Goal: Task Accomplishment & Management: Use online tool/utility

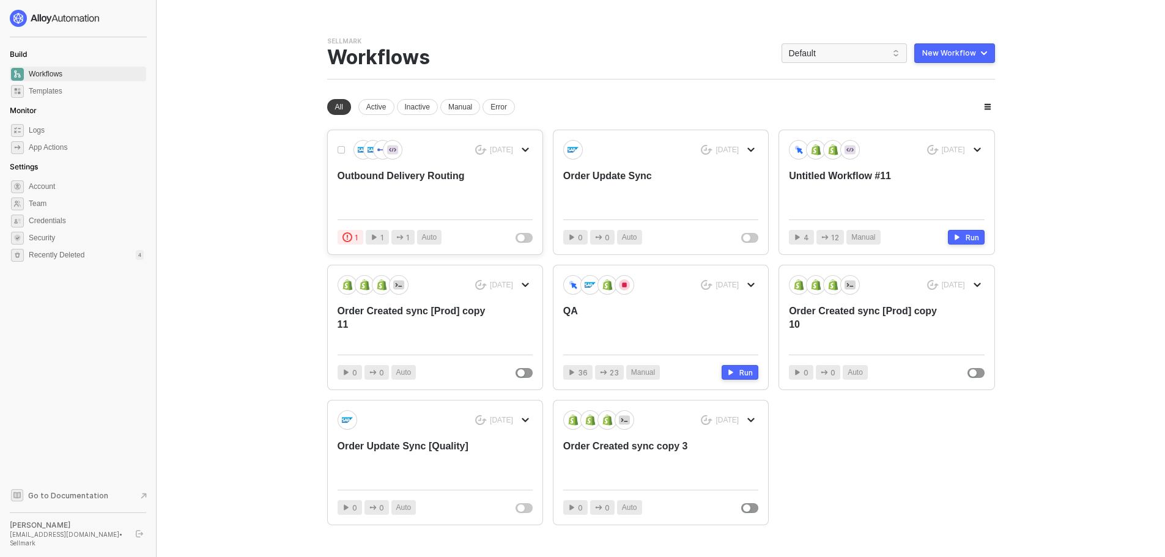
click at [422, 183] on div "Outbound Delivery Routing" at bounding box center [416, 189] width 156 height 40
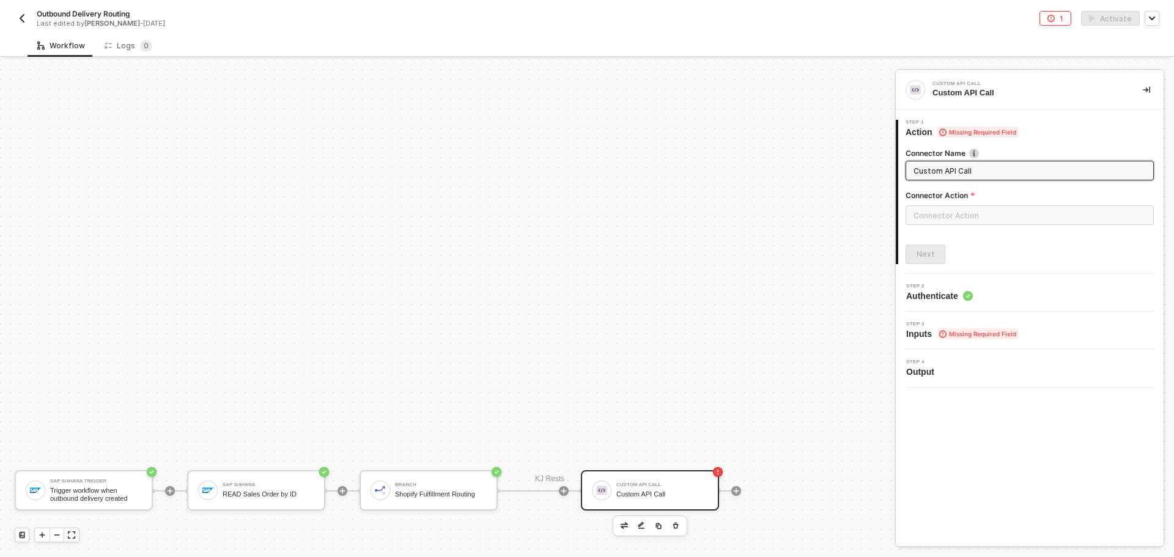
scroll to position [216, 0]
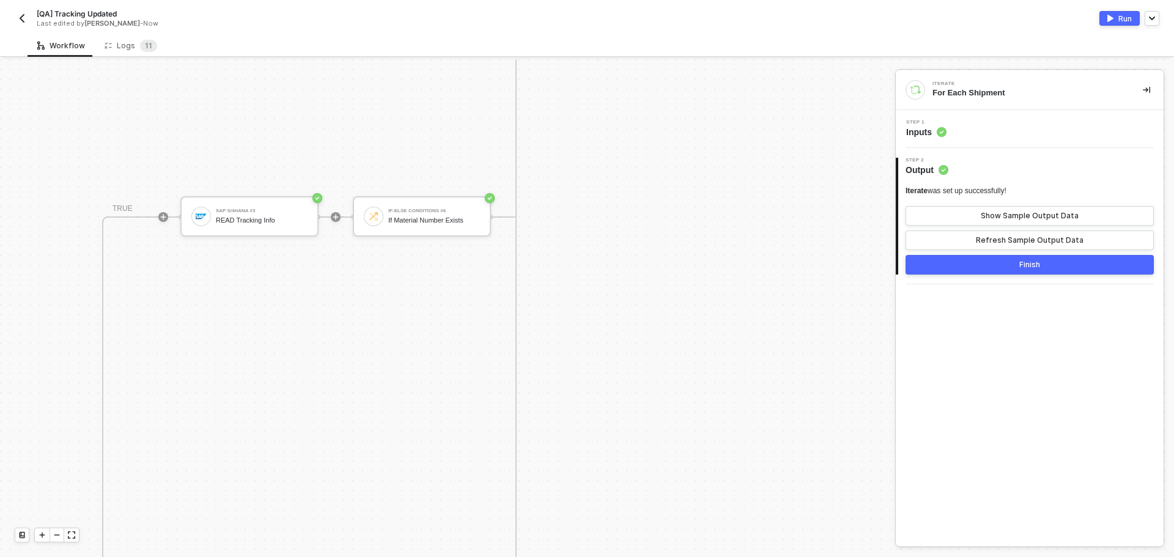
scroll to position [491, 420]
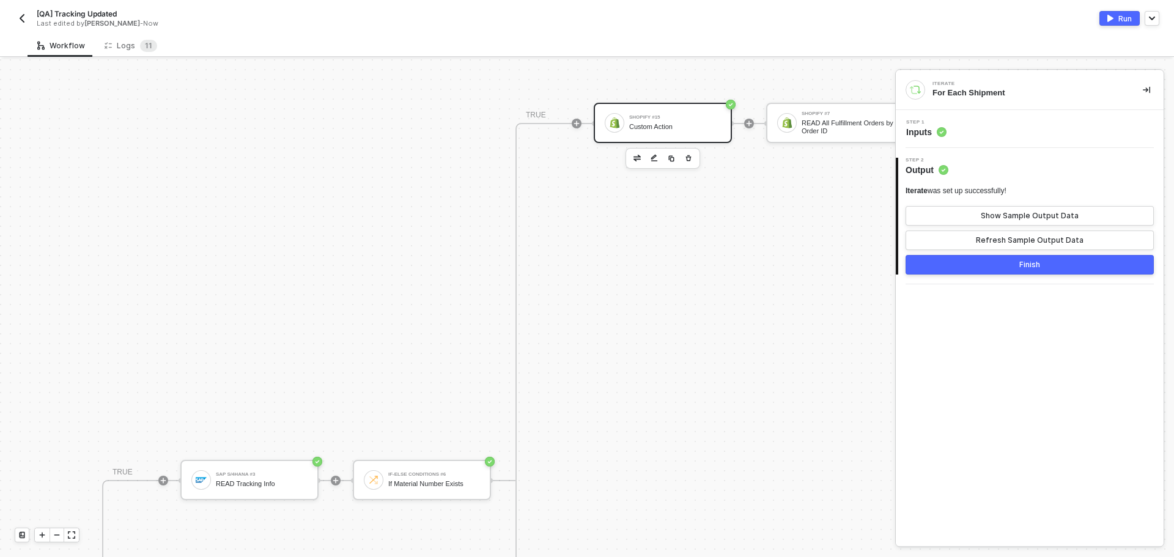
click at [663, 123] on div "Custom Action" at bounding box center [675, 127] width 92 height 8
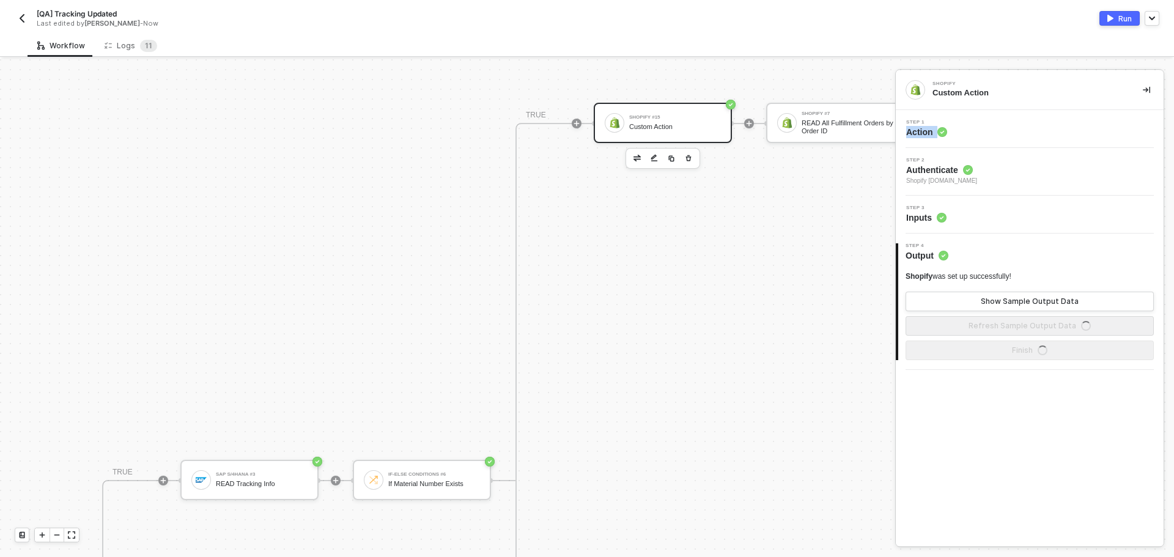
click at [992, 125] on div "Step 1 Action" at bounding box center [1031, 129] width 265 height 18
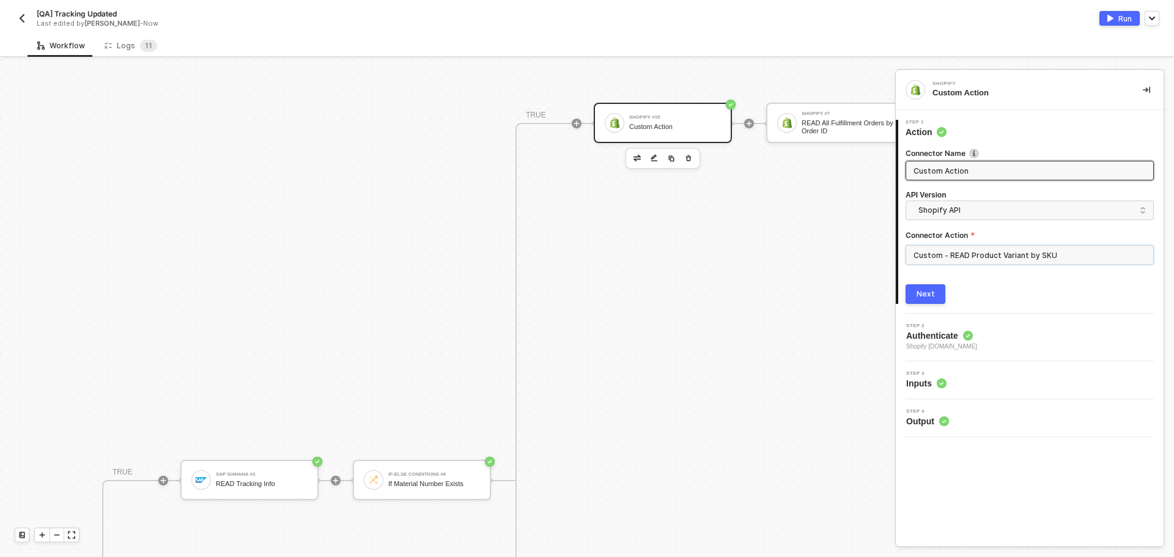
click at [959, 254] on input "Custom - READ Product Variant by SKU" at bounding box center [1030, 255] width 248 height 20
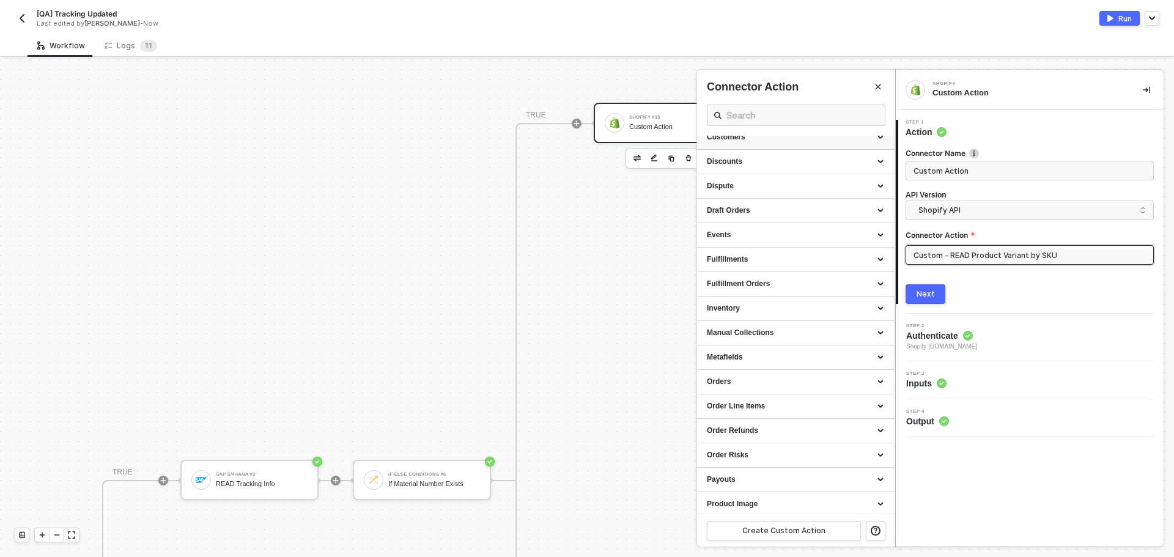
scroll to position [0, 0]
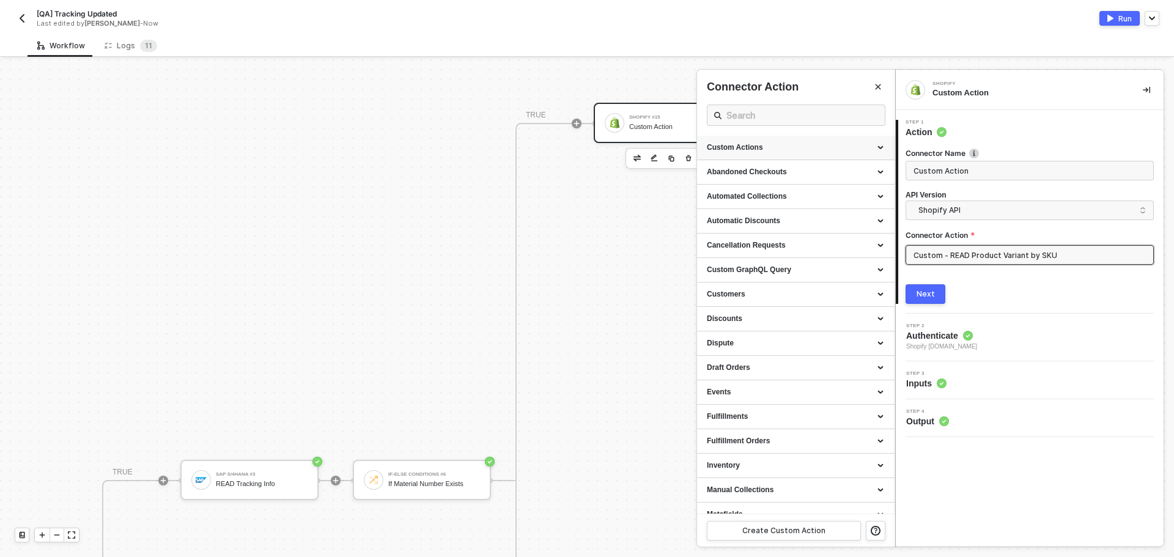
click at [833, 142] on div "Custom Actions" at bounding box center [796, 148] width 198 height 24
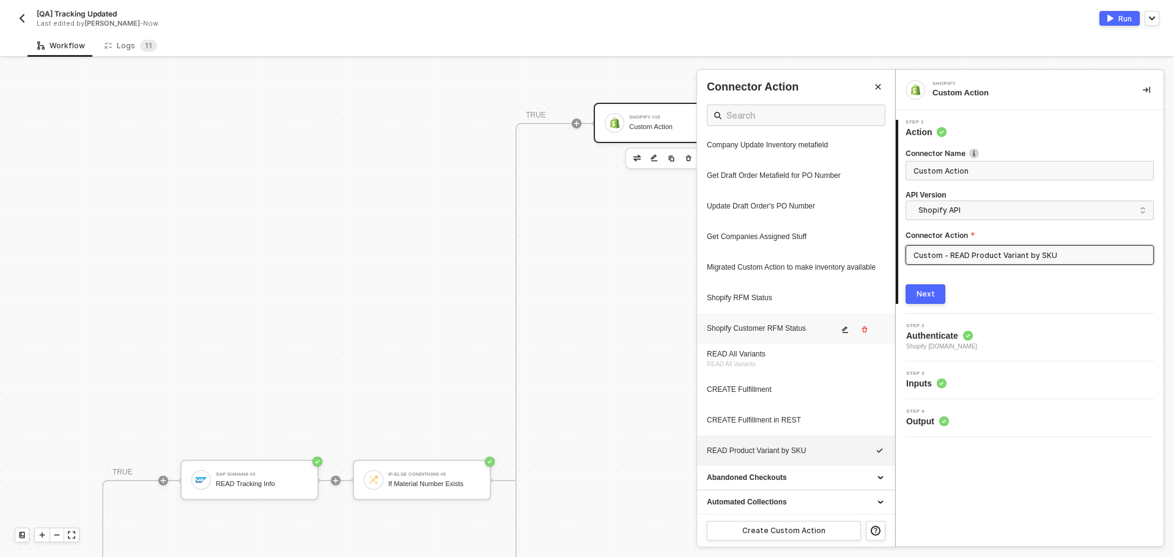
scroll to position [479, 0]
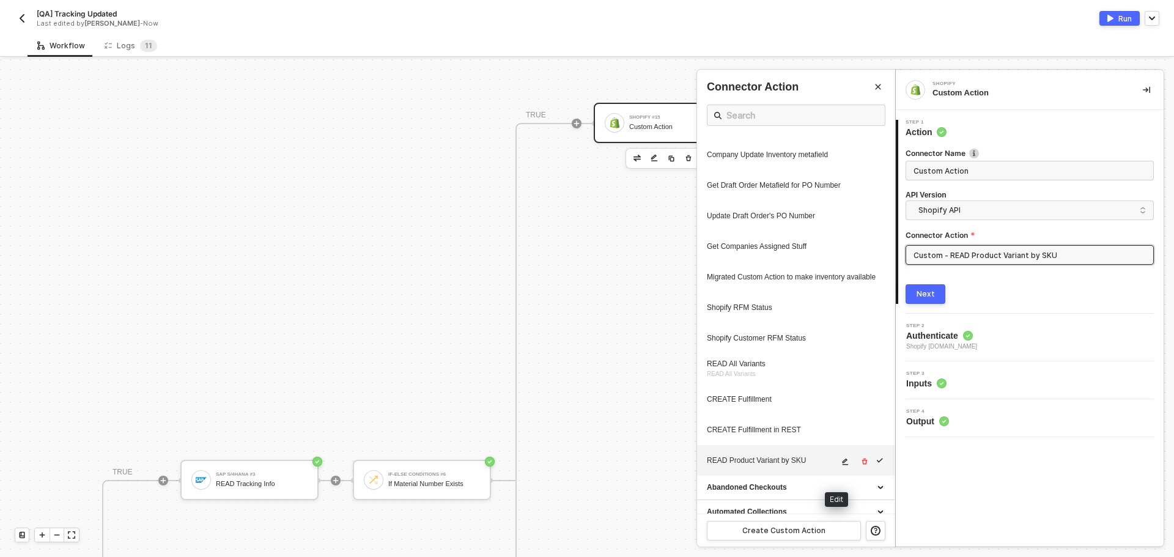
click at [841, 465] on icon "icon-edit" at bounding box center [844, 461] width 7 height 7
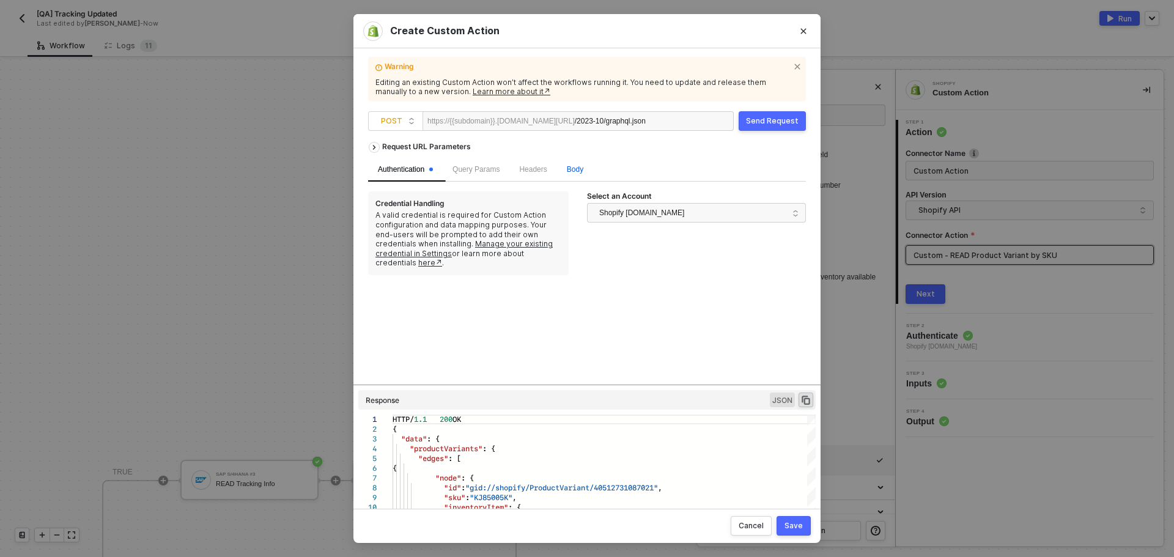
click at [582, 168] on span "Body" at bounding box center [575, 169] width 17 height 9
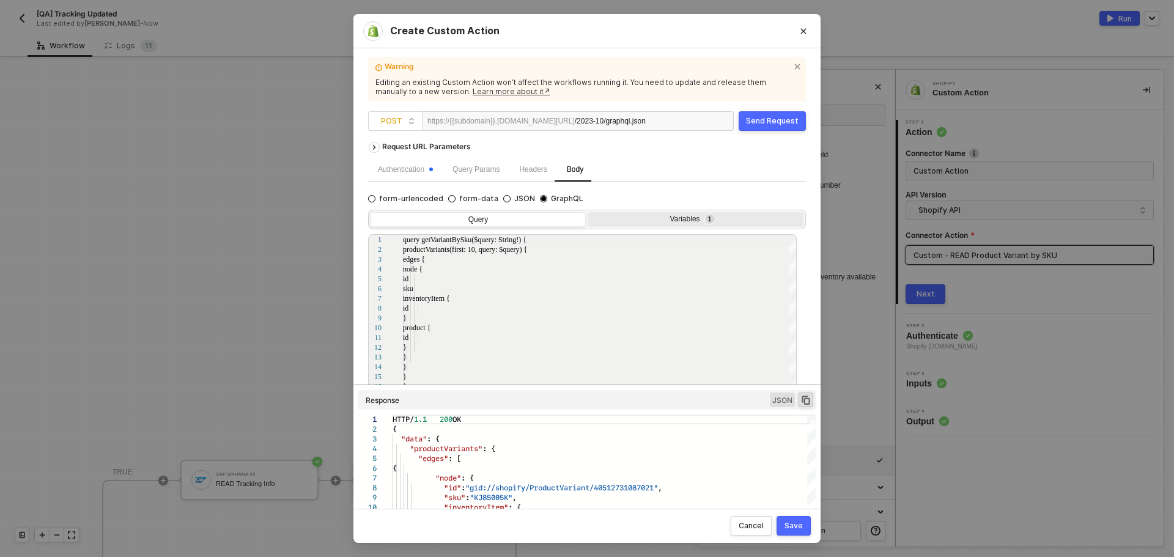
click at [706, 222] on sup "1" at bounding box center [710, 219] width 10 height 10
click at [588, 212] on input "Variables 1" at bounding box center [588, 212] width 0 height 0
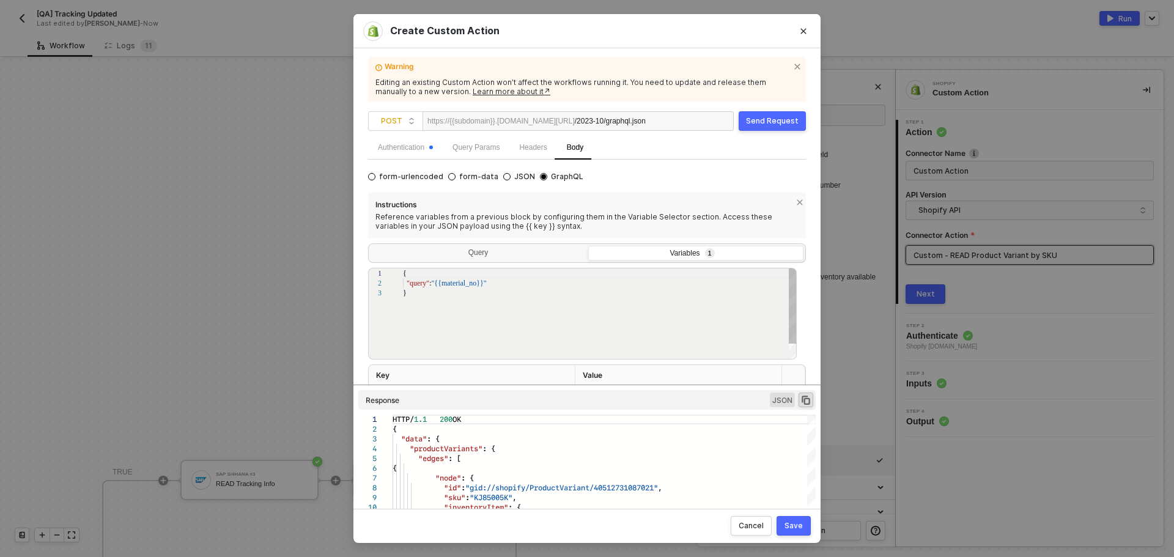
scroll to position [64, 0]
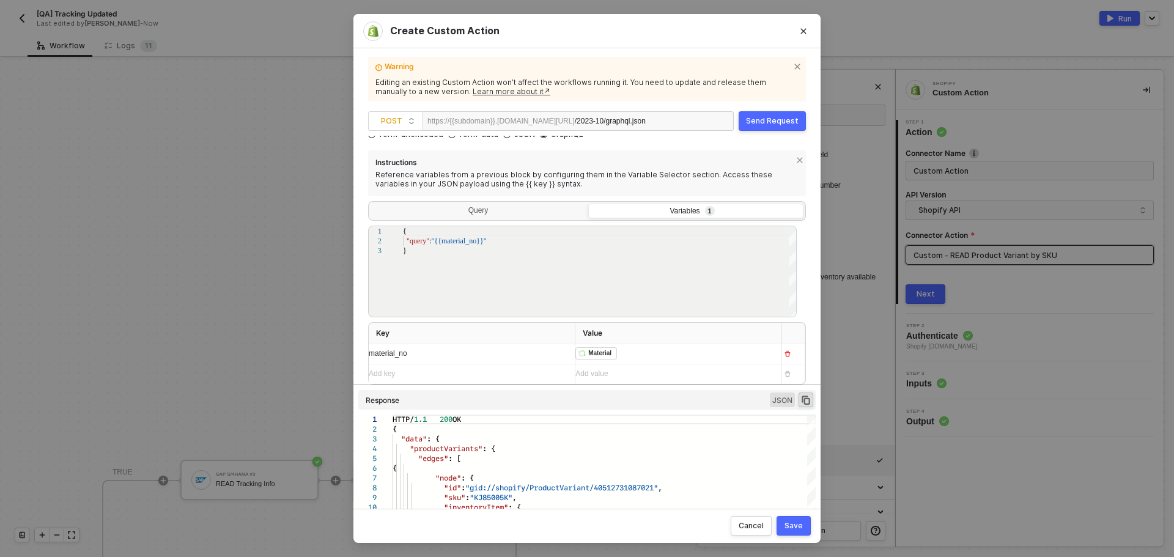
click at [772, 117] on div "Send Request" at bounding box center [772, 121] width 53 height 10
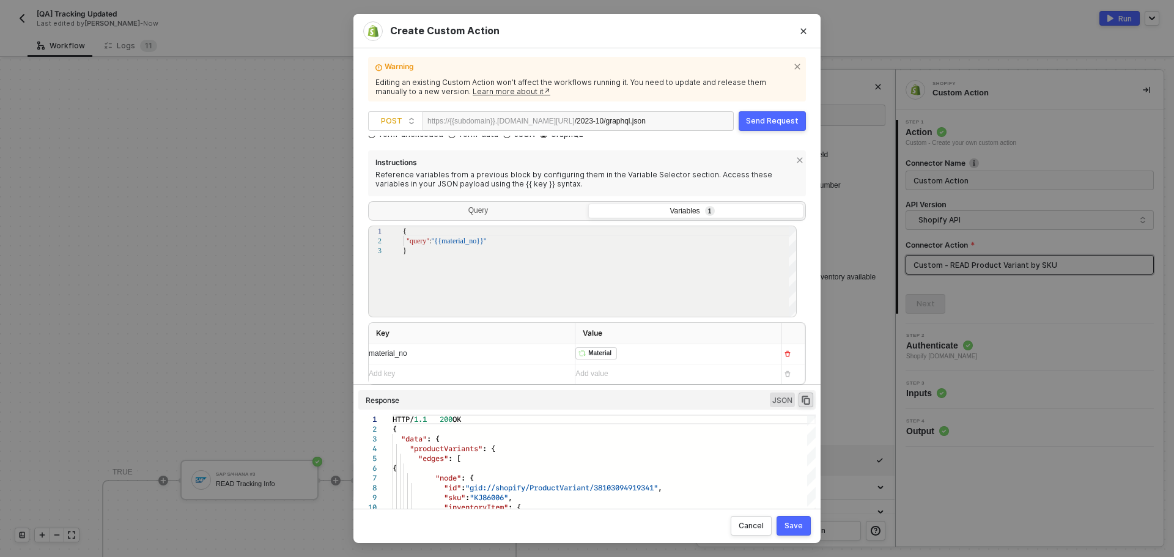
click at [798, 525] on div "Save" at bounding box center [794, 526] width 18 height 10
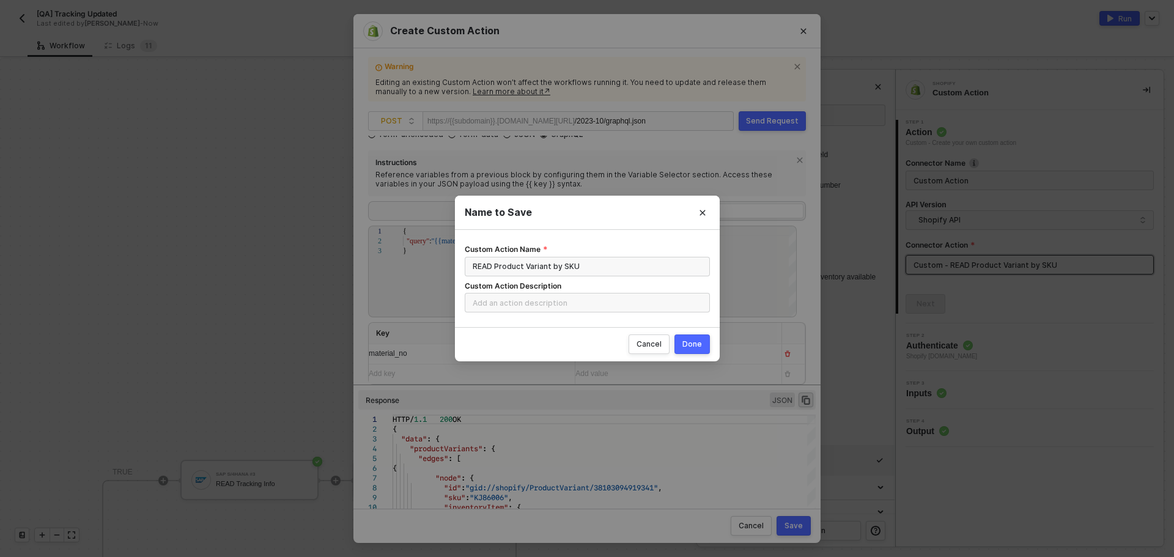
click at [686, 340] on div "Done" at bounding box center [692, 344] width 20 height 10
radio input "true"
radio input "false"
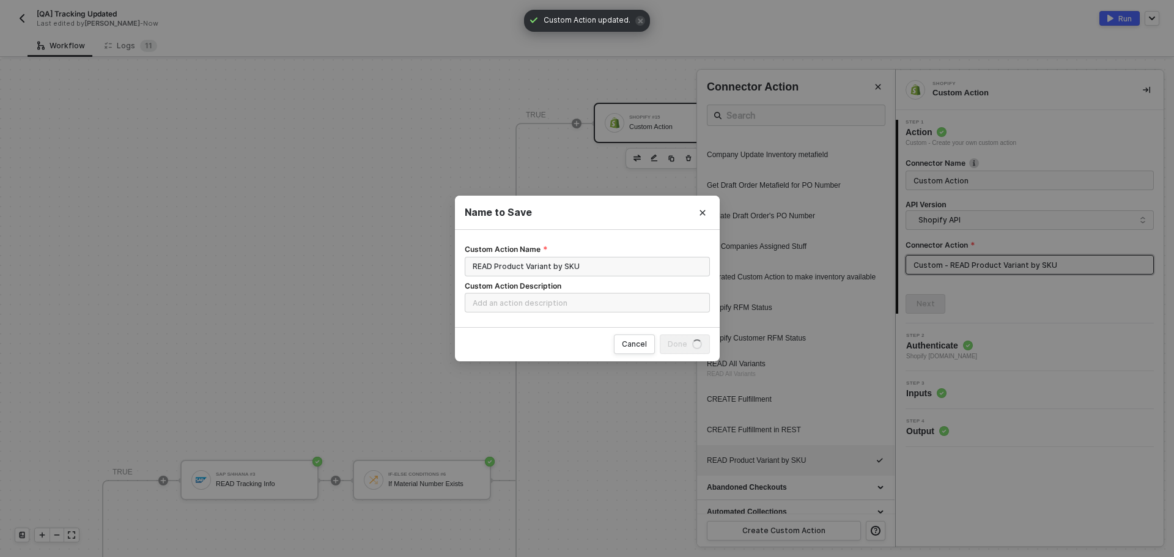
scroll to position [0, 0]
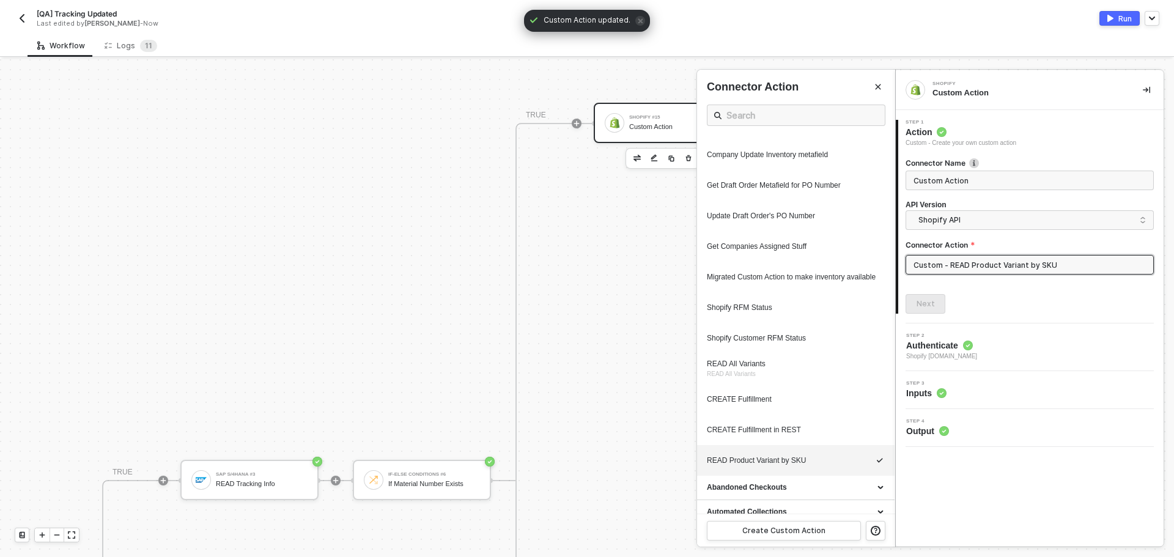
click at [1124, 16] on div "Run" at bounding box center [1124, 18] width 13 height 10
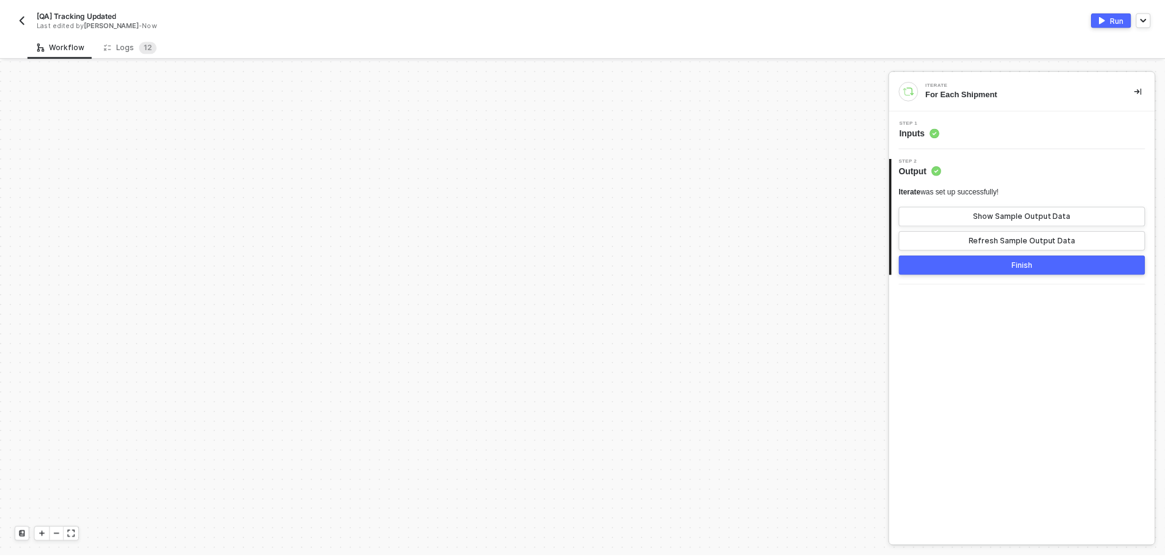
scroll to position [675, 0]
click at [143, 53] on div "Logs 1 2" at bounding box center [131, 45] width 73 height 23
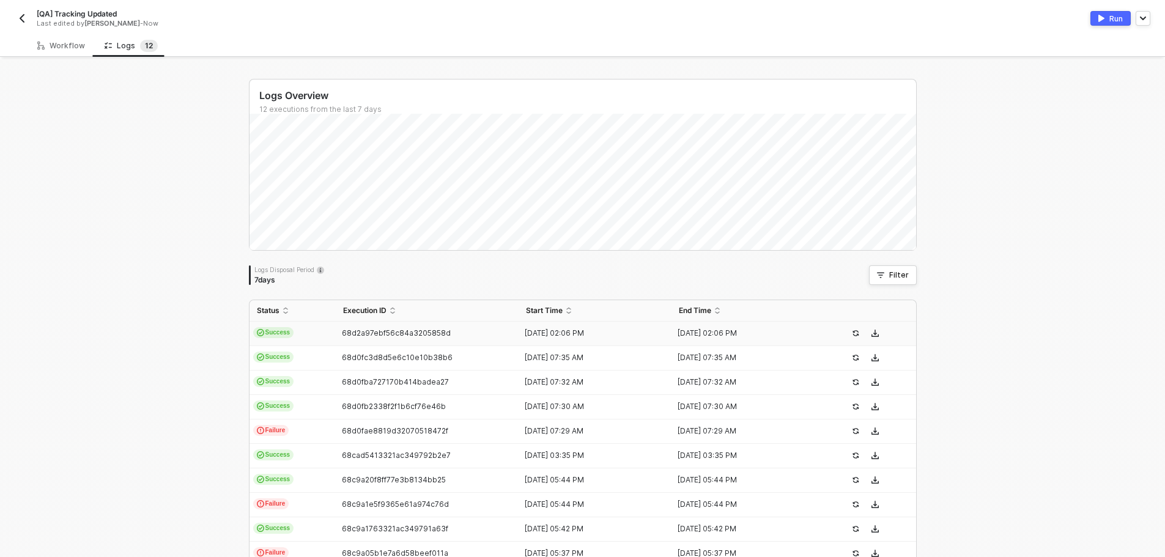
click at [317, 330] on td "Success" at bounding box center [292, 334] width 86 height 24
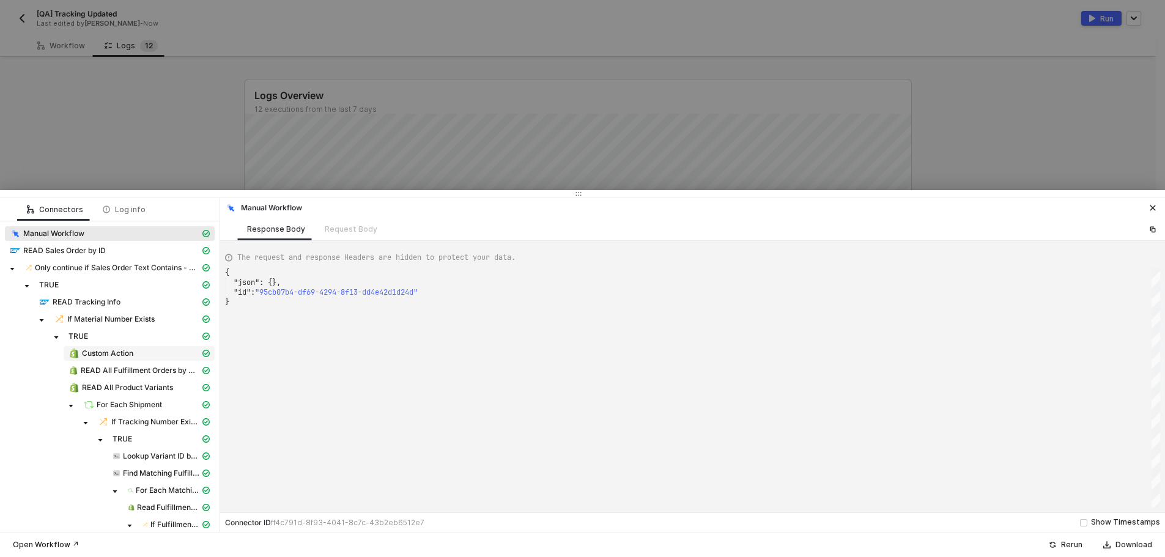
click at [128, 352] on span "Custom Action" at bounding box center [107, 354] width 51 height 10
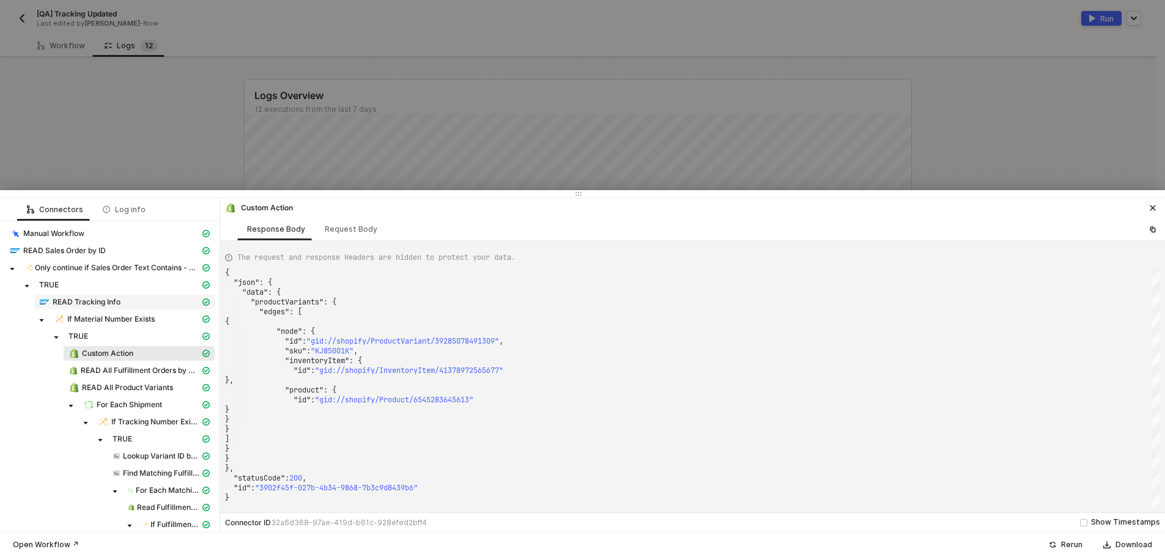
click at [95, 297] on div "READ Tracking Info" at bounding box center [119, 302] width 161 height 11
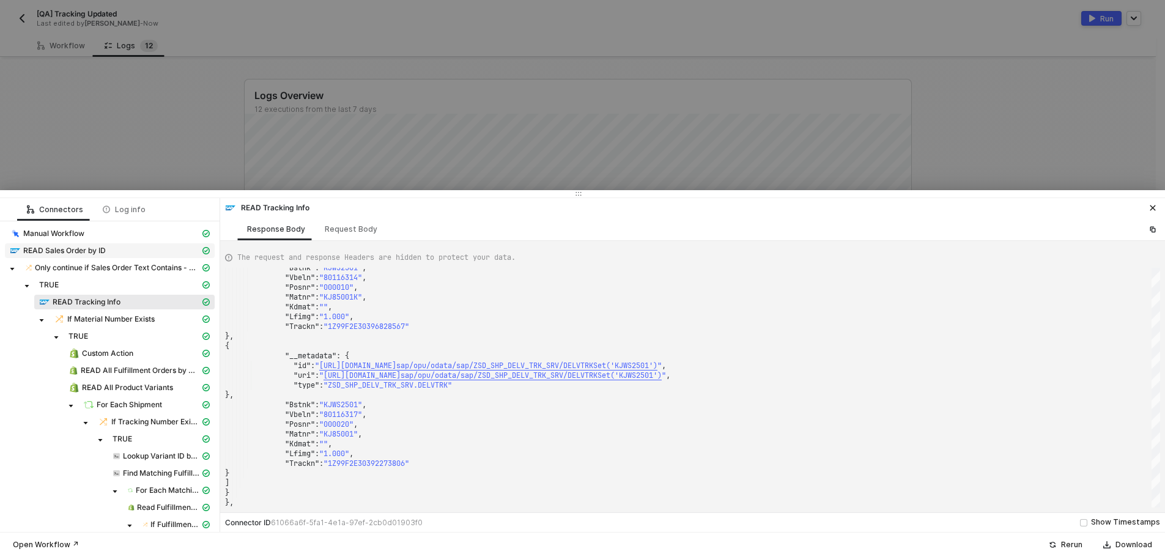
click at [116, 254] on div "READ Sales Order by ID" at bounding box center [105, 250] width 190 height 11
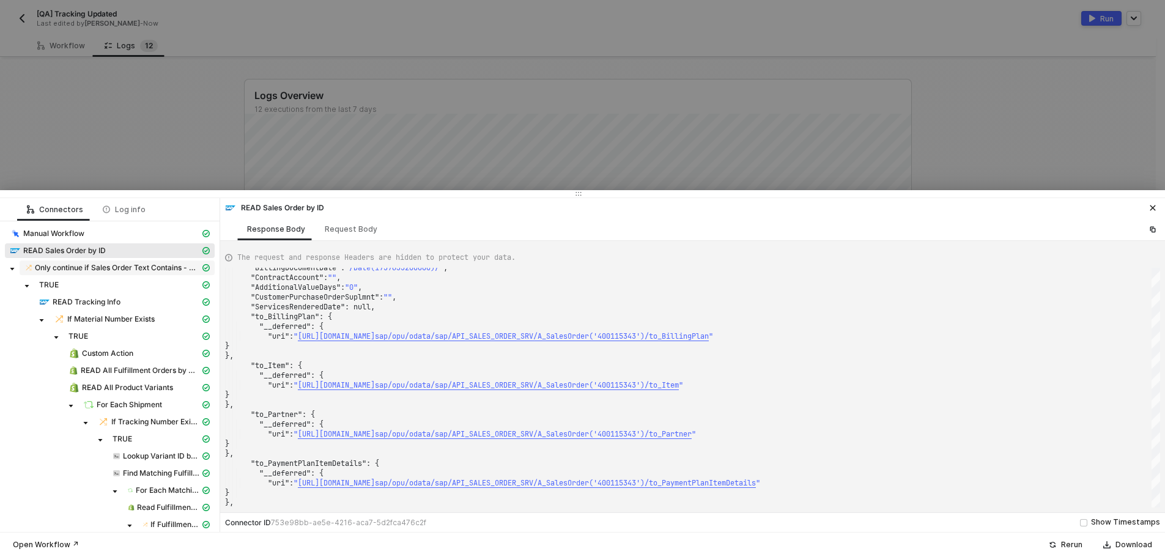
click at [114, 268] on span "Only continue if Sales Order Text Contains - Case Insensitive KJWS" at bounding box center [117, 268] width 165 height 10
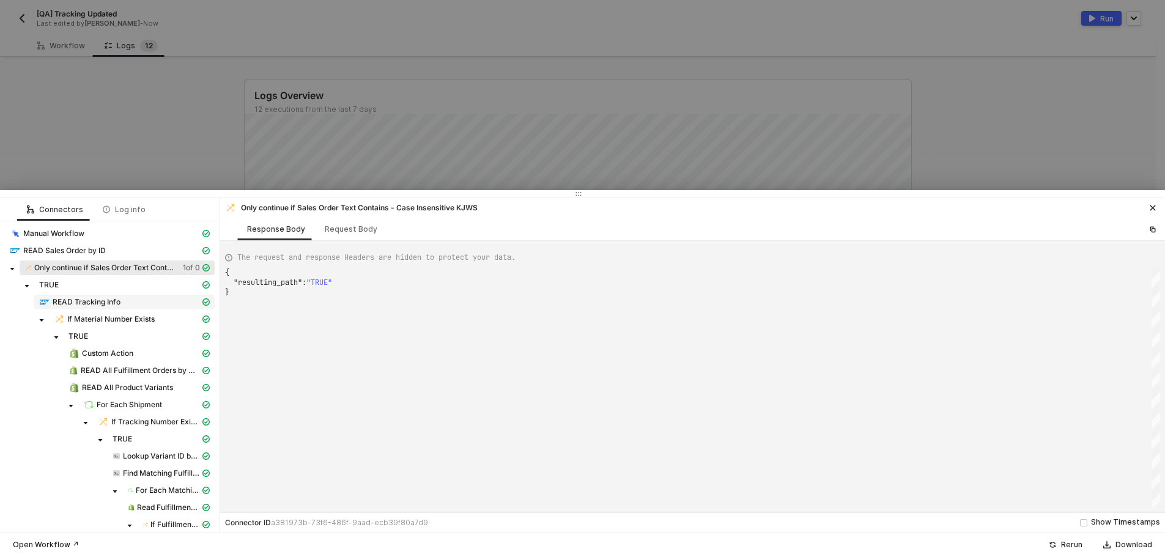
click at [113, 301] on span "READ Tracking Info" at bounding box center [87, 302] width 68 height 10
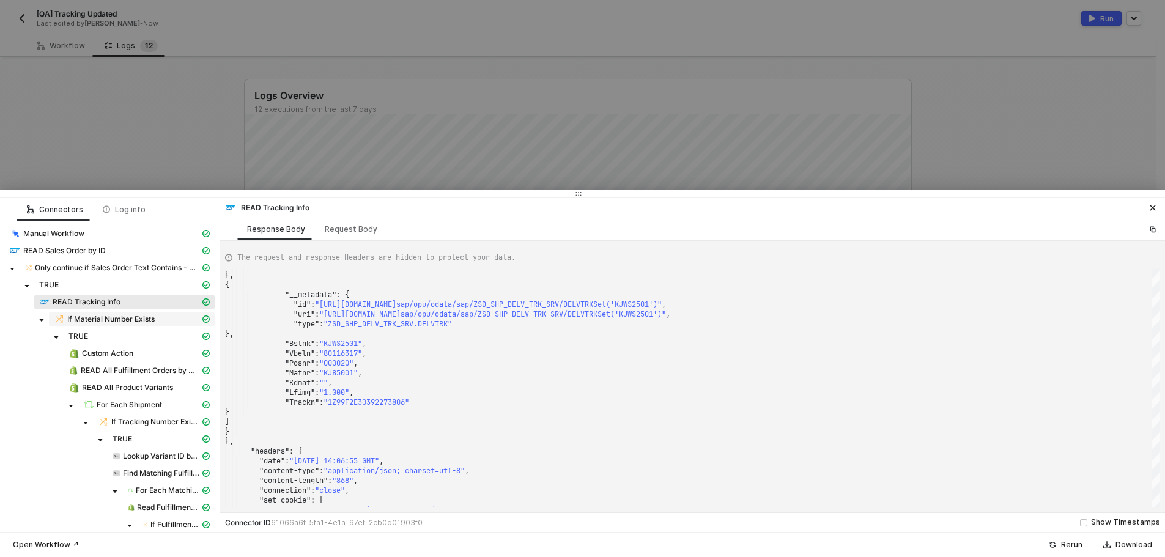
click at [147, 317] on span "If Material Number Exists" at bounding box center [110, 319] width 87 height 10
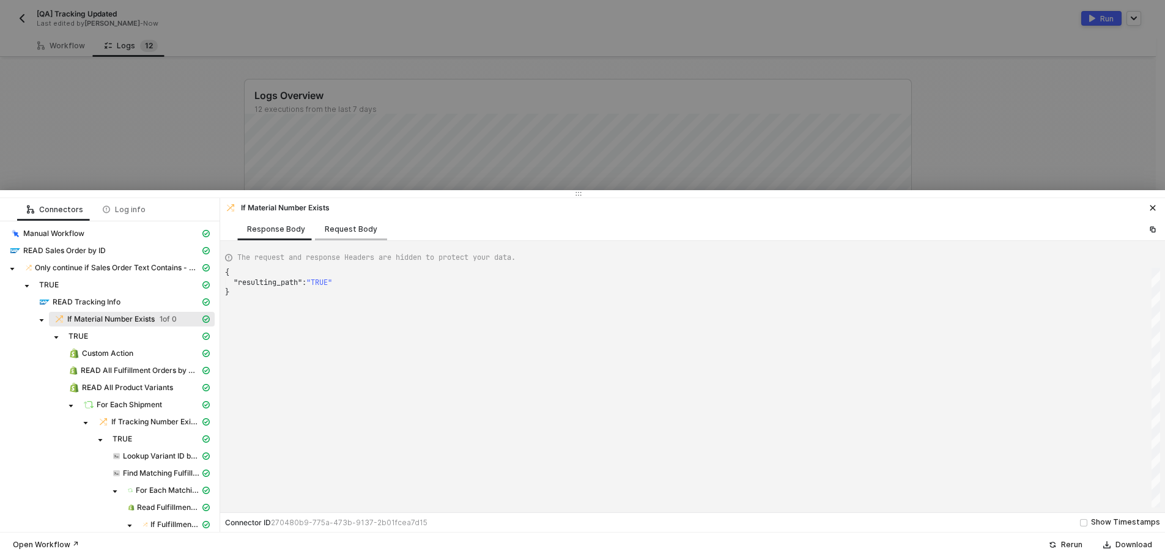
click at [358, 224] on div "Request Body" at bounding box center [351, 229] width 53 height 10
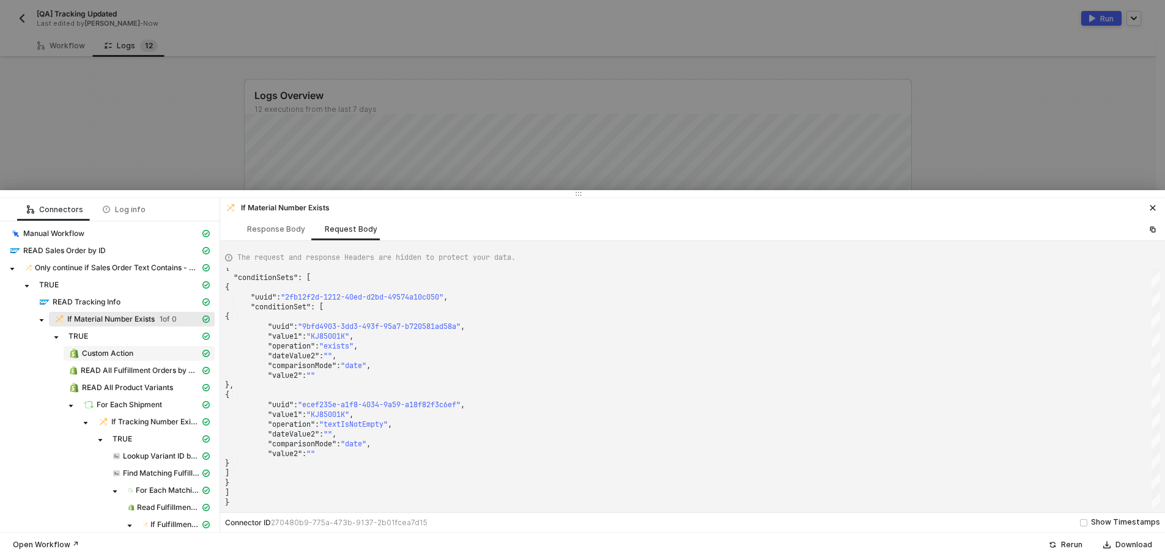
click at [123, 350] on span "Custom Action" at bounding box center [107, 354] width 51 height 10
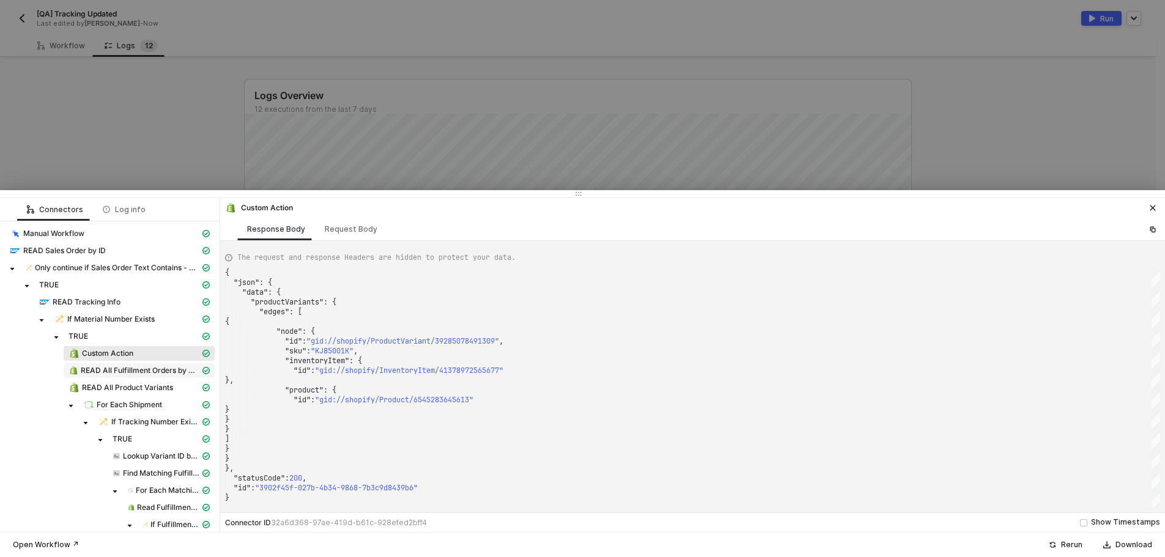
click at [127, 366] on span "READ All Fulfillment Orders by Order ID" at bounding box center [140, 371] width 119 height 10
type textarea "{ "json": { "fulfillment_orders": [ { "id": 7499601674481, "created_at": "2025-…"
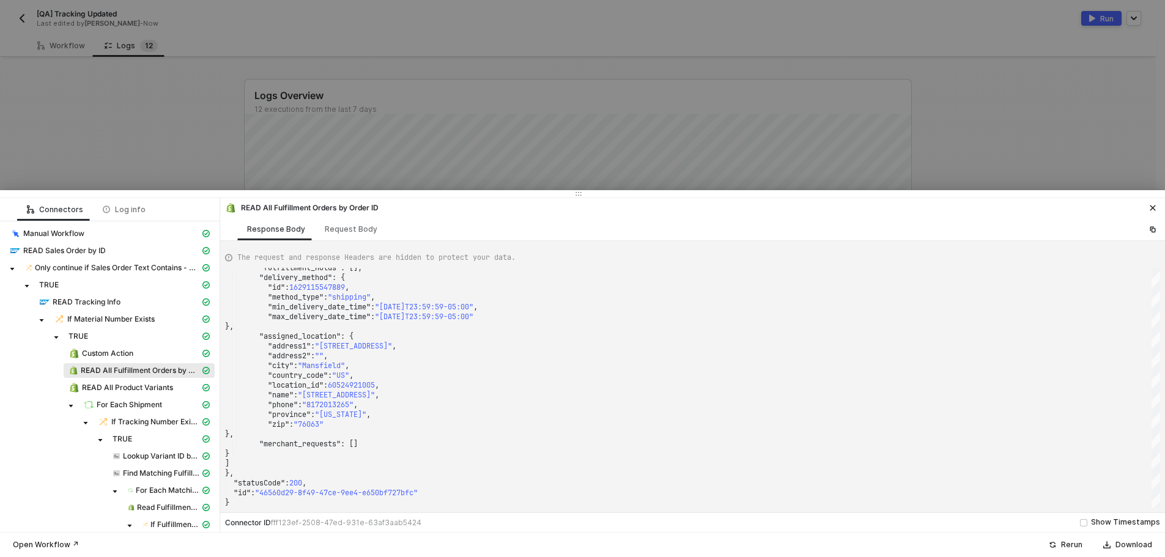
click at [273, 73] on div at bounding box center [582, 278] width 1165 height 557
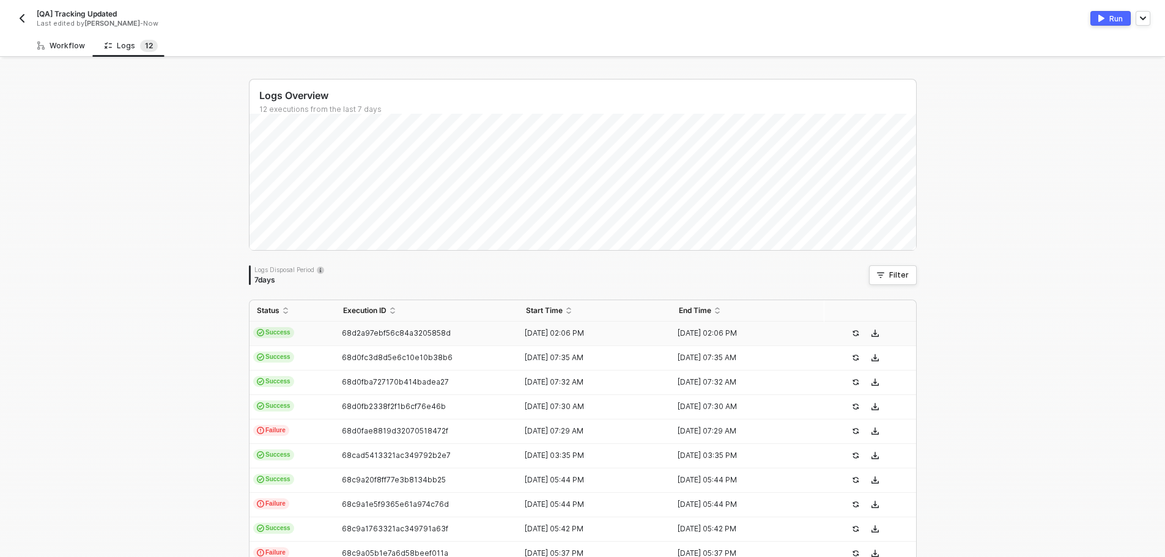
click at [54, 45] on div "Workflow" at bounding box center [61, 46] width 48 height 10
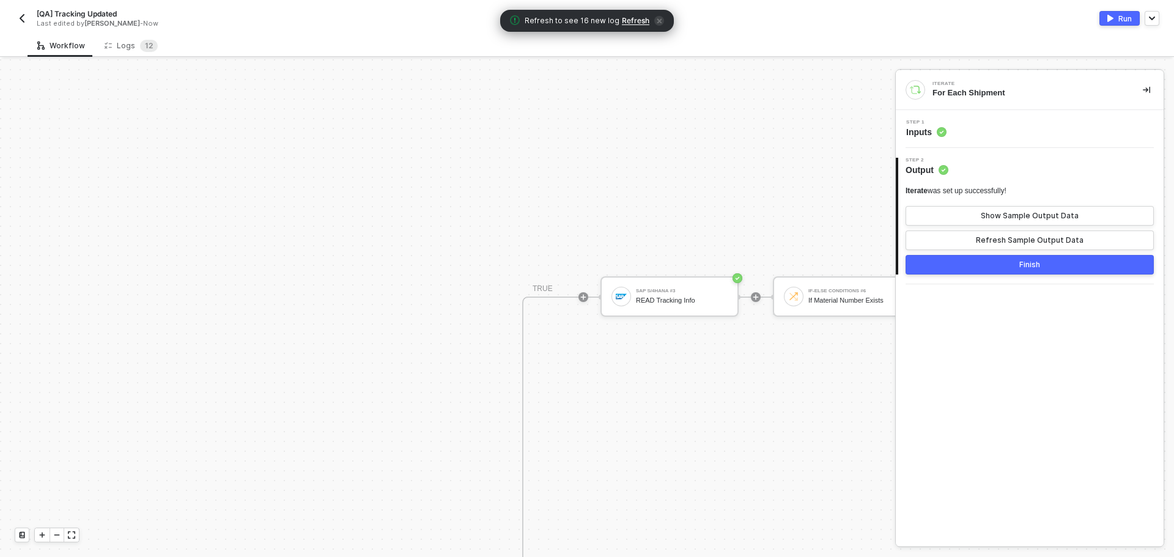
click at [634, 10] on div "Refresh to see 17 new log Refresh" at bounding box center [587, 21] width 173 height 22
click at [636, 17] on span "Refresh" at bounding box center [636, 21] width 28 height 10
click at [145, 43] on span "1" at bounding box center [147, 45] width 4 height 9
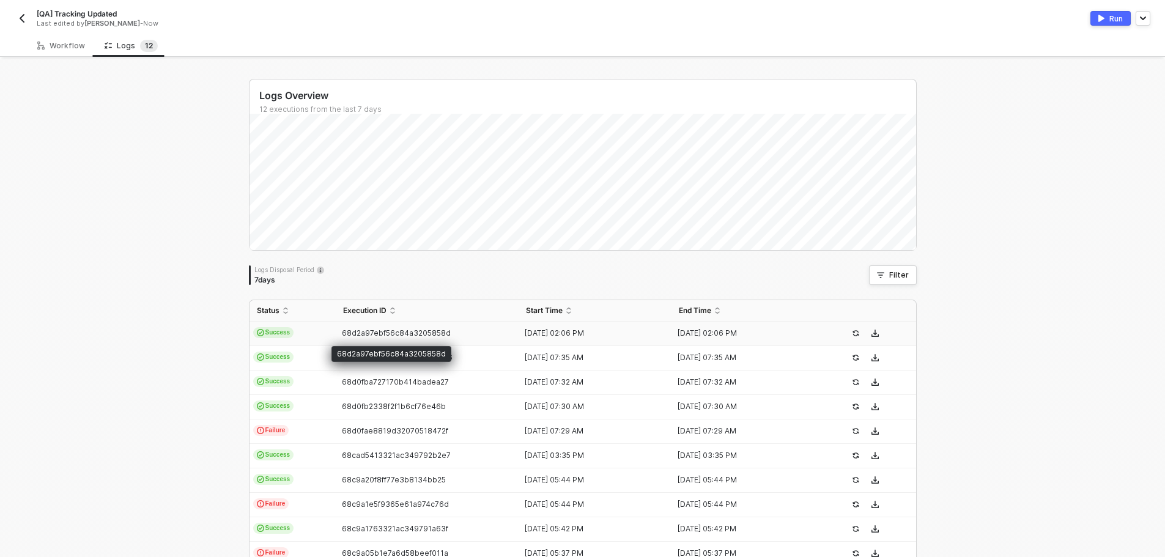
click at [436, 331] on span "68d2a97ebf56c84a3205858d" at bounding box center [396, 332] width 109 height 9
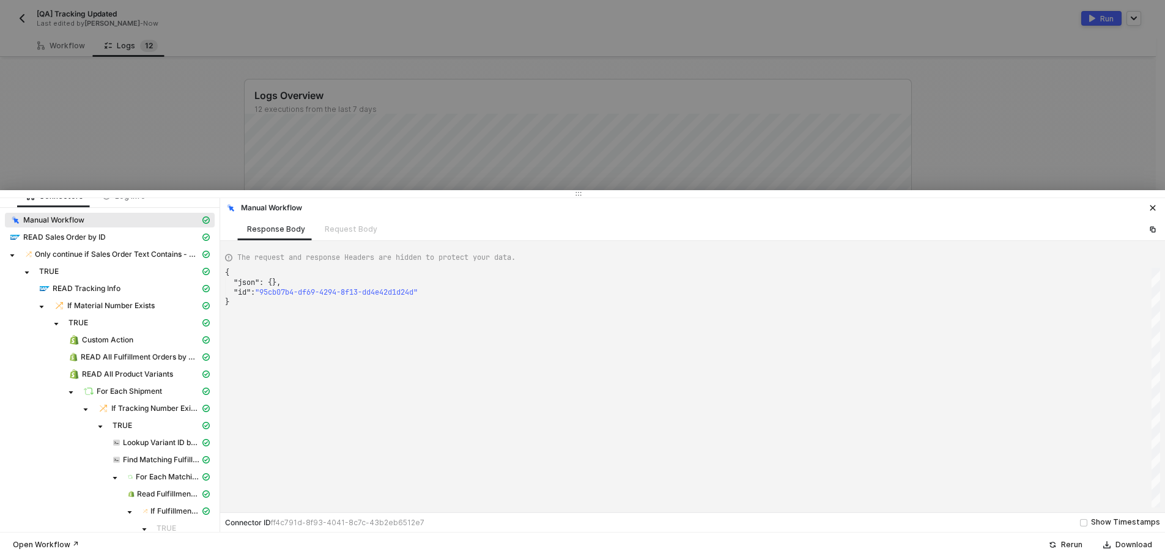
scroll to position [0, 0]
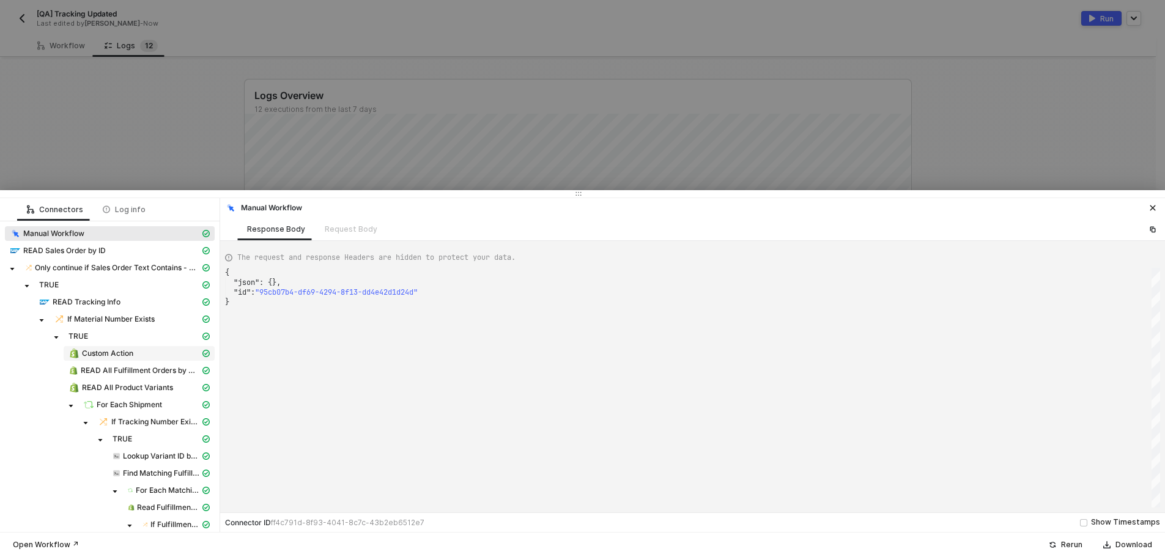
click at [125, 357] on span "Custom Action" at bounding box center [107, 354] width 51 height 10
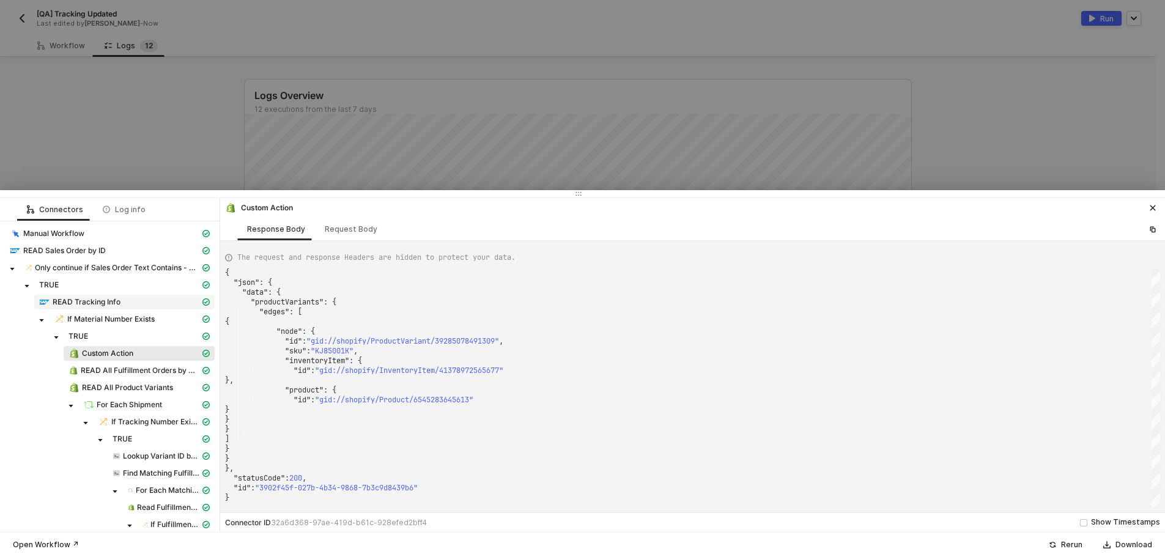
click at [142, 296] on span "READ Tracking Info" at bounding box center [124, 302] width 180 height 15
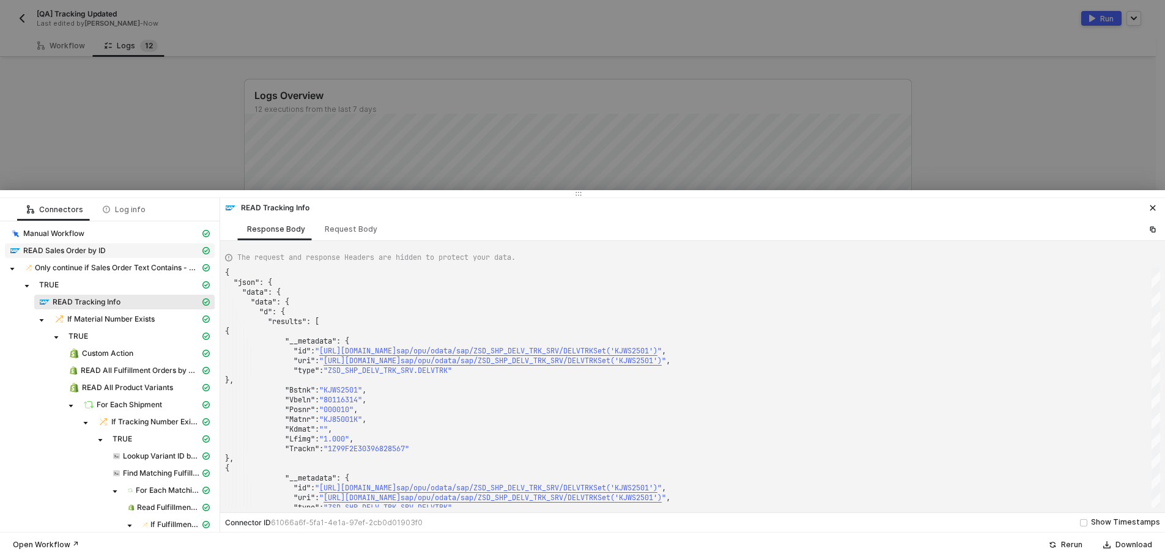
click at [139, 249] on div "READ Sales Order by ID" at bounding box center [105, 250] width 190 height 11
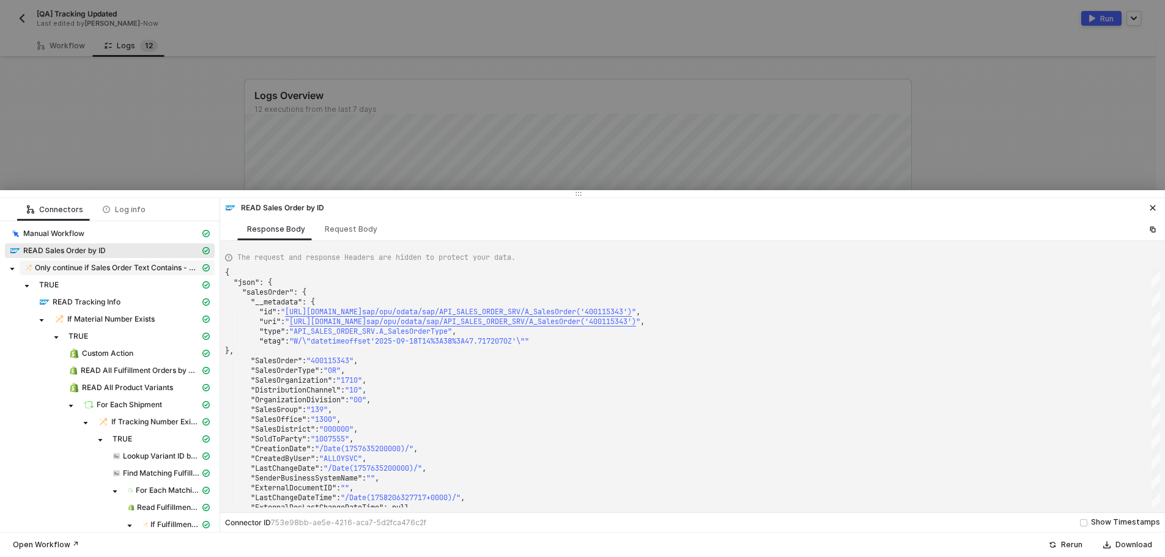
click at [138, 267] on span "Only continue if Sales Order Text Contains - Case Insensitive KJWS" at bounding box center [117, 268] width 165 height 10
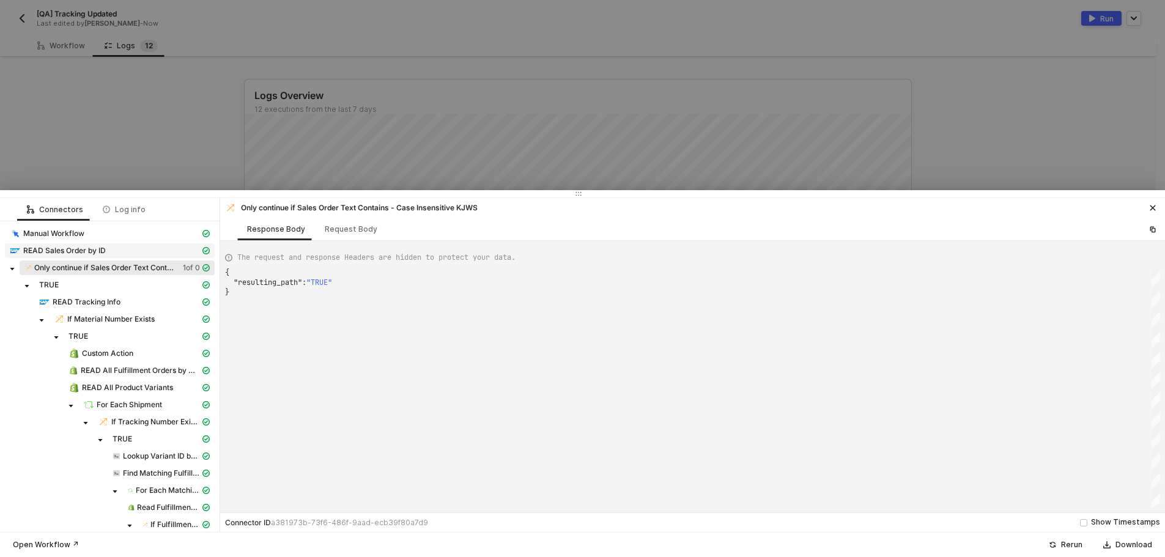
click at [149, 249] on div "READ Sales Order by ID" at bounding box center [105, 250] width 190 height 11
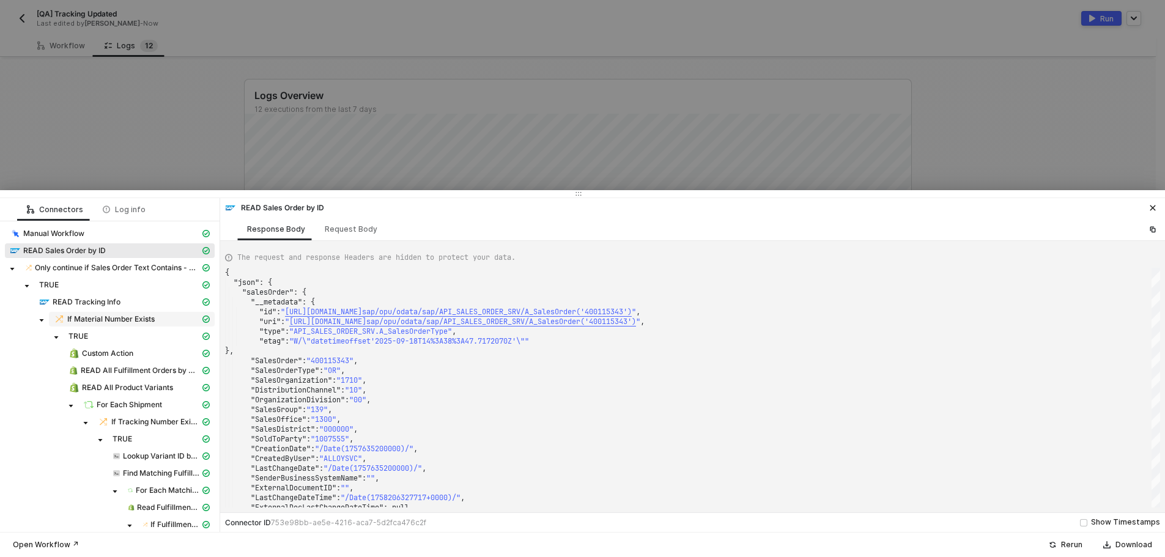
click at [85, 325] on span "If Material Number Exists" at bounding box center [132, 319] width 166 height 15
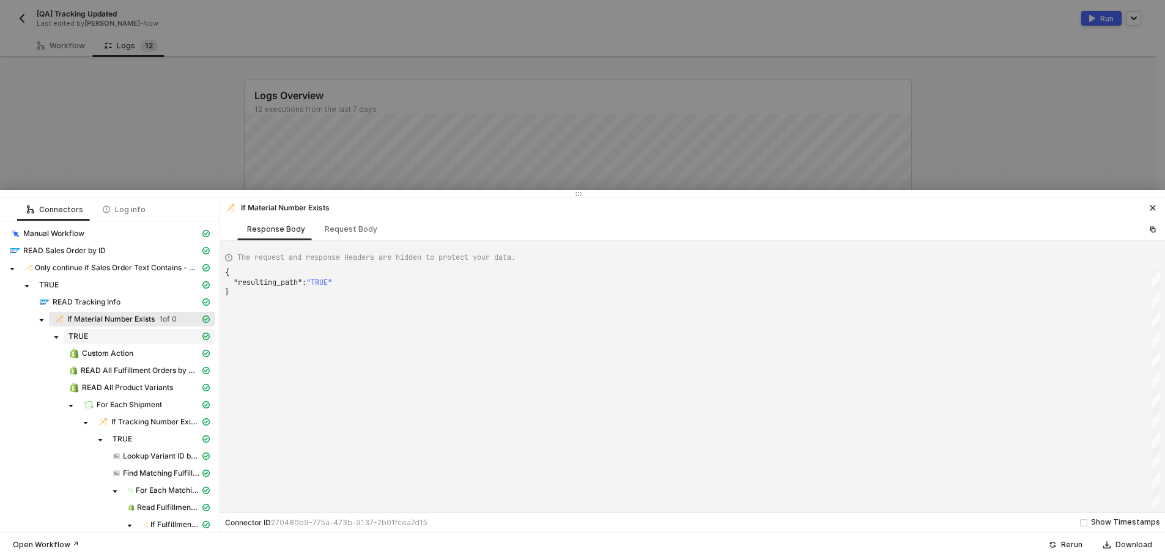
click at [135, 329] on span "TRUE" at bounding box center [139, 336] width 151 height 15
click at [140, 358] on div "Custom Action" at bounding box center [133, 353] width 131 height 11
type textarea "{ "json": { "data": { "productVariants": { "edges": [ { "node": { "id": "gid://…"
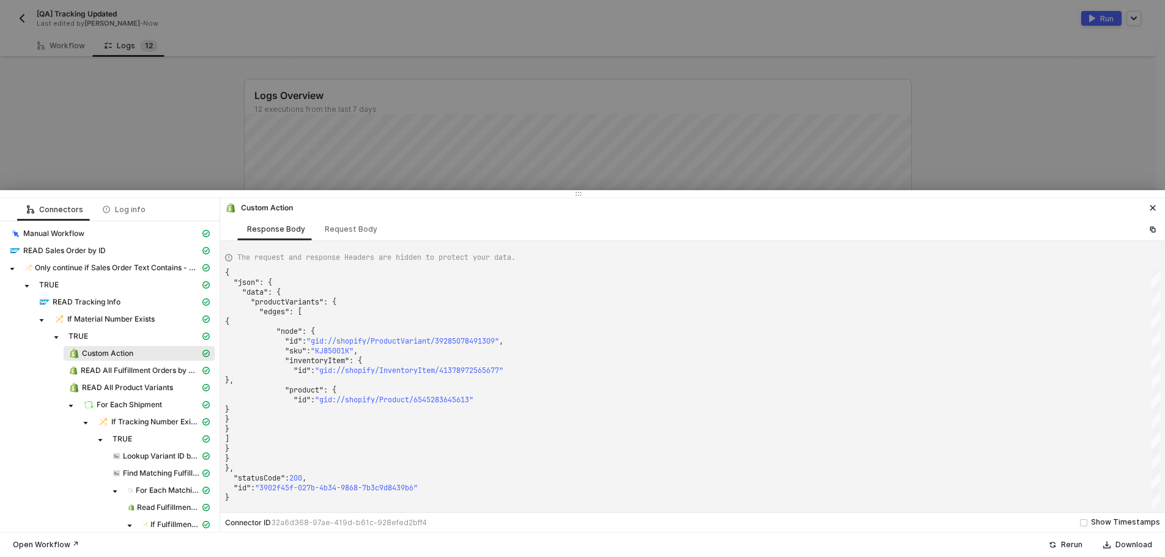
click at [192, 109] on div at bounding box center [582, 278] width 1165 height 557
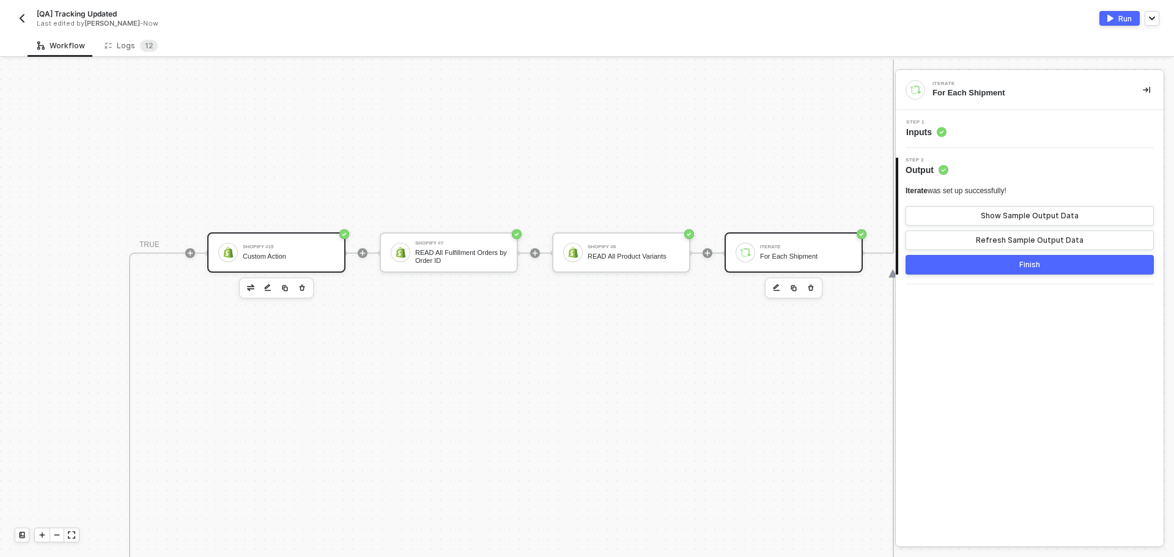
scroll to position [308, 807]
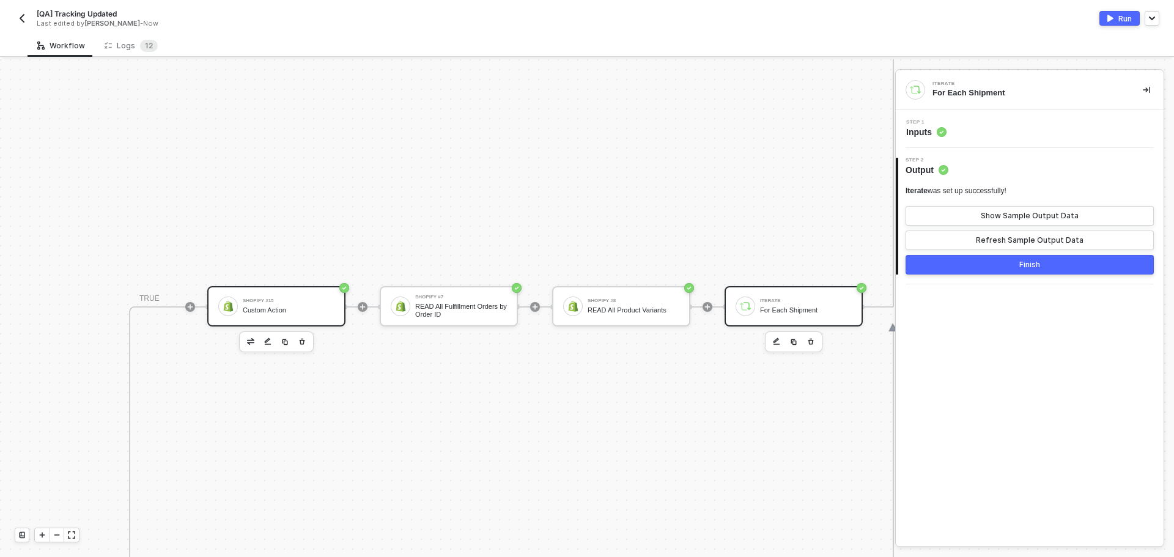
click at [251, 314] on div "Shopify #15 Custom Action" at bounding box center [289, 306] width 92 height 23
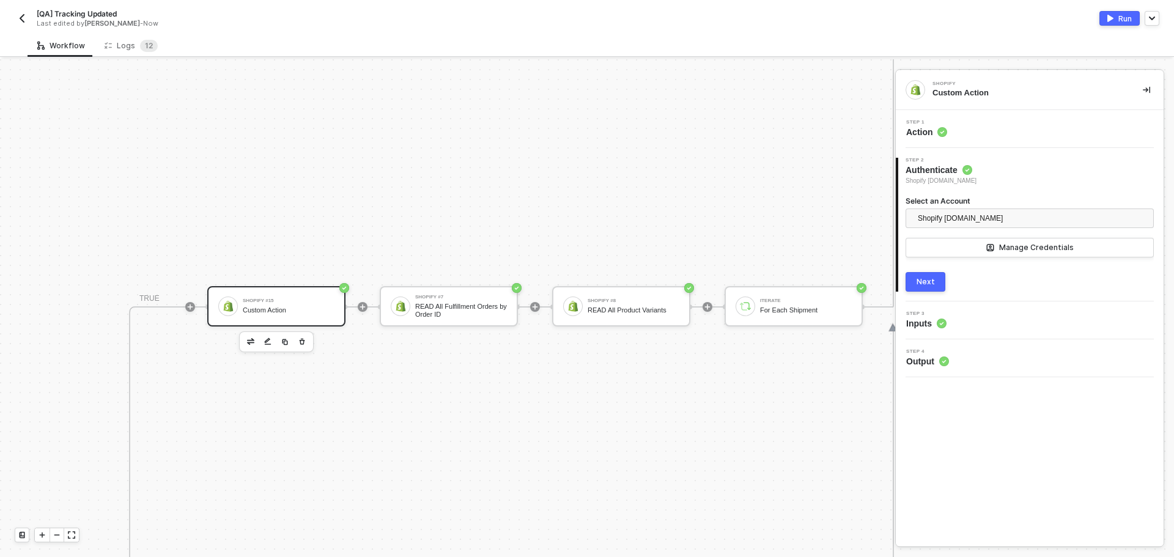
click at [1040, 130] on div "Step 1 Action" at bounding box center [1031, 129] width 265 height 18
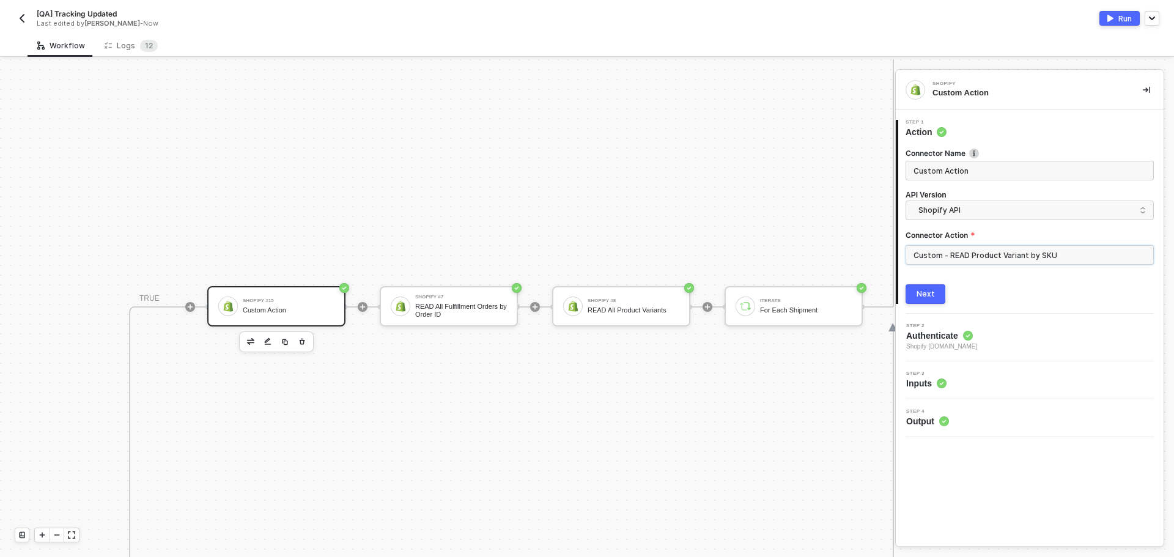
click at [1038, 256] on input "Custom - READ Product Variant by SKU" at bounding box center [1030, 255] width 248 height 20
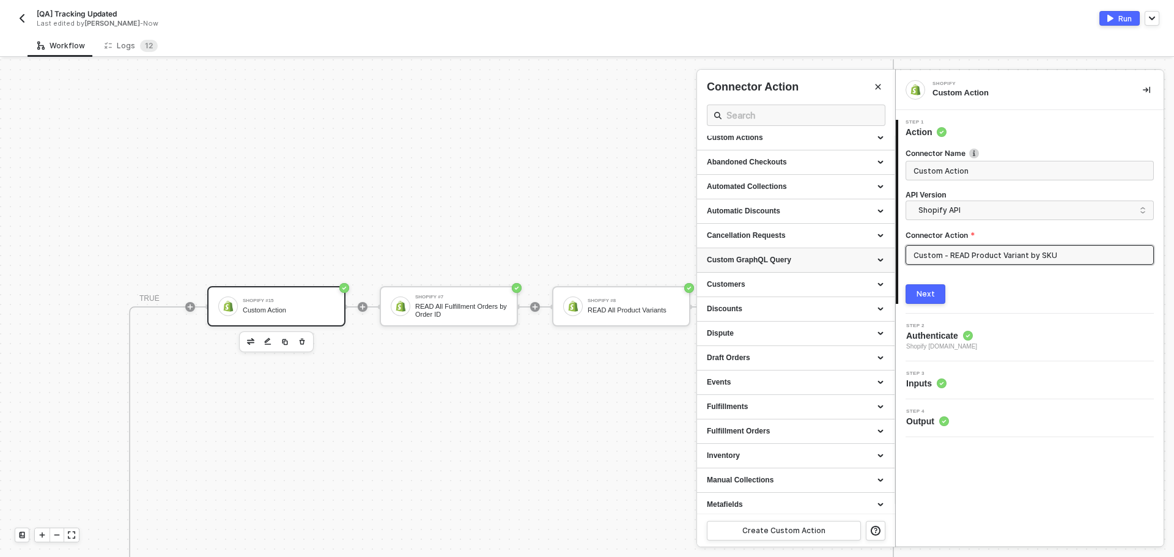
scroll to position [0, 0]
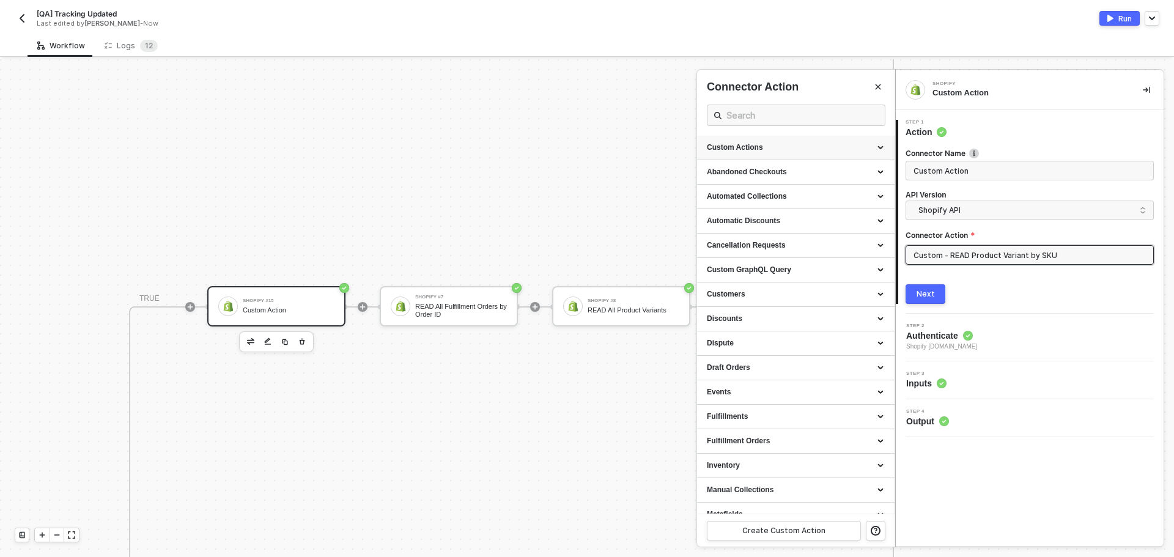
click at [795, 152] on div "Custom Actions" at bounding box center [796, 147] width 178 height 10
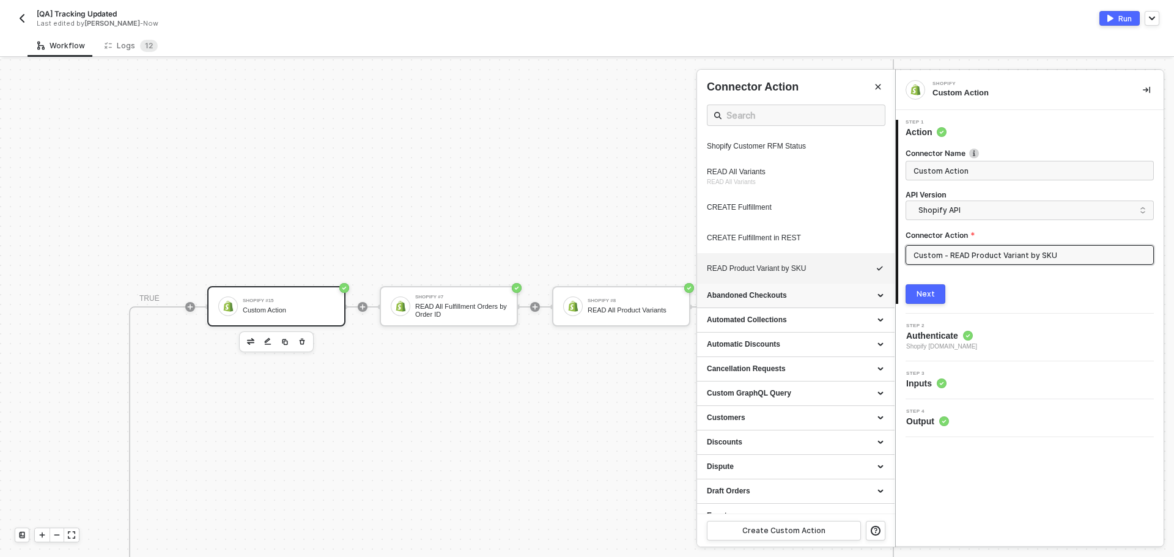
scroll to position [673, 0]
click at [843, 272] on icon "icon-edit" at bounding box center [846, 268] width 6 height 7
type textarea "HTTP/1.1 200 OK { "data": { "productVariants": { "edges": [ { "node": { "id": "…"
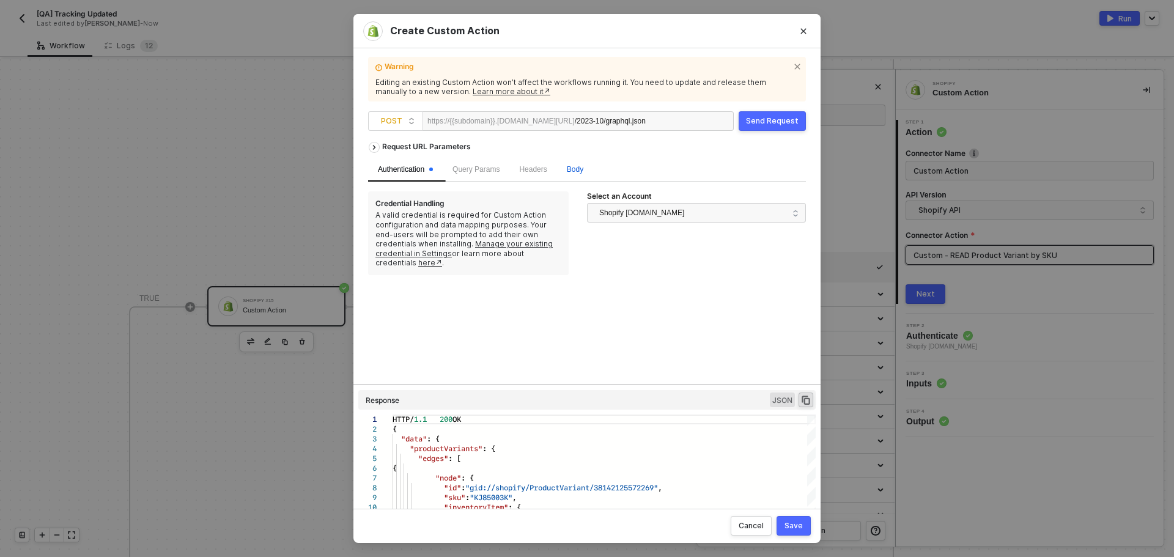
click at [576, 171] on span "Body" at bounding box center [575, 169] width 17 height 9
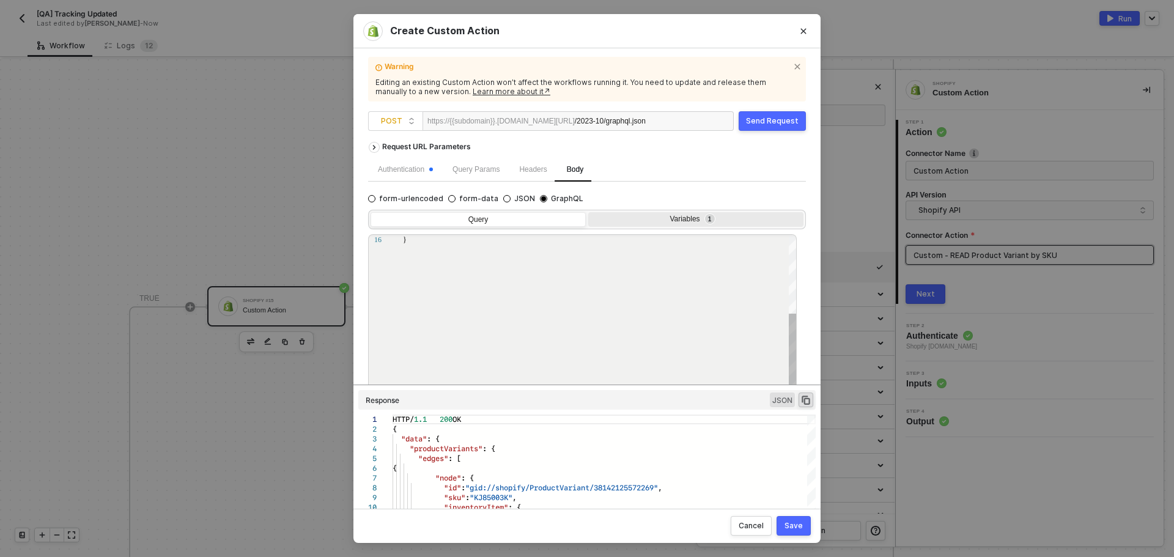
click at [689, 212] on div "Variables 1" at bounding box center [695, 220] width 215 height 17
click at [588, 212] on input "Variables 1" at bounding box center [588, 212] width 0 height 0
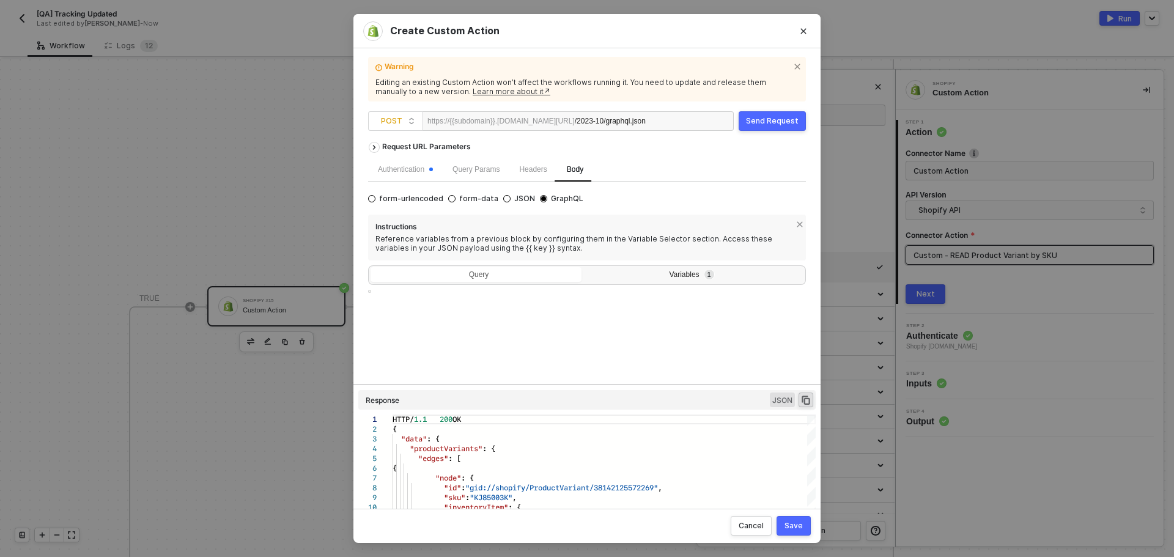
type textarea "{ "query": "{{material_no}}" }"
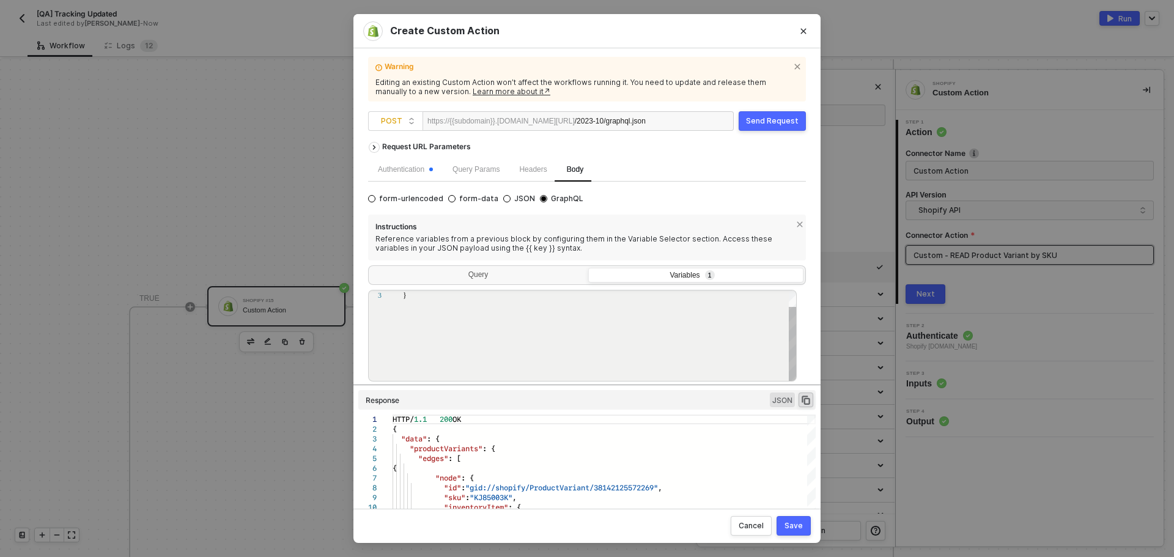
scroll to position [0, 2]
click at [721, 329] on div "}" at bounding box center [600, 326] width 394 height 111
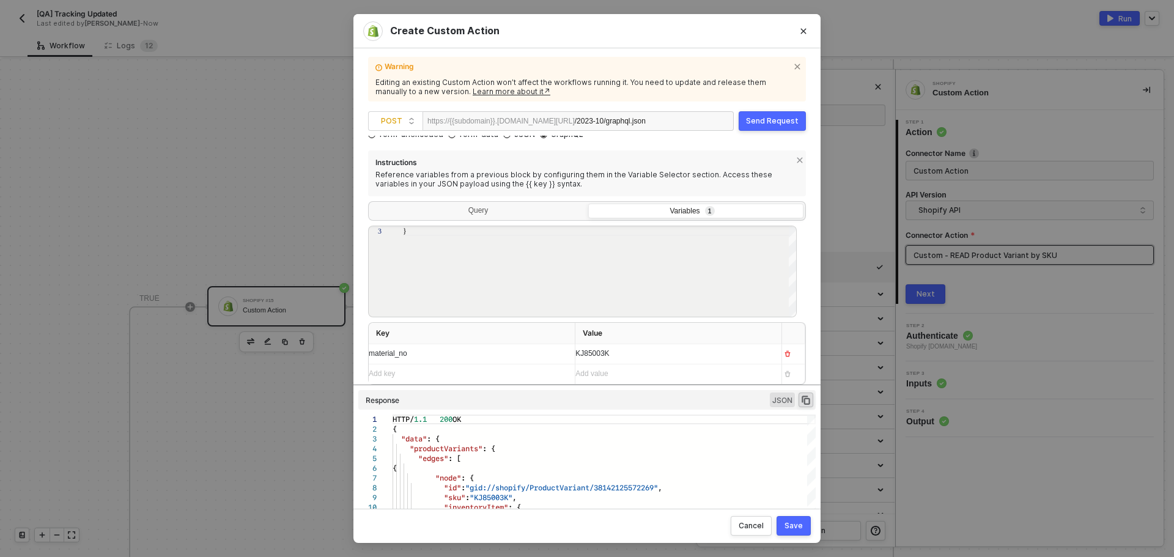
click at [790, 521] on div "Save" at bounding box center [794, 526] width 18 height 10
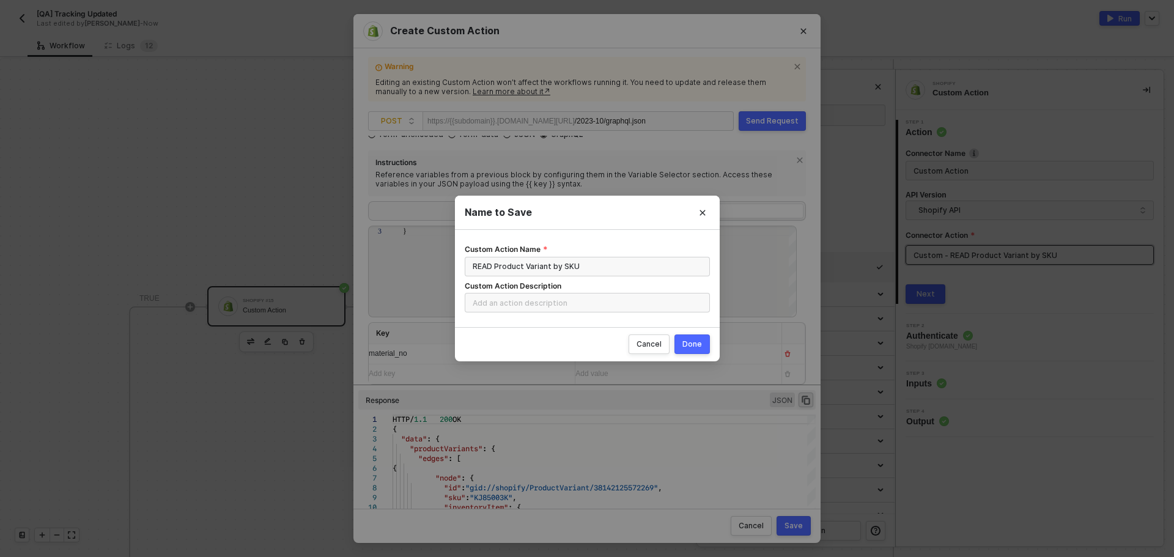
click at [689, 344] on div "Done" at bounding box center [692, 344] width 20 height 10
radio input "true"
radio input "false"
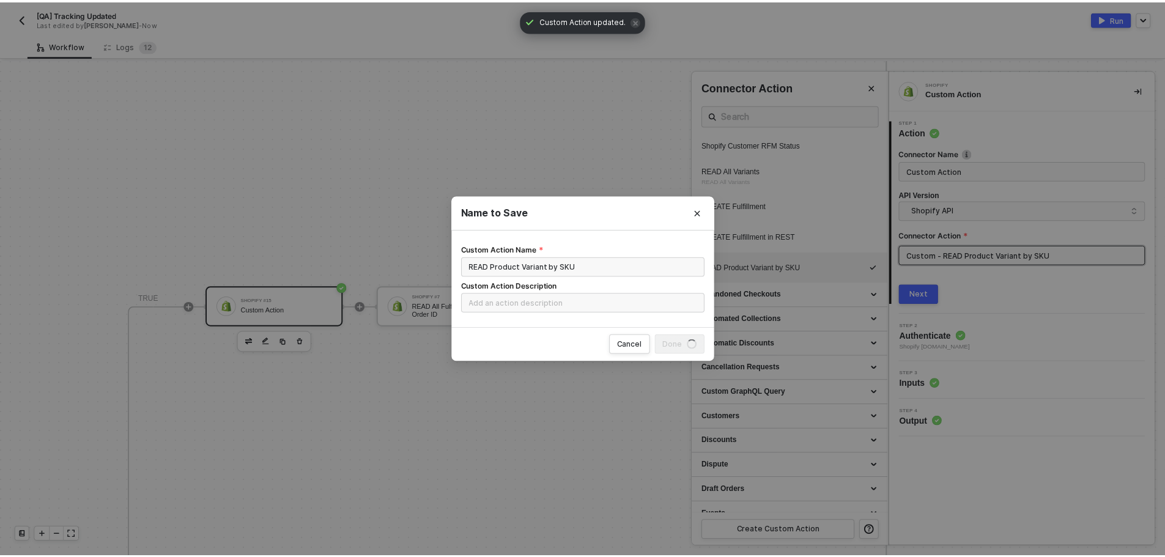
scroll to position [0, 0]
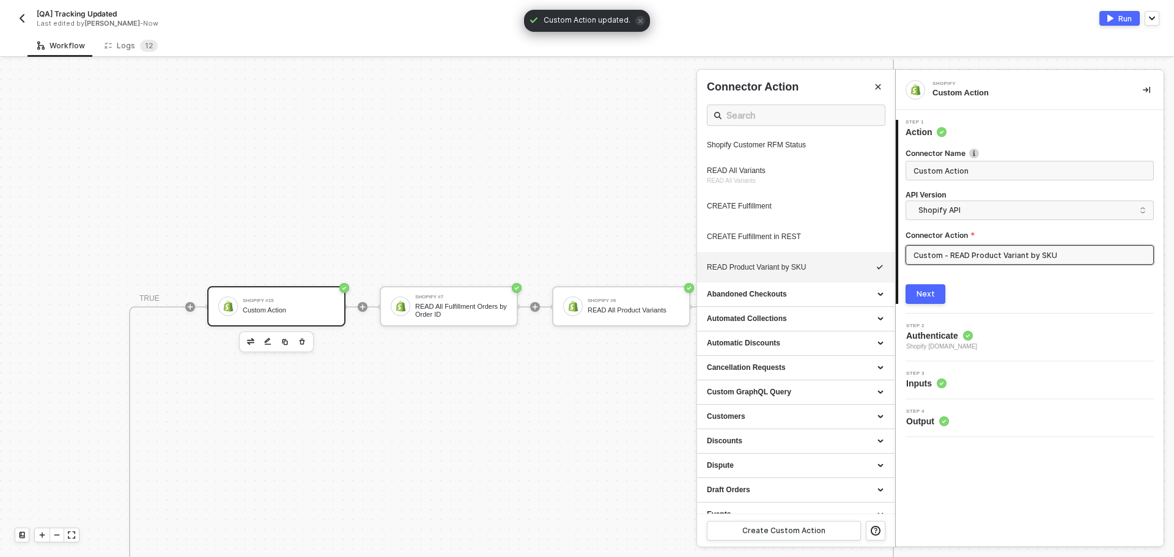
click at [1106, 17] on button "Run" at bounding box center [1120, 18] width 40 height 15
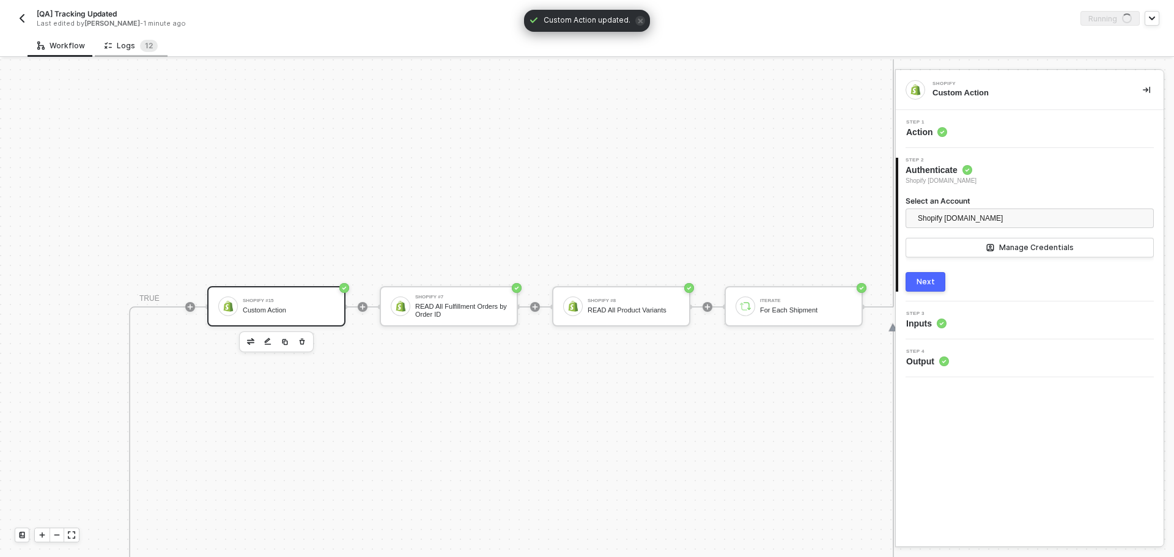
click at [135, 45] on div "Logs 1 2" at bounding box center [131, 46] width 53 height 12
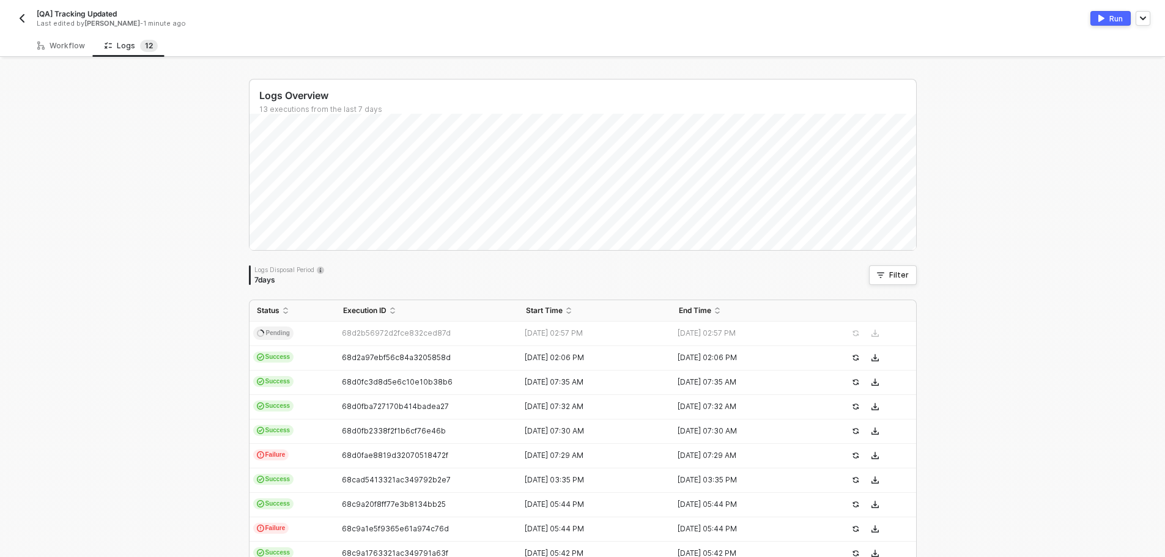
drag, startPoint x: 138, startPoint y: 233, endPoint x: 121, endPoint y: 183, distance: 52.4
click at [138, 232] on div "Logs Overview 13 executions from the last 7 days Thu 18 Success 0 Failure 0 Log…" at bounding box center [582, 376] width 1165 height 635
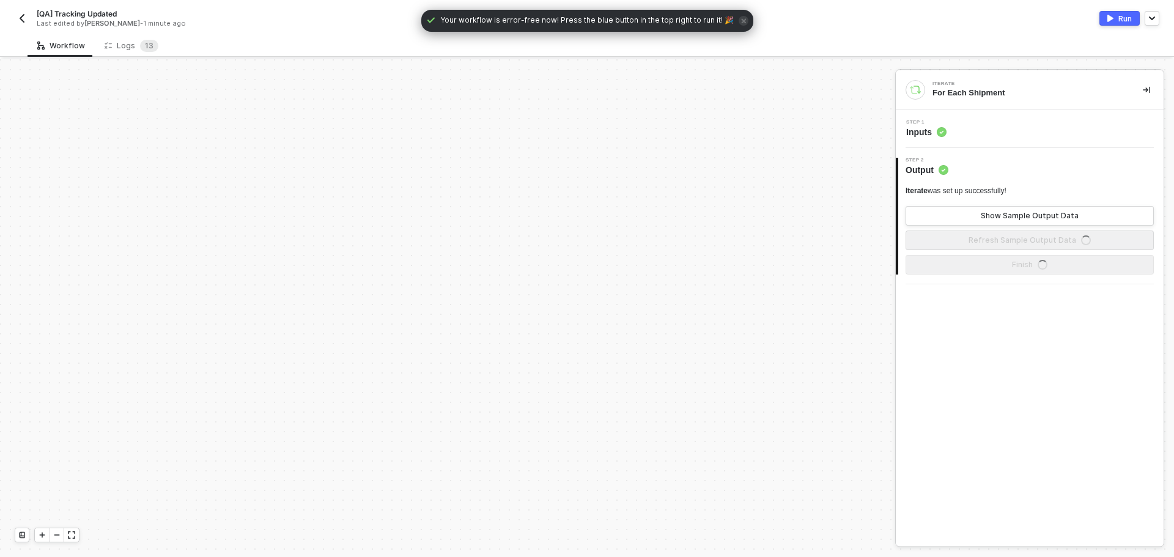
scroll to position [675, 0]
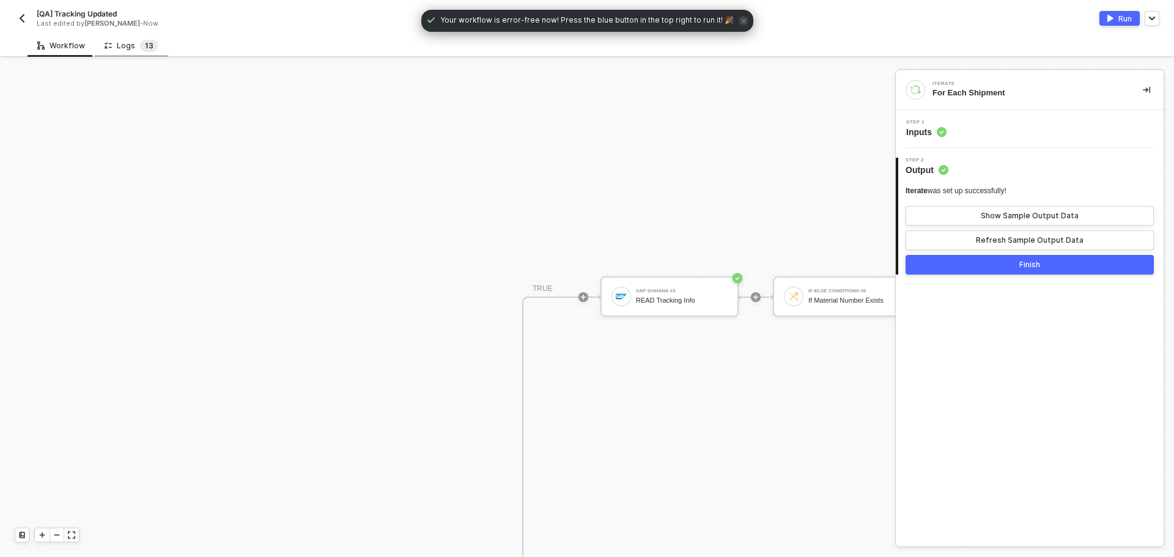
click at [145, 46] on span "1" at bounding box center [147, 45] width 4 height 9
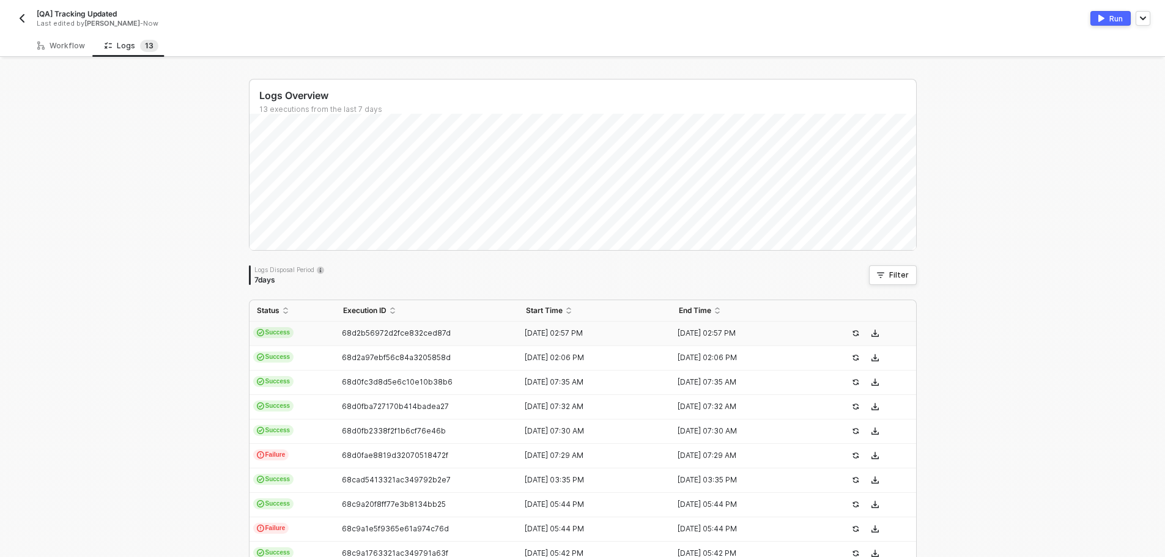
click at [372, 330] on span "68d2b56972d2fce832ced87d" at bounding box center [396, 332] width 109 height 9
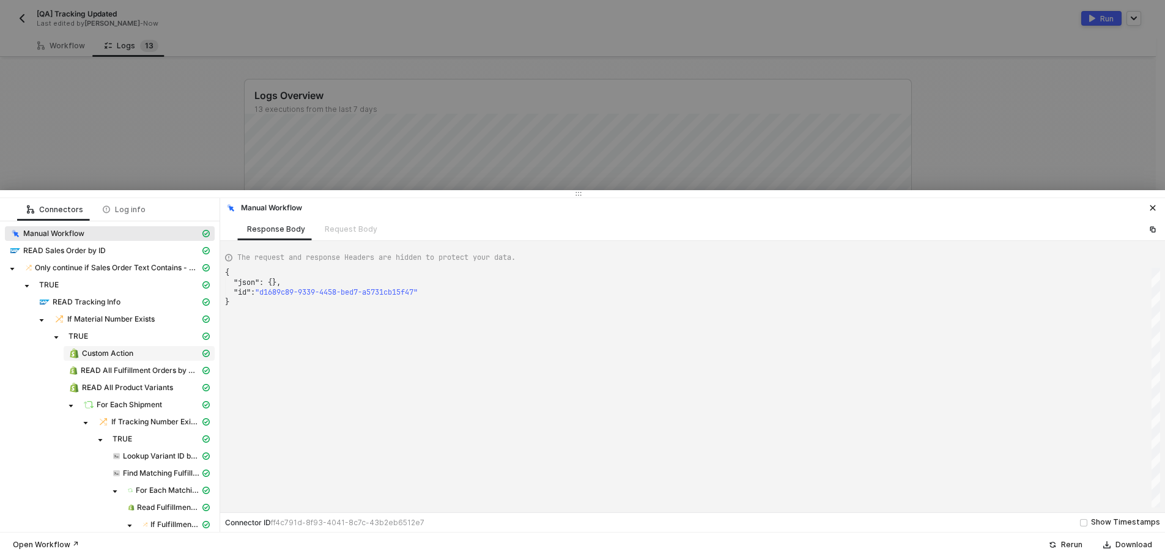
click at [127, 349] on span "Custom Action" at bounding box center [107, 354] width 51 height 10
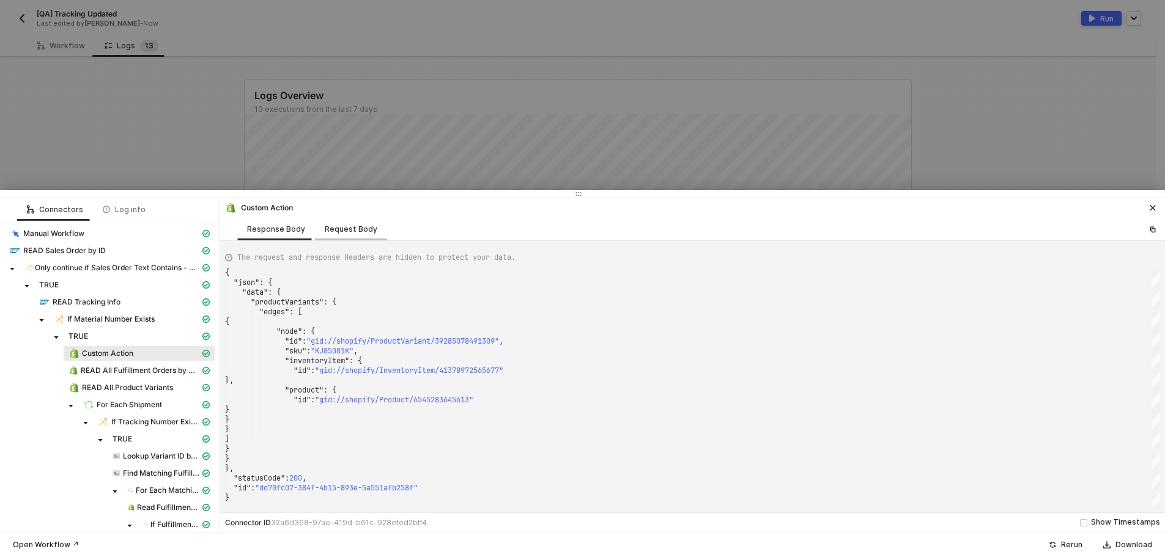
click at [346, 227] on div "Request Body" at bounding box center [351, 229] width 53 height 10
type textarea "{ "keyValuePairs": [], "apiVersion": "shopifyV1", "requestMethod": "POST", "url…"
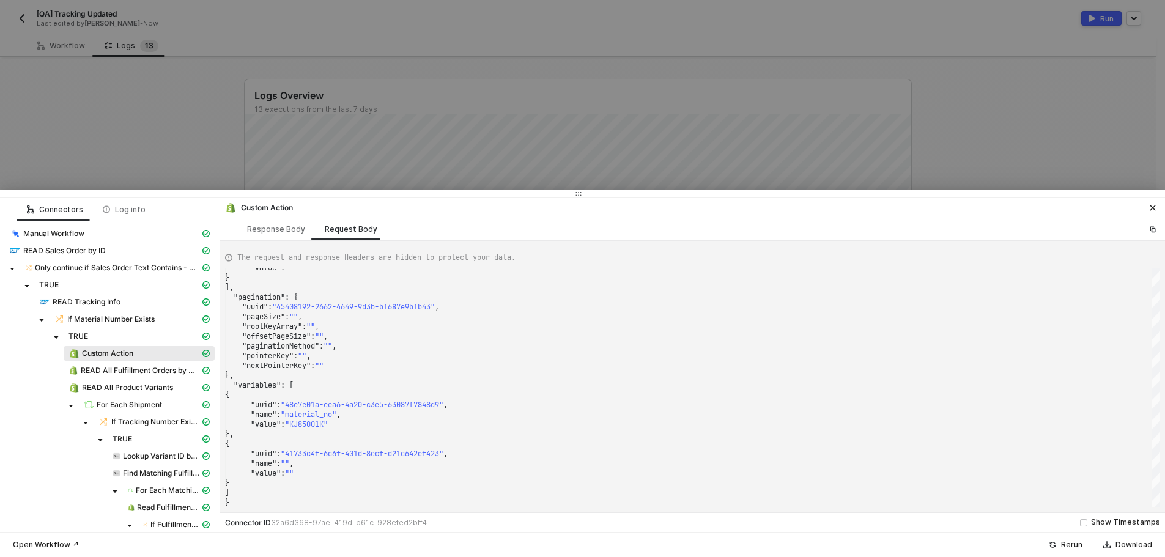
click at [207, 140] on div at bounding box center [582, 278] width 1165 height 557
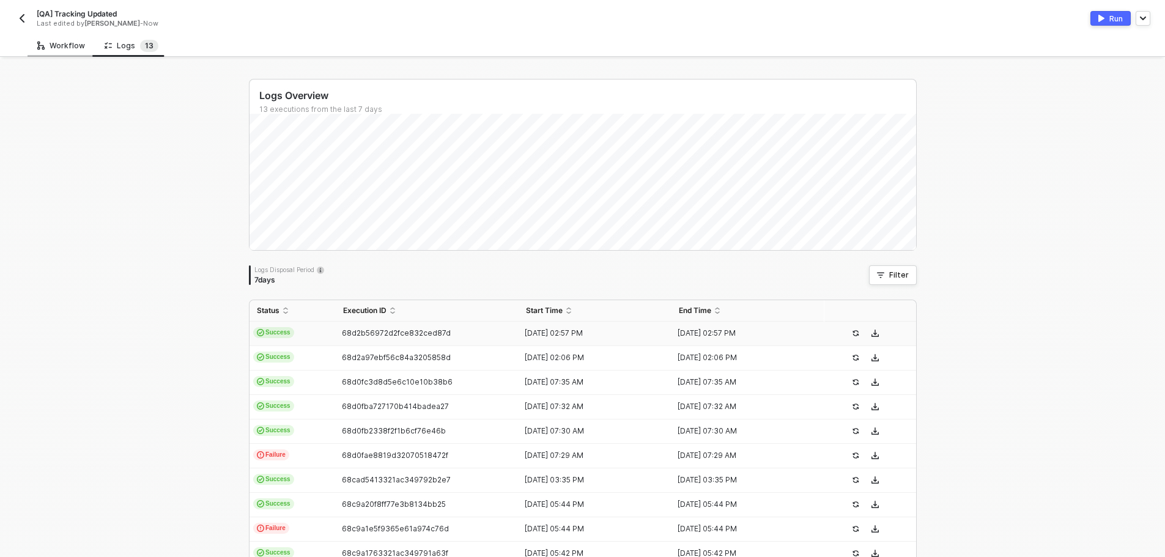
click at [62, 41] on div "Workflow" at bounding box center [61, 46] width 48 height 10
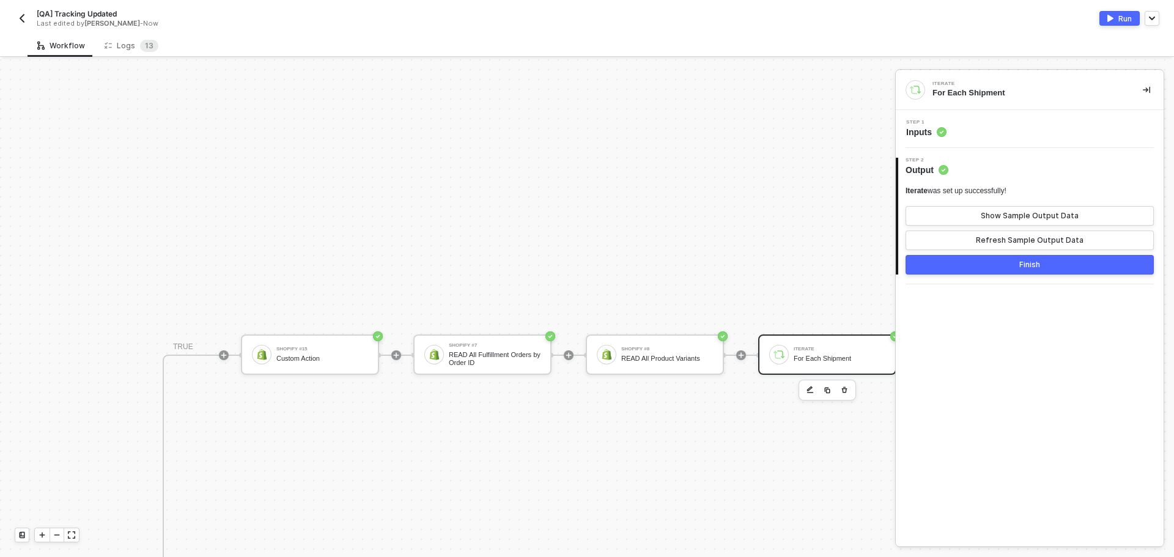
scroll to position [246, 773]
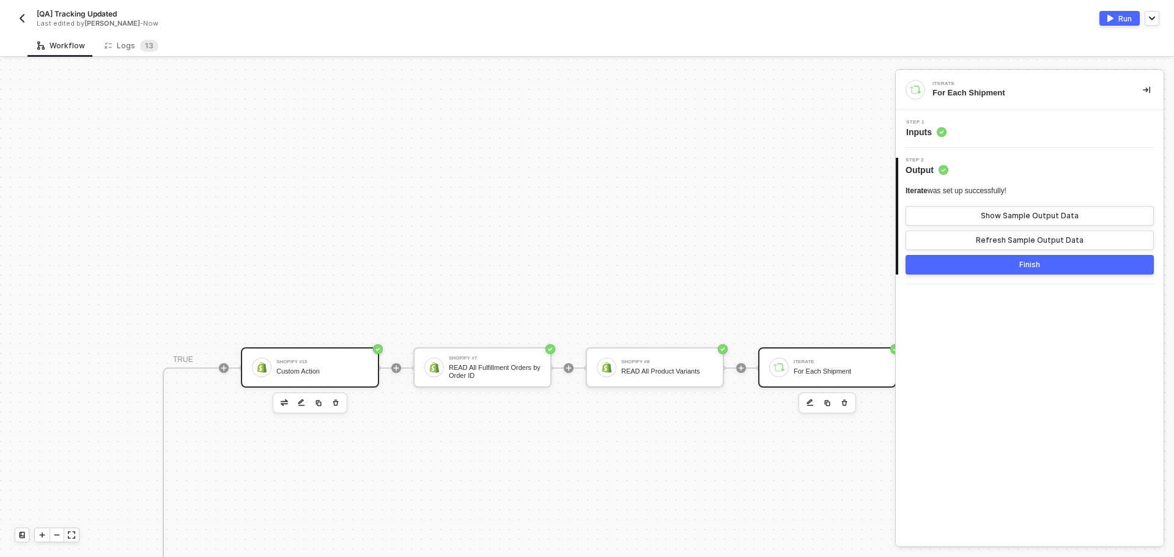
click at [341, 360] on div "Shopify #15" at bounding box center [322, 362] width 92 height 5
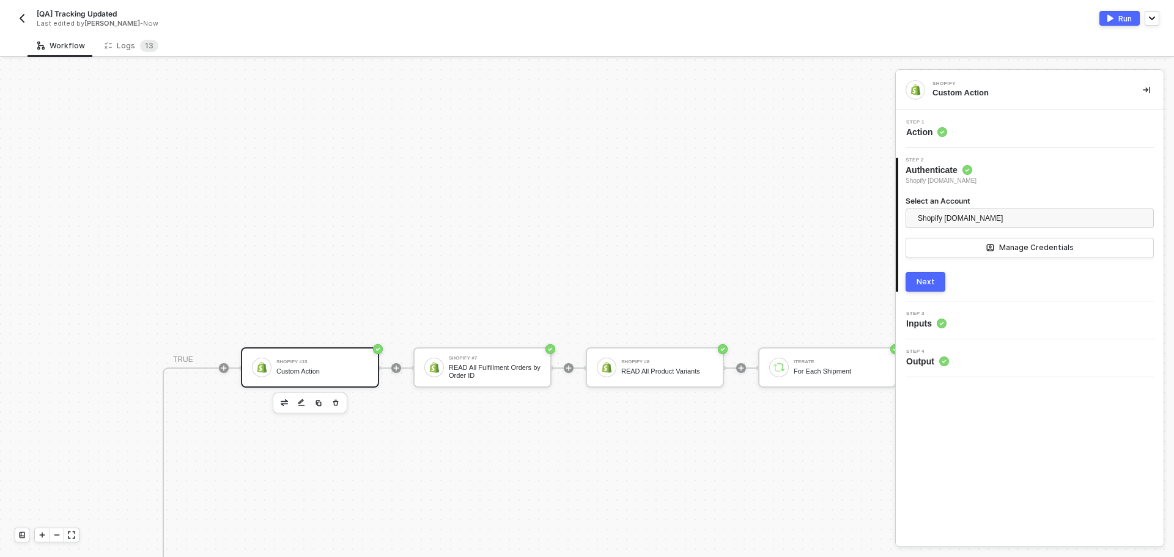
click at [994, 141] on div "Step 1 Action" at bounding box center [1030, 129] width 268 height 38
click at [994, 138] on div "Step 1 Action" at bounding box center [1030, 129] width 268 height 38
click at [988, 135] on div "Step 1 Action" at bounding box center [1031, 129] width 265 height 18
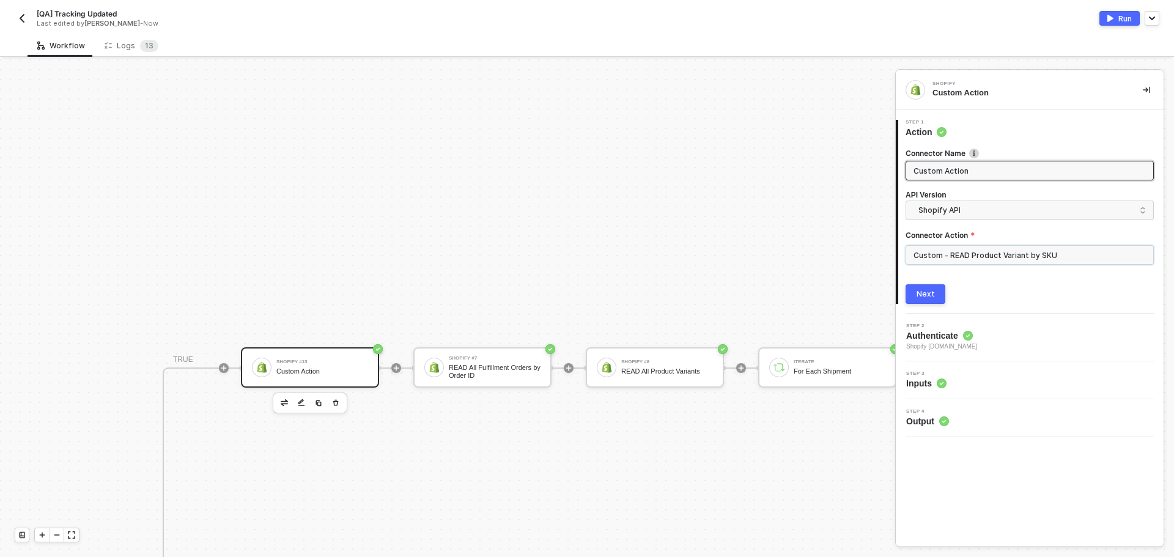
click at [951, 245] on input "Custom - READ Product Variant by SKU" at bounding box center [1030, 255] width 248 height 20
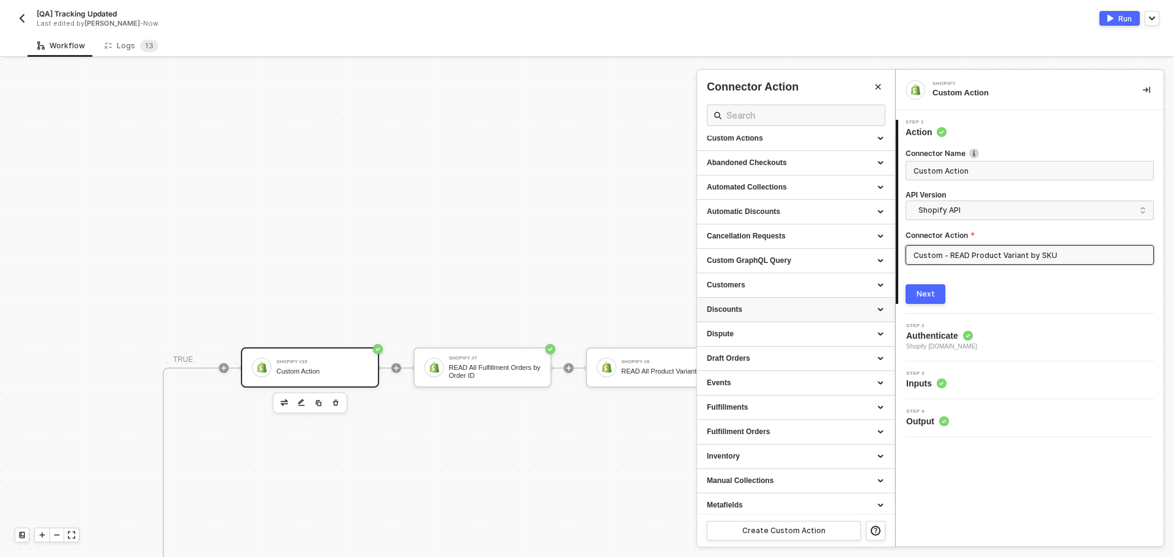
scroll to position [0, 0]
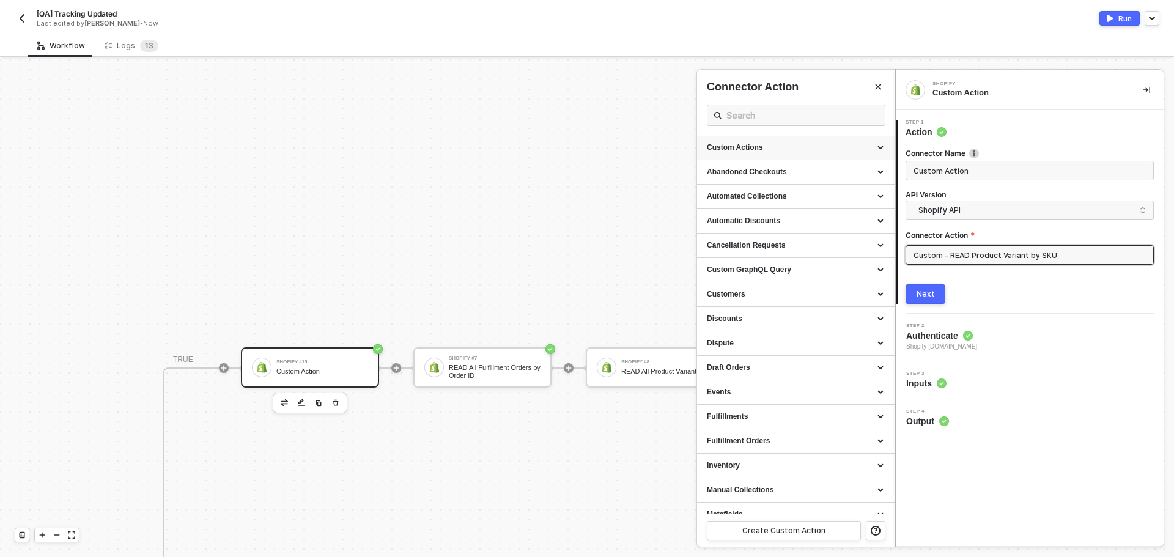
click at [789, 150] on div "Custom Actions" at bounding box center [796, 147] width 178 height 10
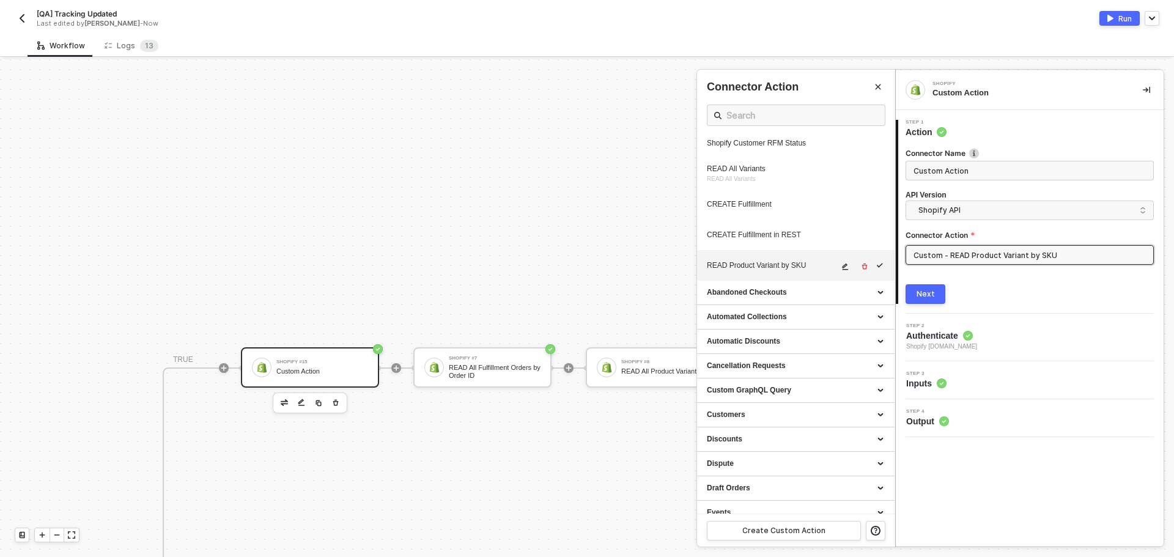
scroll to position [673, 0]
click at [841, 276] on button "button" at bounding box center [845, 268] width 15 height 15
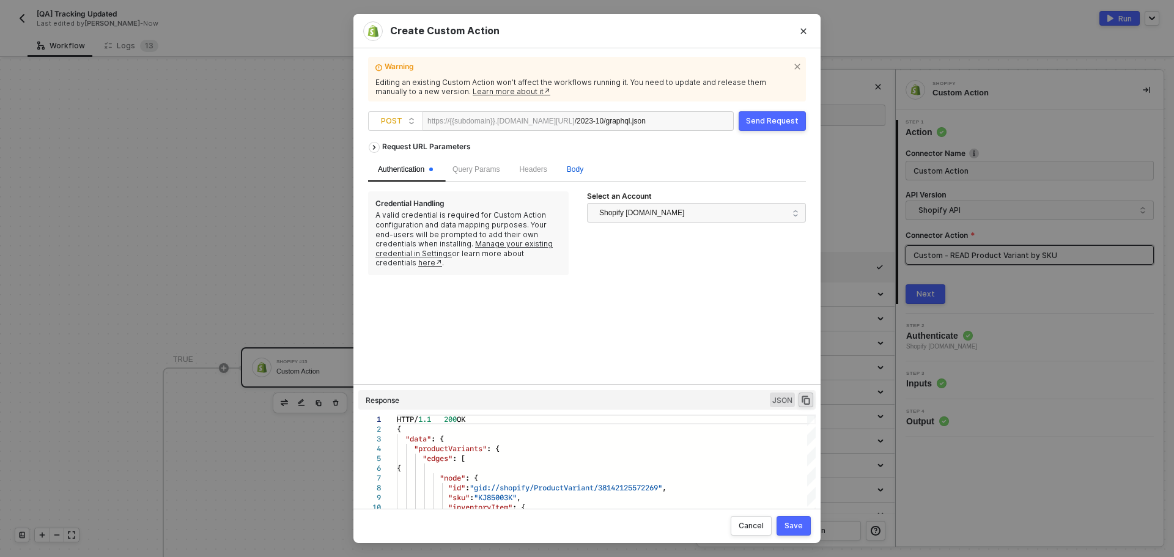
click at [569, 172] on span "Body" at bounding box center [575, 169] width 17 height 9
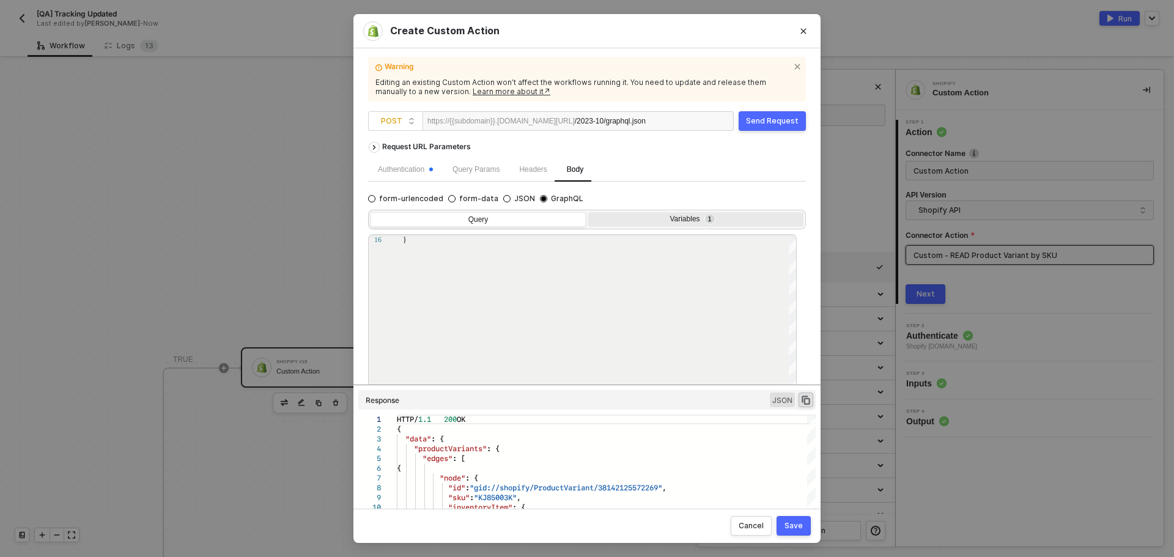
click at [684, 213] on div "Variables 1" at bounding box center [695, 220] width 215 height 17
click at [588, 212] on input "Variables 1" at bounding box center [588, 212] width 0 height 0
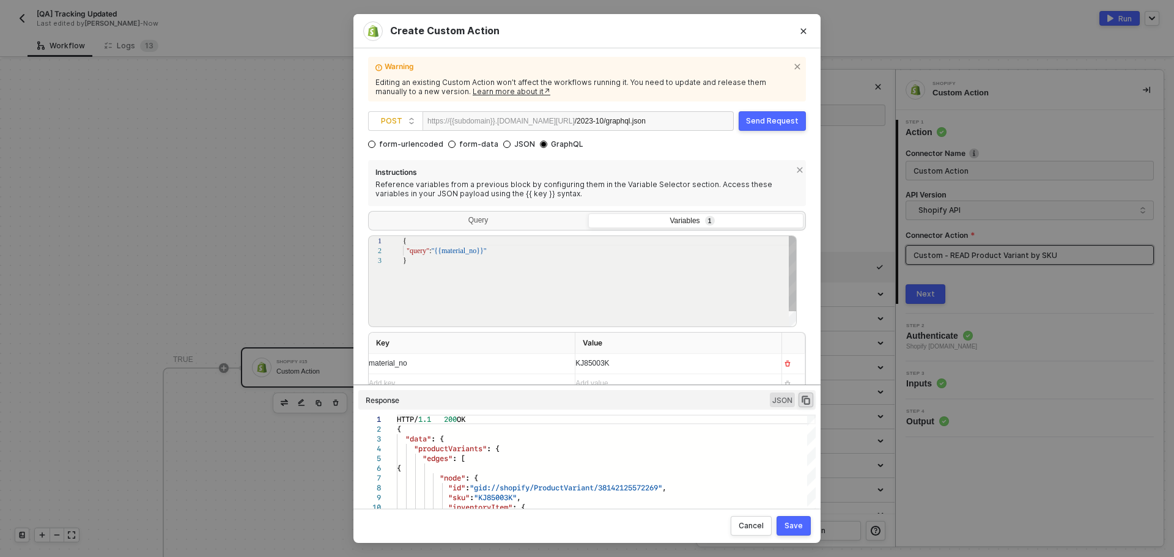
scroll to position [64, 0]
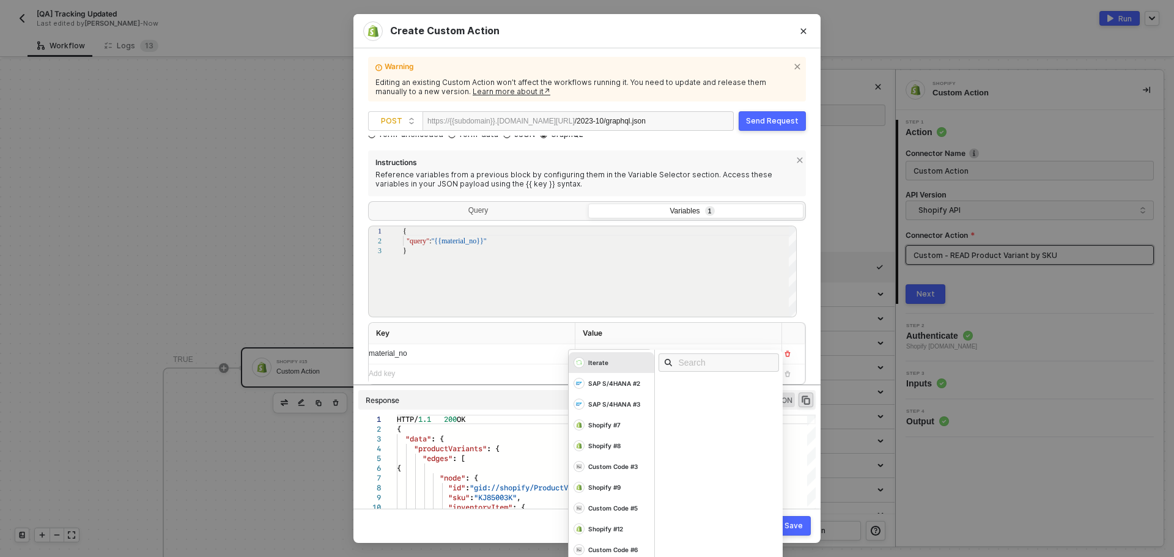
click at [637, 352] on div "KJ85003K Iterate SAP S/4HANA #2 SAP S/4HANA #3 Shopify #7 Shopify #8 Custom Cod…" at bounding box center [673, 354] width 196 height 20
click at [613, 366] on div "Iterate" at bounding box center [612, 362] width 86 height 21
click at [701, 519] on div "Matnr" at bounding box center [723, 521] width 128 height 13
click at [728, 330] on th "Value" at bounding box center [678, 333] width 207 height 21
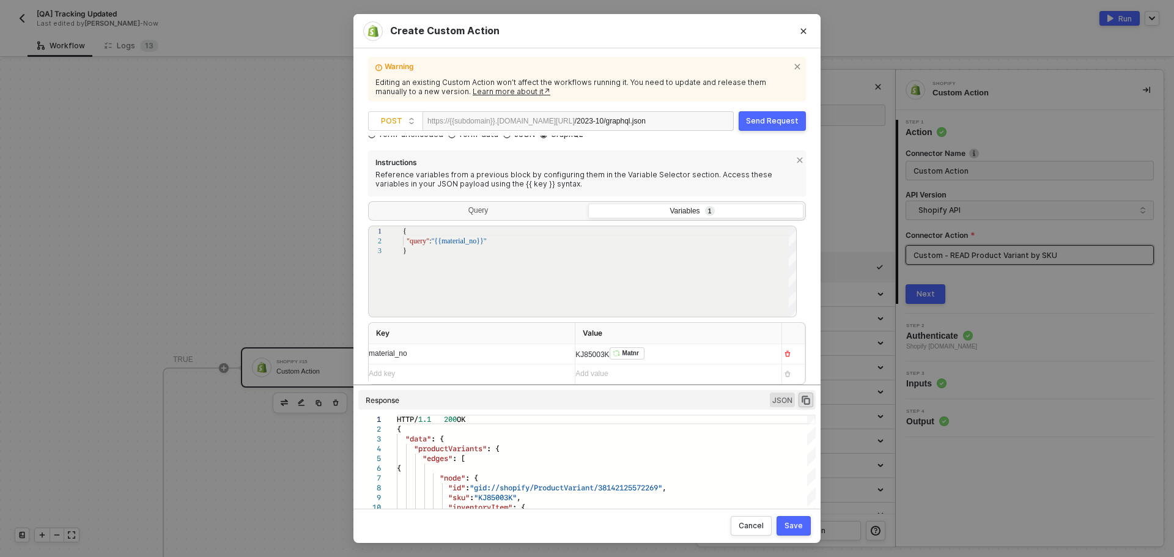
click at [593, 356] on div "KJ85003K ﻿ Matnr ﻿" at bounding box center [673, 354] width 196 height 20
click at [674, 338] on th "Value" at bounding box center [678, 333] width 207 height 21
click at [662, 356] on div "KJ85003K ﻿ Matnr ﻿" at bounding box center [673, 354] width 196 height 20
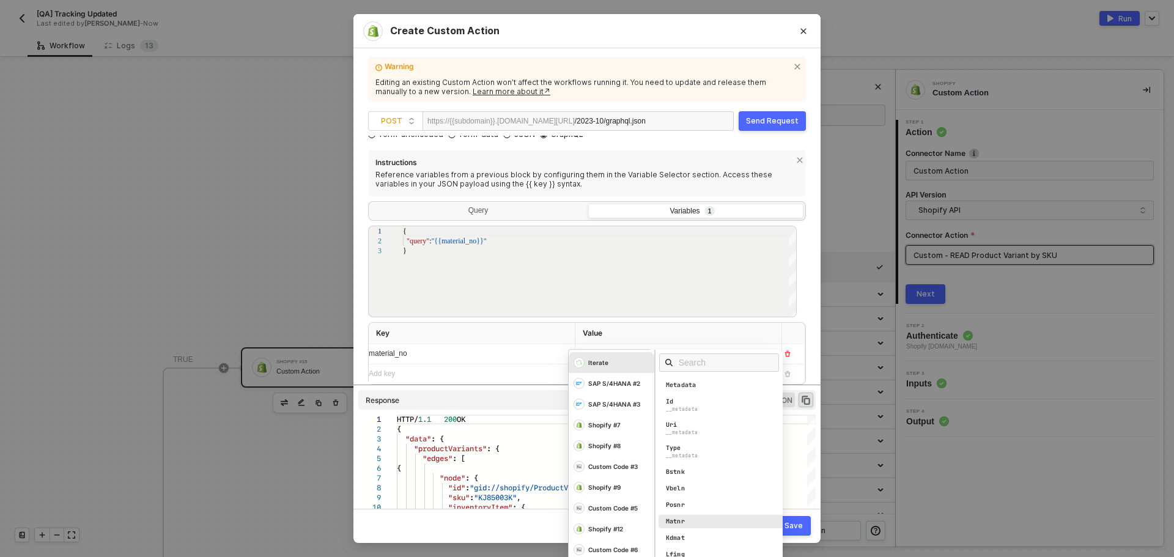
click at [690, 518] on div "Matnr" at bounding box center [723, 521] width 128 height 13
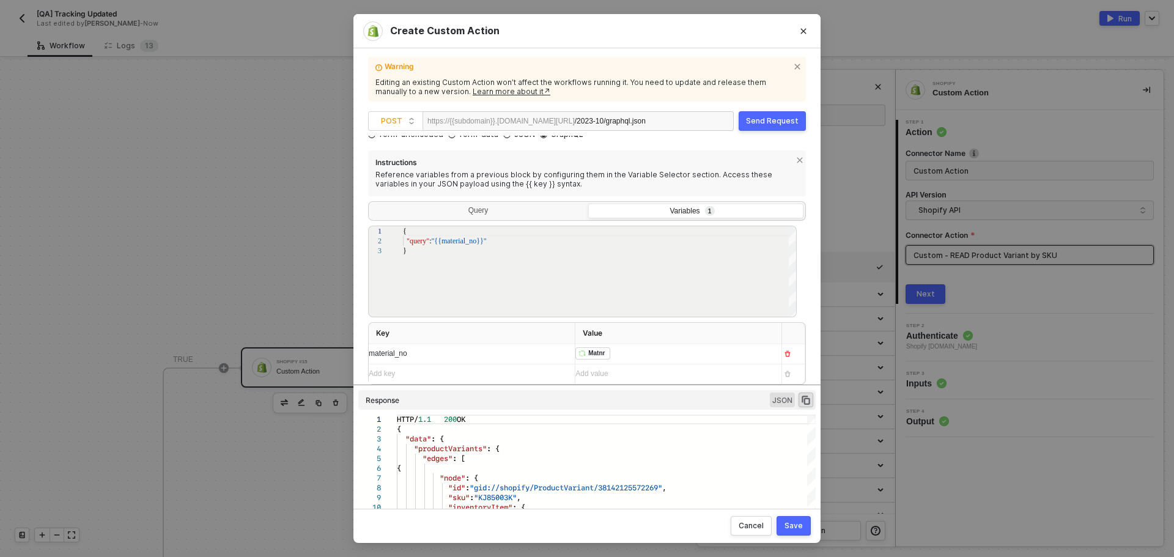
click at [722, 323] on th "Value" at bounding box center [678, 333] width 207 height 21
click at [794, 524] on div "Save" at bounding box center [794, 526] width 18 height 10
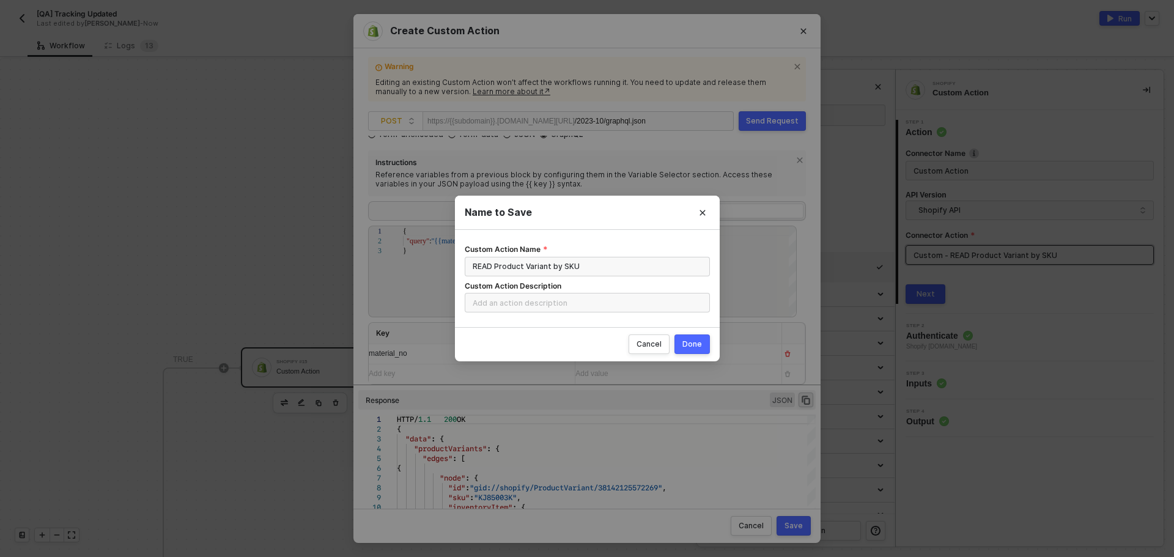
click at [697, 337] on button "Done" at bounding box center [692, 345] width 35 height 20
radio input "true"
radio input "false"
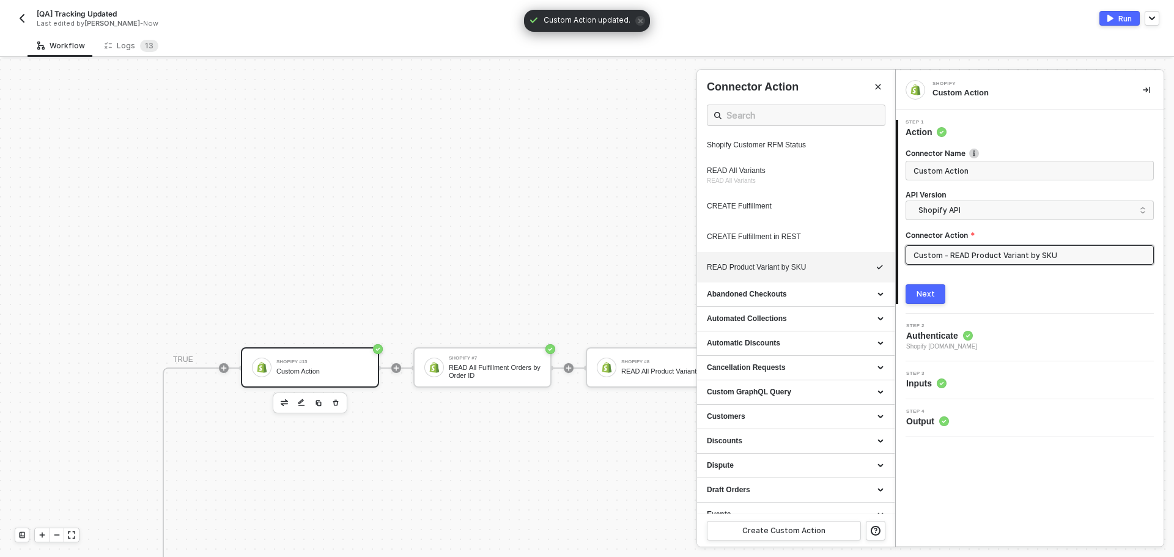
click at [1126, 18] on div "Run" at bounding box center [1124, 18] width 13 height 10
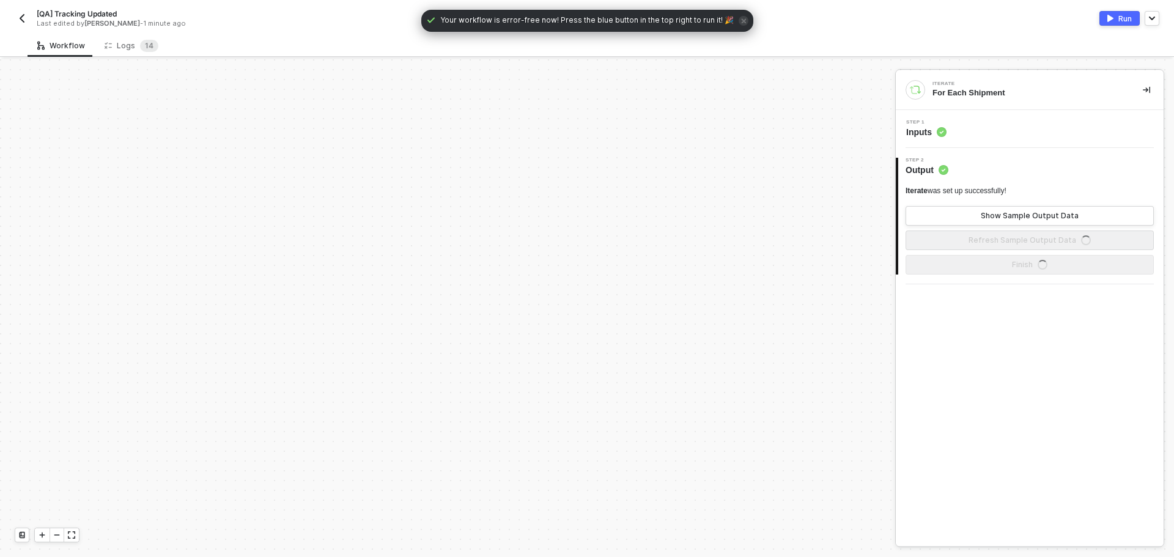
scroll to position [675, 0]
click at [1115, 15] on button "Run" at bounding box center [1120, 18] width 40 height 15
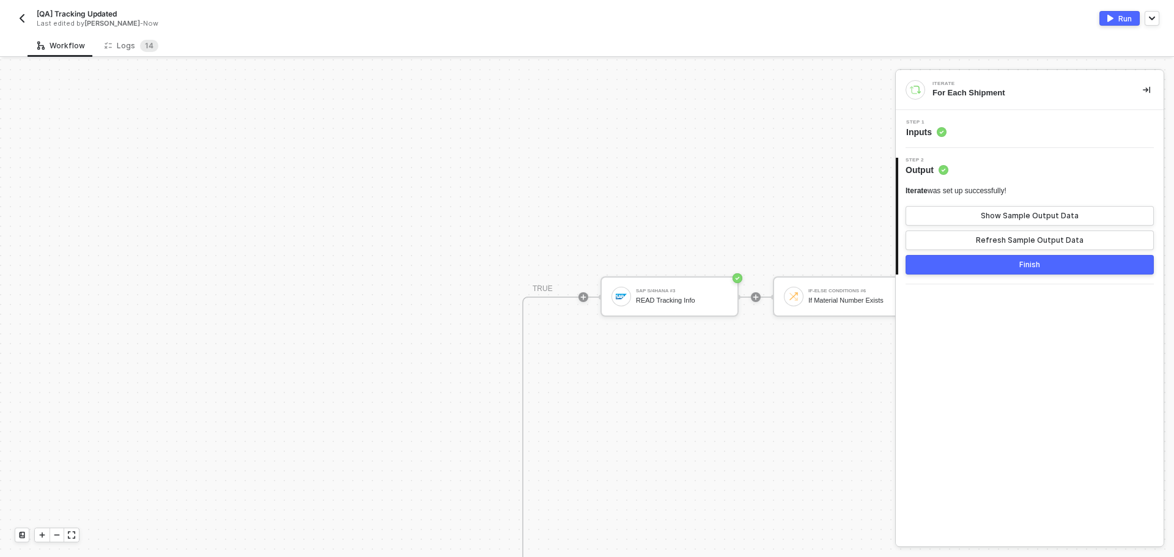
click at [124, 48] on div "Logs 1 4" at bounding box center [132, 46] width 54 height 12
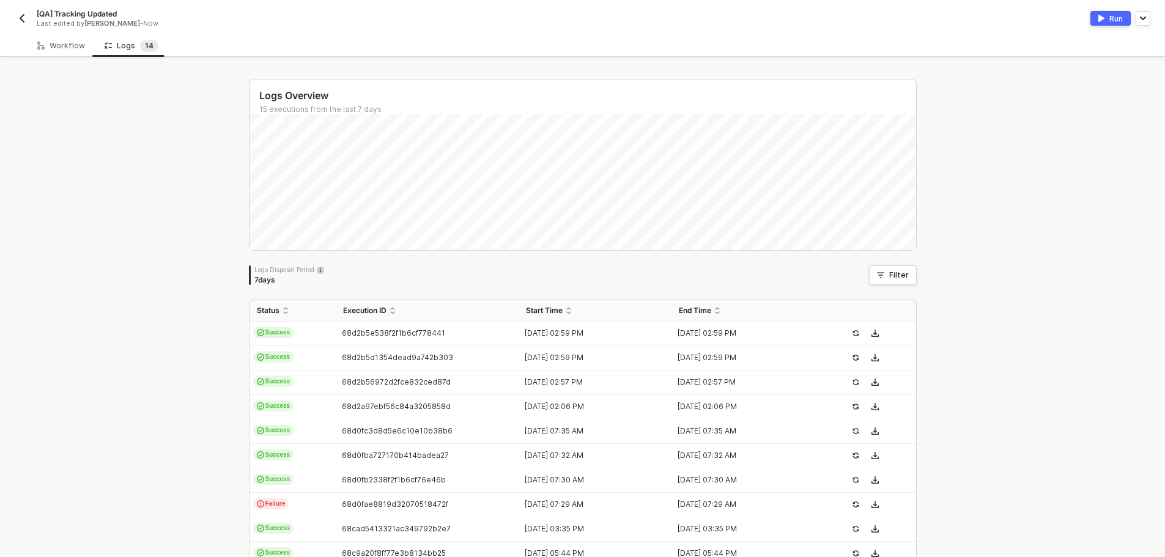
click at [1100, 19] on img "button" at bounding box center [1101, 18] width 6 height 7
click at [67, 49] on div "Workflow" at bounding box center [61, 46] width 48 height 10
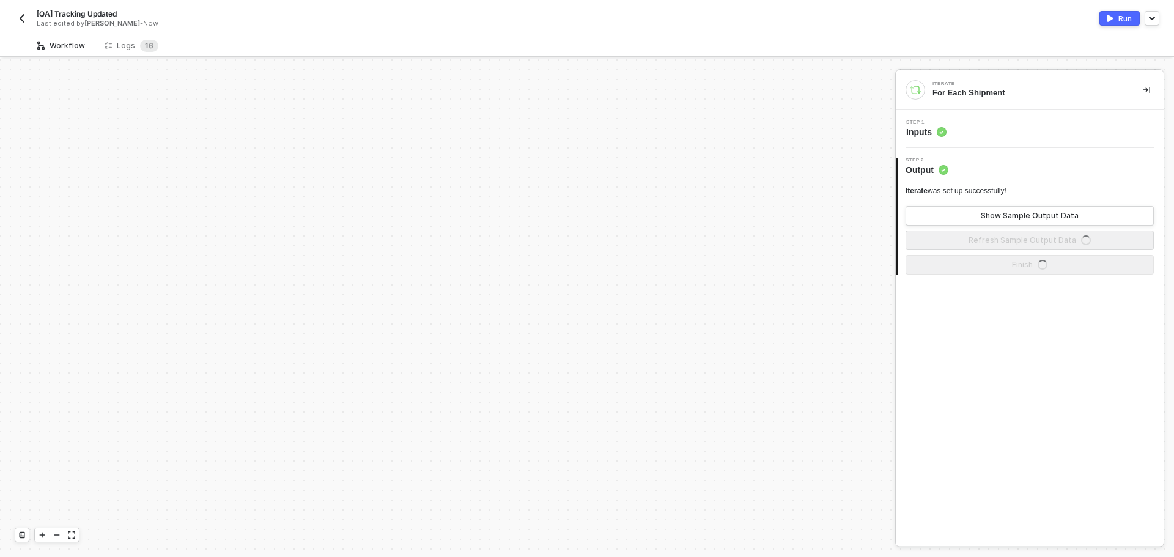
scroll to position [675, 0]
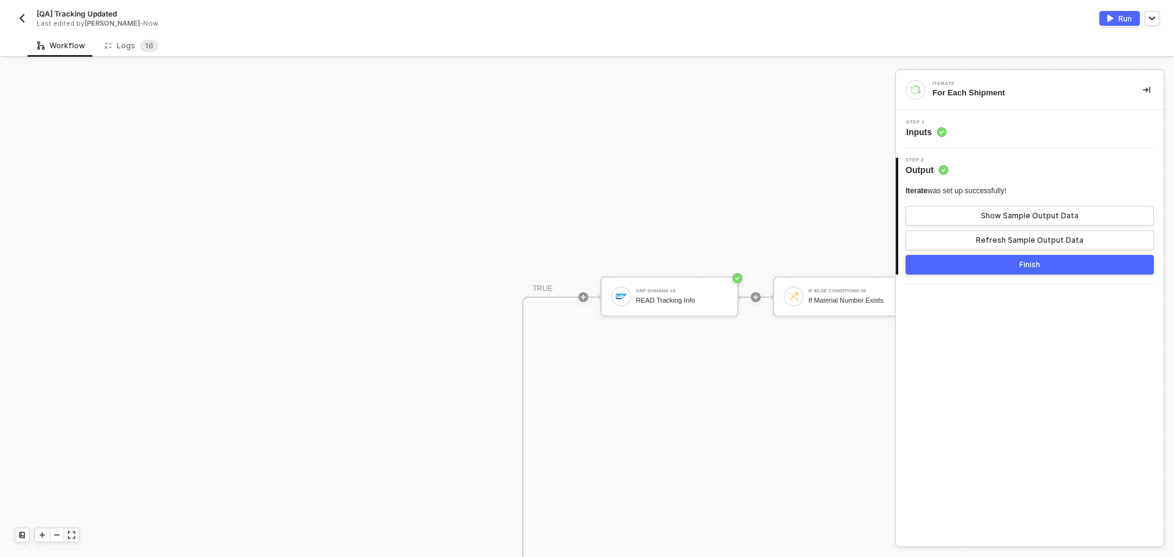
click at [136, 35] on div "Logs 1 6" at bounding box center [131, 45] width 73 height 23
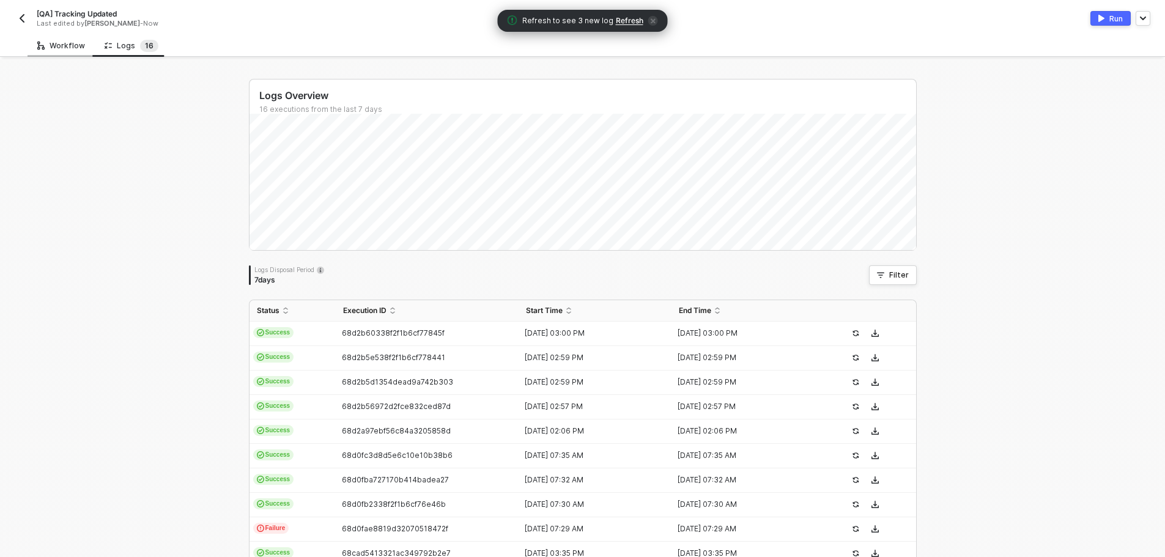
click at [33, 51] on div "Workflow" at bounding box center [61, 45] width 67 height 23
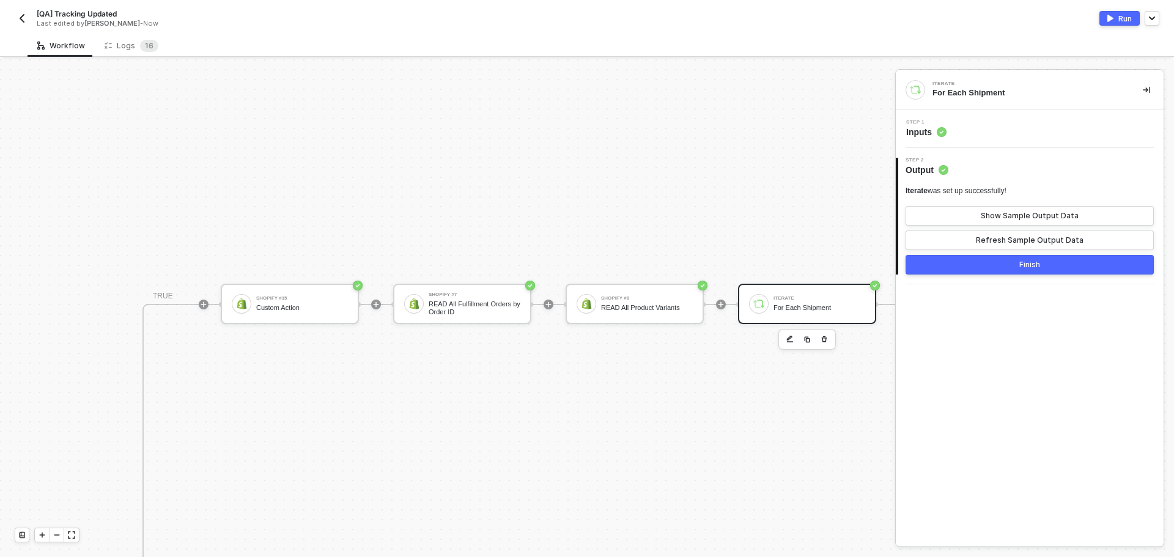
scroll to position [306, 793]
click at [63, 533] on div at bounding box center [57, 534] width 15 height 13
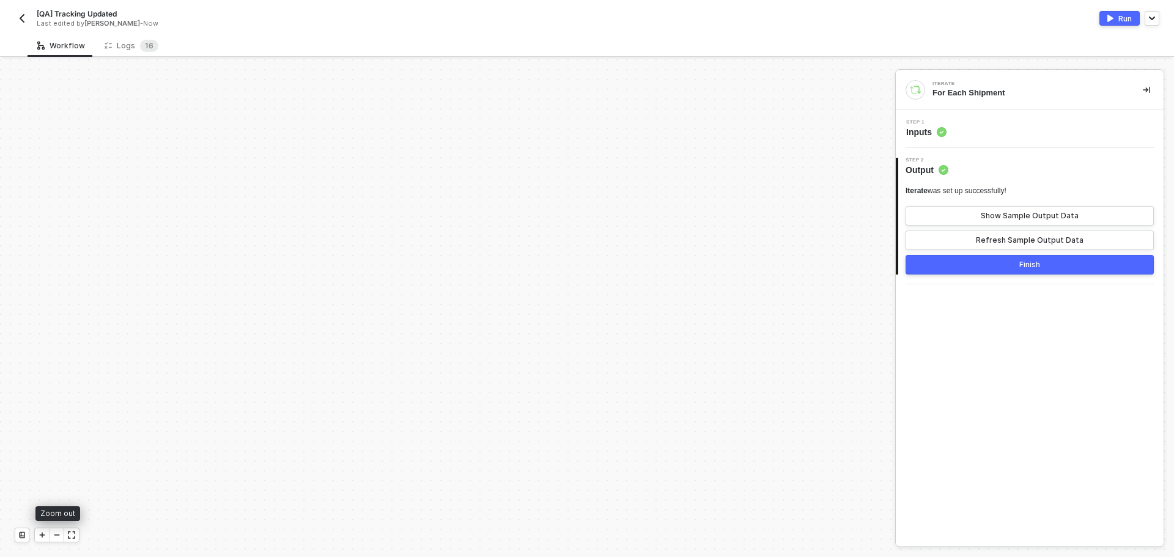
click at [58, 533] on icon "icon-minus" at bounding box center [56, 534] width 7 height 7
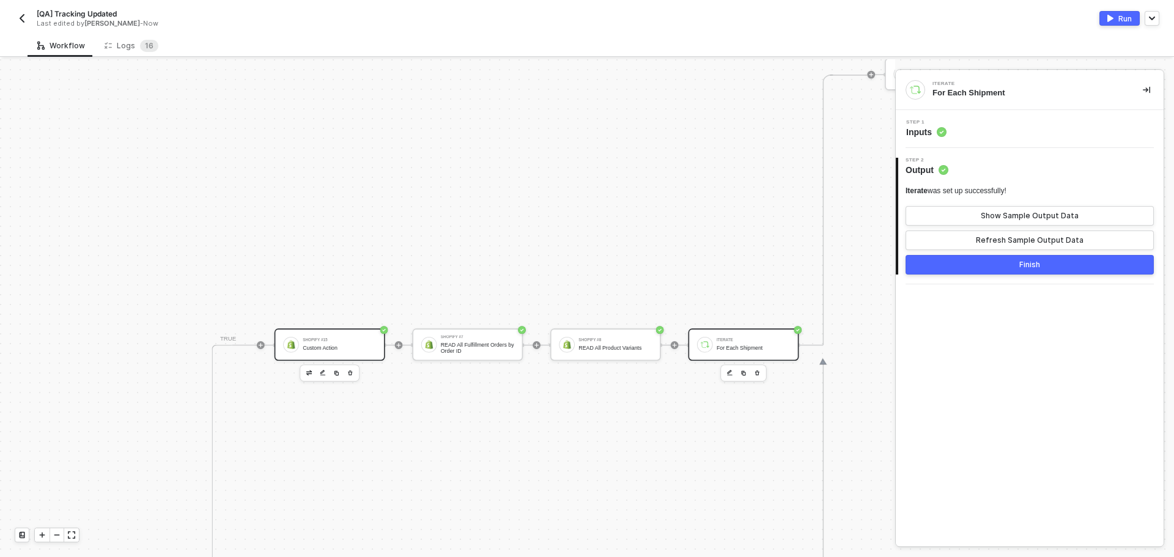
click at [342, 337] on div "Shopify #15 Custom Action" at bounding box center [339, 344] width 73 height 18
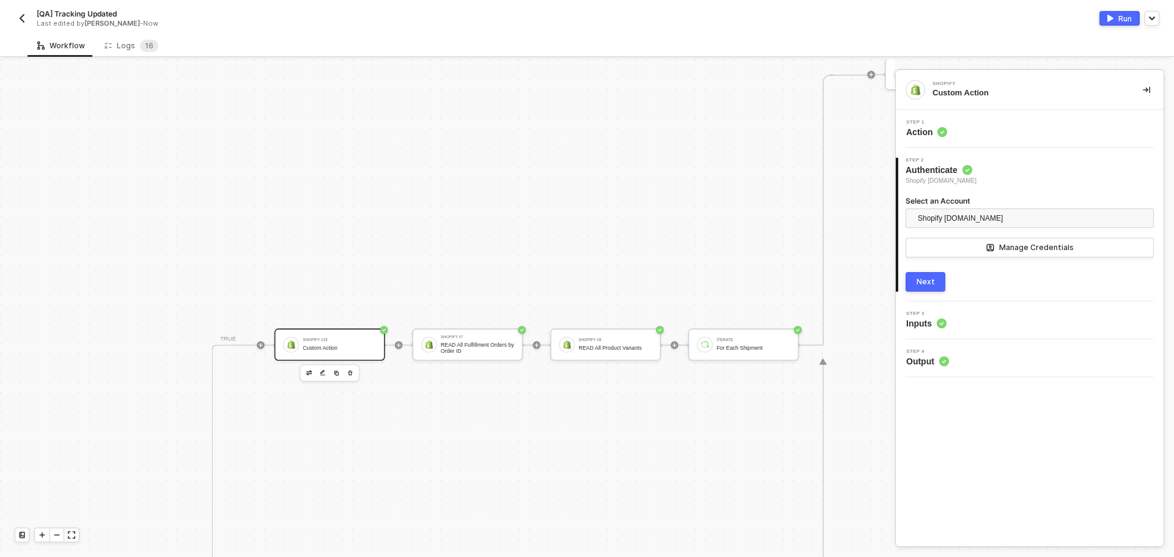
click at [1071, 122] on div "Step 1 Action" at bounding box center [1031, 129] width 265 height 18
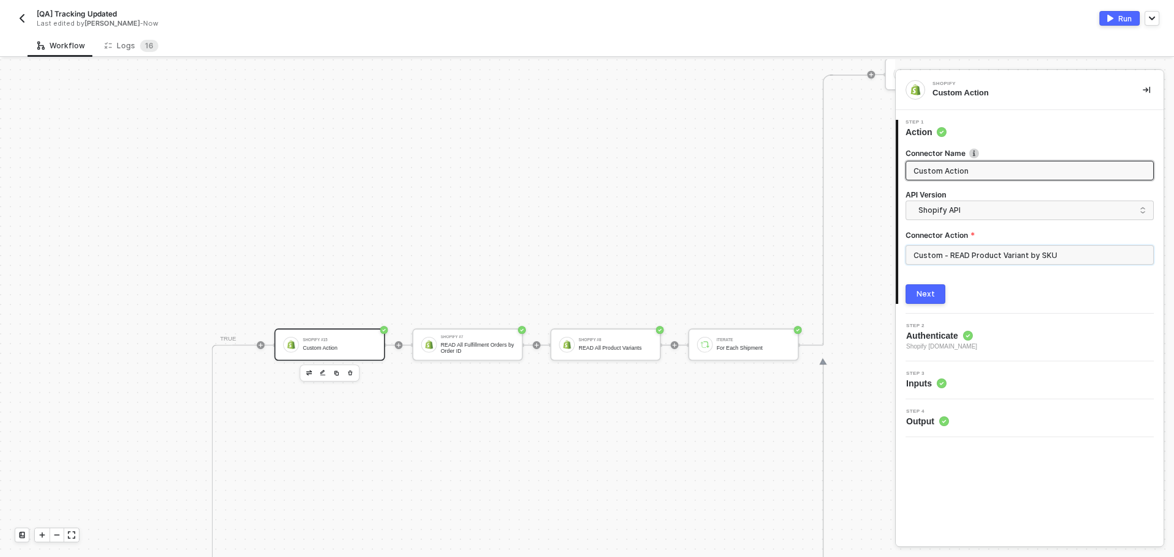
click at [1051, 257] on input "Custom - READ Product Variant by SKU" at bounding box center [1030, 255] width 248 height 20
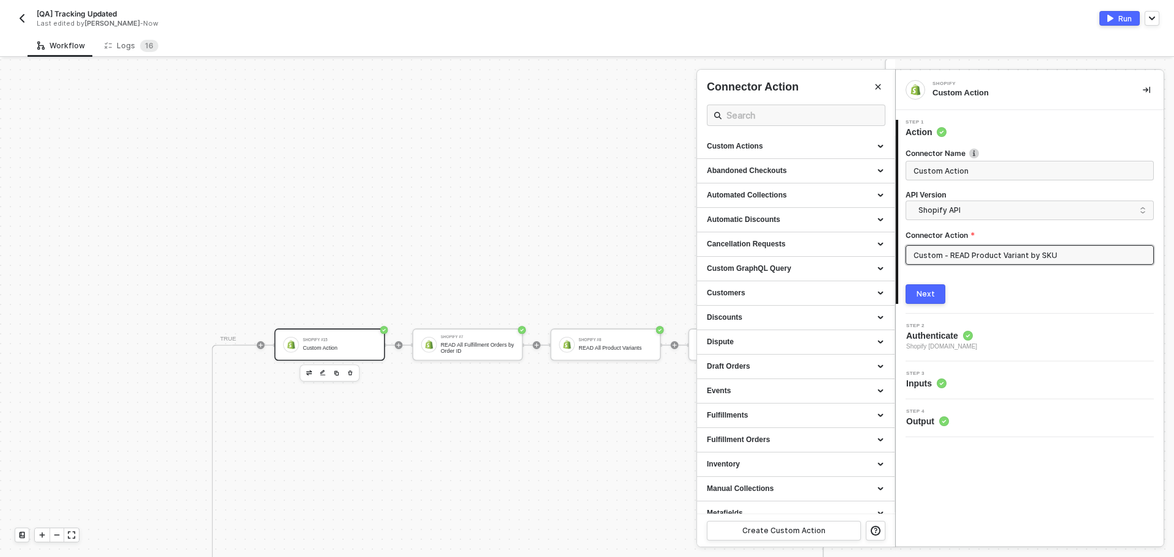
scroll to position [0, 0]
click at [798, 148] on div "Custom Actions" at bounding box center [796, 147] width 178 height 10
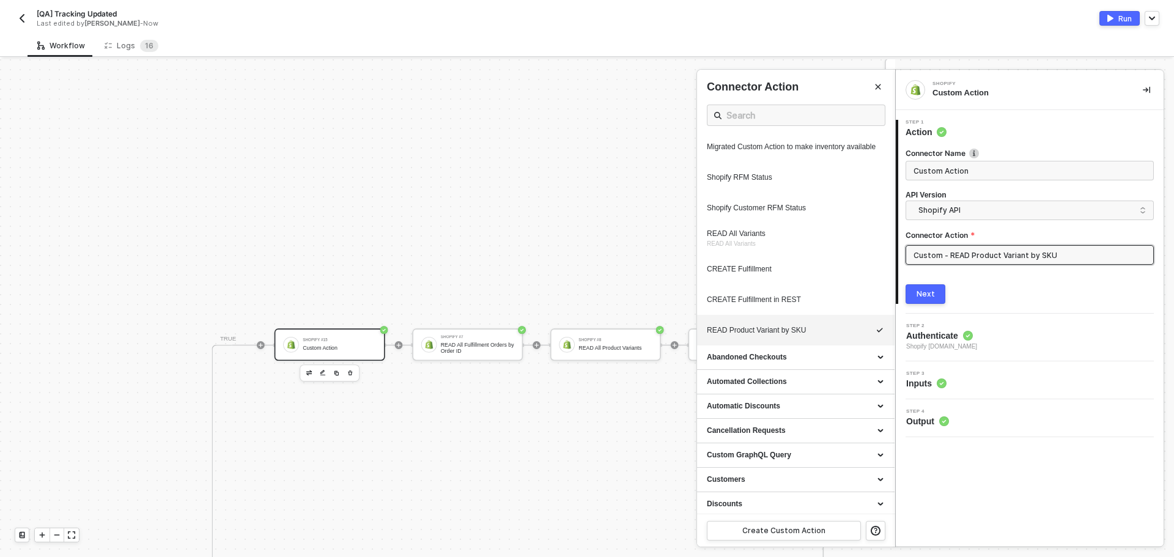
scroll to position [612, 0]
click at [826, 334] on div "READ Product Variant by SKU" at bounding box center [772, 328] width 131 height 10
click at [838, 337] on button "button" at bounding box center [845, 329] width 15 height 15
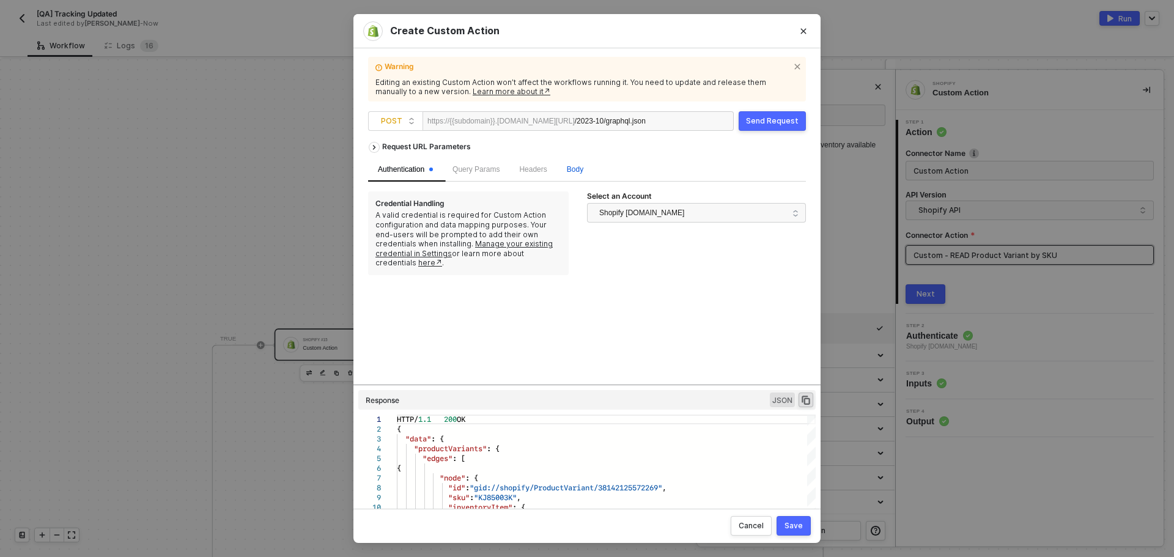
click at [580, 167] on span "Body" at bounding box center [575, 169] width 17 height 9
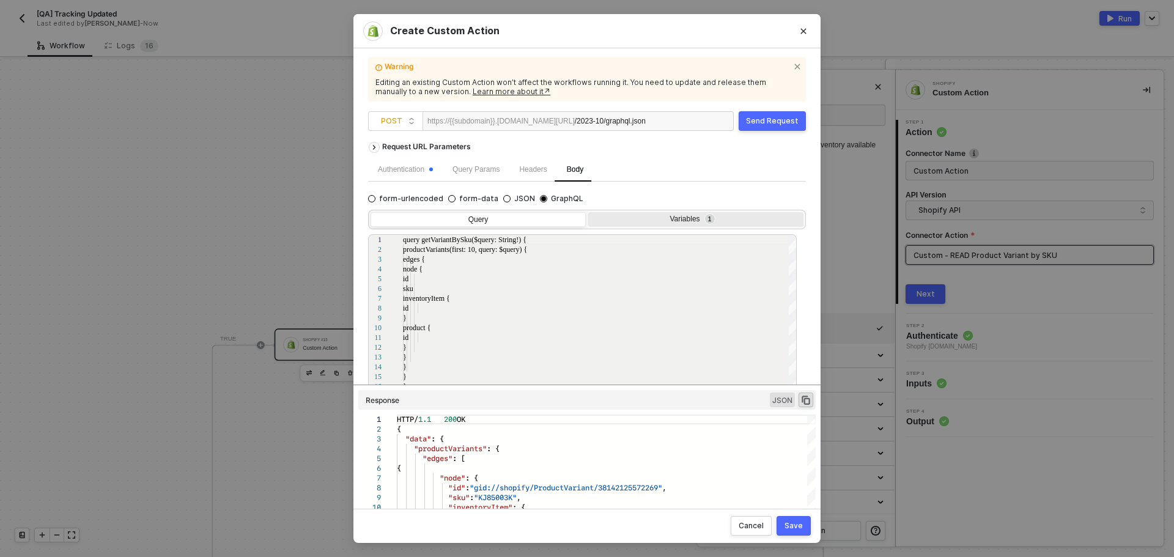
click at [739, 220] on div "Variables 1" at bounding box center [694, 220] width 199 height 10
click at [588, 212] on input "Variables 1" at bounding box center [588, 212] width 0 height 0
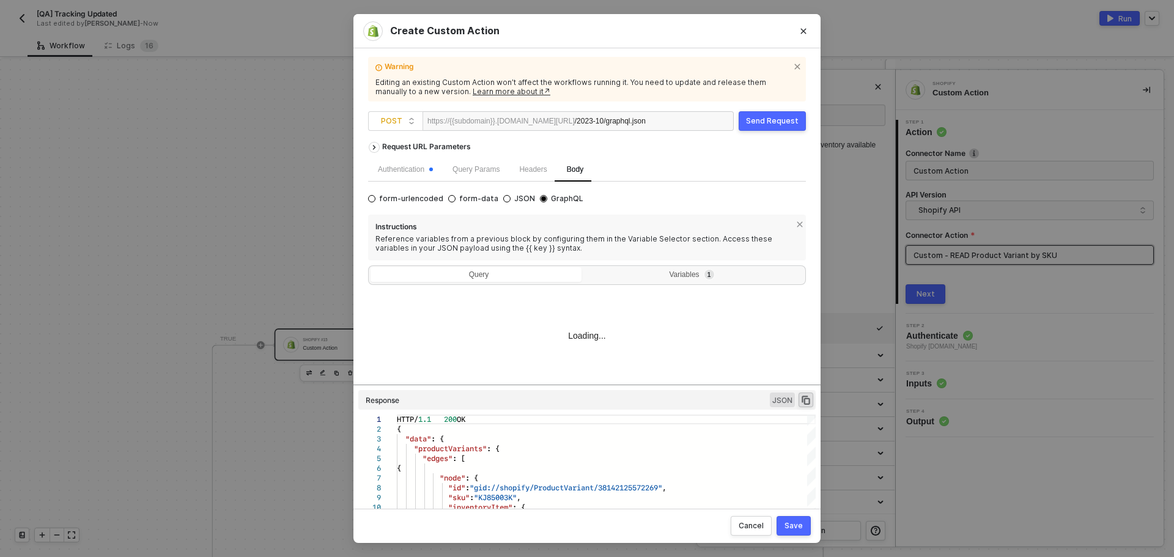
type textarea "{ "query": "{{material_no}}" }"
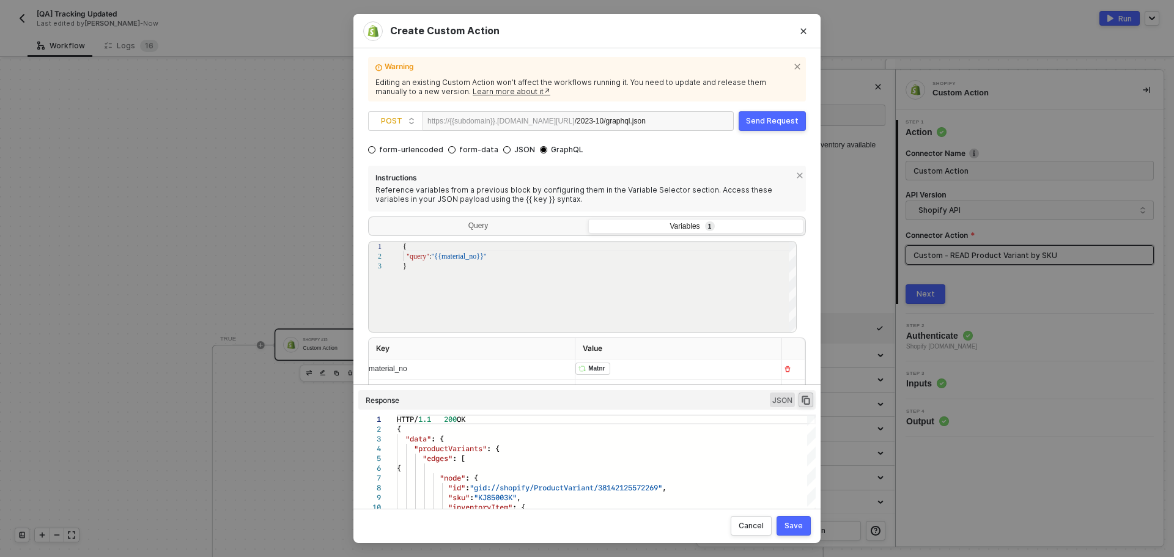
scroll to position [64, 0]
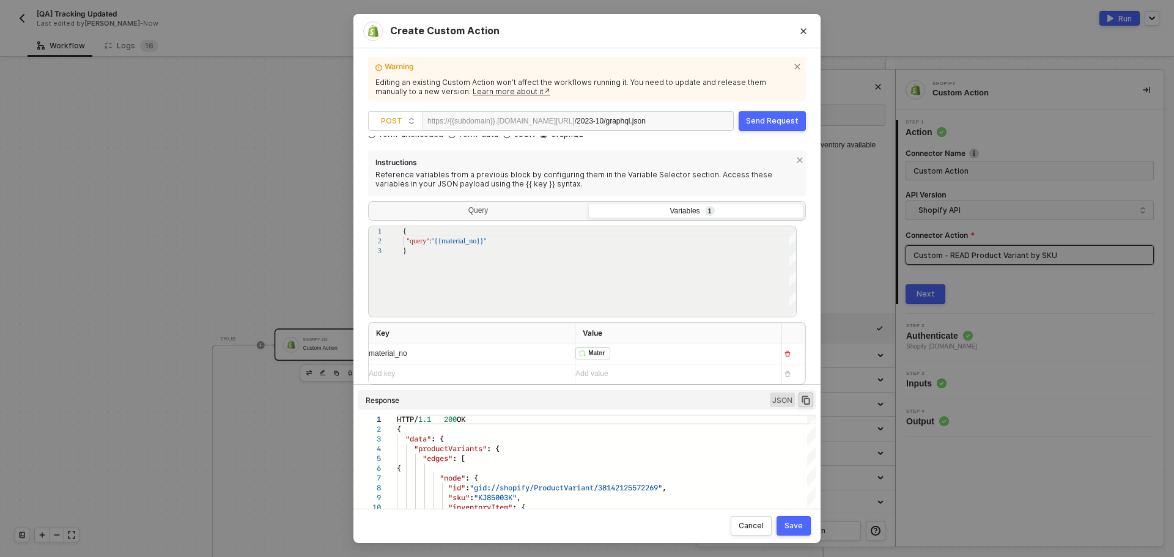
click at [635, 353] on div "﻿ ﻿ Matnr ﻿" at bounding box center [673, 354] width 196 height 20
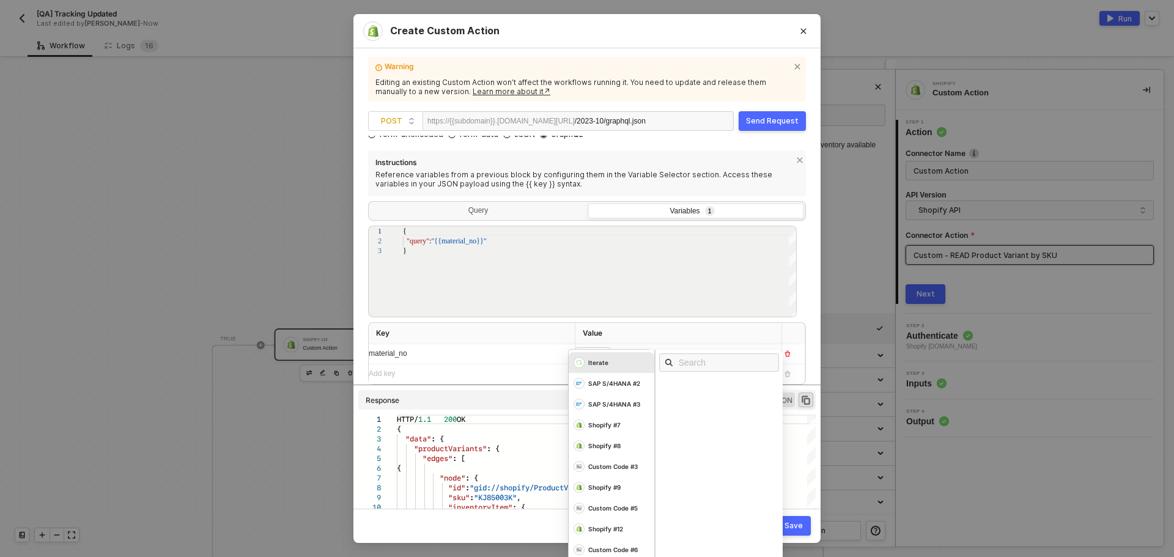
click at [618, 328] on th "Value" at bounding box center [678, 333] width 207 height 21
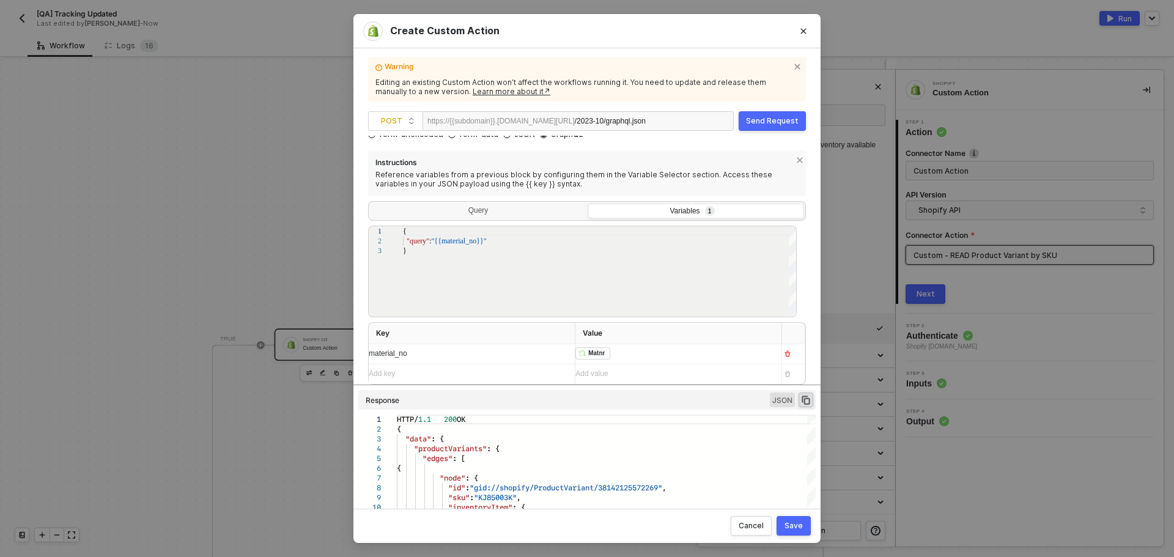
click at [623, 355] on div "﻿ ﻿ Matnr ﻿" at bounding box center [673, 354] width 196 height 20
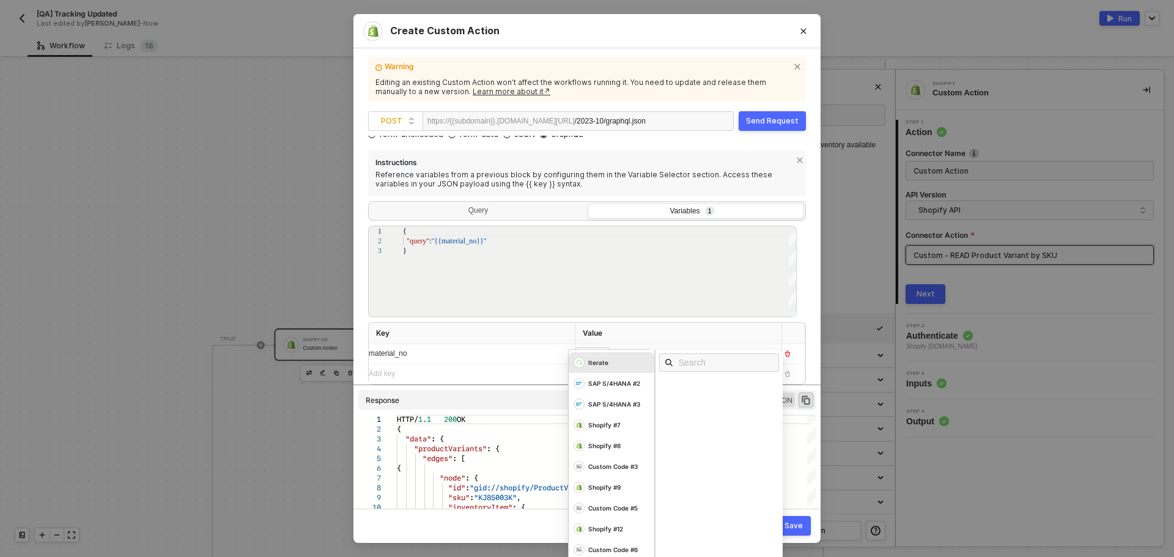
click at [653, 329] on th "Value" at bounding box center [678, 333] width 207 height 21
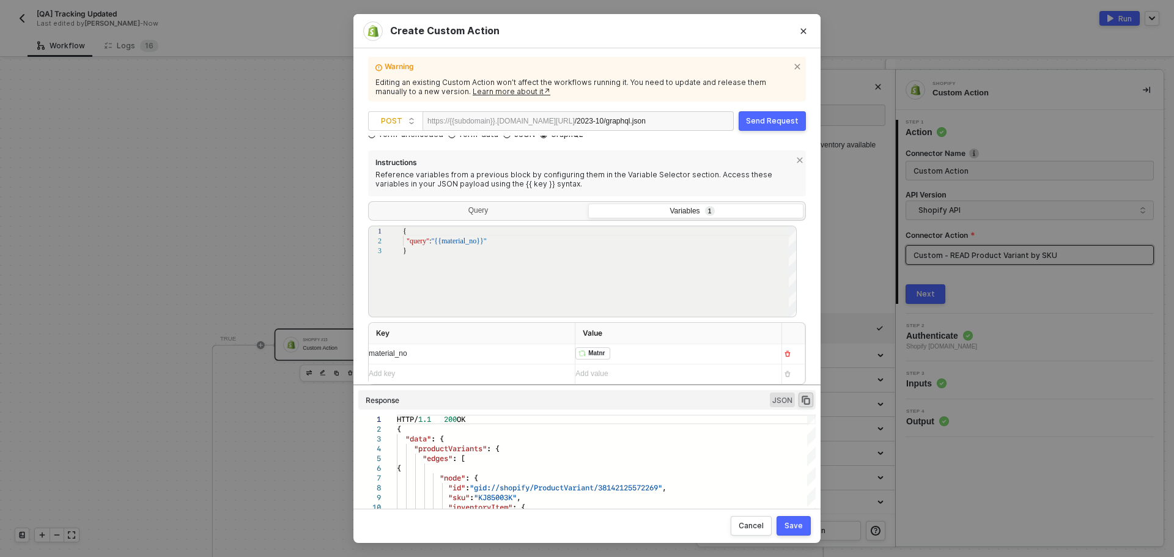
click at [621, 361] on div "﻿ ﻿ Matnr ﻿" at bounding box center [673, 354] width 196 height 20
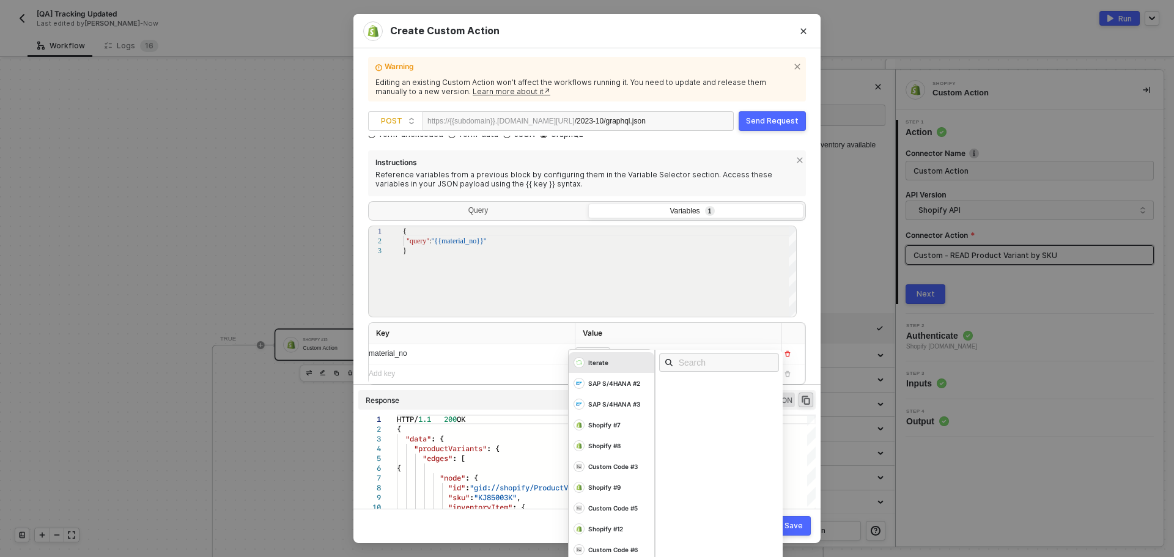
click at [611, 328] on th "Value" at bounding box center [678, 333] width 207 height 21
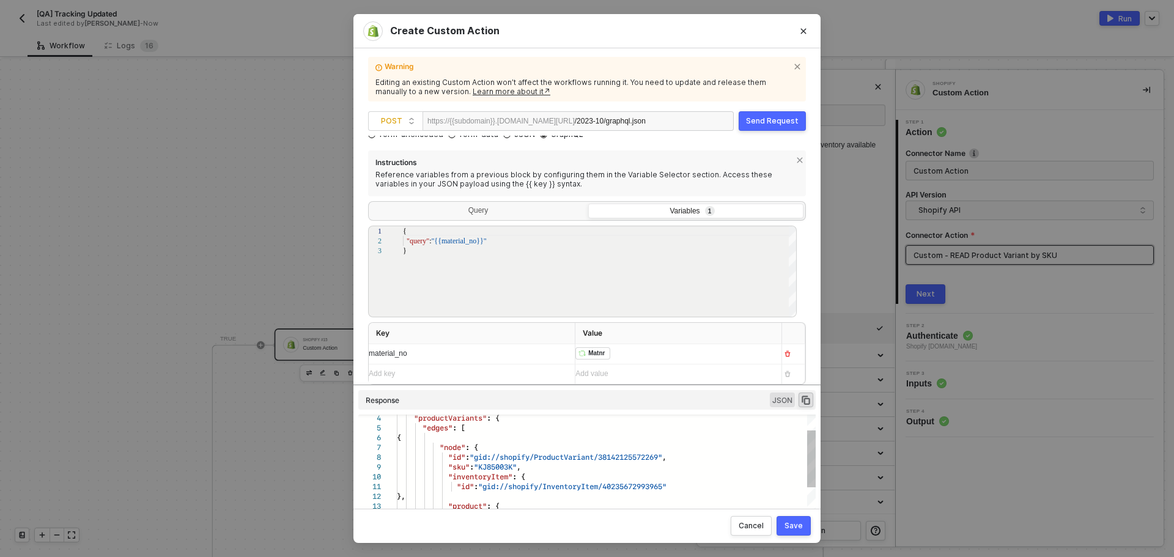
scroll to position [0, 0]
drag, startPoint x: 489, startPoint y: 468, endPoint x: 523, endPoint y: 468, distance: 34.9
click at [523, 468] on div at bounding box center [523, 467] width 1 height 10
click at [806, 35] on button "Close" at bounding box center [804, 31] width 20 height 20
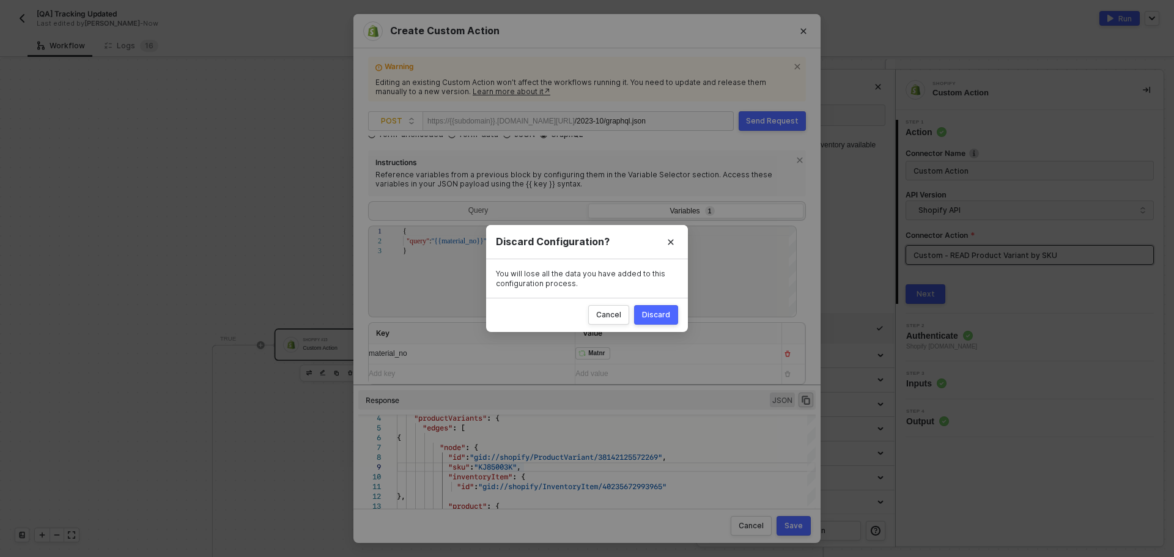
click at [651, 316] on div "Discard" at bounding box center [656, 315] width 28 height 10
radio input "true"
radio input "false"
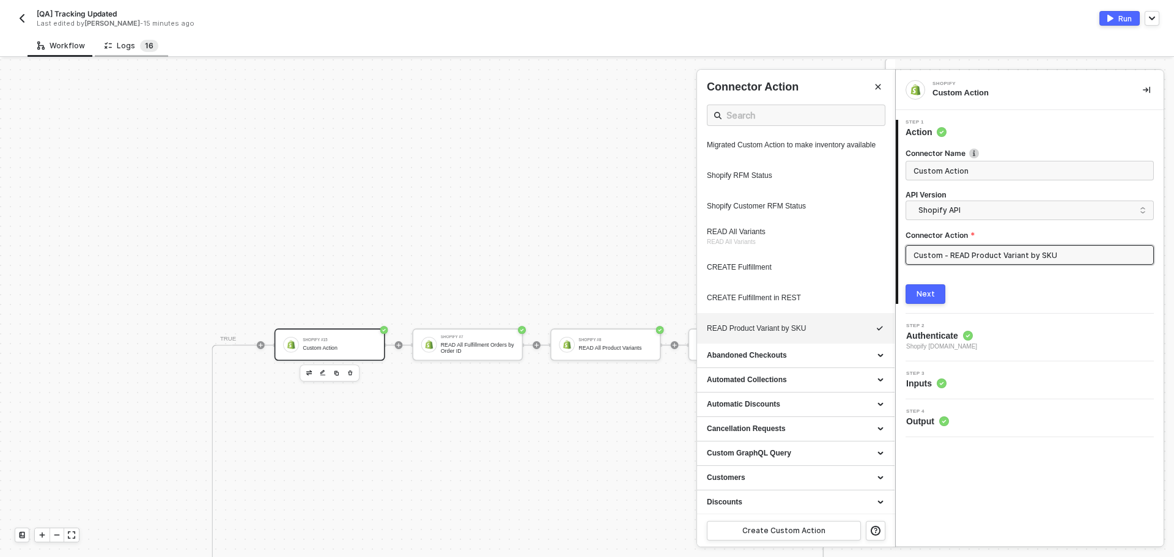
click at [140, 45] on span "1 6" at bounding box center [149, 46] width 18 height 12
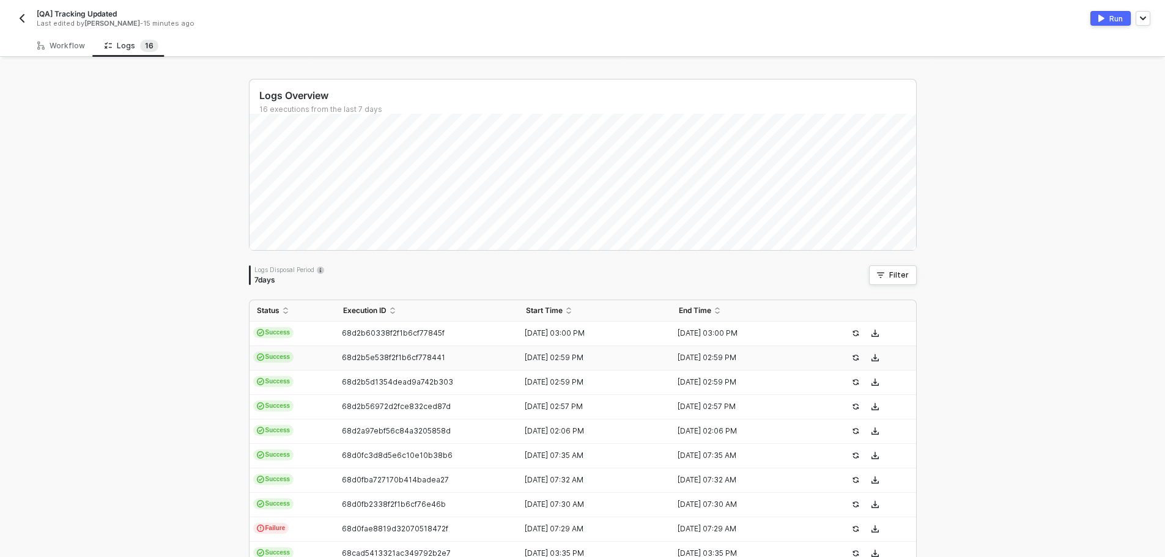
click at [481, 344] on td "68d2b60338f2f1b6cf77845f" at bounding box center [427, 334] width 183 height 24
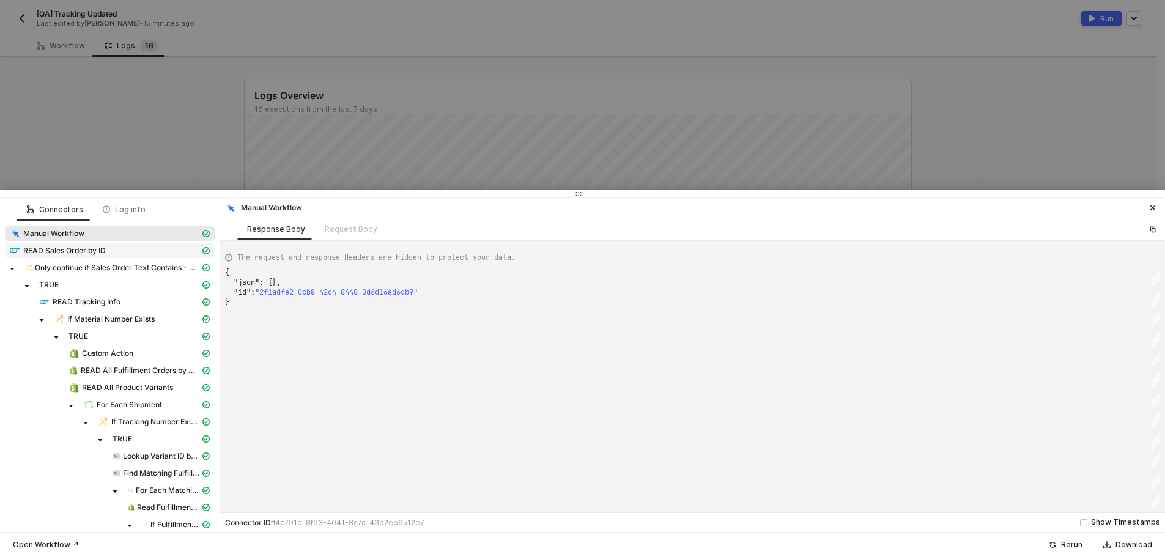
click at [122, 245] on div "READ Sales Order by ID" at bounding box center [105, 250] width 190 height 11
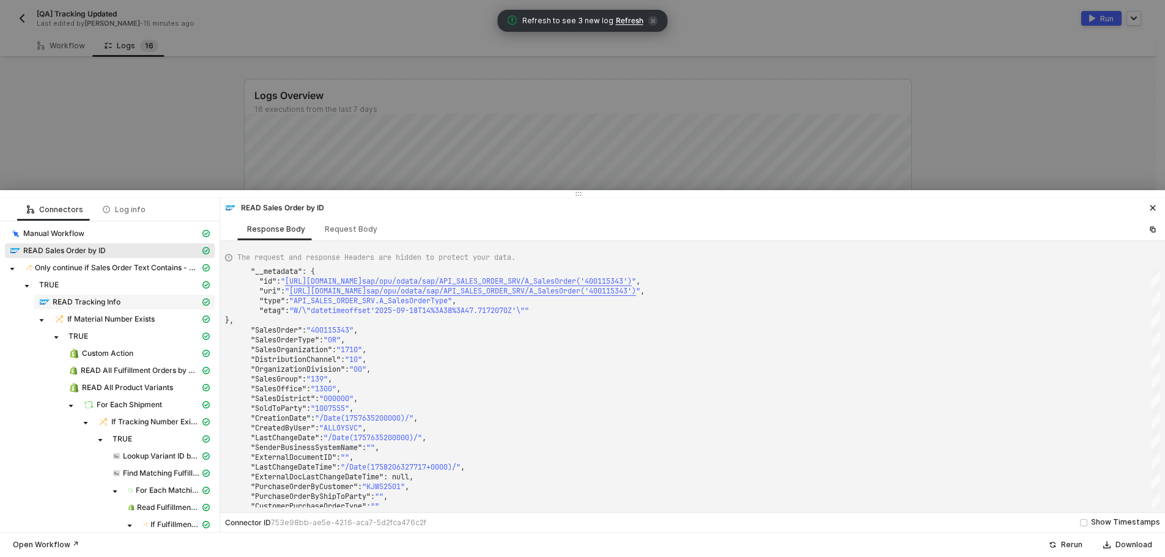
click at [99, 304] on span "READ Tracking Info" at bounding box center [87, 302] width 68 height 10
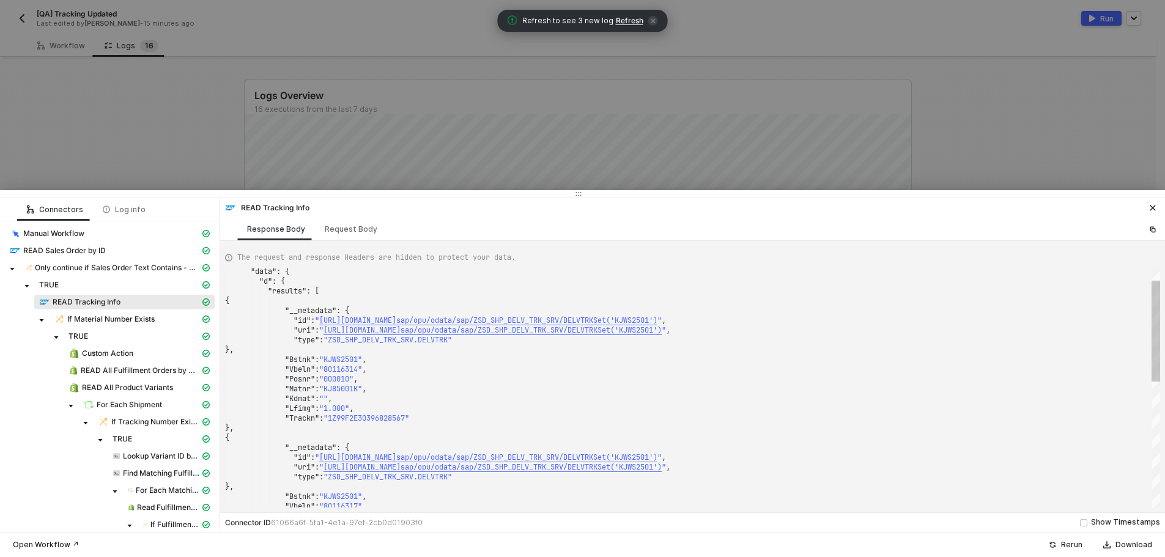
type textarea ""type": "ZSD_SHP_DELV_TRK_SRV.DELVTRK" }, "Bstnk": "KJWS2501", "Vbeln": "801163…"
drag, startPoint x: 330, startPoint y: 389, endPoint x: 366, endPoint y: 391, distance: 35.5
click at [144, 139] on div at bounding box center [582, 278] width 1165 height 557
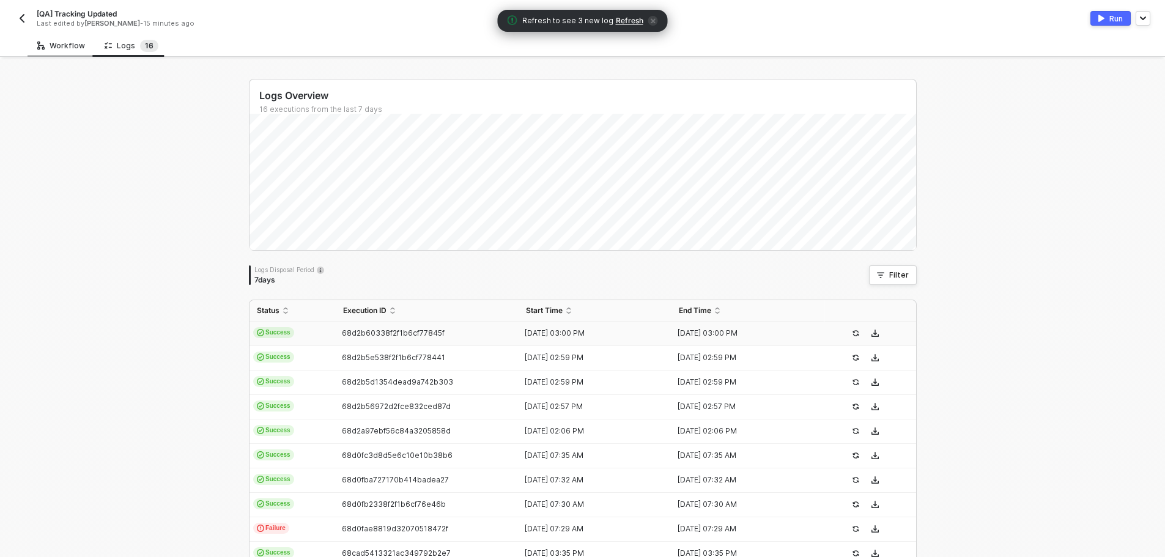
click at [65, 39] on div "Workflow" at bounding box center [61, 45] width 67 height 23
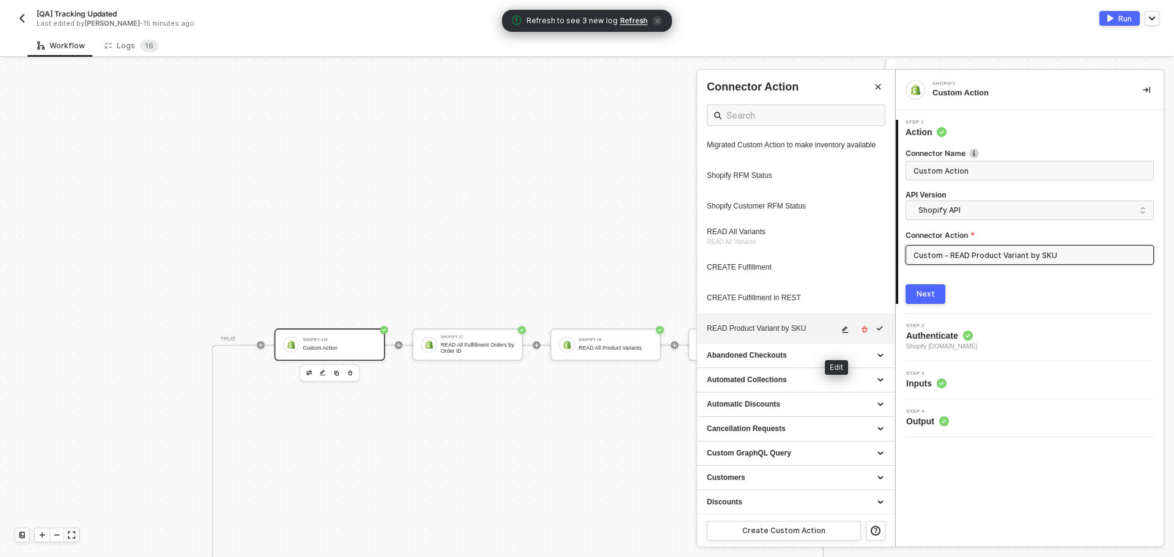
click at [841, 333] on icon "icon-edit" at bounding box center [844, 329] width 7 height 7
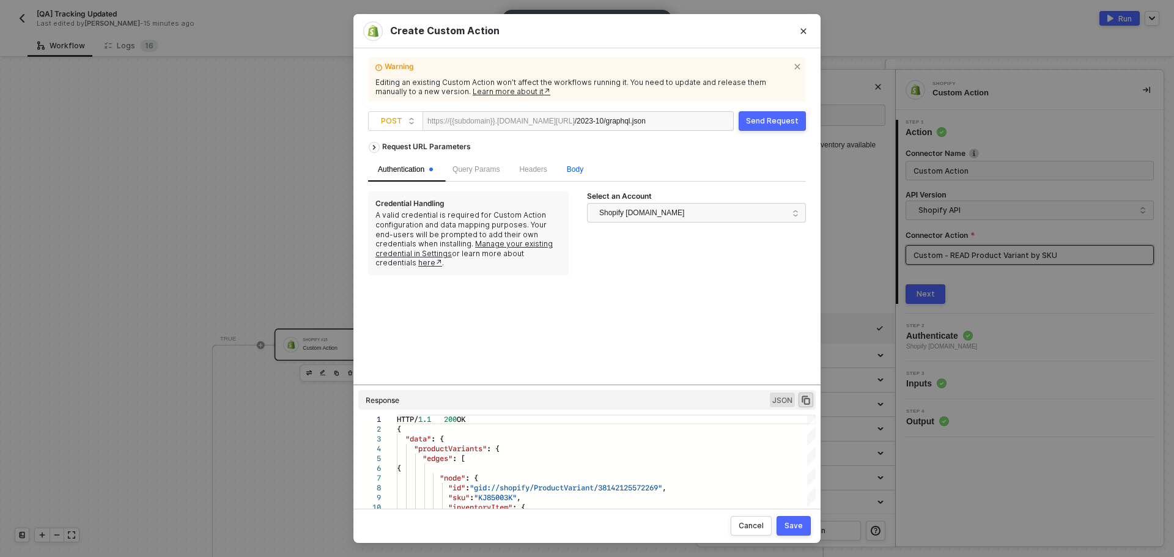
click at [572, 167] on span "Body" at bounding box center [575, 169] width 17 height 9
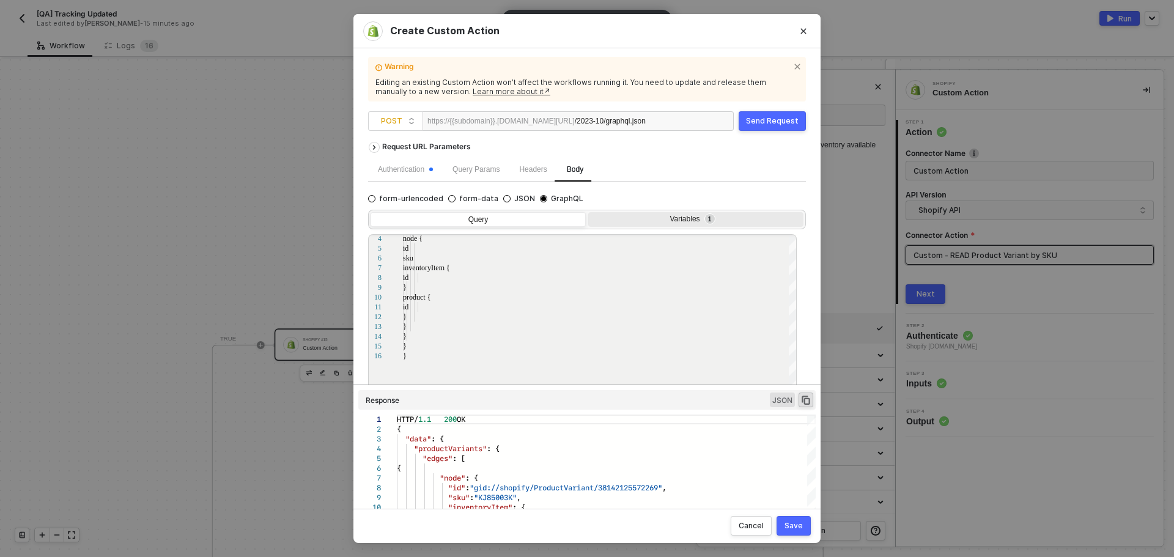
click at [711, 215] on div "Variables 1" at bounding box center [694, 220] width 199 height 10
click at [588, 212] on input "Variables 1" at bounding box center [588, 212] width 0 height 0
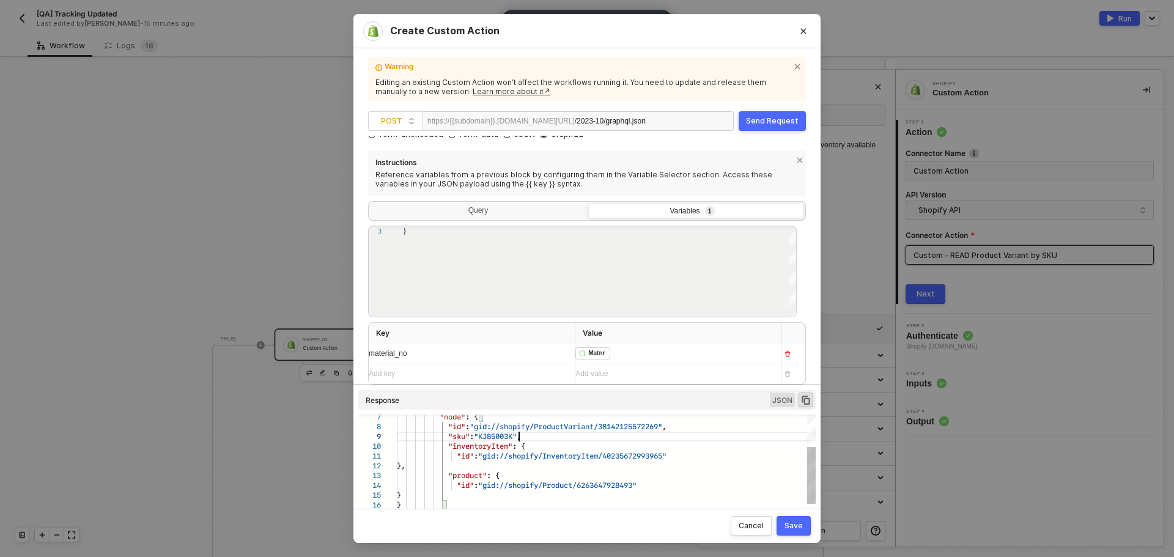
click at [517, 440] on span ""KJ85003K"" at bounding box center [495, 437] width 43 height 12
click at [802, 23] on button "Close" at bounding box center [804, 31] width 20 height 20
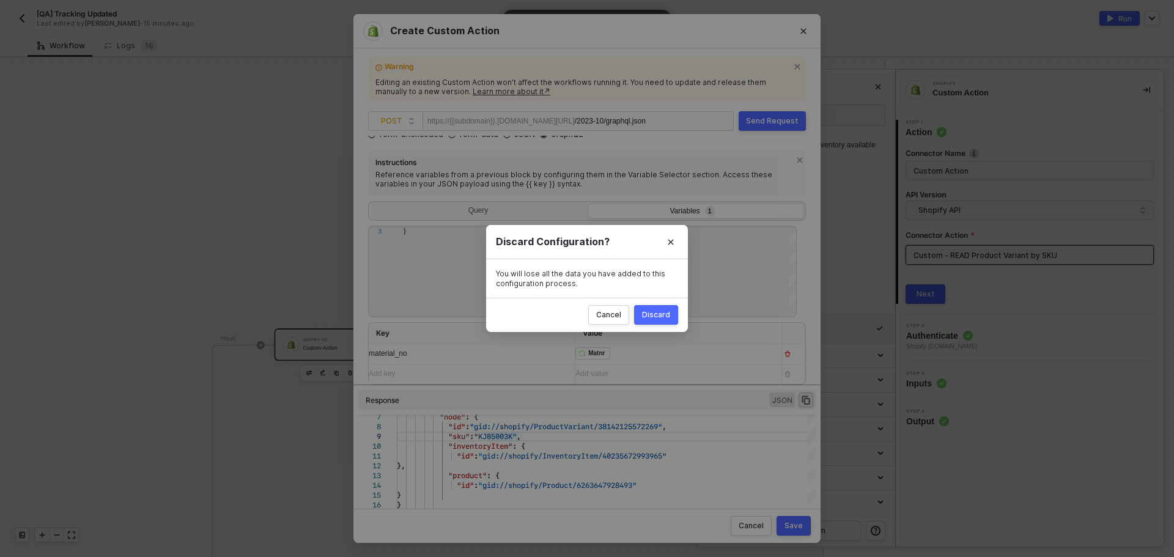
click at [649, 310] on div "Discard" at bounding box center [656, 315] width 28 height 10
radio input "true"
radio input "false"
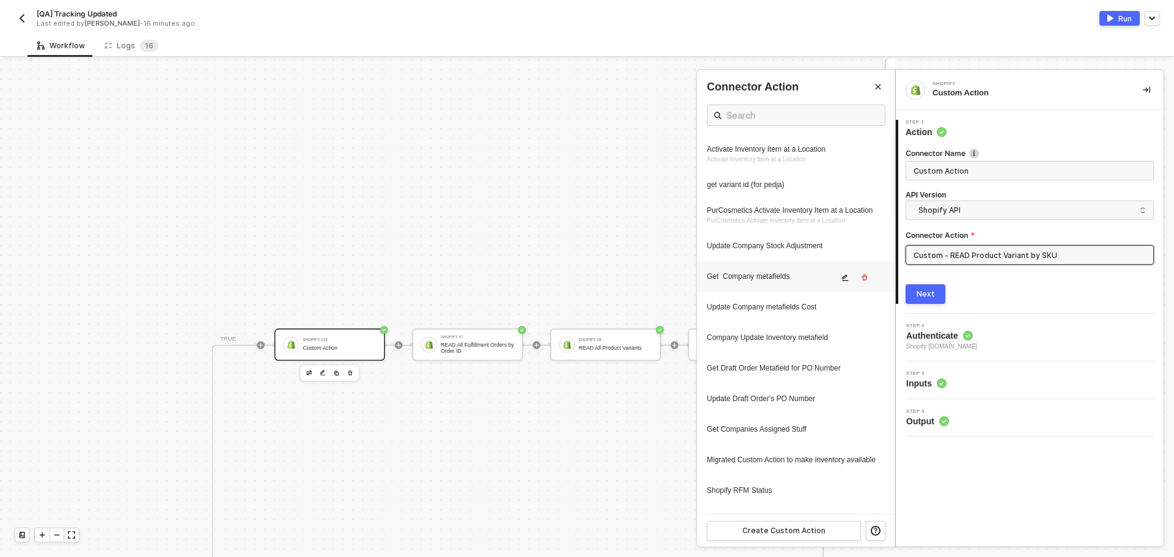
scroll to position [612, 0]
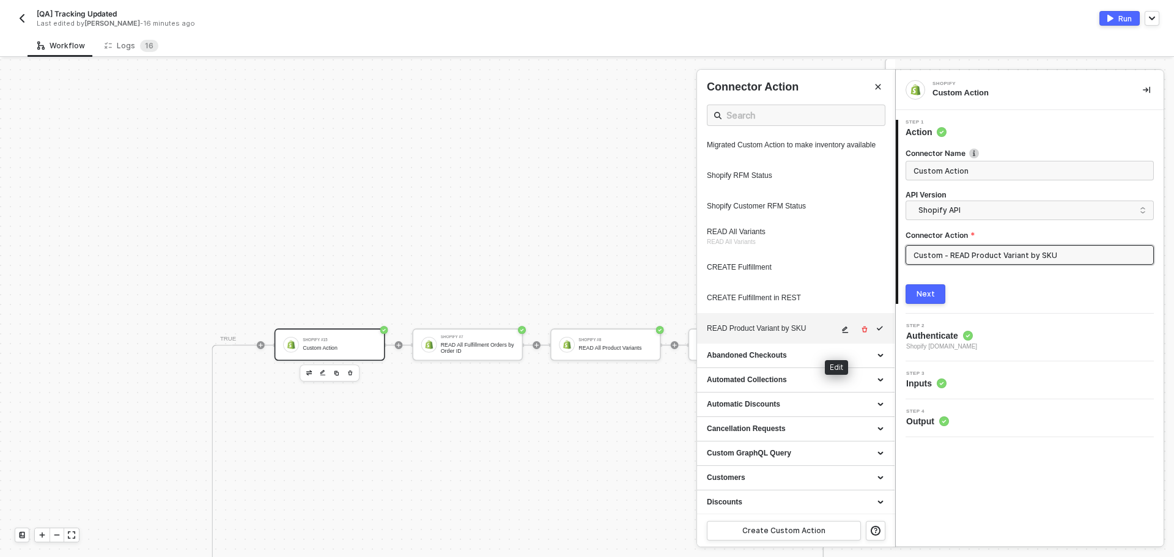
click at [843, 333] on icon "icon-edit" at bounding box center [846, 330] width 6 height 7
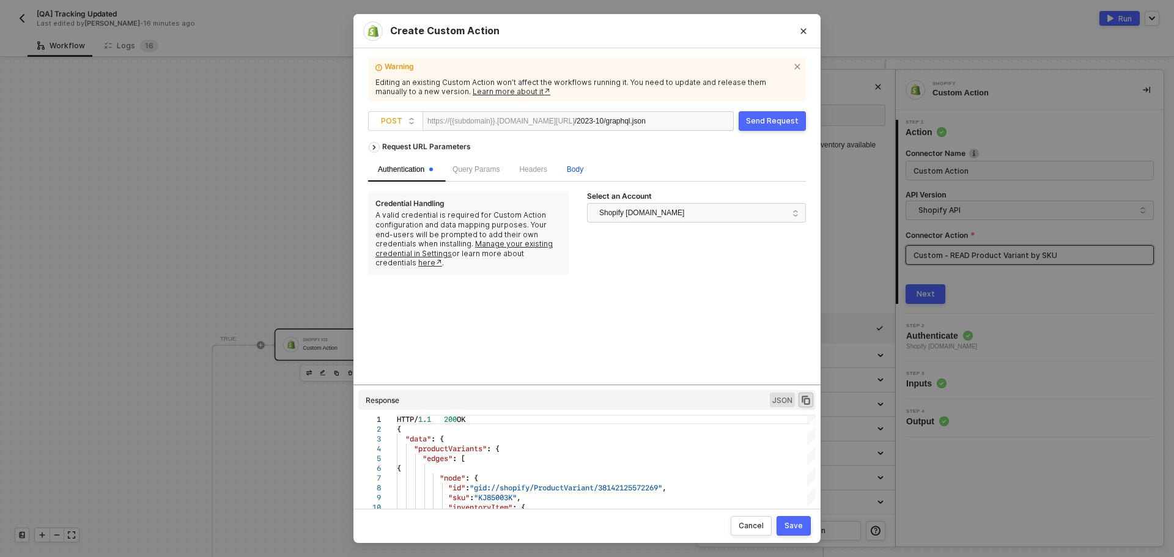
click at [578, 166] on span "Body" at bounding box center [575, 169] width 17 height 9
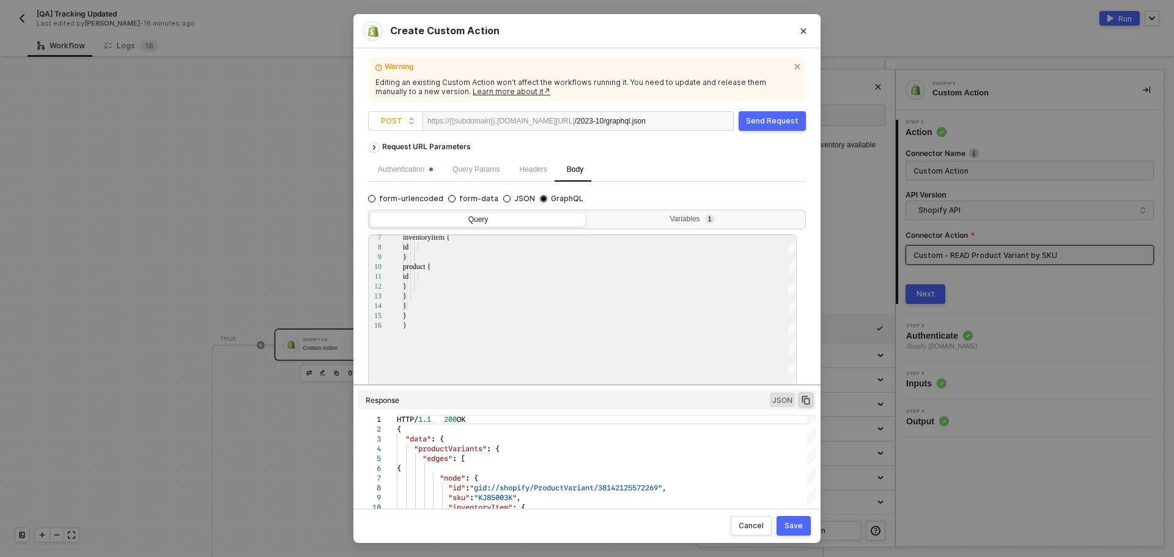
scroll to position [18, 0]
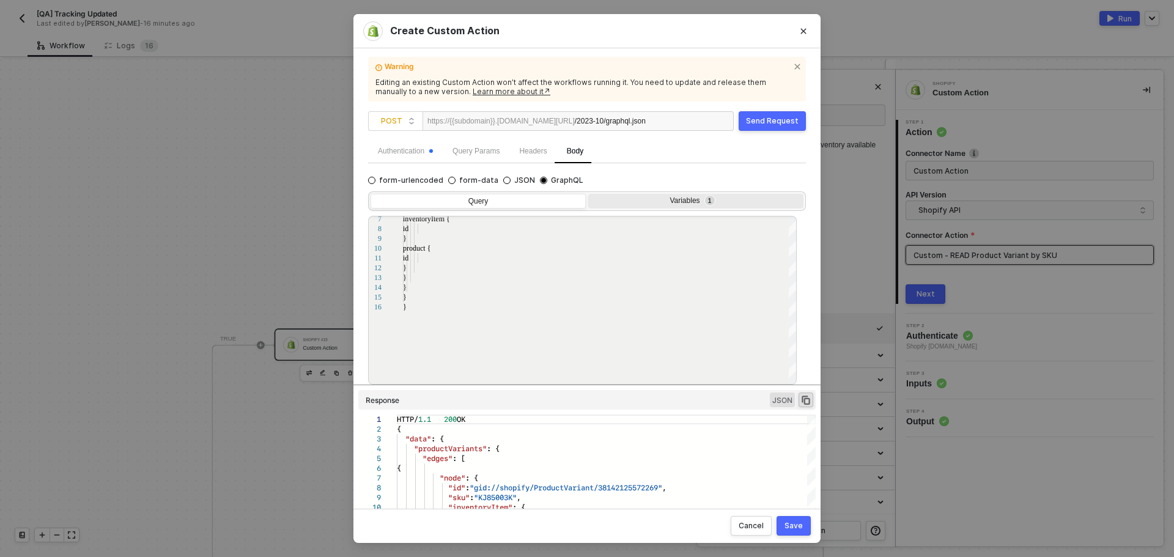
click at [733, 204] on div "Variables 1" at bounding box center [694, 201] width 199 height 10
click at [588, 194] on input "Variables 1" at bounding box center [588, 194] width 0 height 0
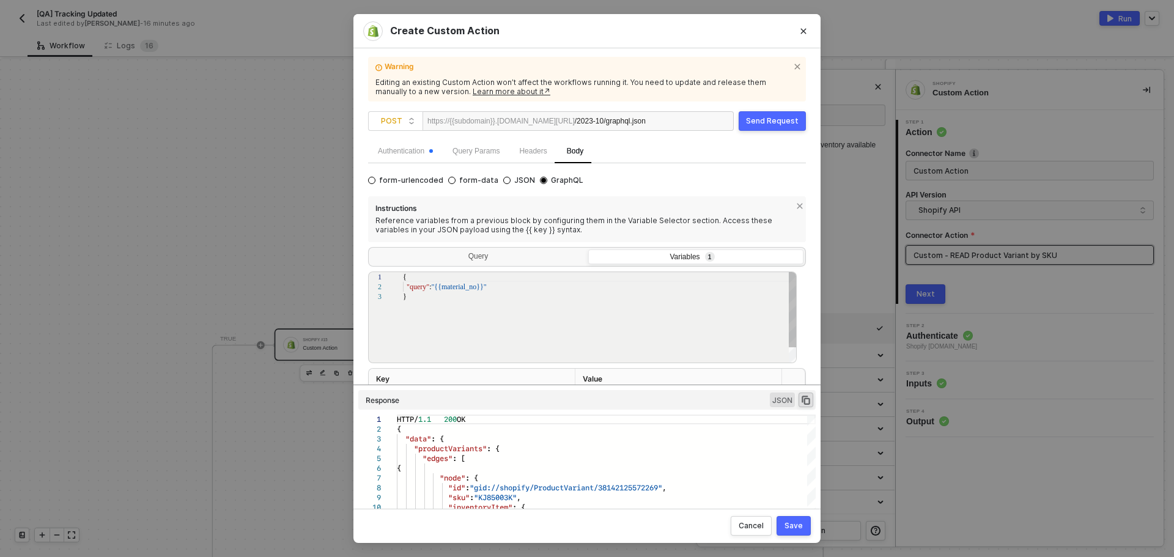
scroll to position [64, 0]
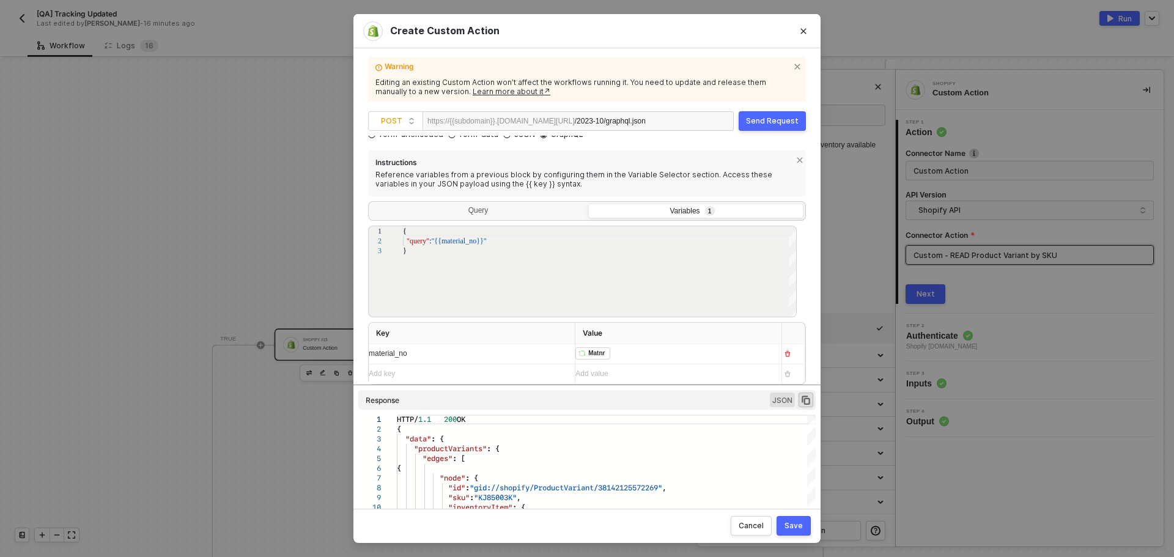
click at [646, 357] on div "﻿ ﻿ Matnr ﻿" at bounding box center [673, 354] width 196 height 20
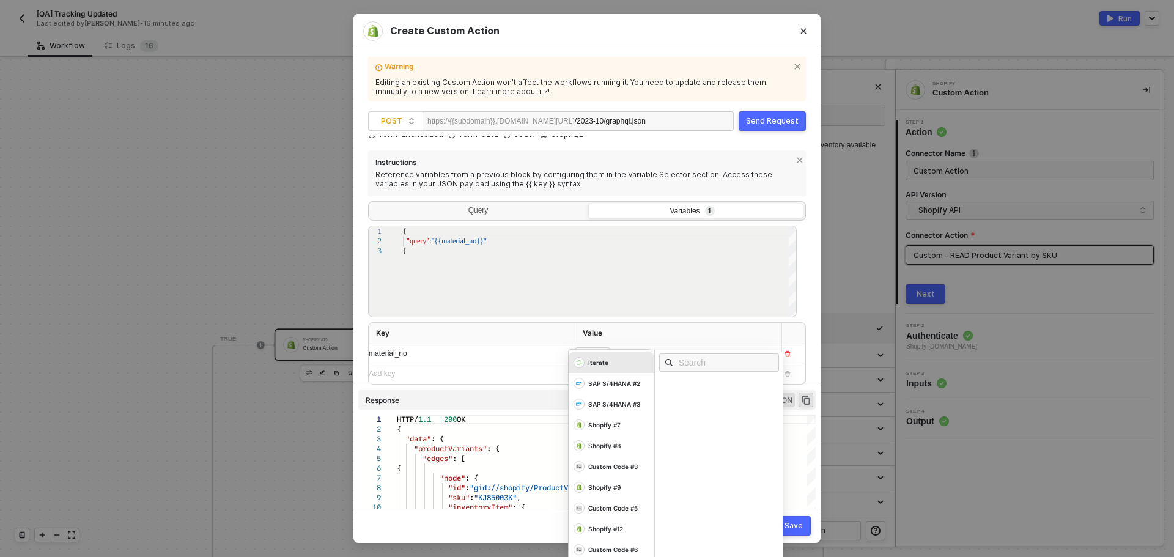
click at [632, 335] on th "Value" at bounding box center [678, 333] width 207 height 21
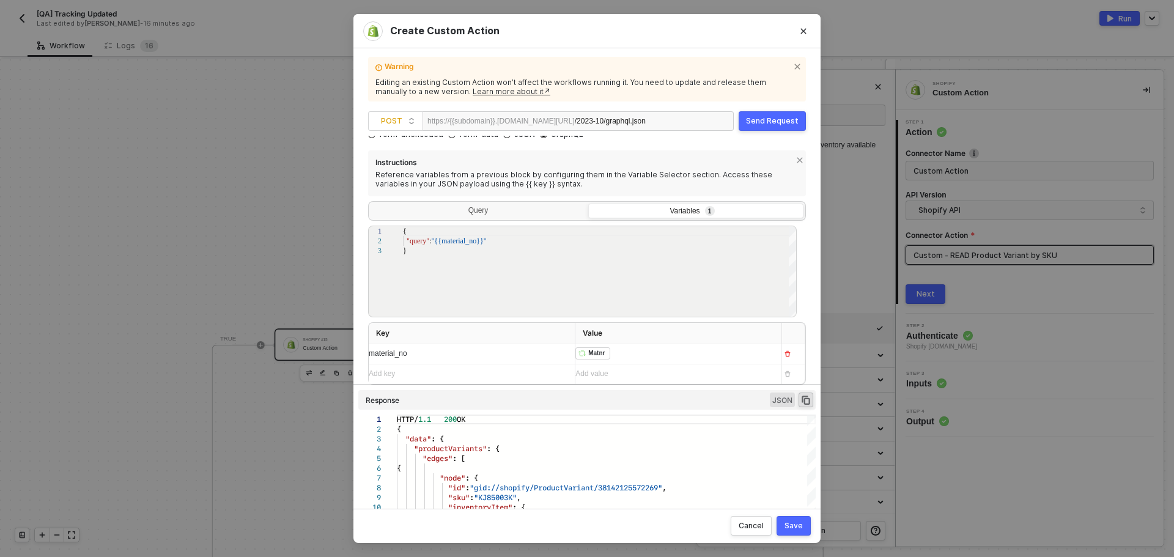
click at [632, 353] on div "﻿ ﻿ Matnr ﻿" at bounding box center [673, 354] width 196 height 20
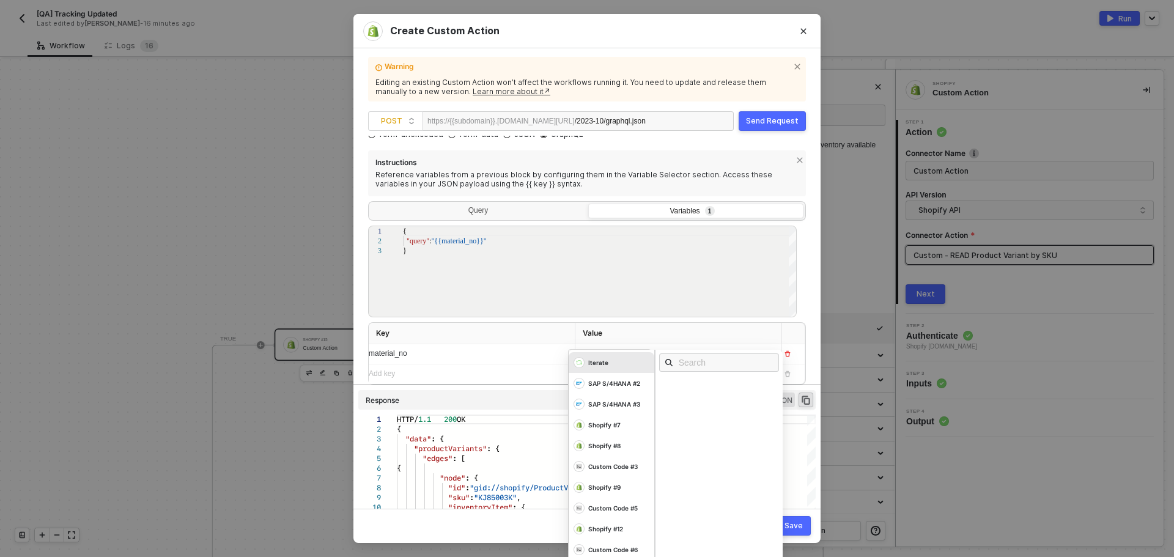
click at [488, 350] on div "material_no" at bounding box center [467, 354] width 196 height 12
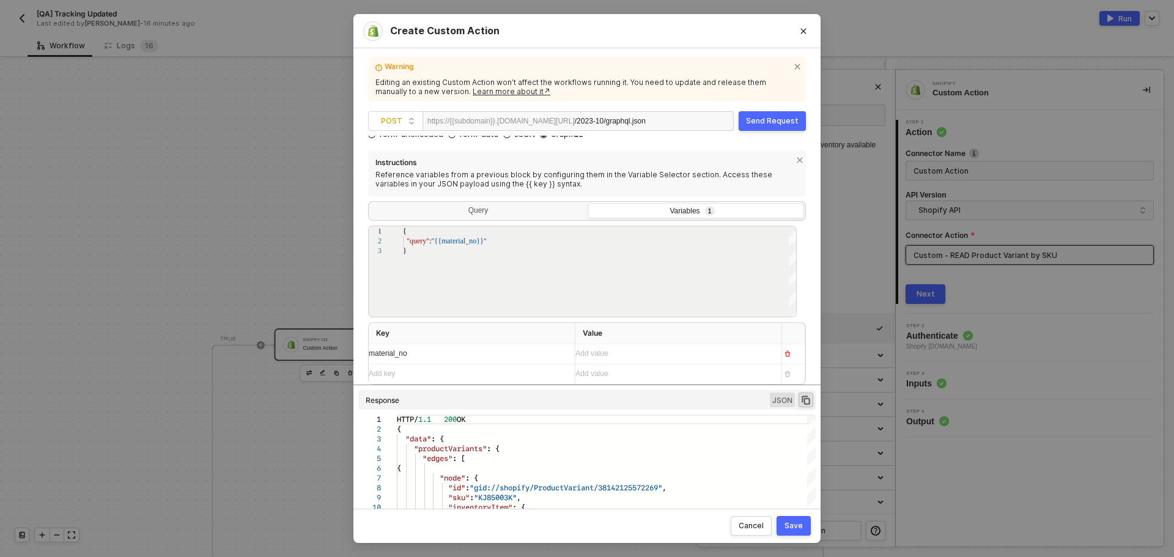
click at [608, 358] on div "Add value ﻿ Iterate SAP S/4HANA #2 SAP S/4HANA #3 Shopify #7 Shopify #8 Custom …" at bounding box center [673, 354] width 196 height 20
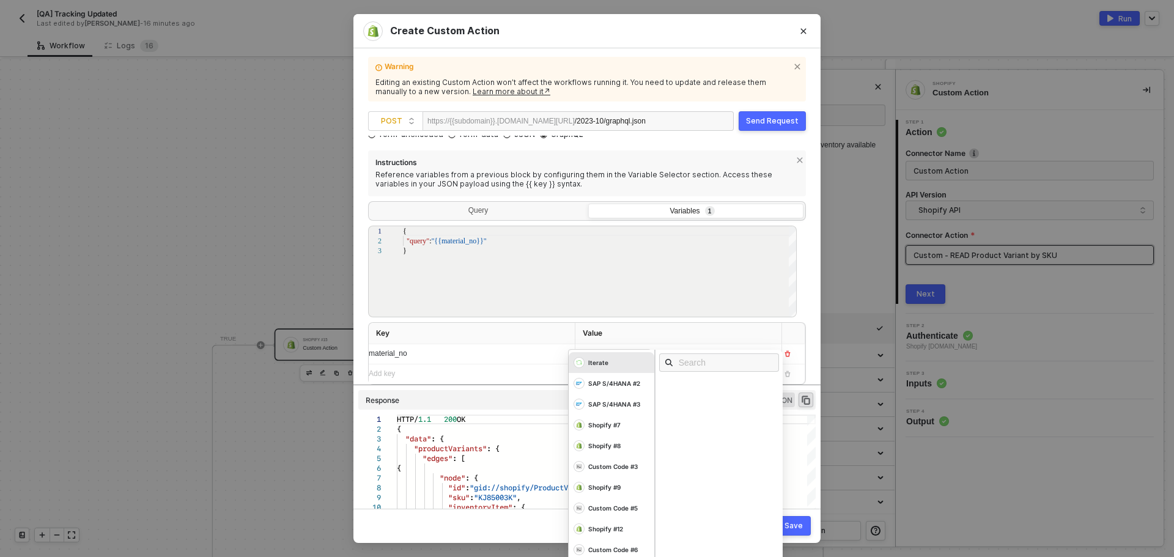
click at [655, 333] on th "Value" at bounding box center [678, 333] width 207 height 21
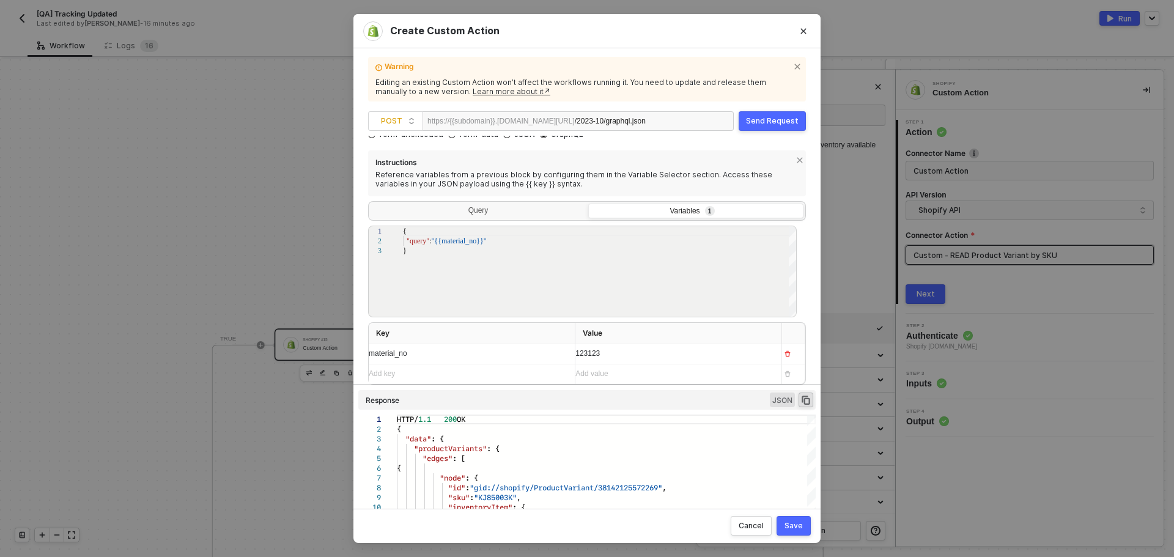
click at [797, 518] on button "Save" at bounding box center [794, 526] width 34 height 20
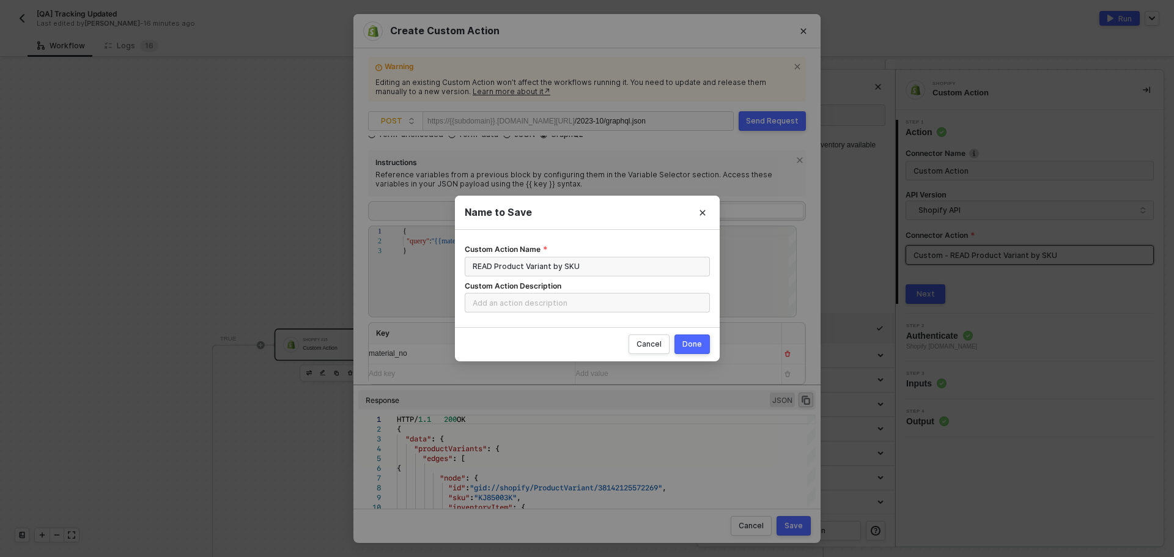
click at [704, 342] on button "Done" at bounding box center [692, 345] width 35 height 20
radio input "true"
radio input "false"
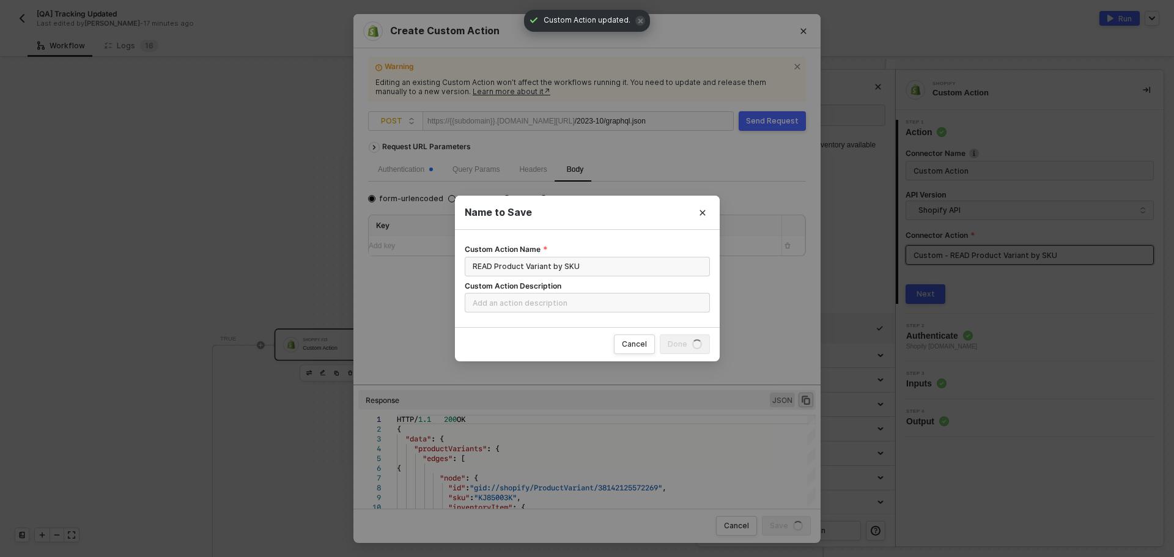
scroll to position [0, 0]
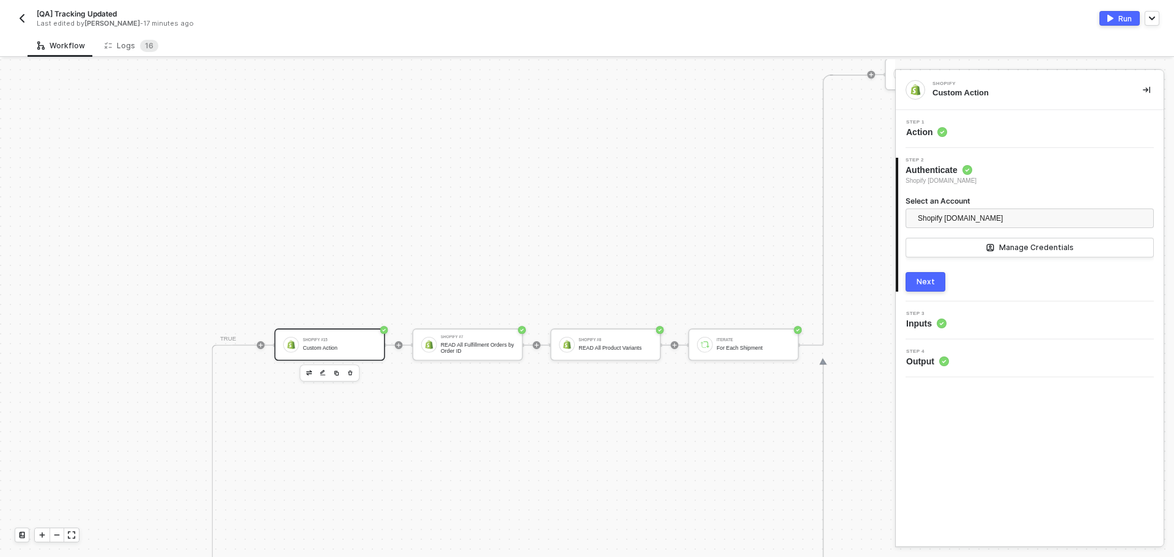
click at [357, 333] on div "Shopify #15 Custom Action" at bounding box center [330, 344] width 111 height 32
click at [1002, 130] on div "Step 1 Action" at bounding box center [1031, 129] width 265 height 18
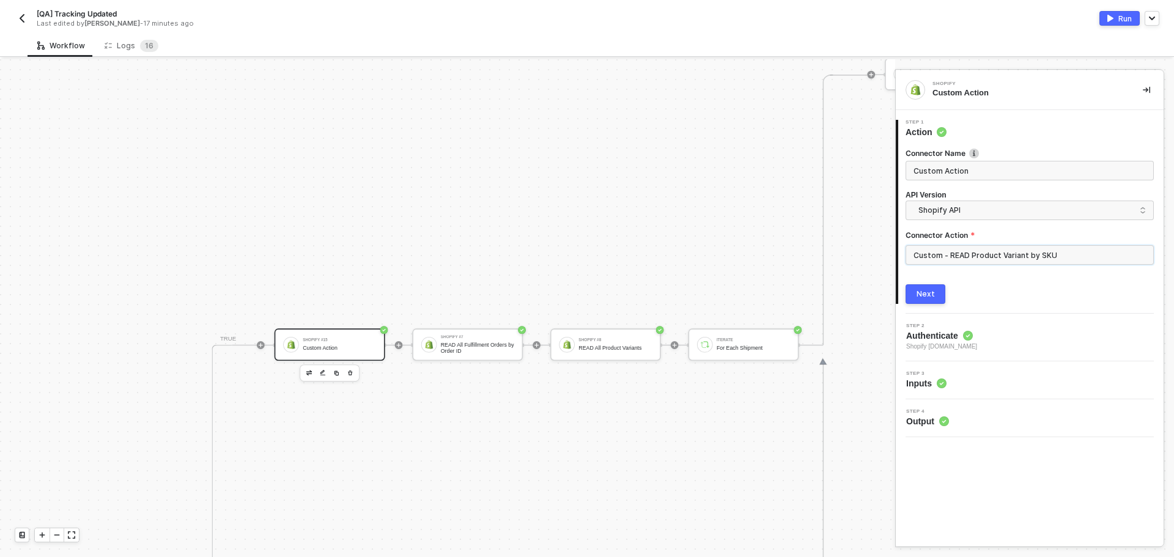
click at [1005, 251] on input "Custom - READ Product Variant by SKU" at bounding box center [1030, 255] width 248 height 20
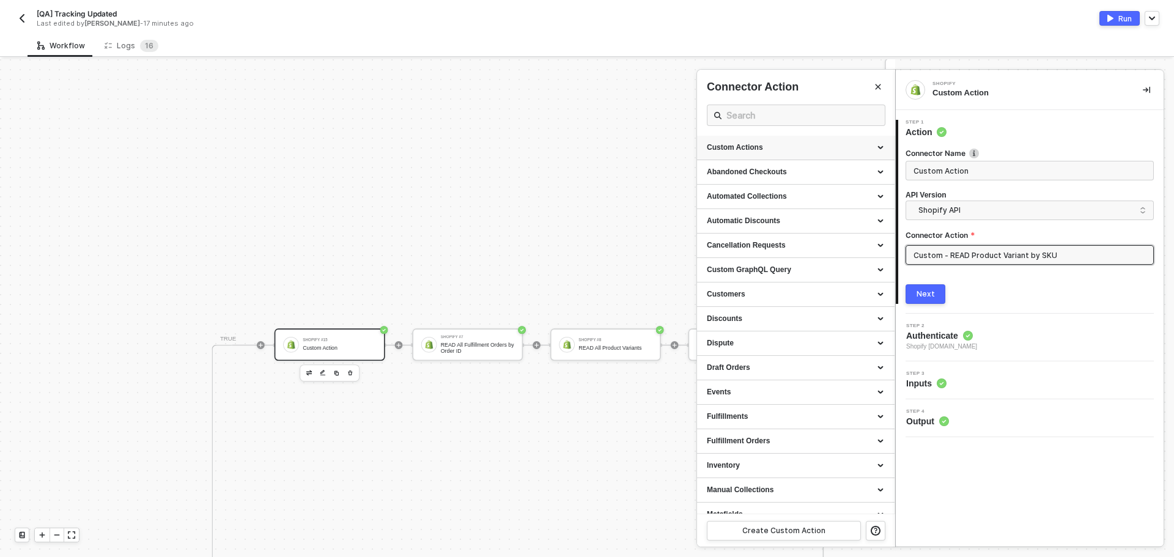
click at [793, 154] on div "Custom Actions" at bounding box center [796, 148] width 198 height 24
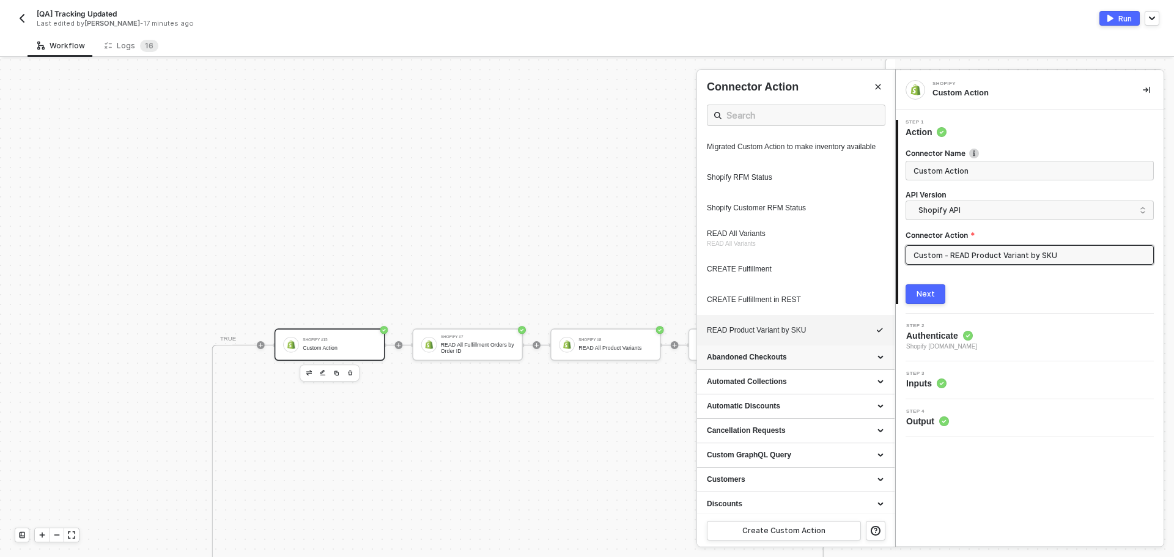
scroll to position [612, 0]
click at [843, 333] on icon "icon-edit" at bounding box center [846, 330] width 6 height 7
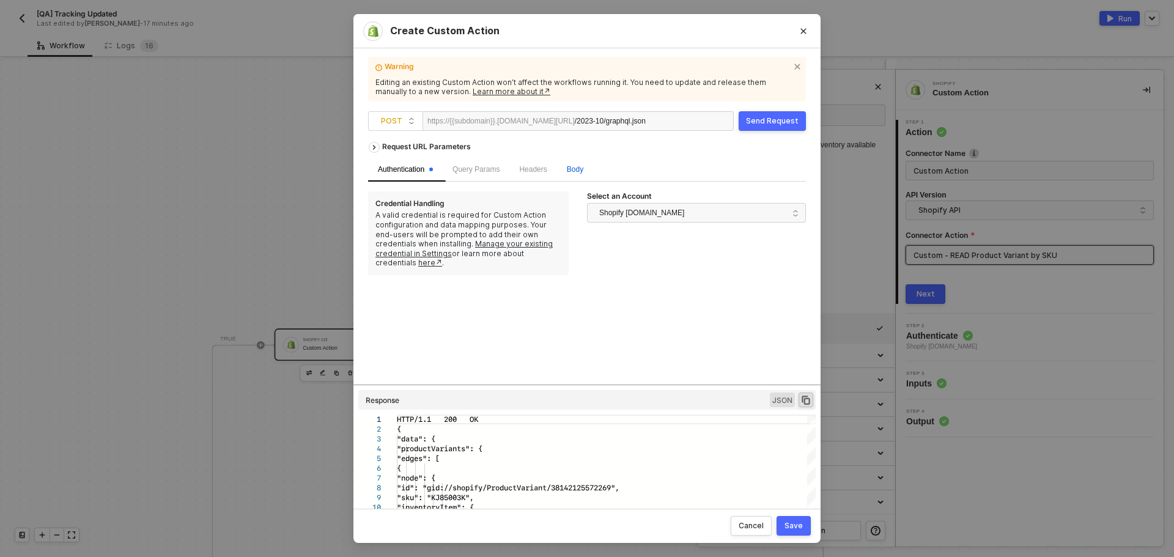
click at [567, 165] on span "Body" at bounding box center [575, 169] width 17 height 9
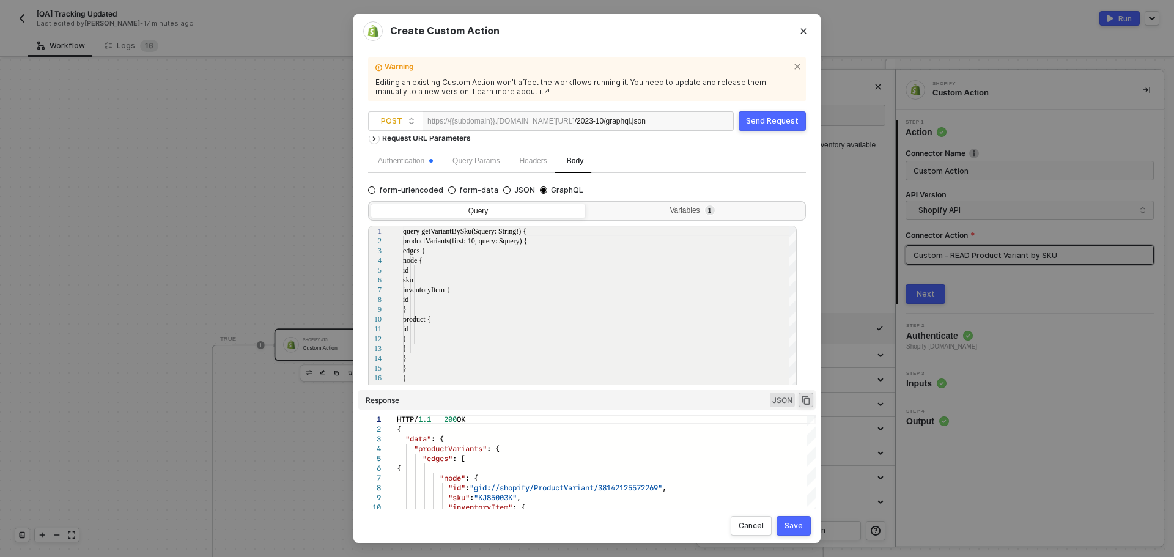
scroll to position [18, 0]
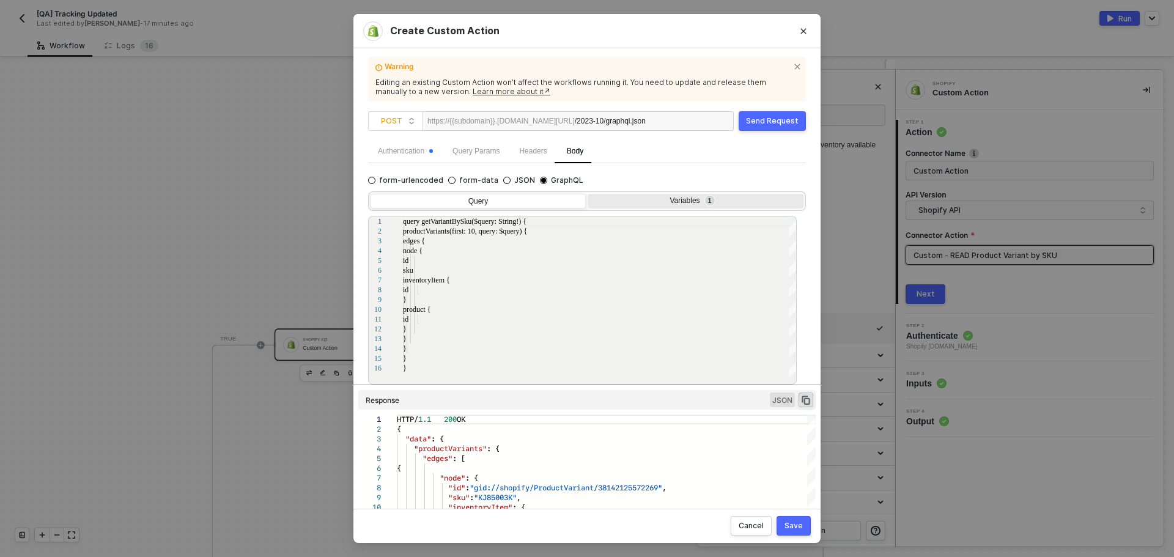
click at [705, 199] on sup "1" at bounding box center [710, 201] width 10 height 10
click at [588, 194] on input "Variables 1" at bounding box center [588, 194] width 0 height 0
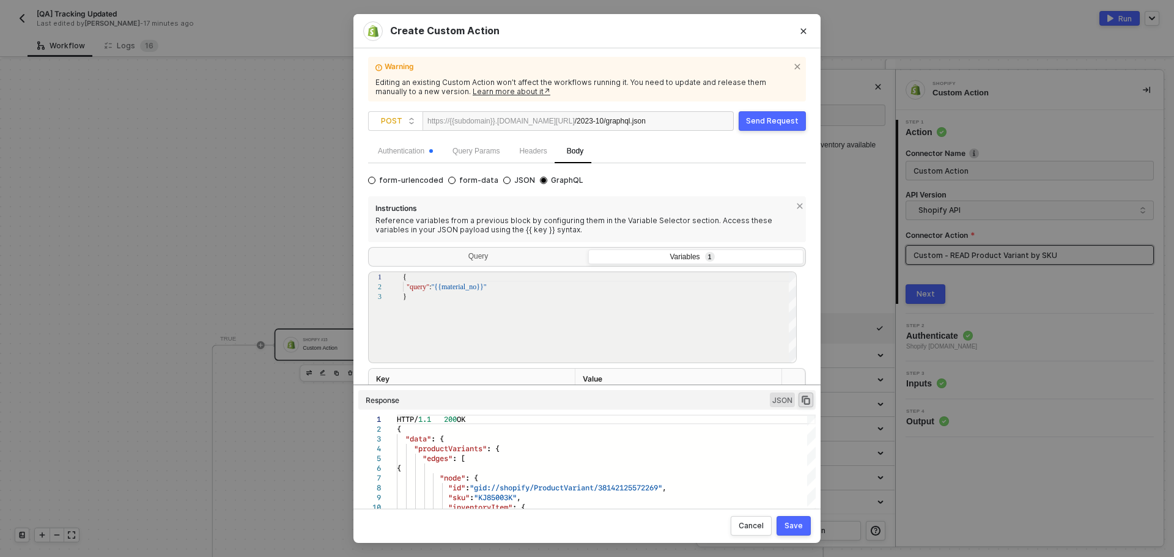
scroll to position [64, 0]
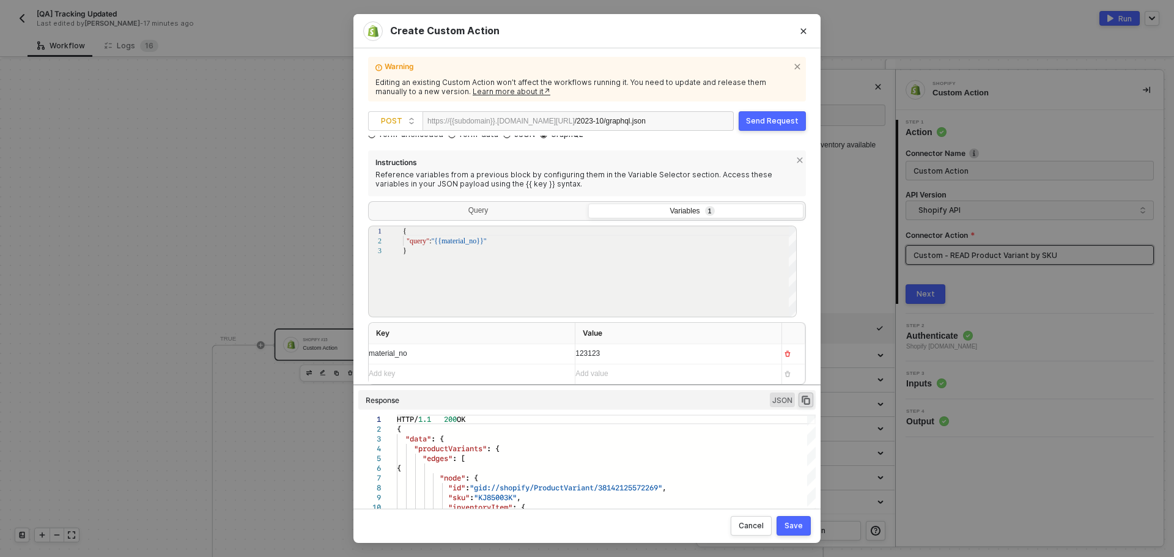
click at [769, 118] on div "Send Request" at bounding box center [772, 121] width 53 height 10
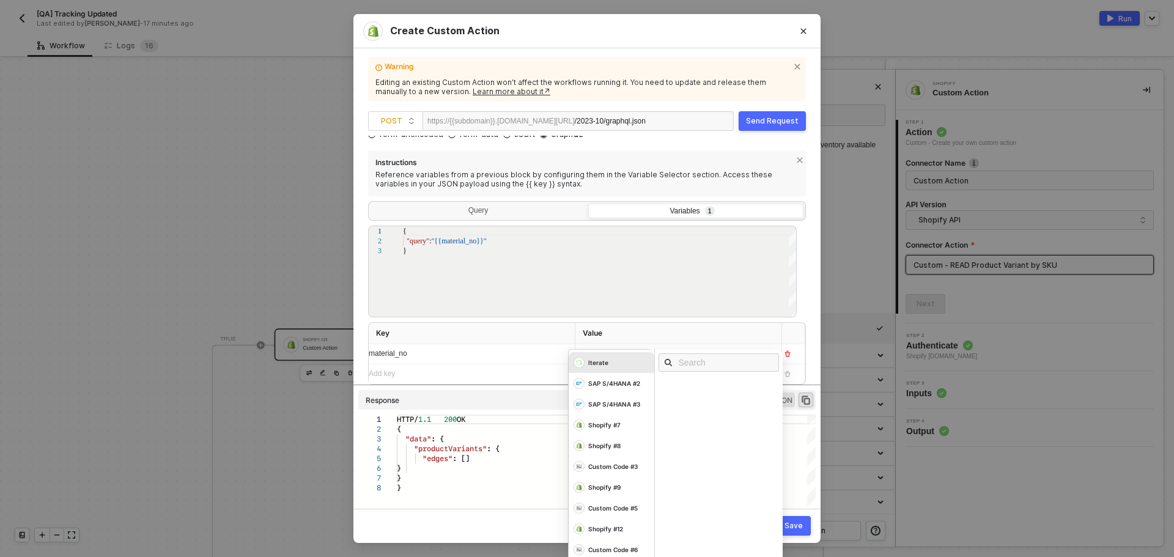
click at [627, 362] on div "123123 Iterate SAP S/4HANA #2 SAP S/4HANA #3 Shopify #7 Shopify #8 Custom Code …" at bounding box center [673, 354] width 196 height 20
click at [638, 317] on div "Instructions Reference variables from a previous block by configuring them in t…" at bounding box center [587, 267] width 438 height 234
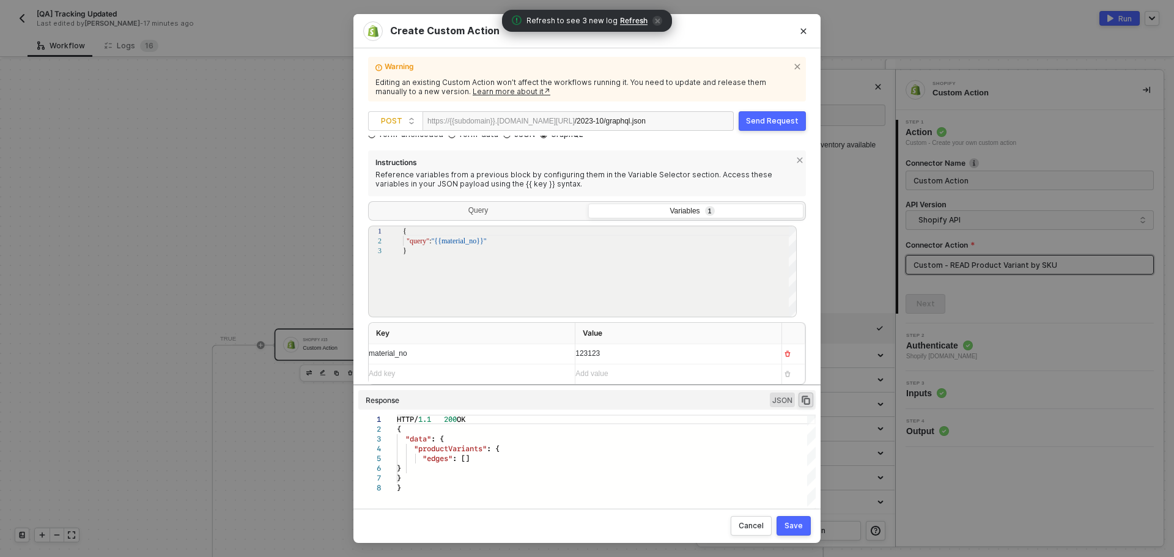
click at [762, 122] on div "Send Request" at bounding box center [772, 121] width 53 height 10
click at [612, 355] on div "123123" at bounding box center [673, 354] width 196 height 20
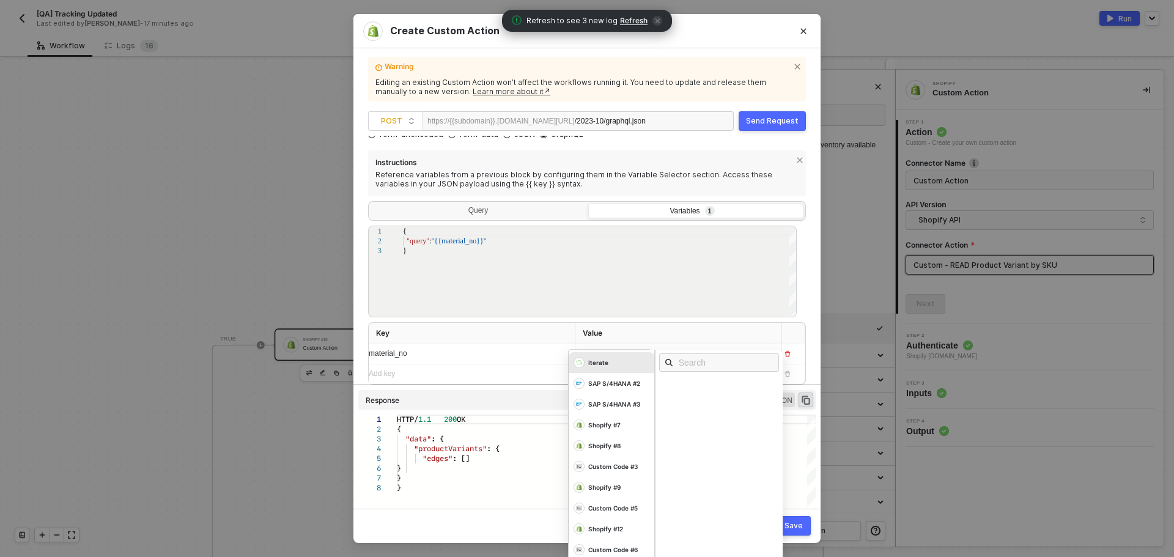
click at [590, 325] on th "Value" at bounding box center [678, 333] width 207 height 21
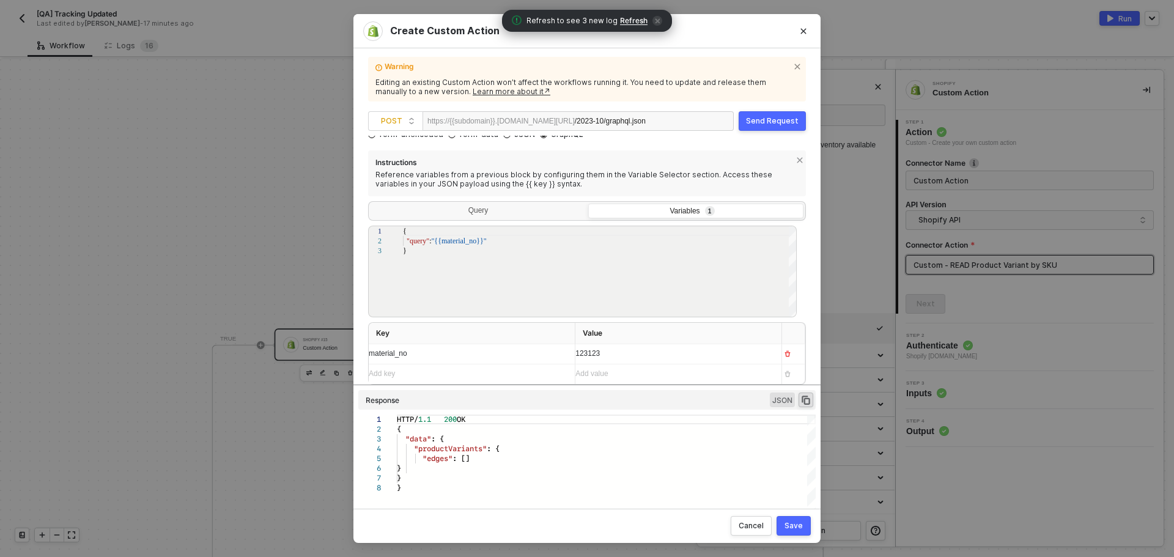
scroll to position [0, 4]
click at [468, 459] on span ": []" at bounding box center [461, 459] width 17 height 12
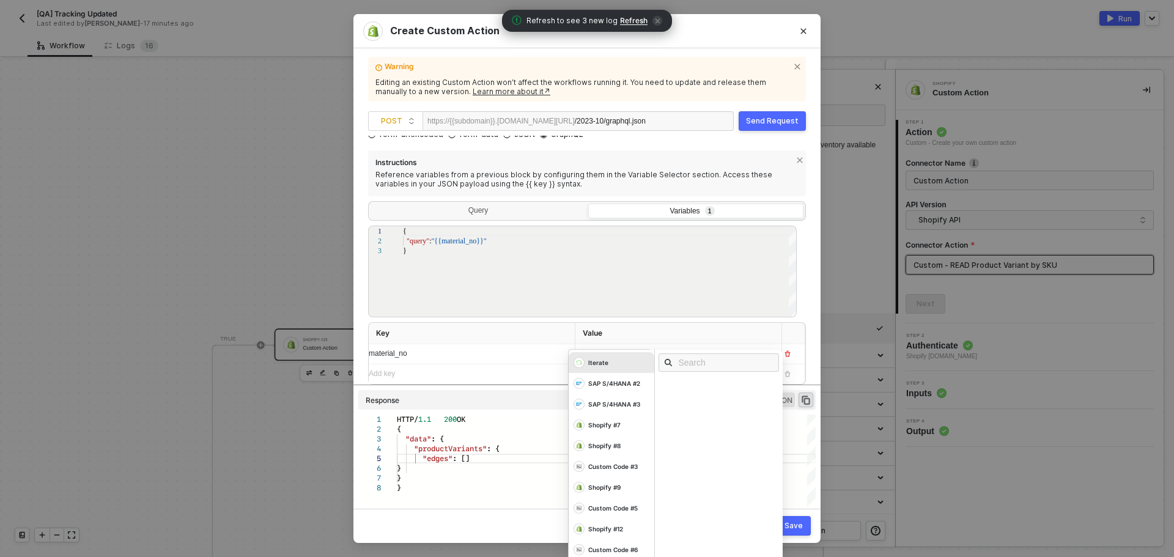
click at [620, 357] on div "123123 Iterate SAP S/4HANA #2 SAP S/4HANA #3 Shopify #7 Shopify #8 Custom Code …" at bounding box center [673, 354] width 196 height 20
click at [612, 367] on div "Iterate" at bounding box center [612, 362] width 86 height 21
click at [699, 517] on div "Matnr" at bounding box center [723, 521] width 128 height 13
click at [695, 338] on th "Value" at bounding box center [678, 333] width 207 height 21
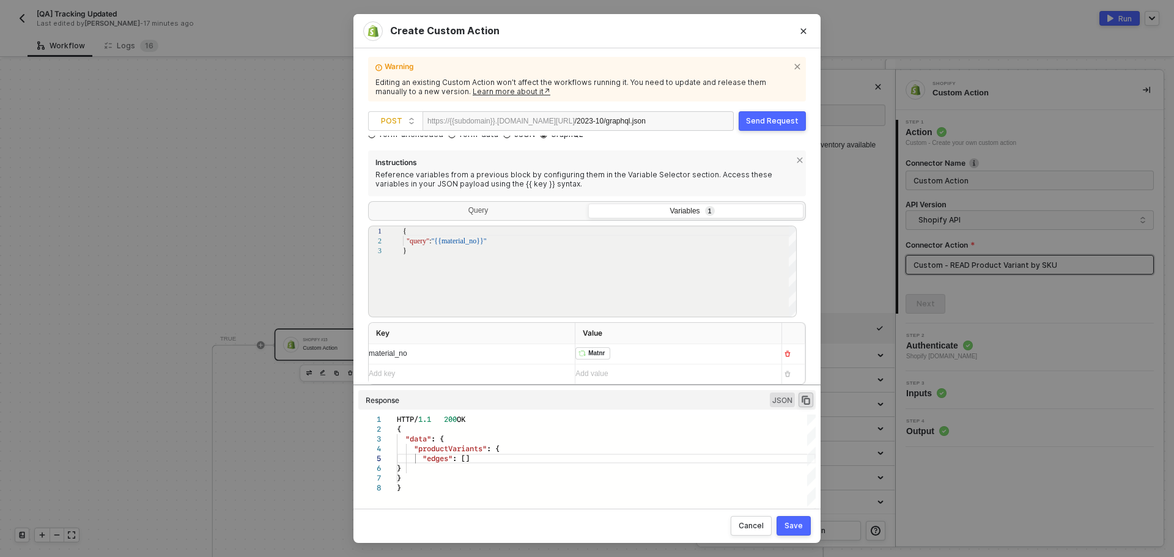
click at [777, 119] on div "Send Request" at bounding box center [772, 121] width 53 height 10
click at [797, 523] on div "Save" at bounding box center [794, 526] width 18 height 10
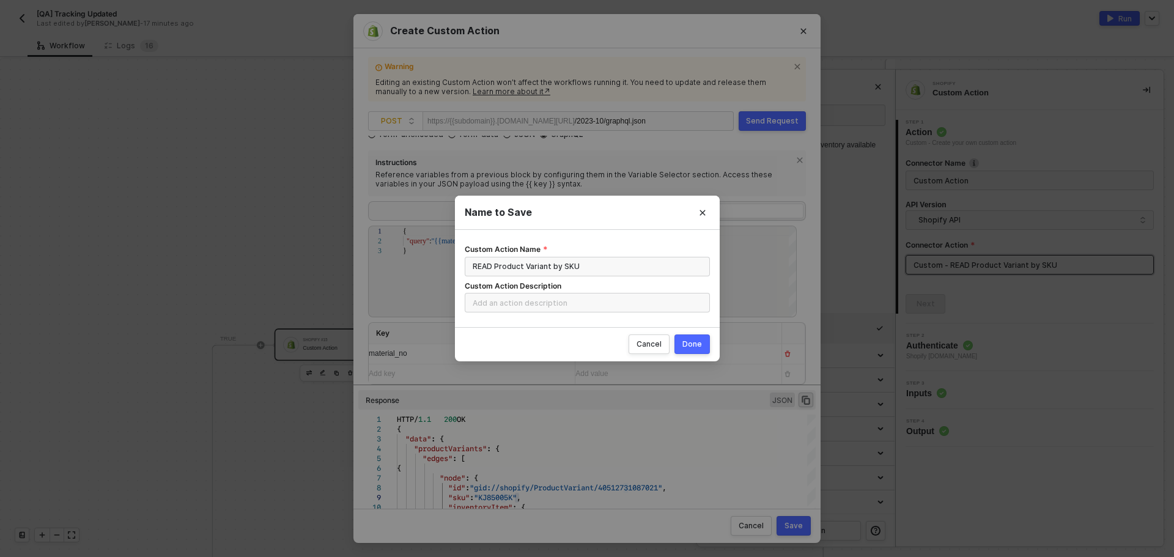
click at [690, 343] on div "Done" at bounding box center [692, 344] width 20 height 10
radio input "true"
radio input "false"
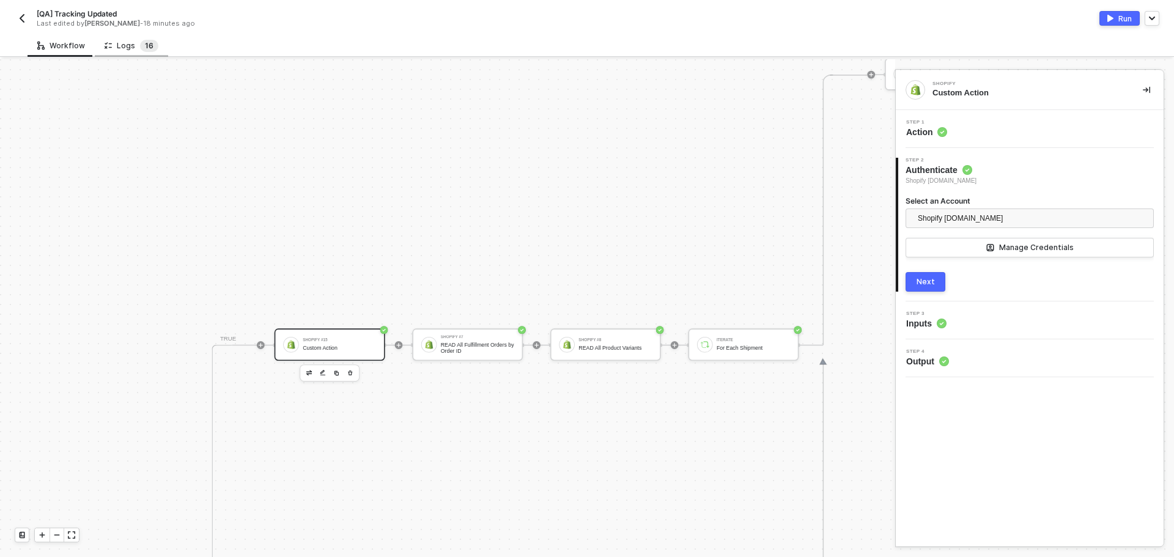
click at [145, 44] on span "1" at bounding box center [147, 45] width 4 height 9
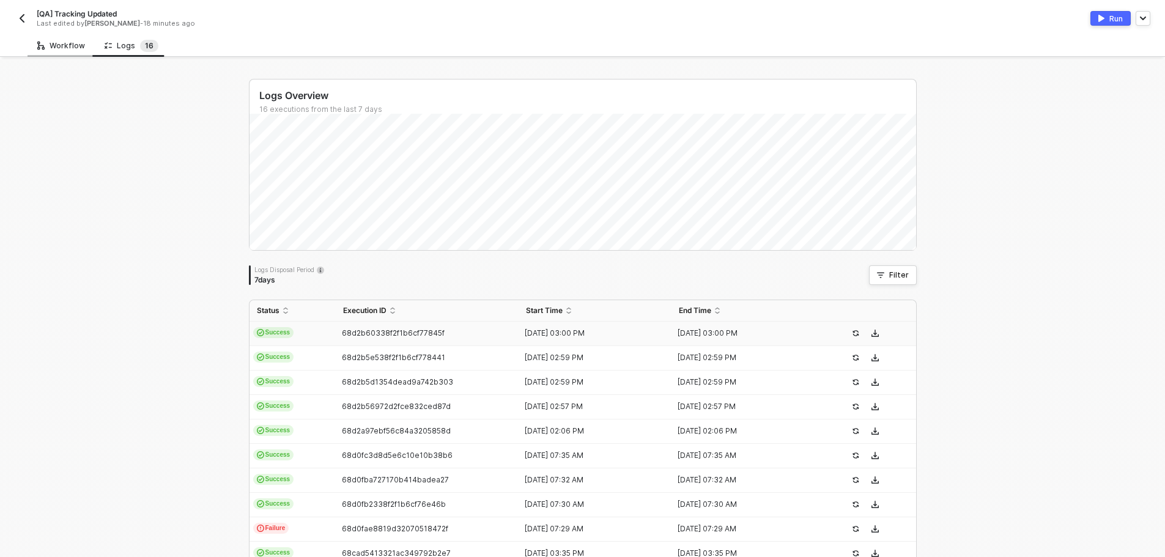
click at [67, 49] on div "Workflow" at bounding box center [61, 46] width 48 height 10
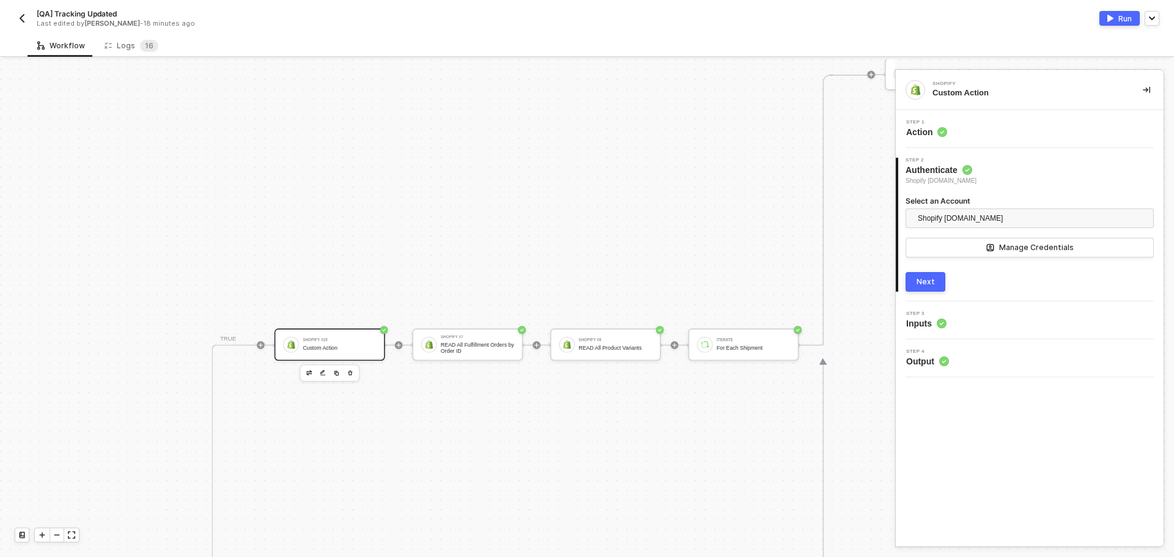
click at [1000, 127] on div "Step 1 Action" at bounding box center [1031, 129] width 265 height 18
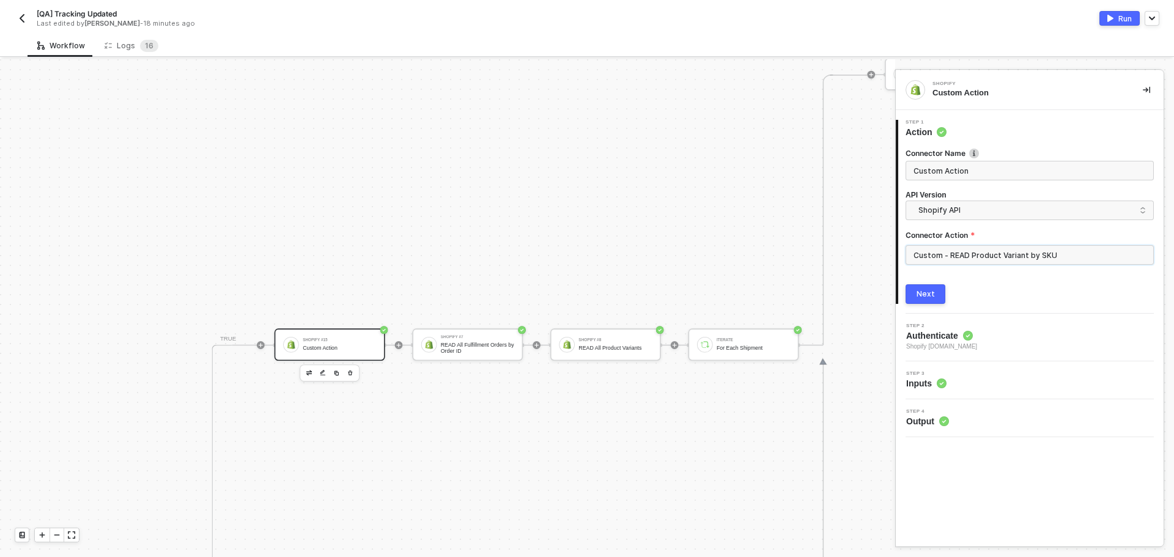
click at [994, 252] on input "Custom - READ Product Variant by SKU" at bounding box center [1030, 255] width 248 height 20
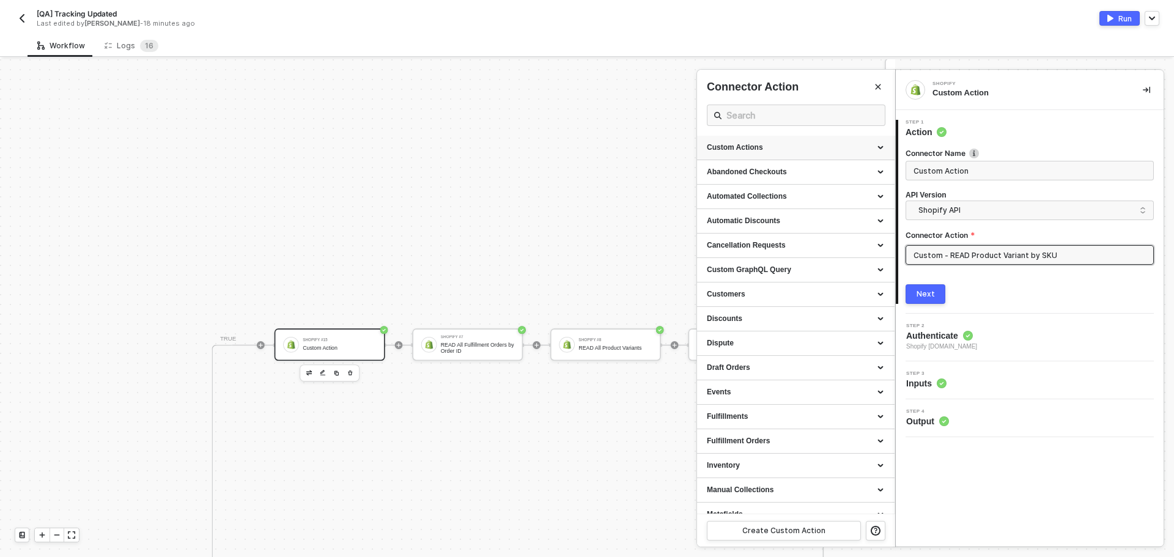
click at [830, 139] on div "Custom Actions" at bounding box center [796, 148] width 198 height 24
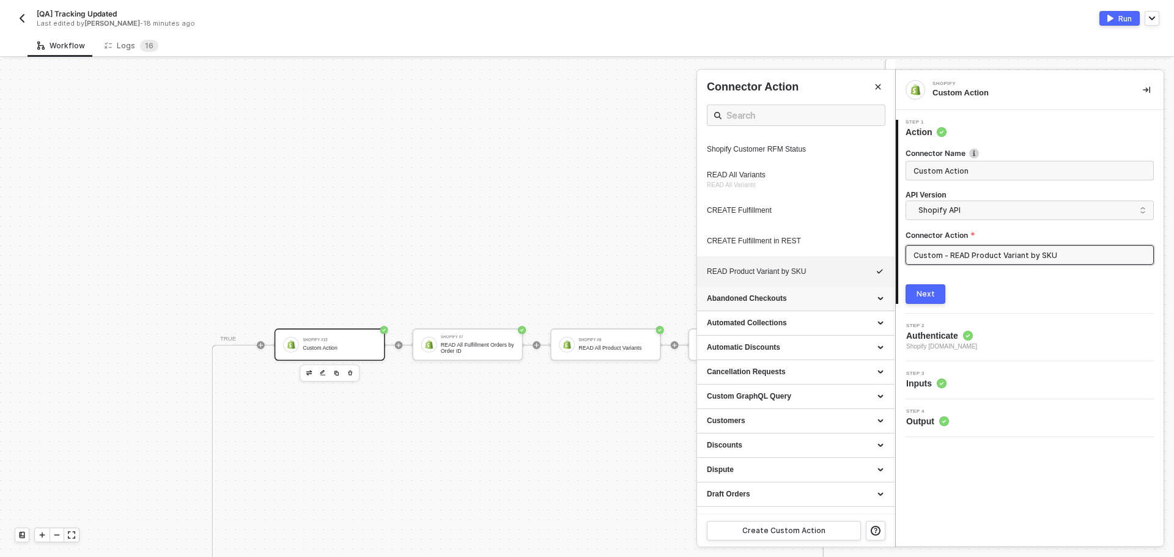
scroll to position [673, 0]
click at [841, 272] on icon "icon-edit" at bounding box center [844, 268] width 7 height 7
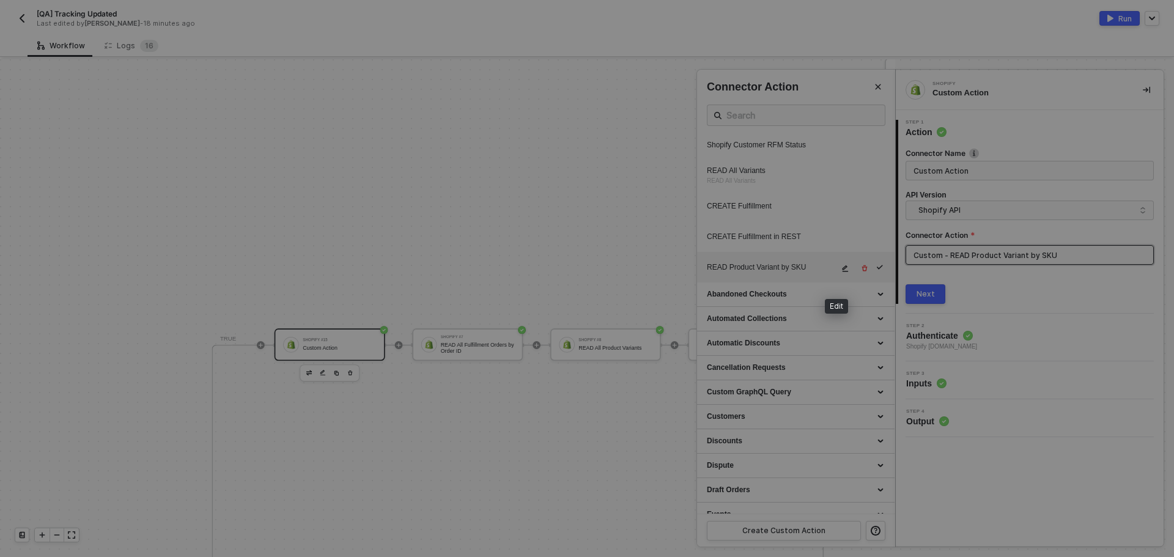
type textarea "HTTP/1.1 200 OK { "data": { "productVariants": { "edges": [ { "node": { "id": "…"
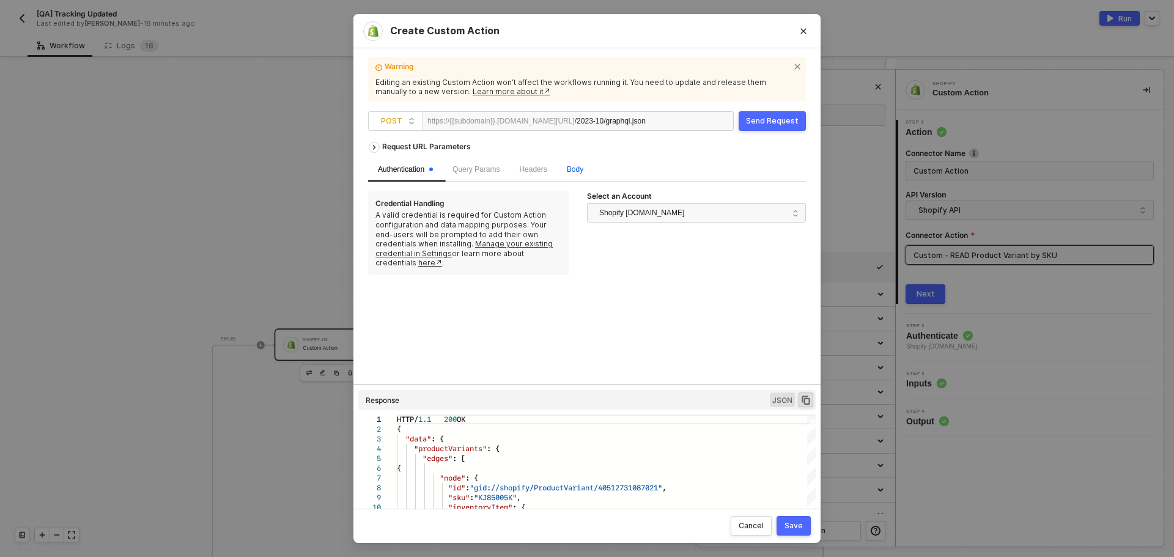
click at [573, 171] on span "Body" at bounding box center [575, 169] width 17 height 9
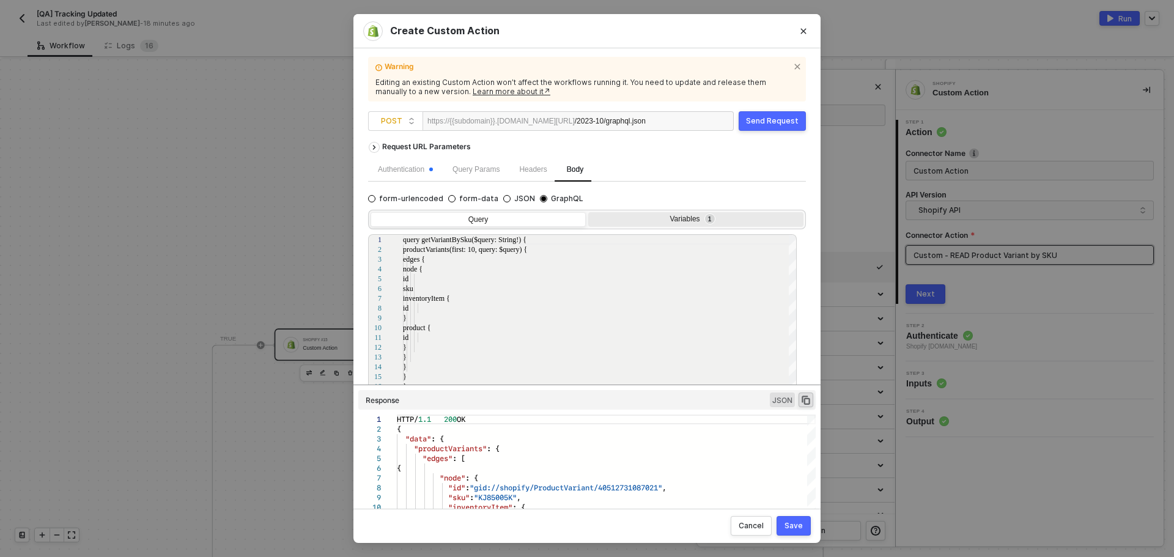
click at [681, 224] on div "Variables 1" at bounding box center [695, 220] width 215 height 17
click at [588, 212] on input "Variables 1" at bounding box center [588, 212] width 0 height 0
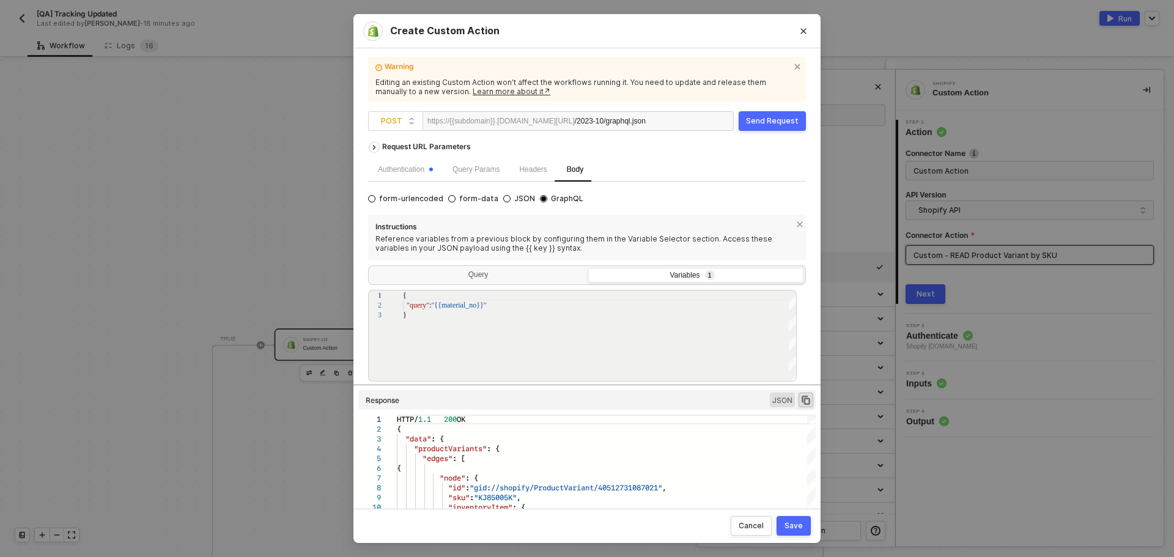
scroll to position [64, 0]
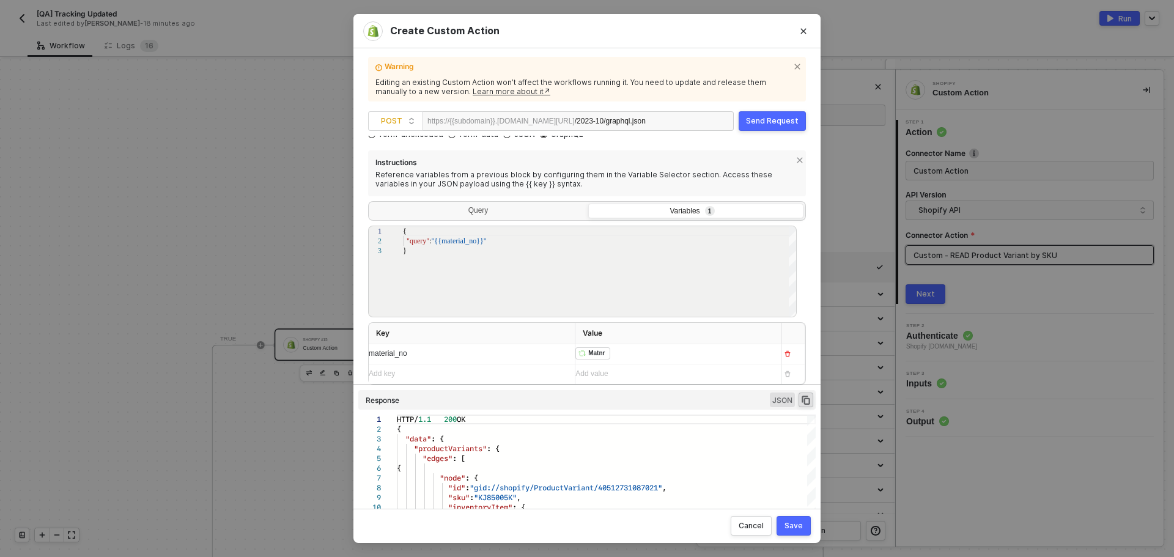
click at [755, 116] on div "Send Request" at bounding box center [772, 121] width 53 height 10
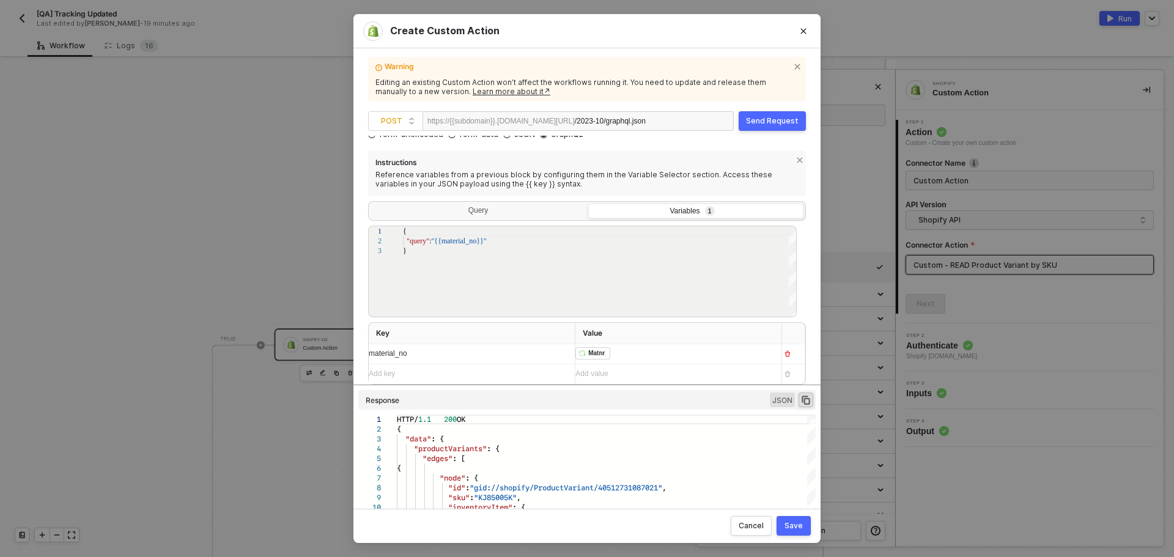
drag, startPoint x: 803, startPoint y: 31, endPoint x: 846, endPoint y: 436, distance: 407.1
click at [889, 403] on div "Create Custom Action Warning Editing an existing Custom Action won’t affect the…" at bounding box center [587, 278] width 1174 height 557
click at [791, 533] on button "Save" at bounding box center [794, 526] width 34 height 20
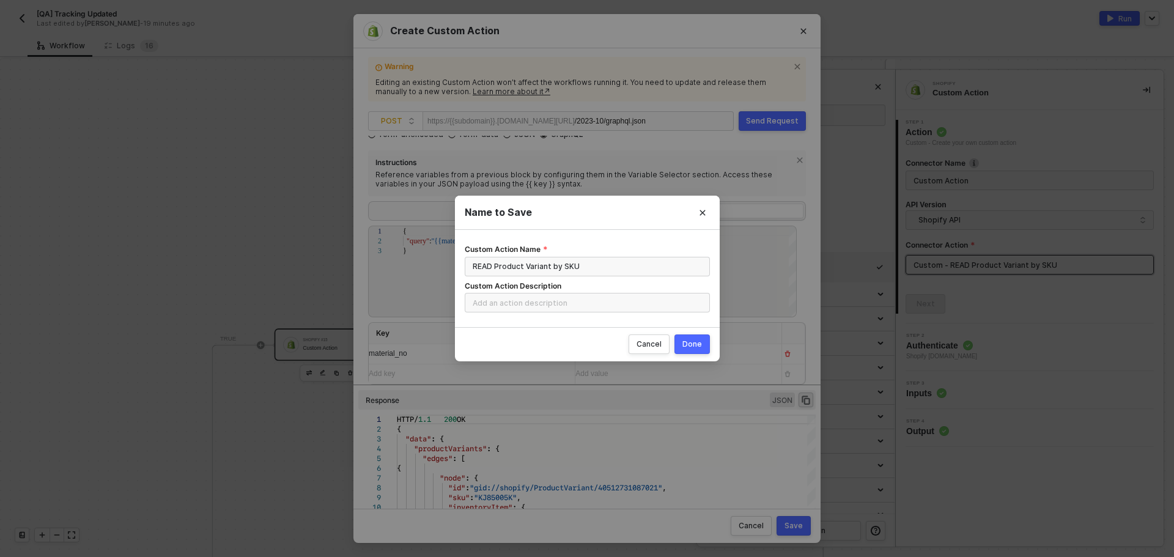
click at [692, 344] on div "Done" at bounding box center [692, 344] width 20 height 10
radio input "true"
radio input "false"
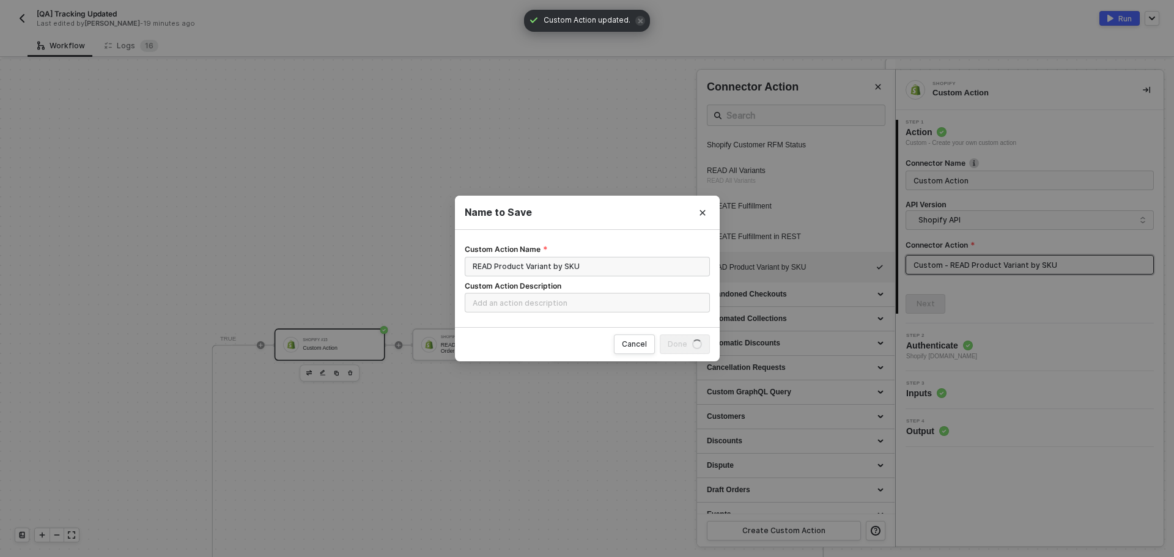
scroll to position [0, 0]
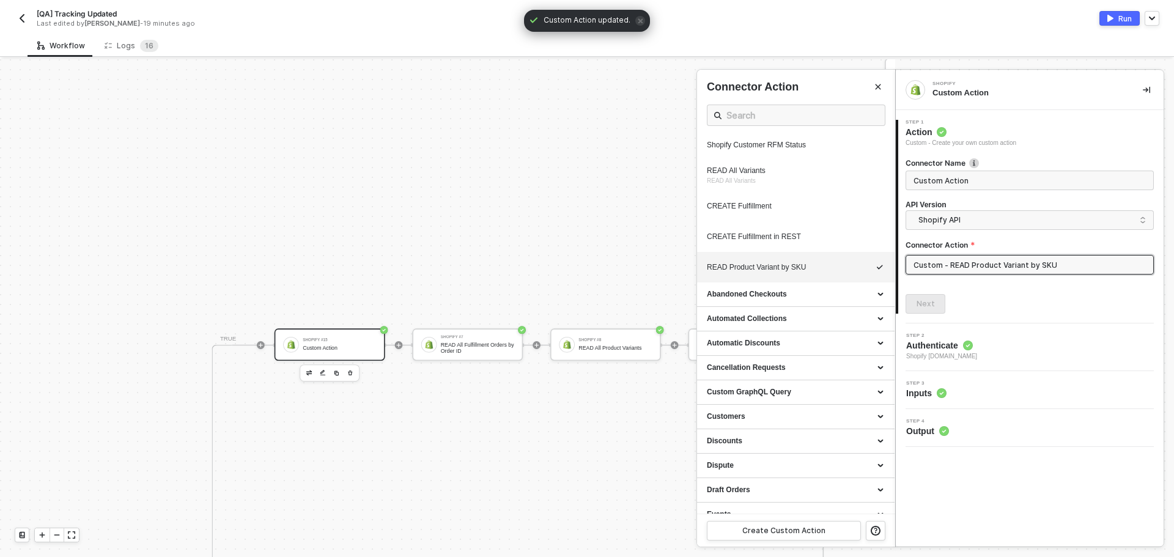
click at [1120, 18] on div "Run" at bounding box center [1124, 18] width 13 height 10
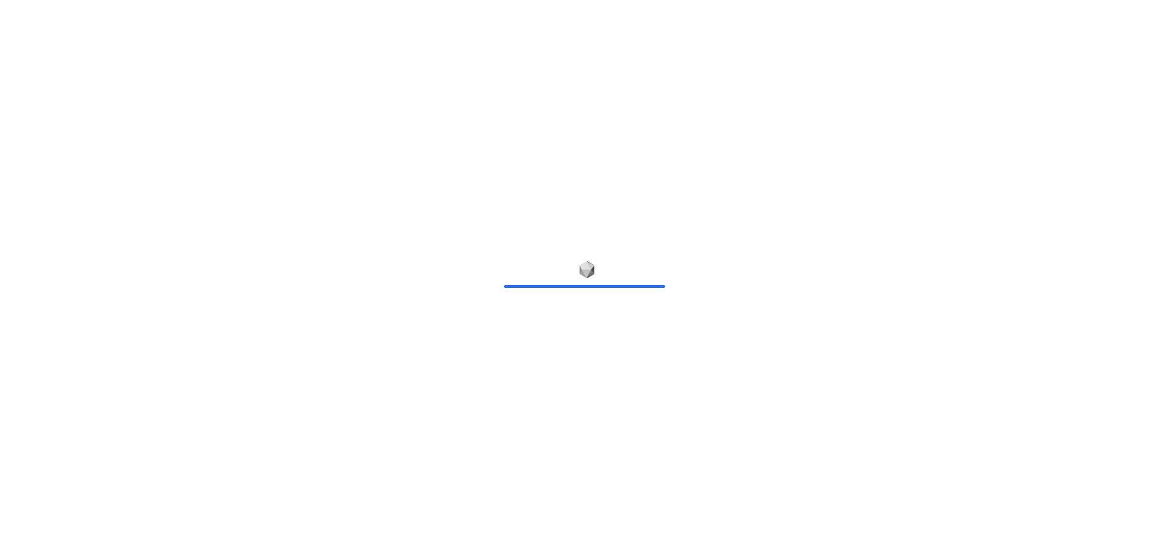
click at [205, 103] on div at bounding box center [587, 278] width 1174 height 557
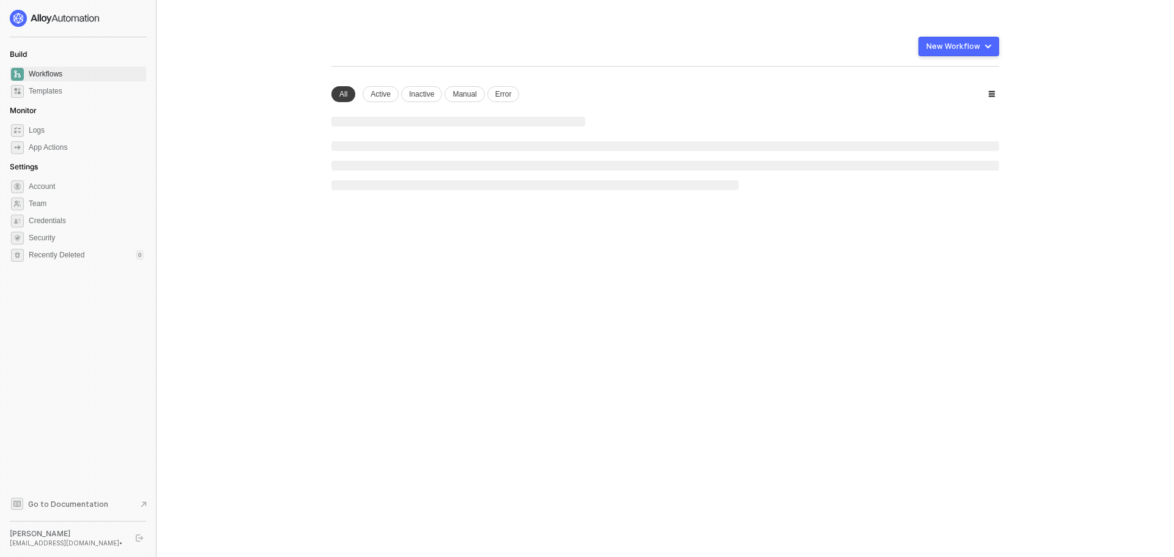
click at [294, 43] on main "You need to expand your browser window or switch to a computer with a bigger sc…" at bounding box center [587, 278] width 1174 height 557
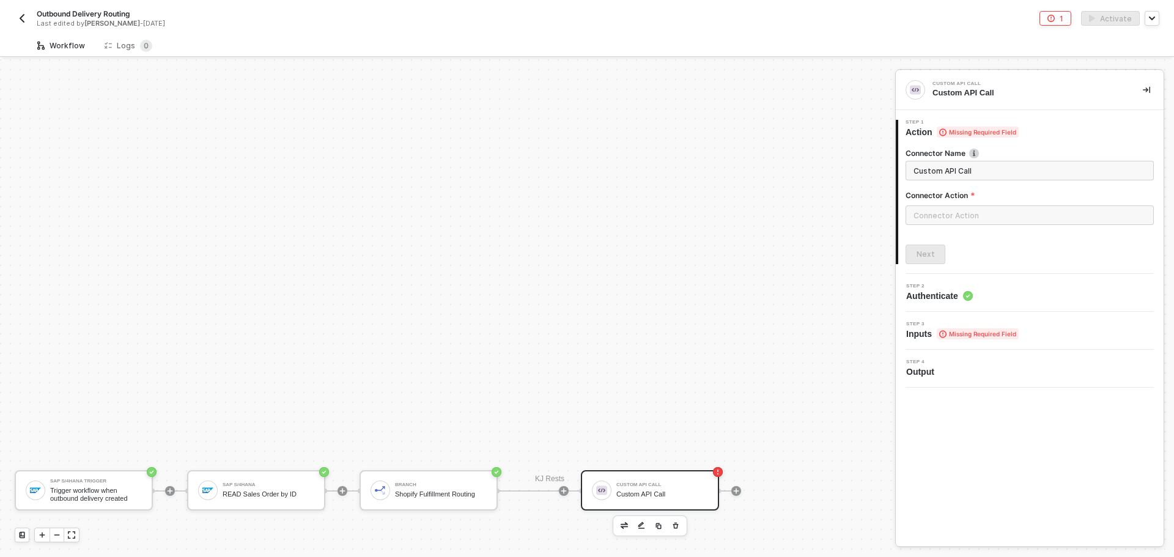
scroll to position [216, 0]
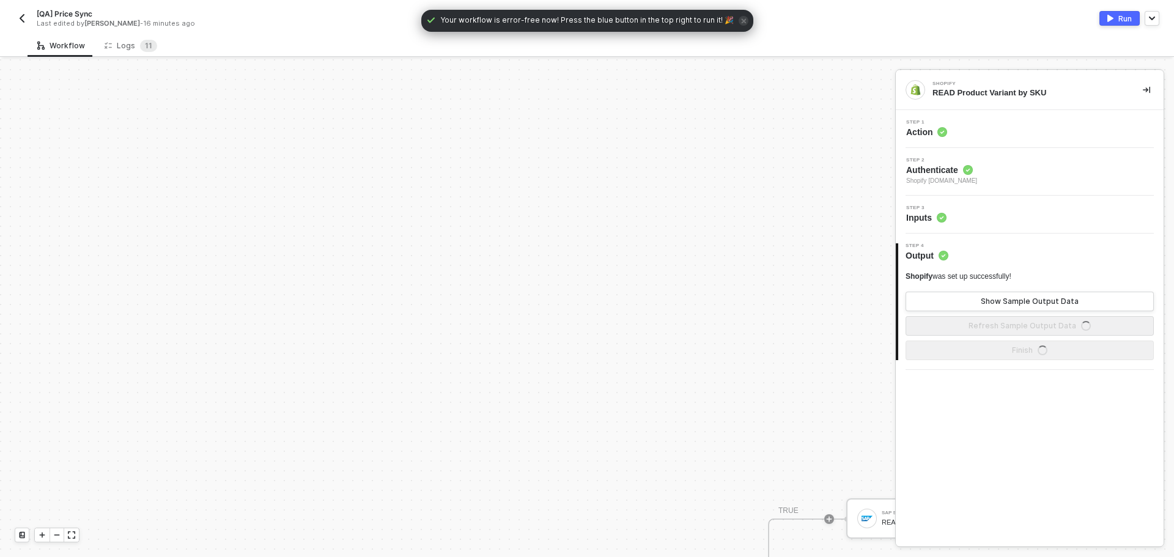
scroll to position [369, 0]
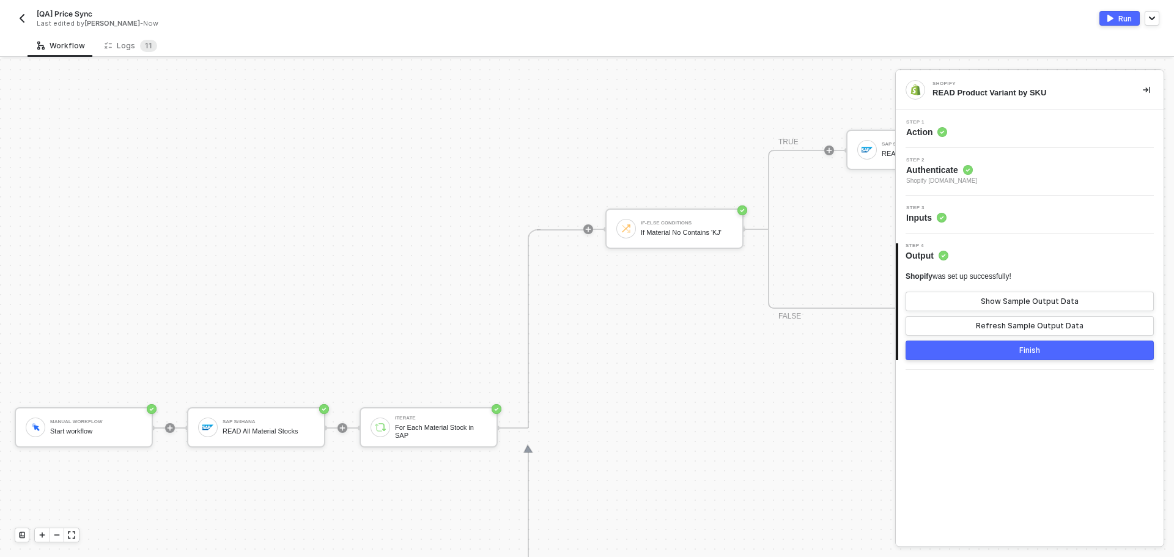
click at [251, 185] on div "Manual Workflow Start workflow SAP S/4HANA READ All Material Stocks Iterate For…" at bounding box center [916, 428] width 1832 height 1474
drag, startPoint x: 80, startPoint y: 24, endPoint x: 89, endPoint y: 23, distance: 8.6
click at [89, 23] on div "Last edited by Scott Cogswell - Now" at bounding box center [298, 23] width 522 height 9
click at [86, 24] on span "[PERSON_NAME]" at bounding box center [112, 23] width 56 height 9
click at [84, 25] on span "[PERSON_NAME]" at bounding box center [112, 23] width 56 height 9
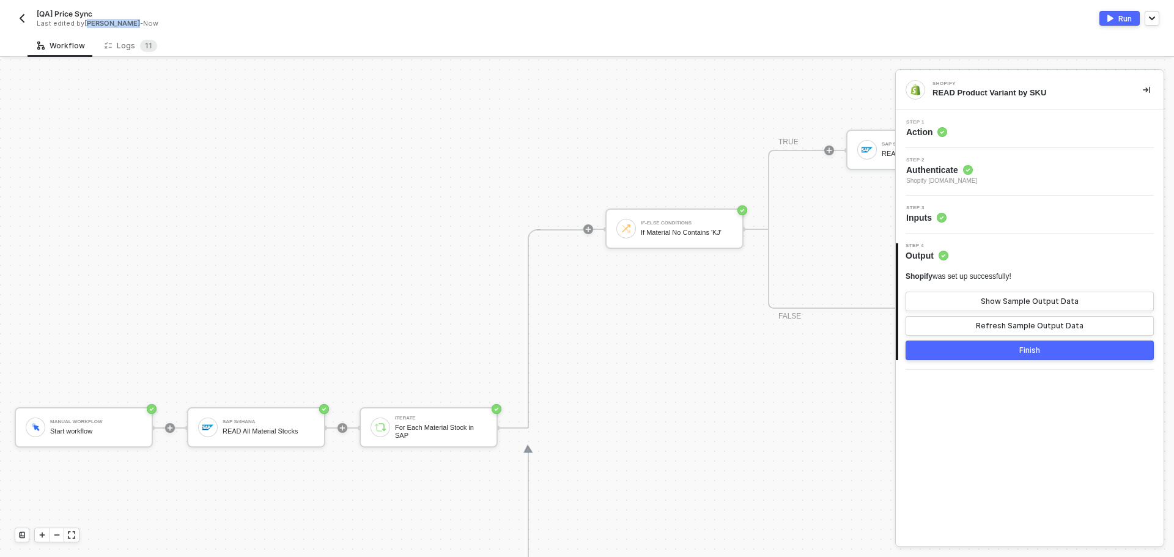
drag, startPoint x: 131, startPoint y: 24, endPoint x: 86, endPoint y: 21, distance: 44.7
click at [86, 21] on span "[PERSON_NAME]" at bounding box center [112, 23] width 56 height 9
click at [342, 320] on div "Manual Workflow Start workflow SAP S/4HANA READ All Material Stocks Iterate For…" at bounding box center [916, 428] width 1832 height 1474
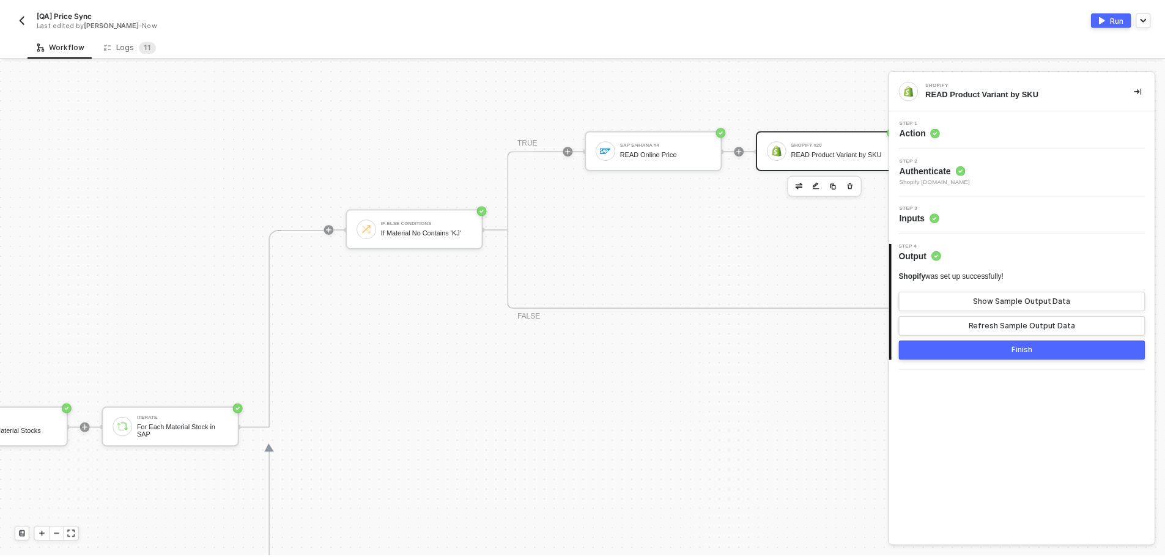
scroll to position [369, 417]
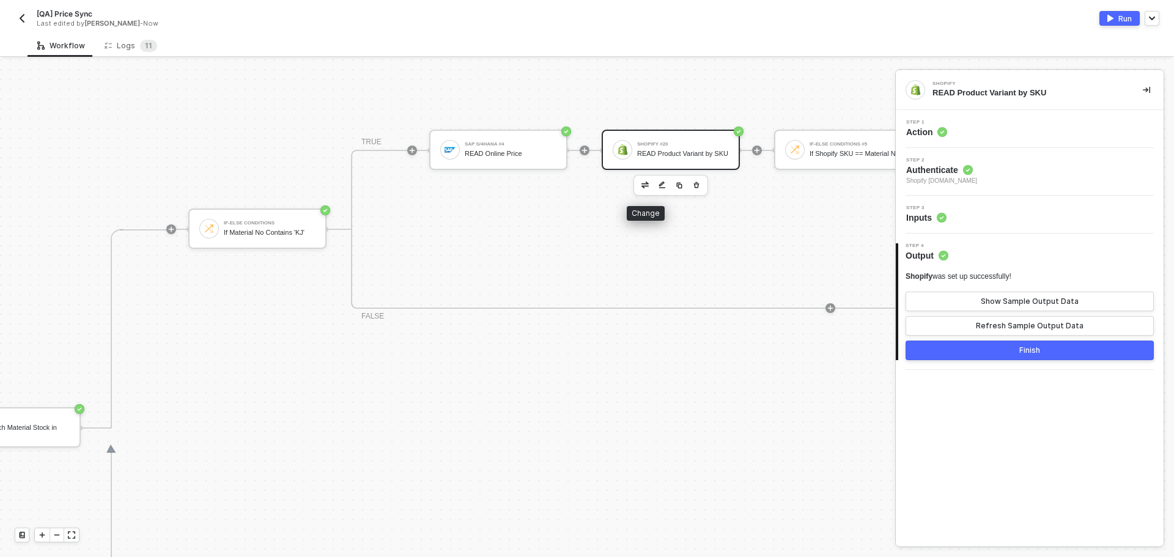
click at [644, 187] on img "button" at bounding box center [644, 185] width 7 height 6
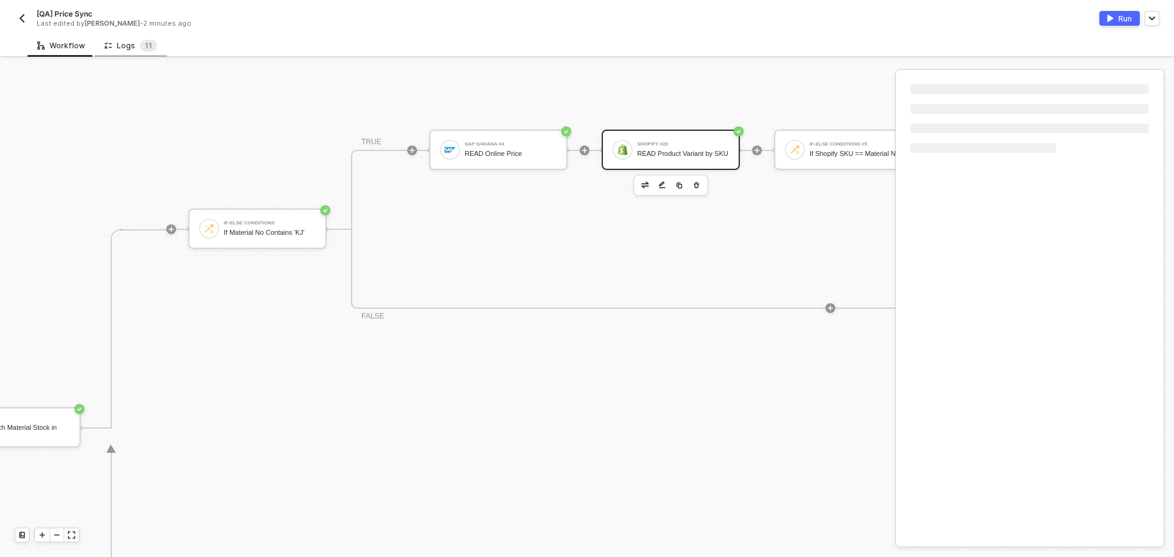
click at [124, 40] on div "Logs 1 1" at bounding box center [131, 46] width 53 height 12
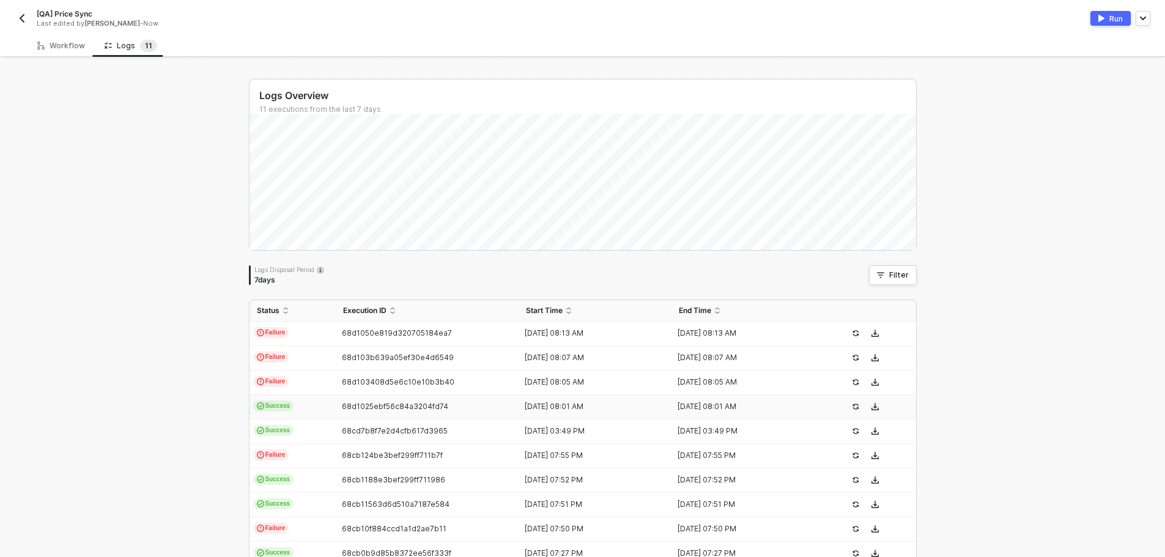
click at [328, 402] on td "Success" at bounding box center [292, 407] width 86 height 24
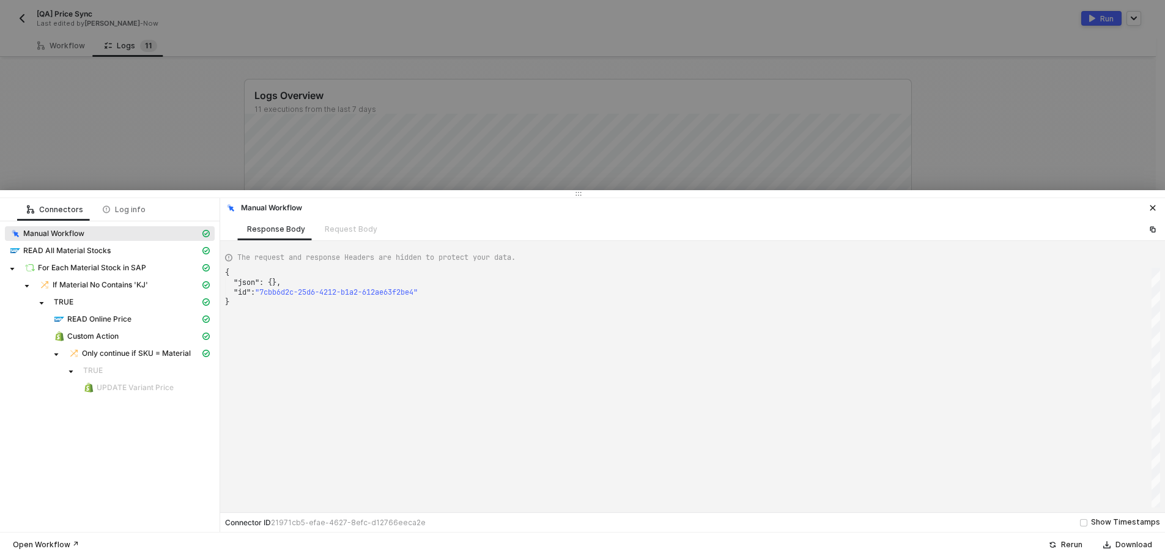
click at [188, 177] on div at bounding box center [582, 278] width 1165 height 557
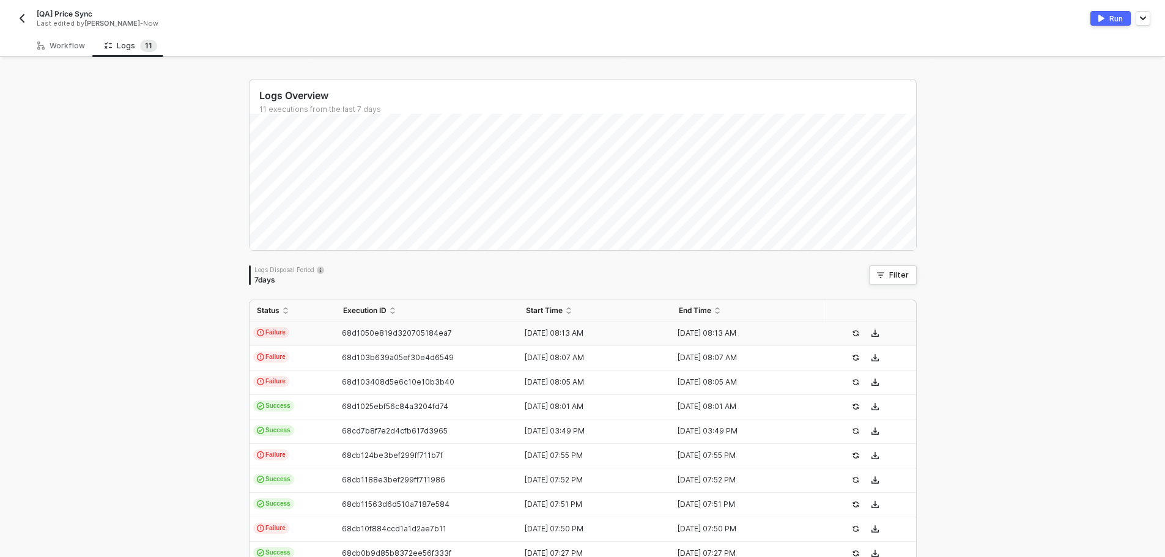
click at [327, 327] on td "Failure" at bounding box center [292, 334] width 86 height 24
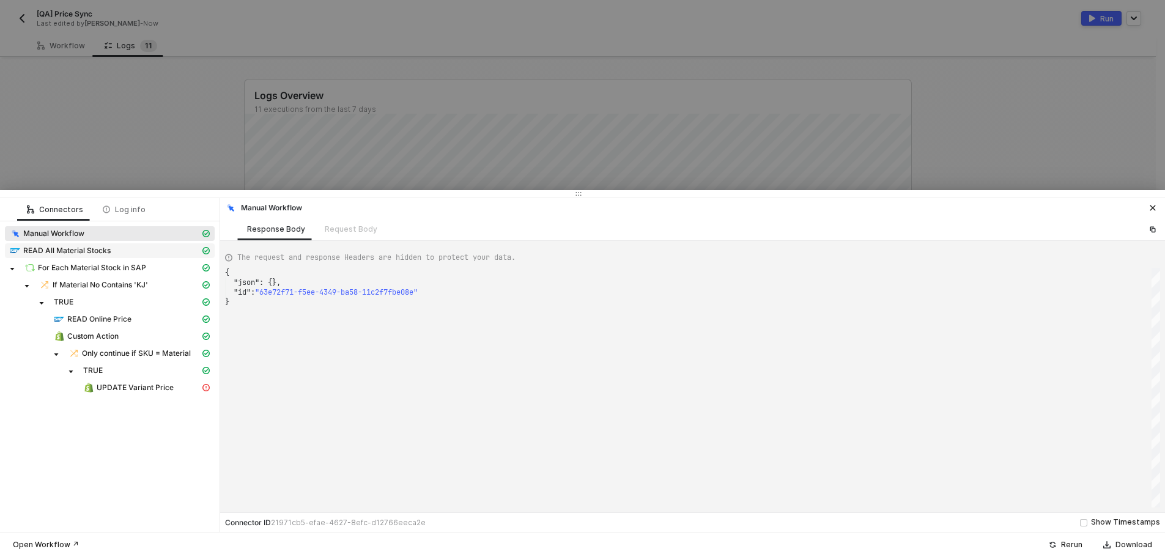
click at [144, 251] on div "READ All Material Stocks" at bounding box center [105, 250] width 190 height 11
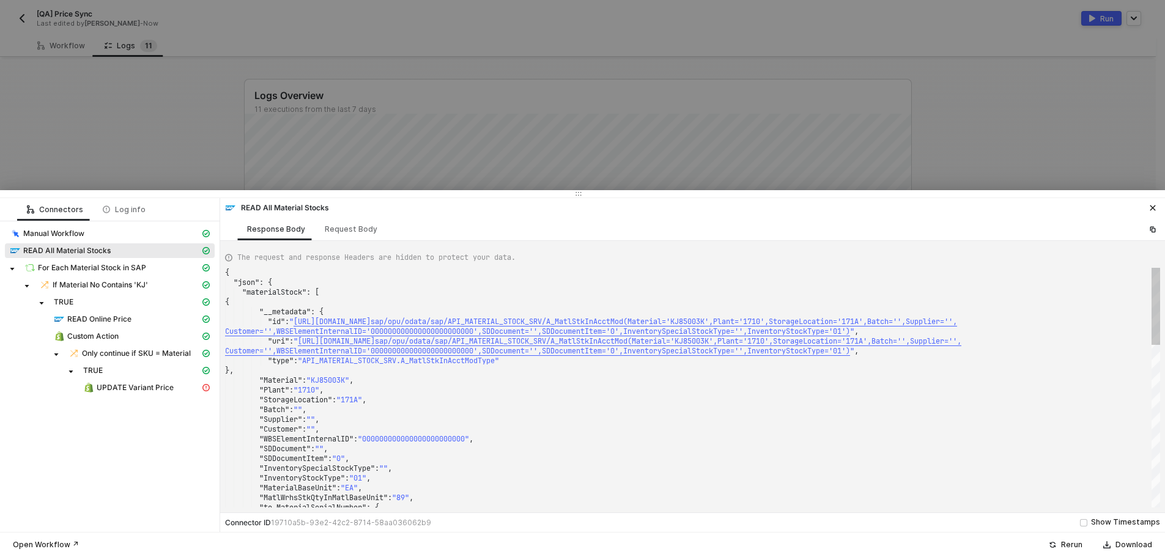
type textarea "}, "Material": "KJ85003K", "Plant": "1710", "StorageLocation": "171A", "Batch":…"
drag, startPoint x: 328, startPoint y: 380, endPoint x: 352, endPoint y: 380, distance: 24.5
click at [138, 333] on div "Custom Action" at bounding box center [127, 336] width 146 height 11
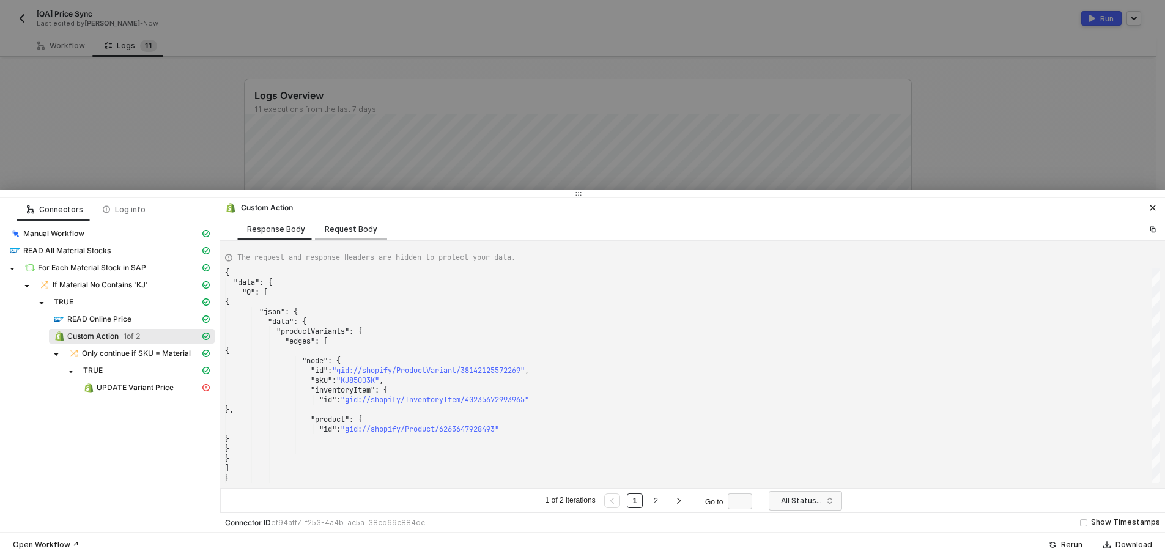
click at [335, 228] on div "Request Body" at bounding box center [351, 229] width 53 height 10
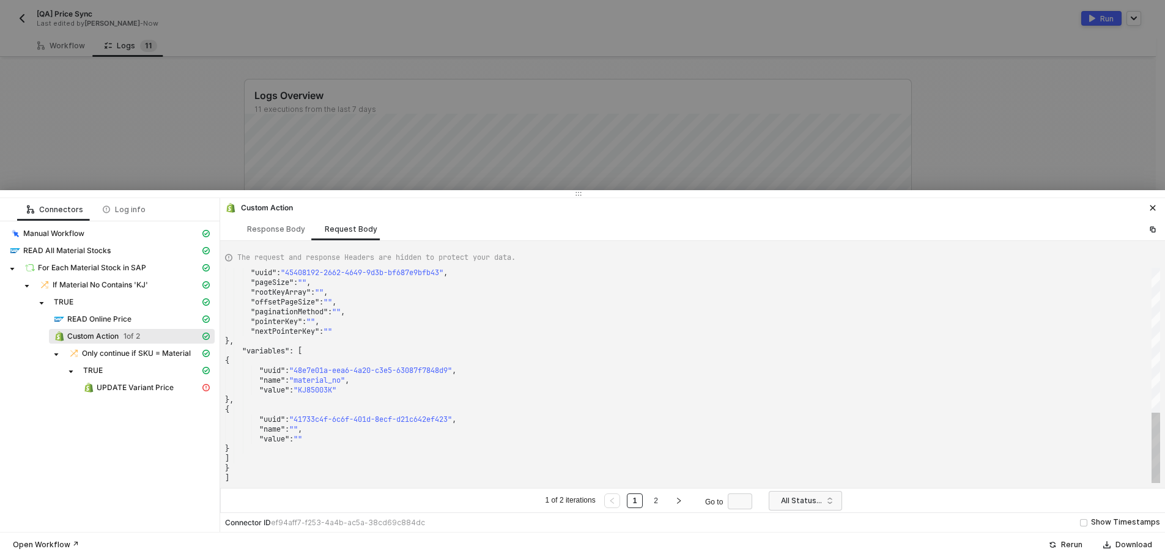
type textarea ""pointerKey": "", "nextPointerKey": "" }, "variables": [ { "uuid": "48e7e01a-ee…"
drag, startPoint x: 340, startPoint y: 391, endPoint x: 303, endPoint y: 389, distance: 37.3
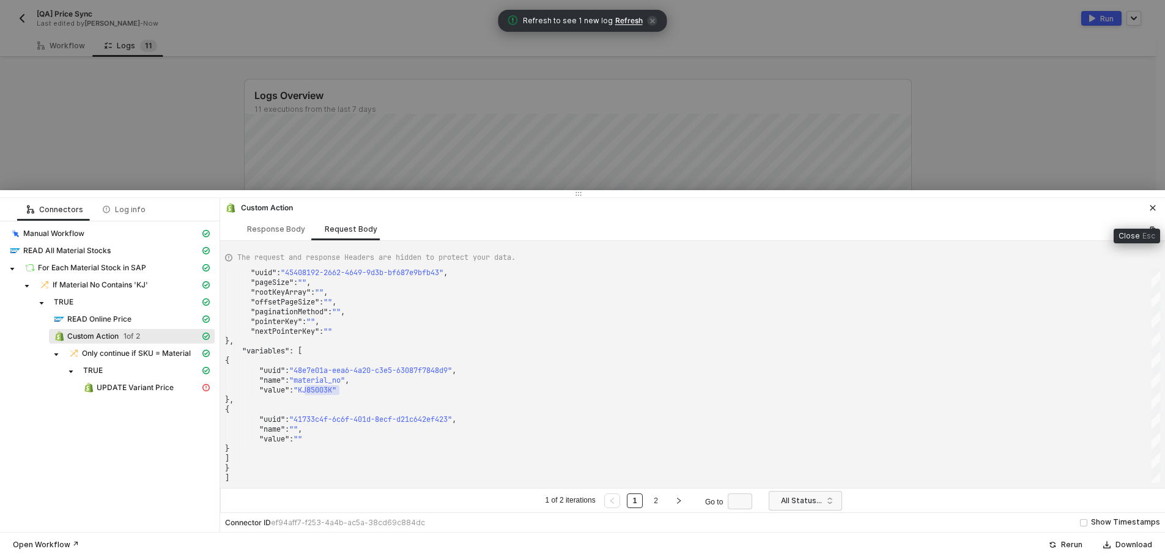
click at [1156, 202] on button "button" at bounding box center [1152, 208] width 15 height 15
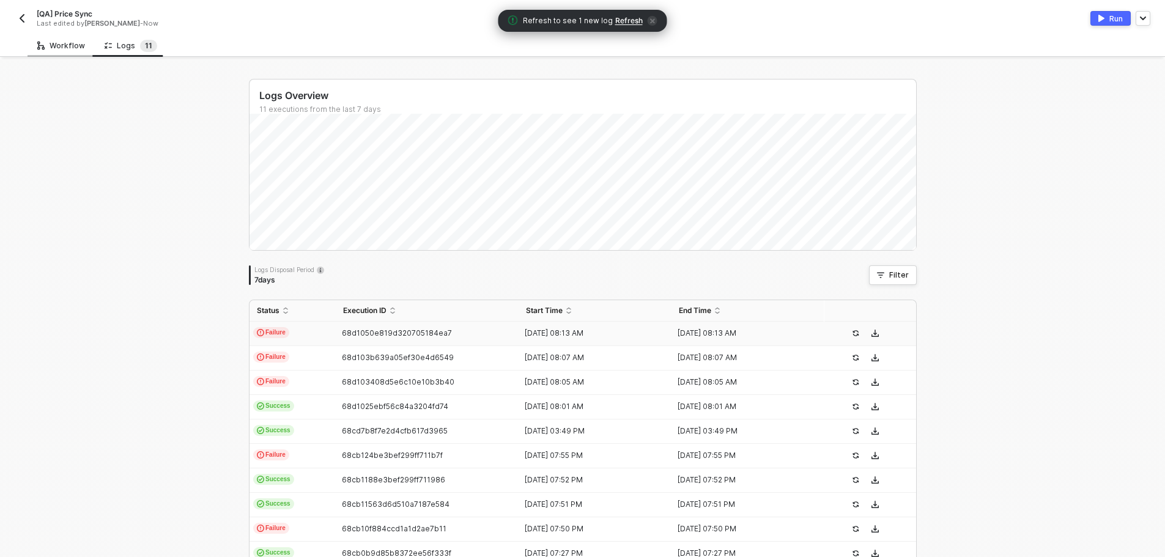
click at [51, 41] on div "Workflow" at bounding box center [61, 46] width 48 height 10
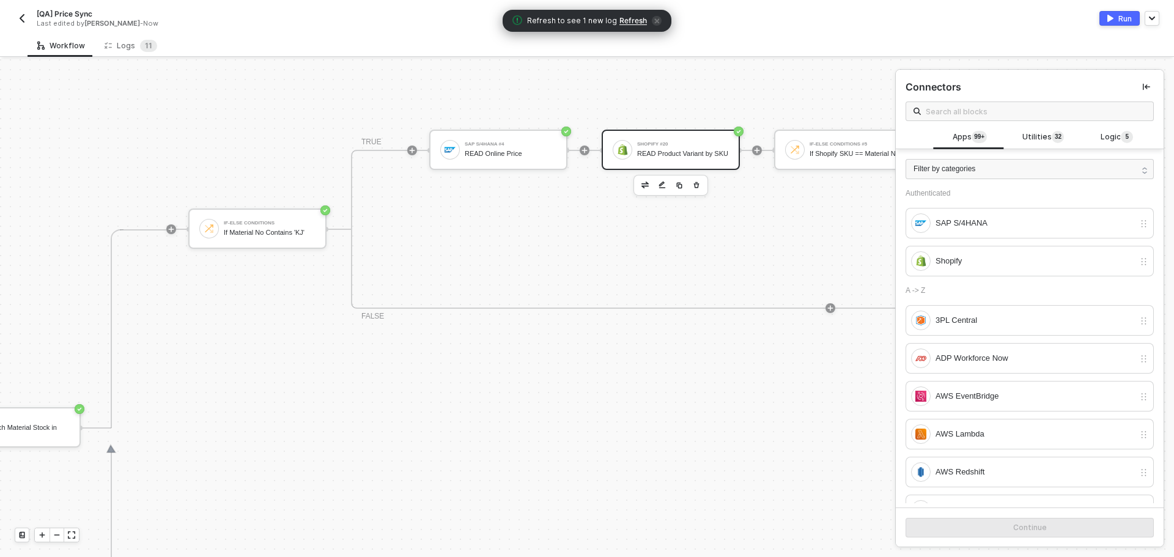
click at [626, 22] on span "Refresh" at bounding box center [633, 21] width 28 height 10
click at [20, 15] on img "button" at bounding box center [22, 18] width 10 height 10
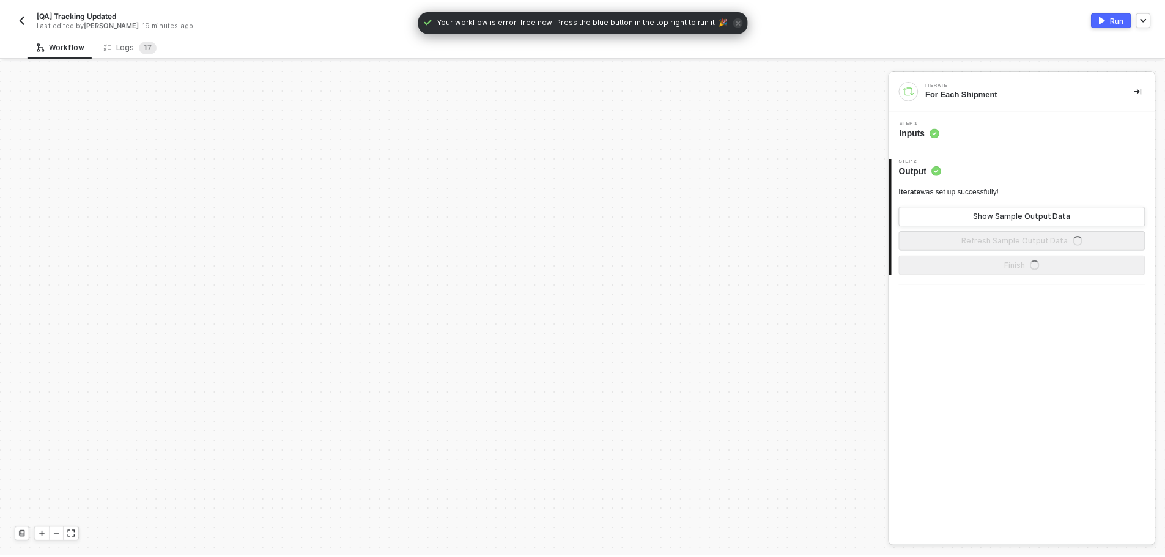
scroll to position [675, 0]
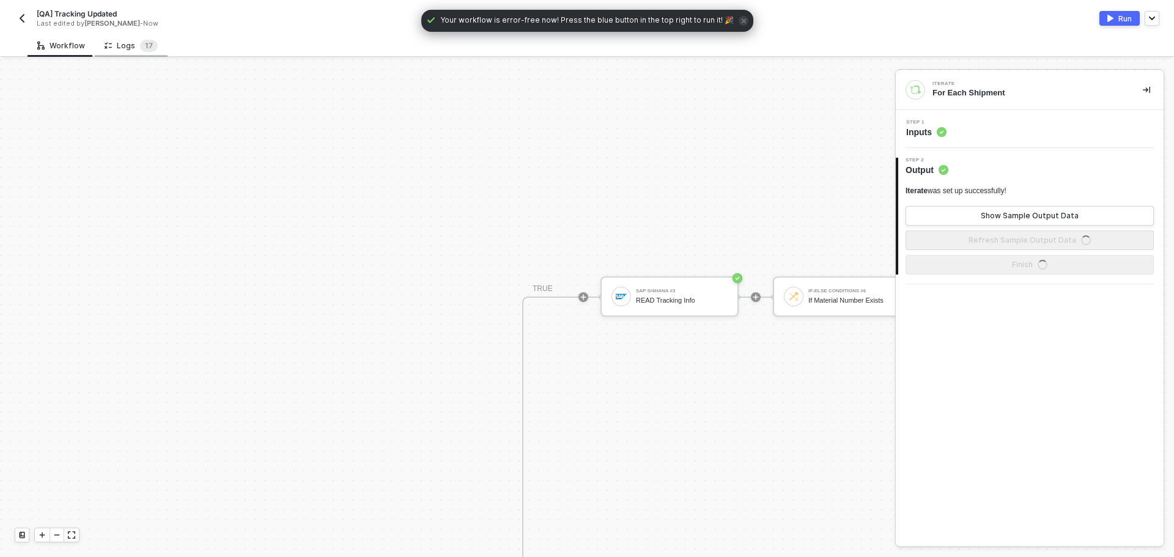
click at [141, 38] on div "Logs 1 7" at bounding box center [131, 45] width 73 height 23
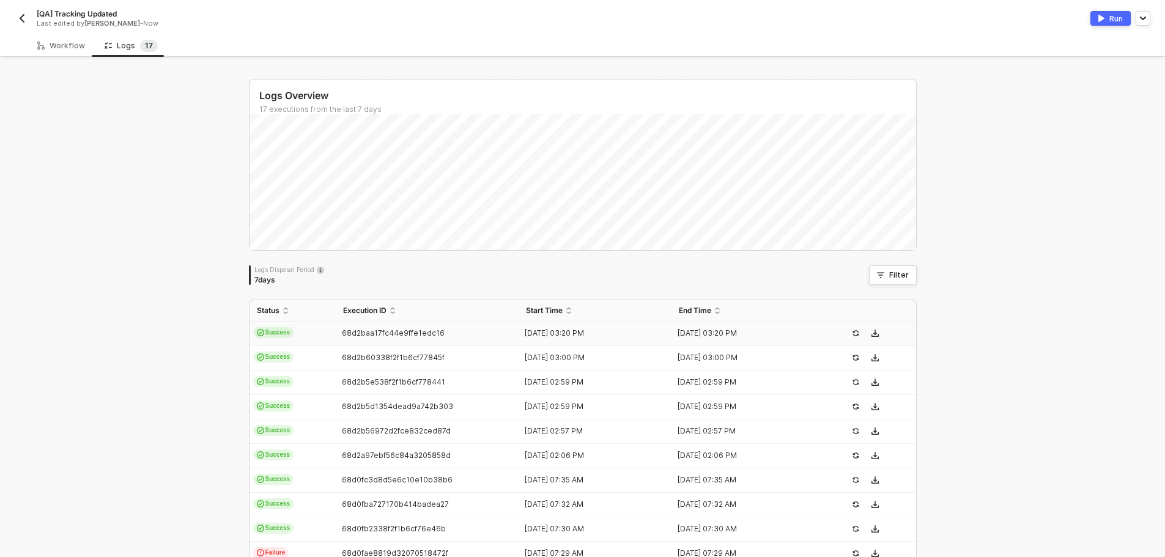
click at [372, 333] on span "68d2baa17fc44e9ffe1edc16" at bounding box center [393, 332] width 103 height 9
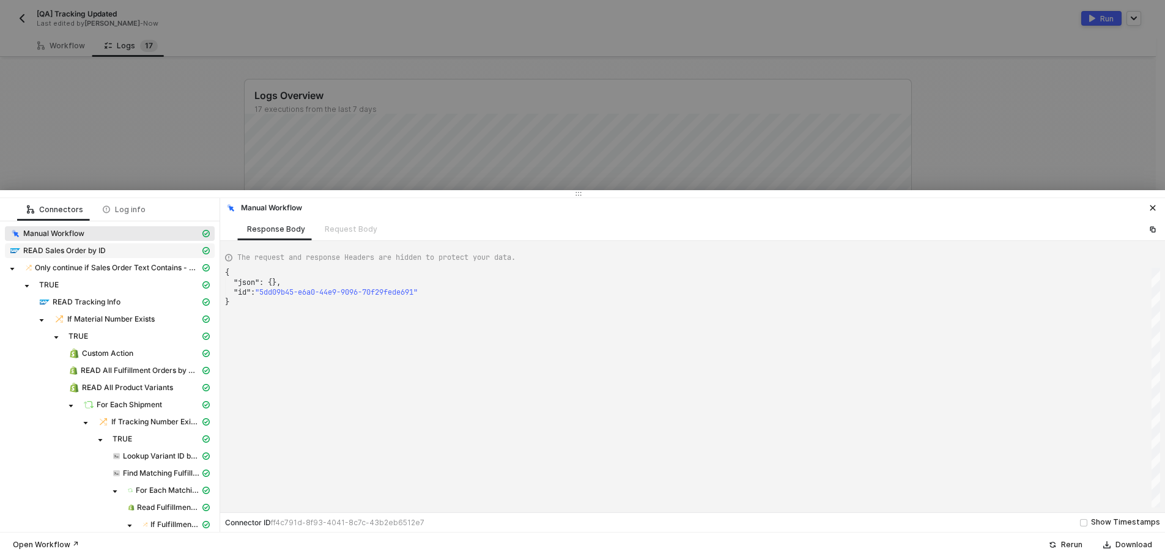
click at [117, 246] on div "READ Sales Order by ID" at bounding box center [105, 250] width 190 height 11
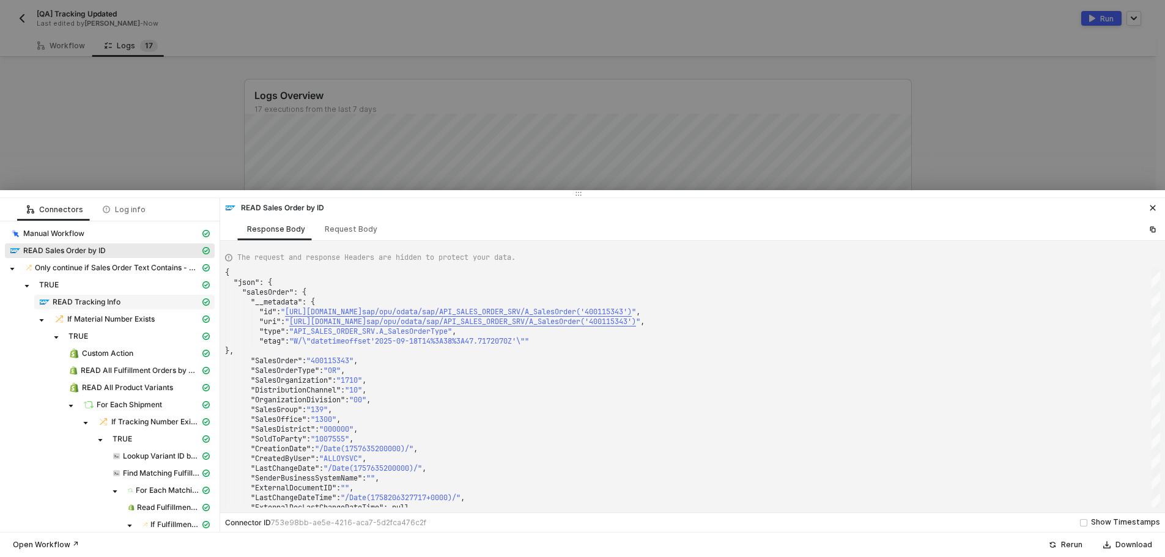
click at [138, 301] on div "READ Tracking Info" at bounding box center [119, 302] width 161 height 11
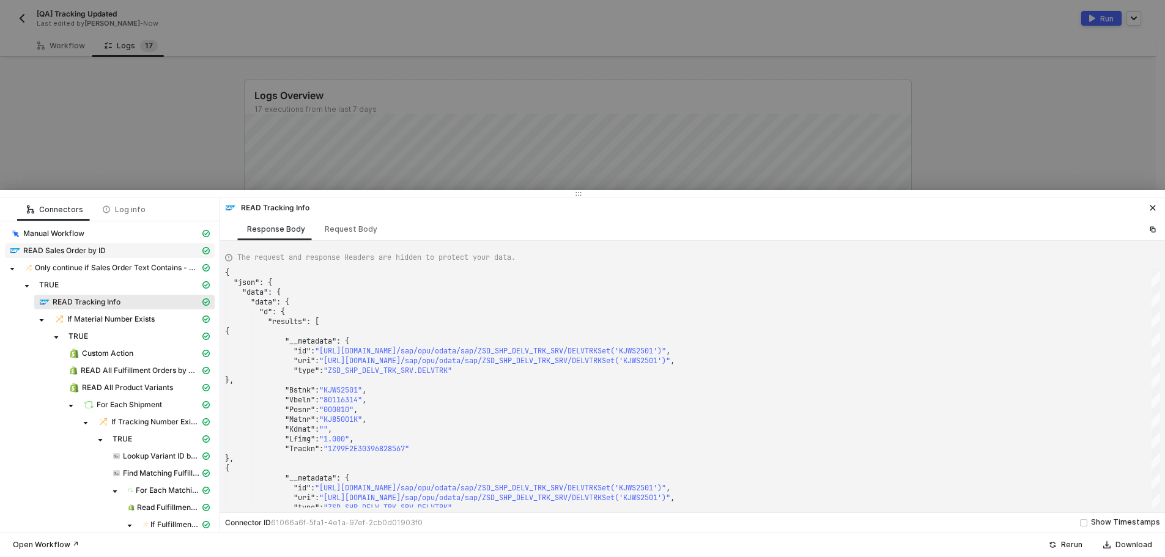
click at [130, 253] on div "READ Sales Order by ID" at bounding box center [105, 250] width 190 height 11
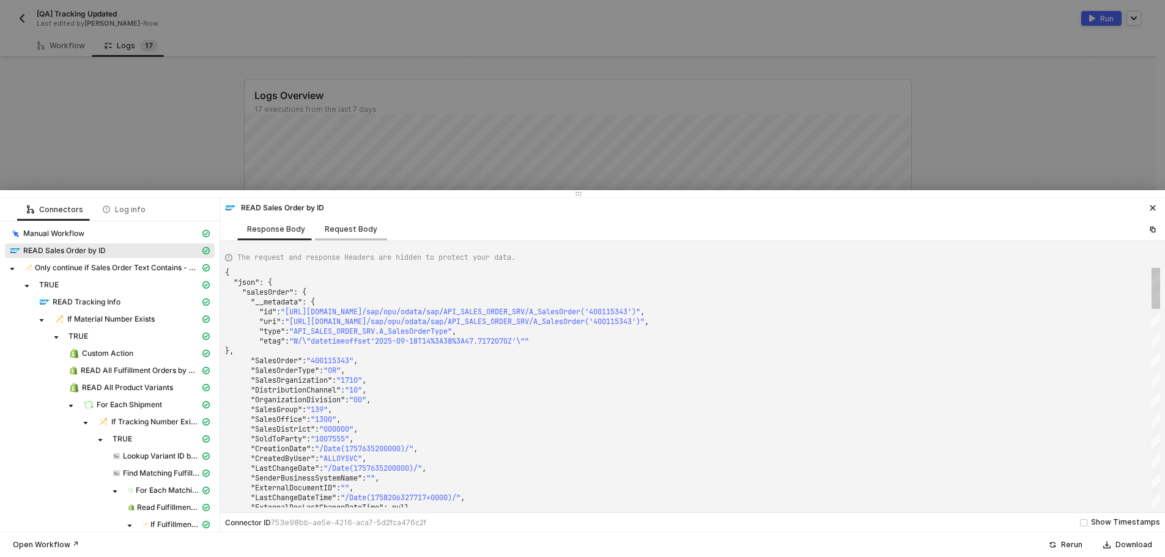
click at [357, 227] on div "Request Body" at bounding box center [351, 229] width 53 height 10
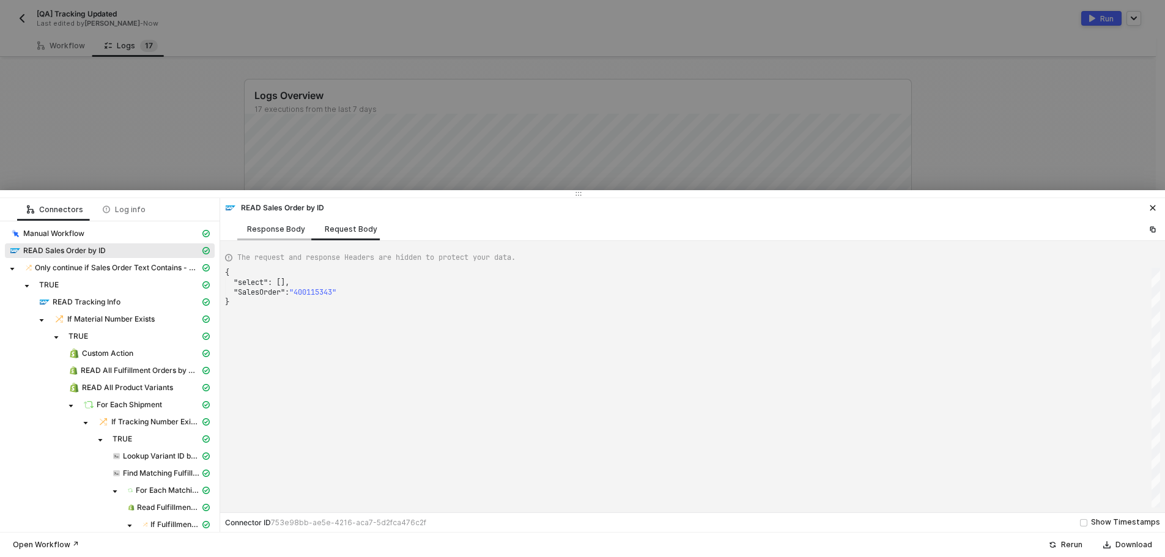
click at [271, 228] on div "Response Body" at bounding box center [276, 229] width 58 height 10
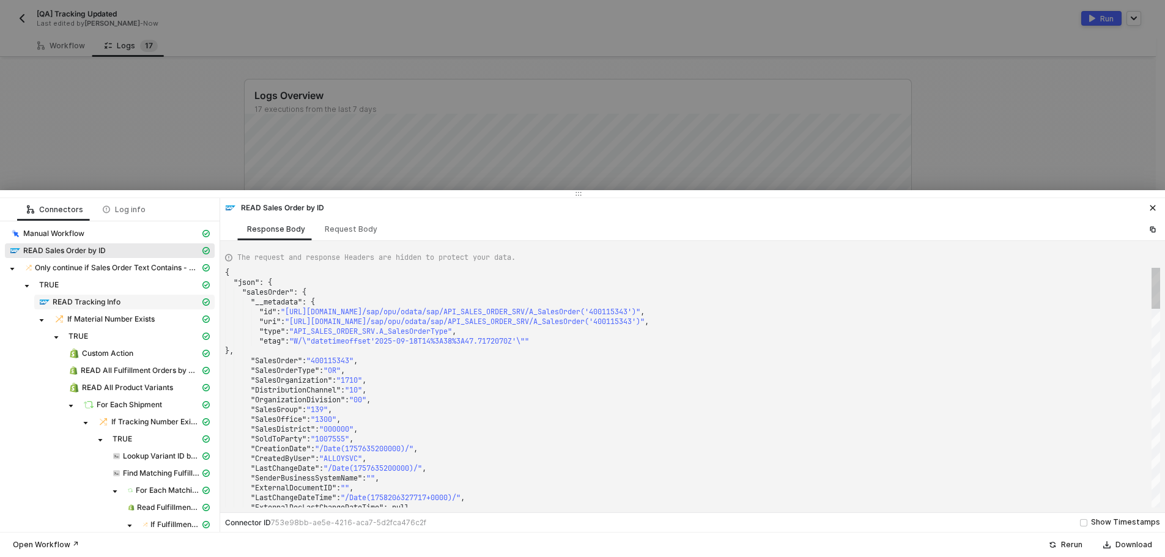
click at [108, 307] on div "READ Tracking Info" at bounding box center [119, 302] width 161 height 11
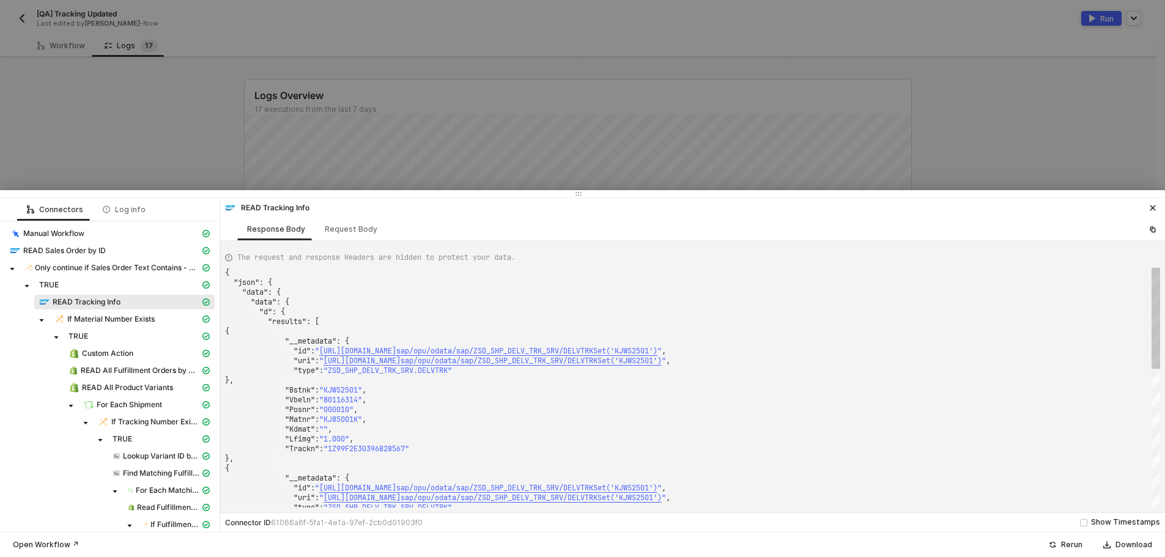
type textarea ""type": "ZSD_SHP_DELV_TRK_SRV.DELVTRK" }, "Bstnk": "KJWS2501", "Vbeln": "801163…"
drag, startPoint x: 365, startPoint y: 420, endPoint x: 328, endPoint y: 420, distance: 36.7
click at [212, 94] on div at bounding box center [582, 278] width 1165 height 557
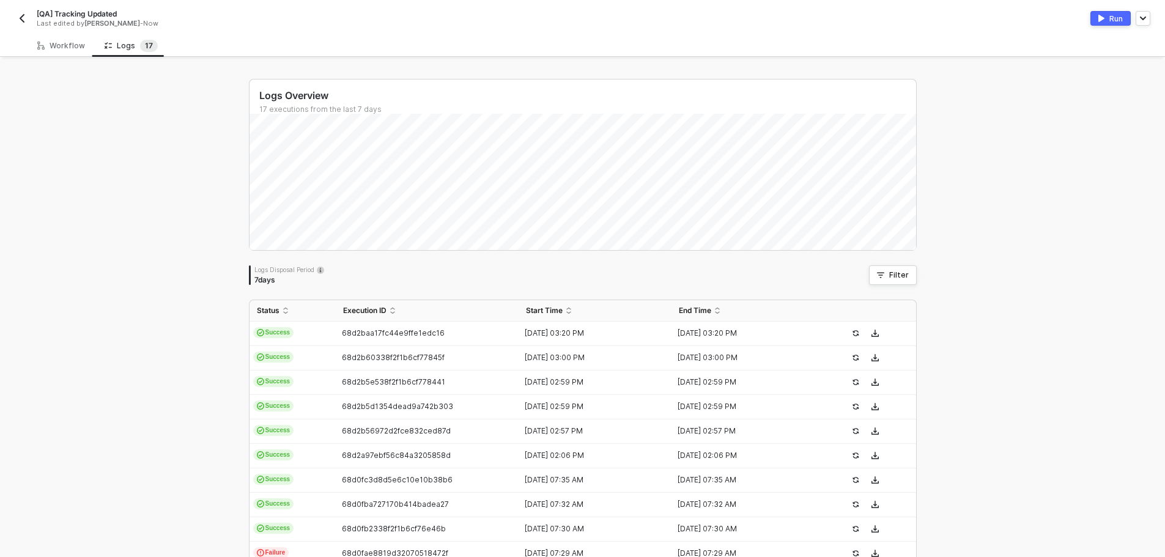
click at [19, 20] on img "button" at bounding box center [22, 18] width 10 height 10
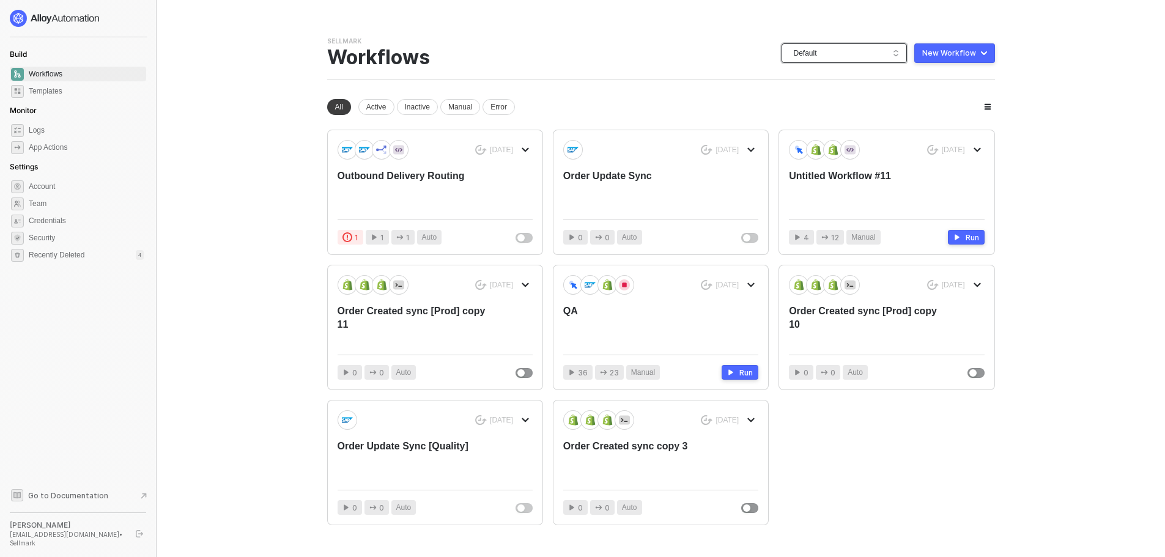
click at [849, 61] on span "Default" at bounding box center [847, 53] width 106 height 18
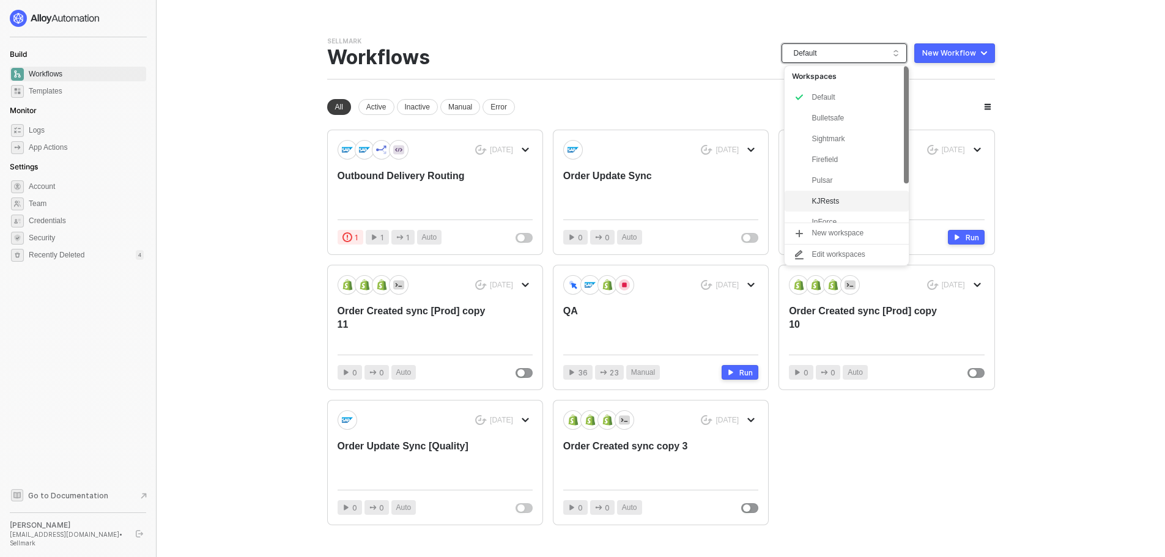
click at [845, 198] on div "KJRests" at bounding box center [856, 201] width 90 height 15
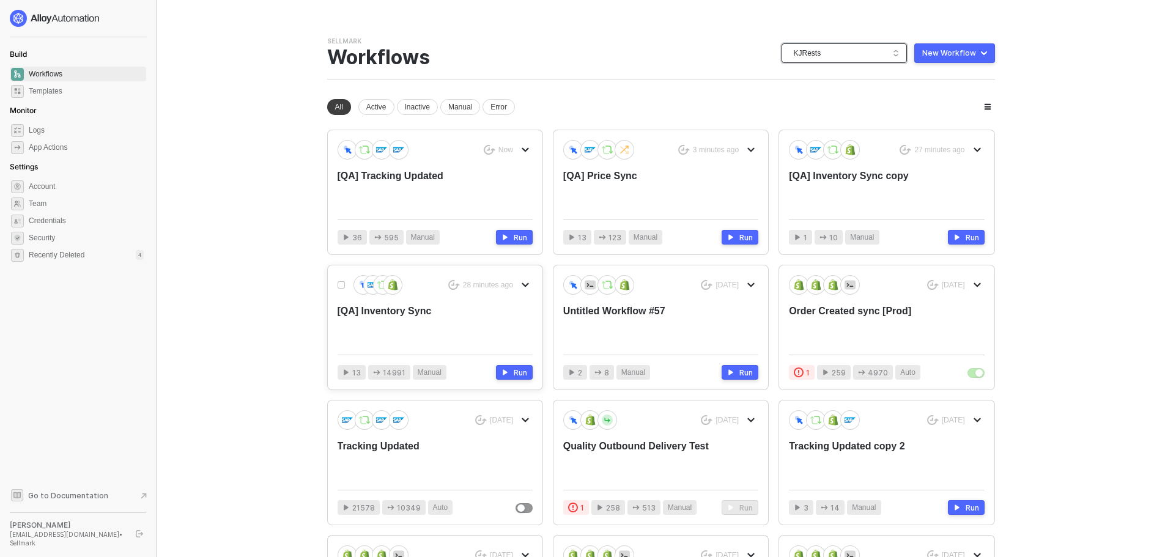
click at [462, 298] on div "28 minutes ago [QA] Inventory Sync" at bounding box center [435, 310] width 195 height 70
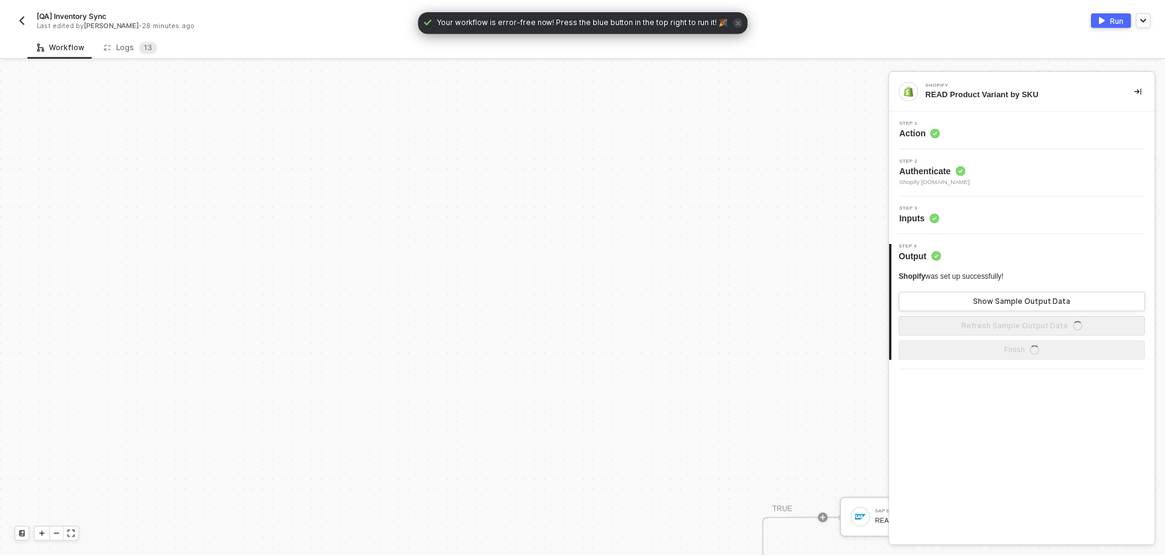
scroll to position [369, 0]
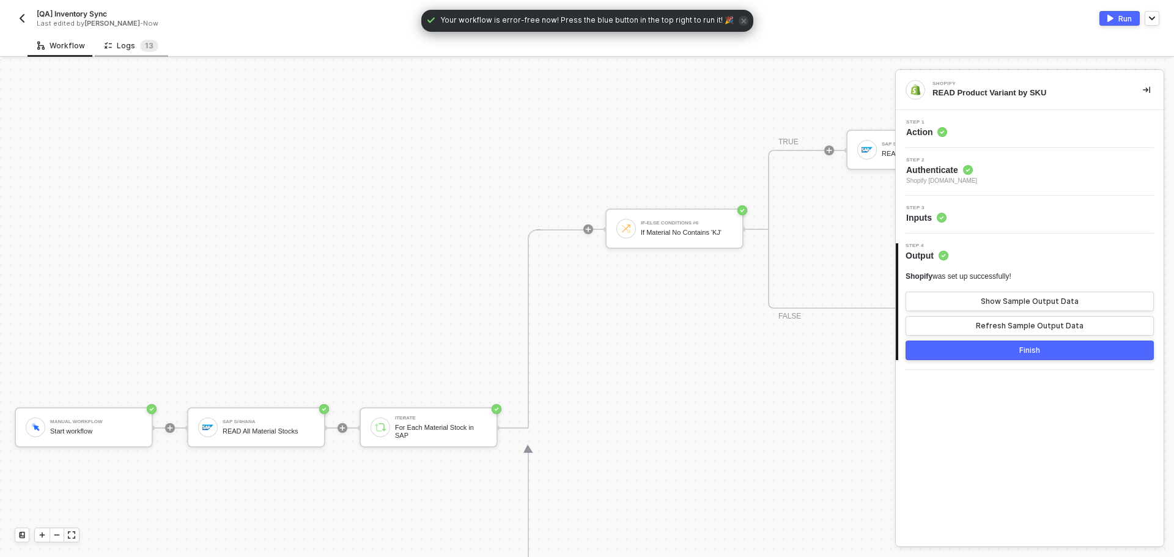
click at [153, 53] on div "Logs 1 3" at bounding box center [131, 45] width 73 height 23
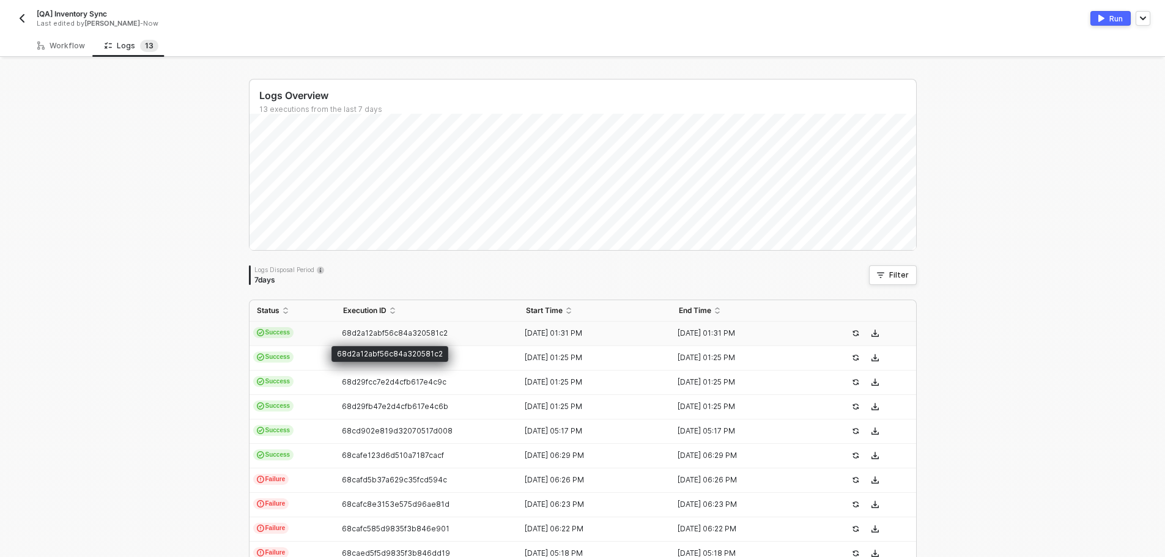
click at [360, 333] on span "68d2a12abf56c84a320581c2" at bounding box center [395, 332] width 106 height 9
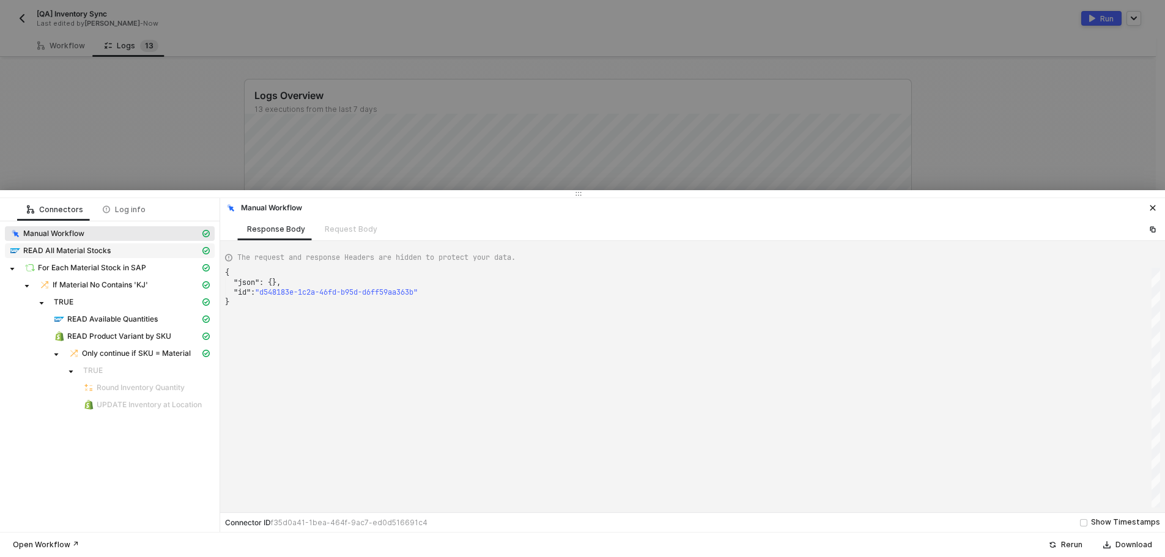
click at [132, 247] on div "READ All Material Stocks" at bounding box center [105, 250] width 190 height 11
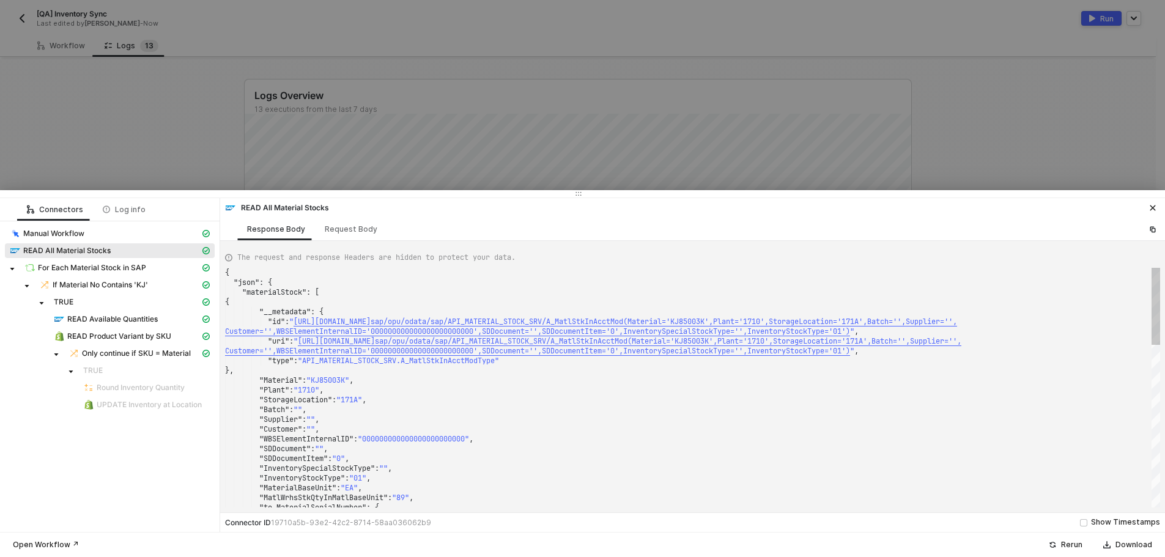
type textarea "}, "Material": "KJ85003K", "Plant": "1710", "StorageLocation": "171A", "Batch":…"
drag, startPoint x: 353, startPoint y: 380, endPoint x: 317, endPoint y: 379, distance: 36.1
click at [147, 333] on span "READ Product Variant by SKU" at bounding box center [119, 336] width 104 height 10
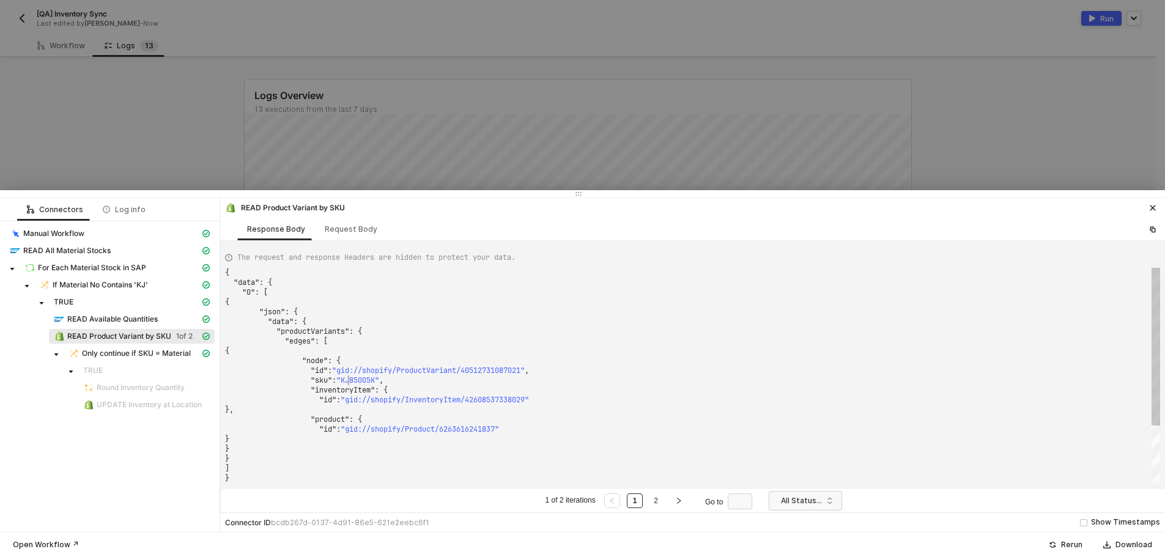
scroll to position [0, 0]
drag, startPoint x: 347, startPoint y: 379, endPoint x: 385, endPoint y: 382, distance: 37.4
click at [329, 228] on div "Request Body" at bounding box center [351, 229] width 53 height 10
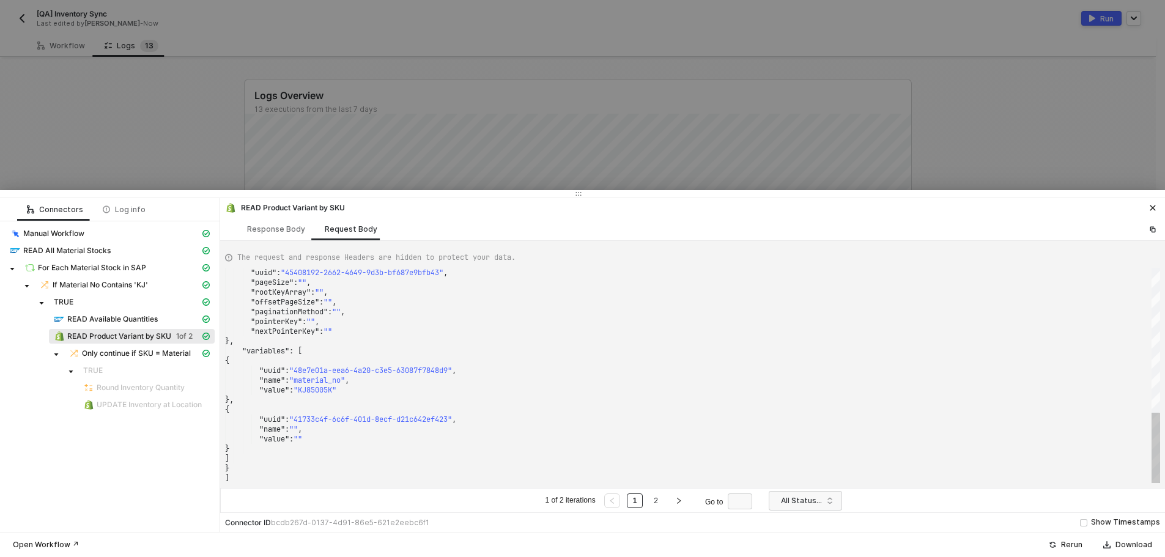
type textarea ""pointerKey": "", "nextPointerKey": "" }, "variables": [ { "uuid": "48e7e01a-ee…"
drag, startPoint x: 338, startPoint y: 392, endPoint x: 304, endPoint y: 390, distance: 34.3
click at [191, 130] on div at bounding box center [582, 278] width 1165 height 557
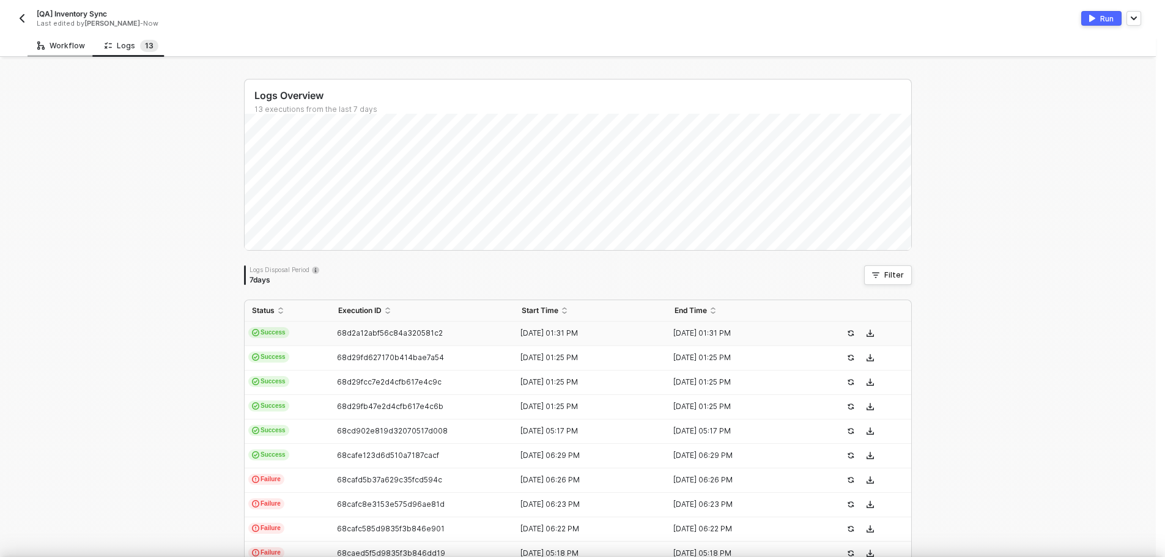
click at [43, 40] on icon at bounding box center [40, 46] width 7 height 12
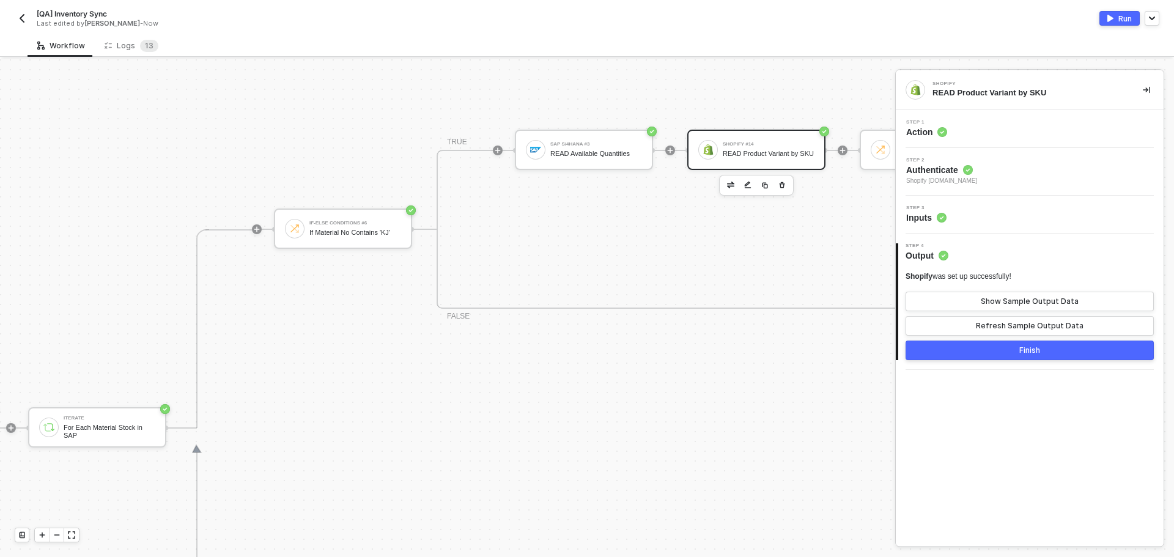
scroll to position [369, 411]
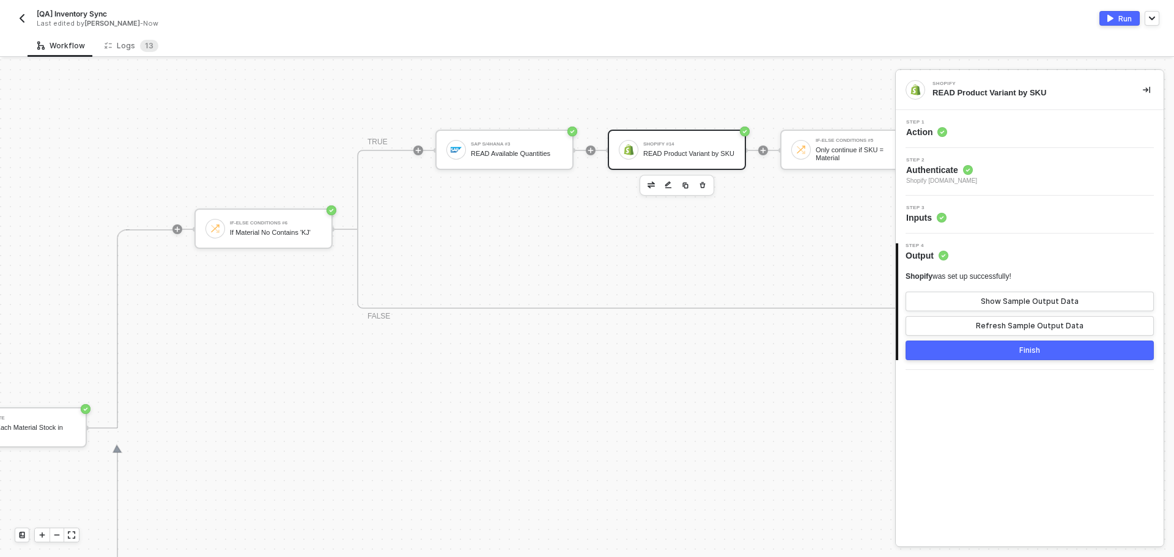
click at [689, 153] on div "READ Product Variant by SKU" at bounding box center [689, 154] width 92 height 8
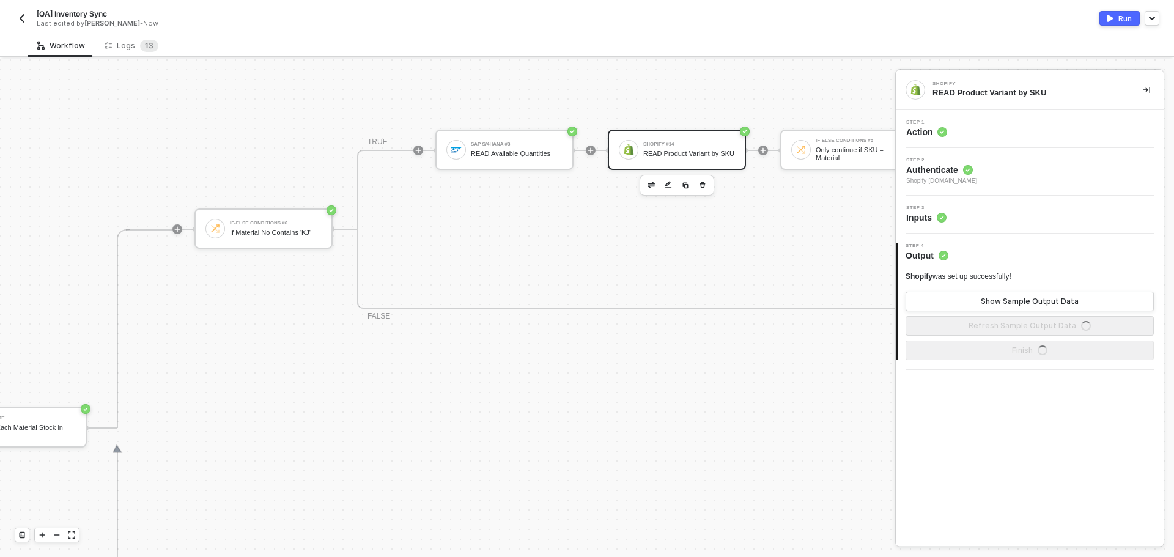
click at [1011, 217] on div "Step 3 Inputs" at bounding box center [1031, 214] width 265 height 18
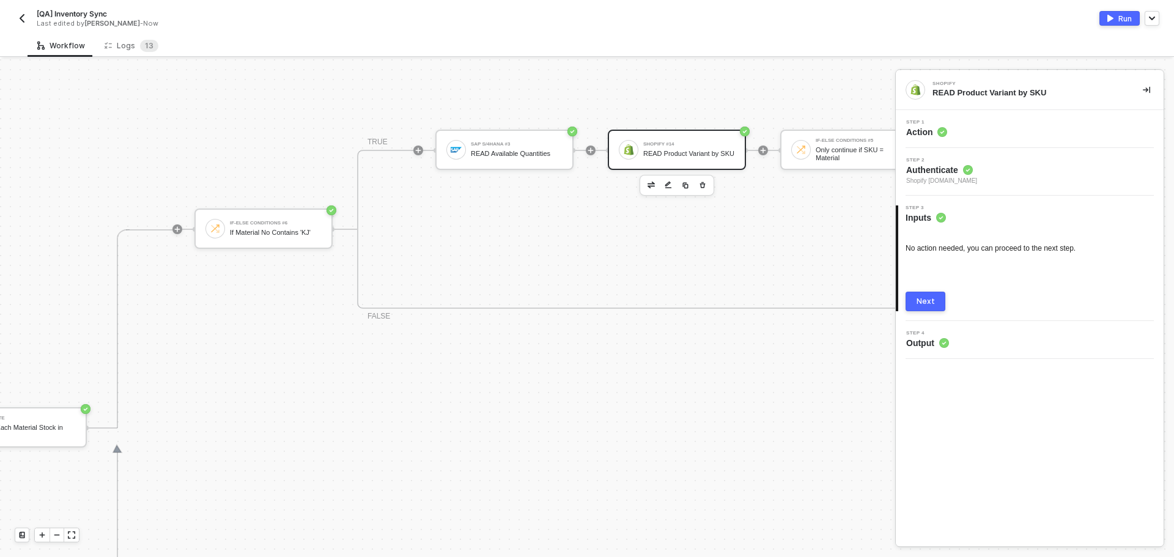
click at [1032, 112] on div "Step 1 Action" at bounding box center [1030, 129] width 268 height 38
click at [1026, 125] on div "Step 1 Action" at bounding box center [1031, 129] width 265 height 18
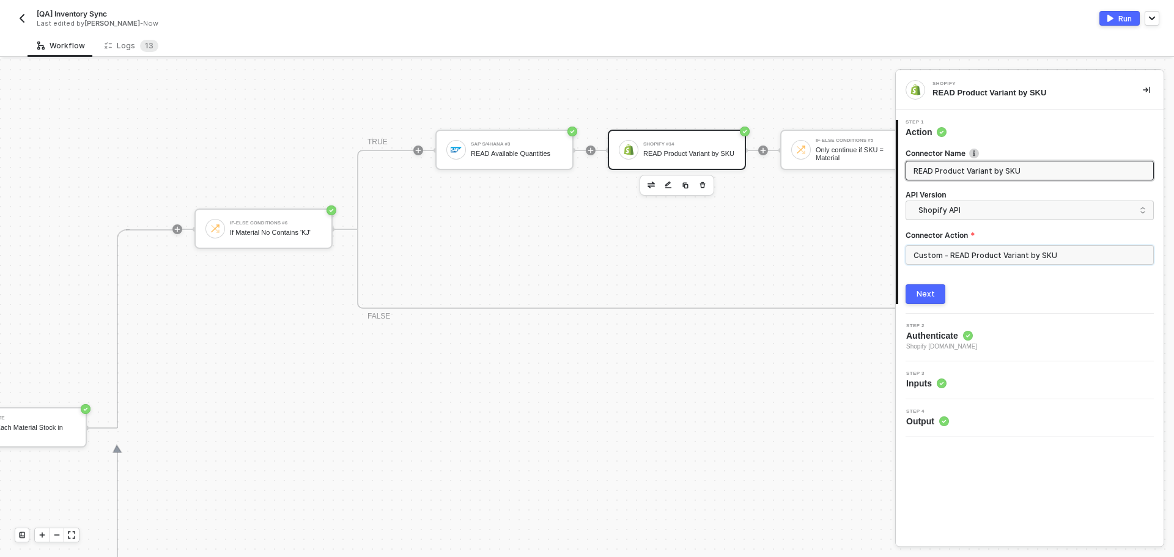
click at [1018, 254] on input "Custom - READ Product Variant by SKU" at bounding box center [1030, 255] width 248 height 20
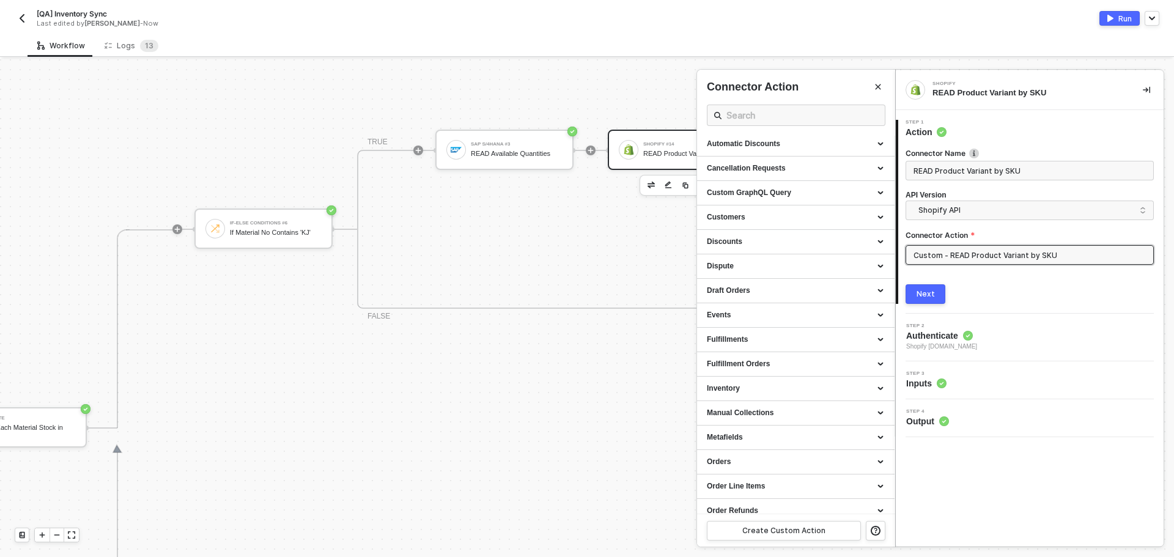
scroll to position [0, 0]
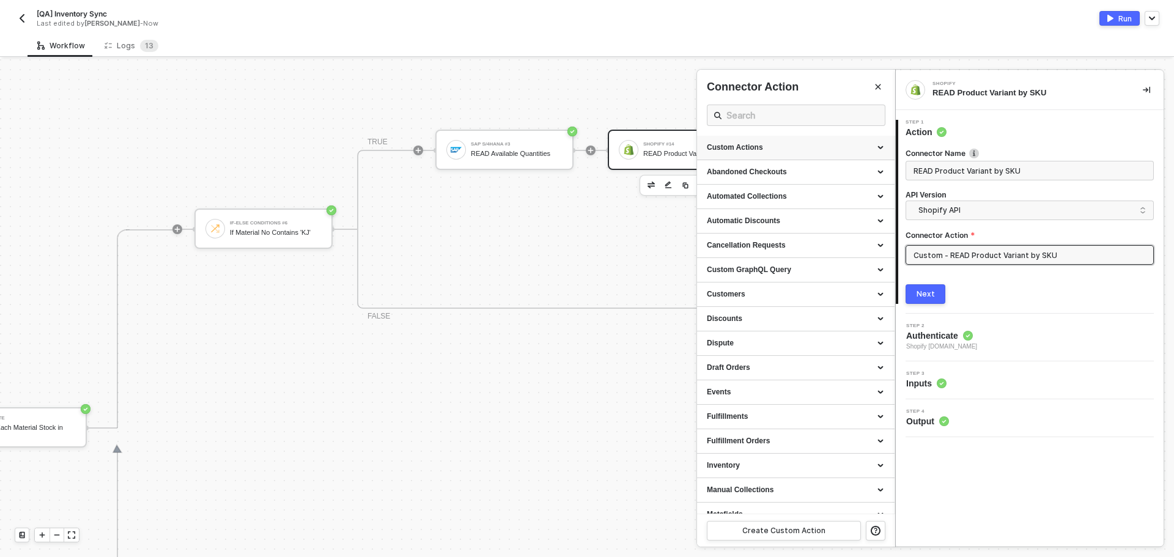
click at [810, 145] on div "Custom Actions" at bounding box center [796, 147] width 178 height 10
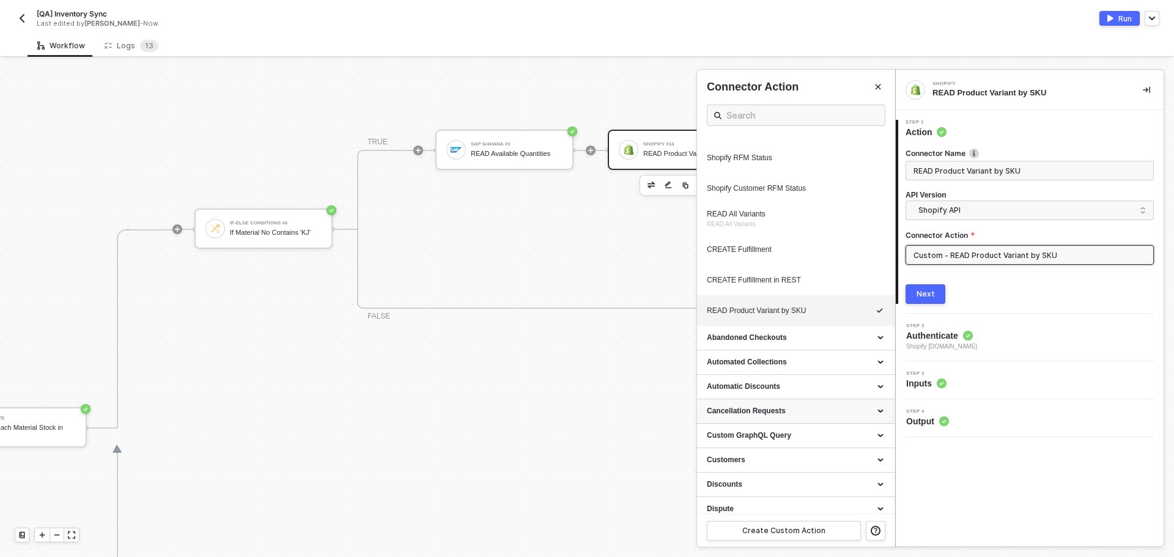
scroll to position [673, 0]
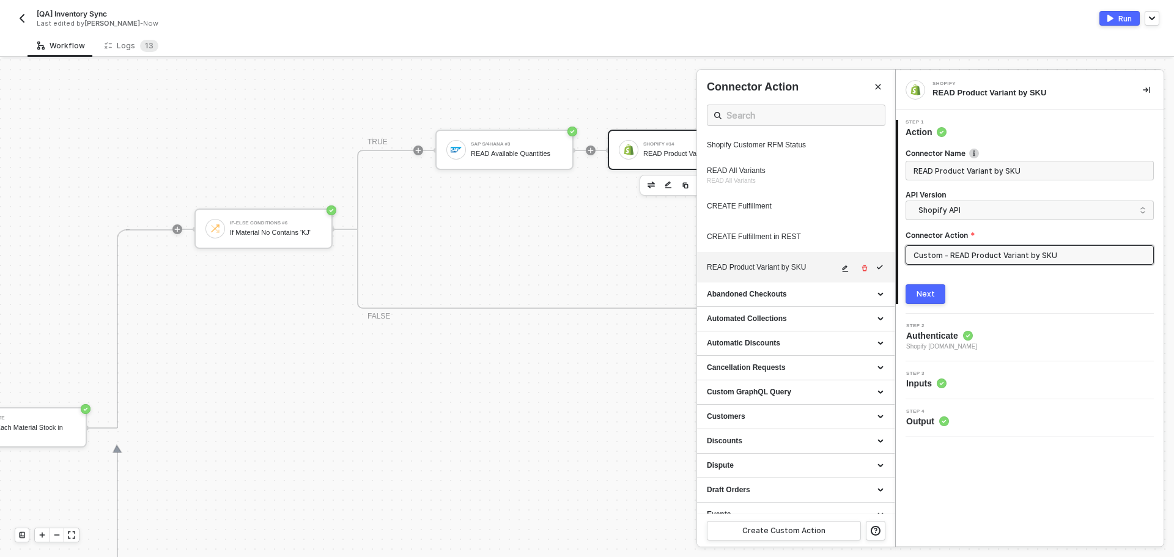
click at [838, 276] on button "button" at bounding box center [845, 268] width 15 height 15
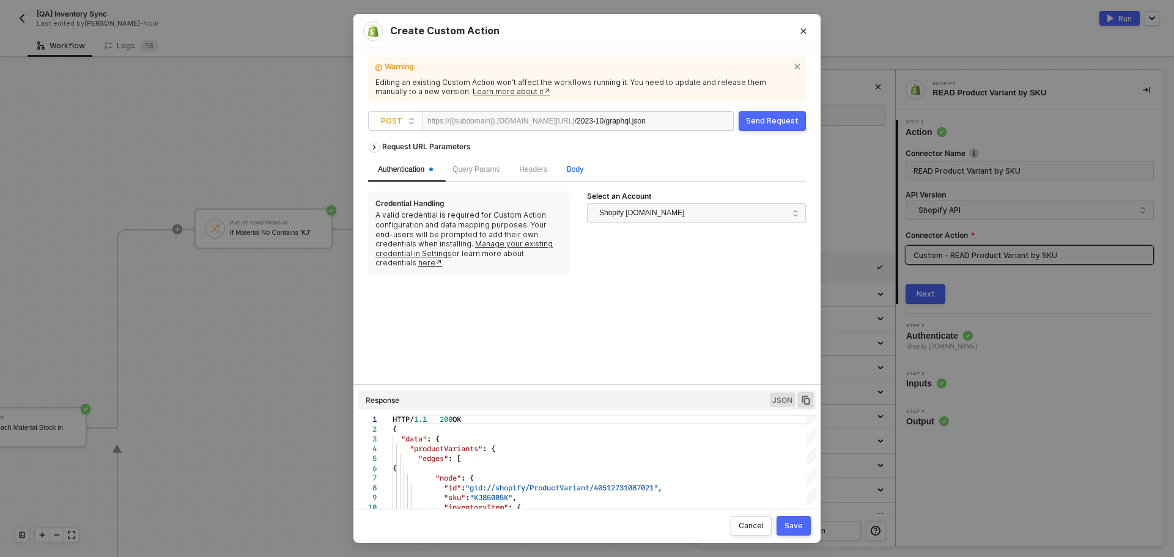
click at [575, 165] on span "Body" at bounding box center [575, 169] width 17 height 9
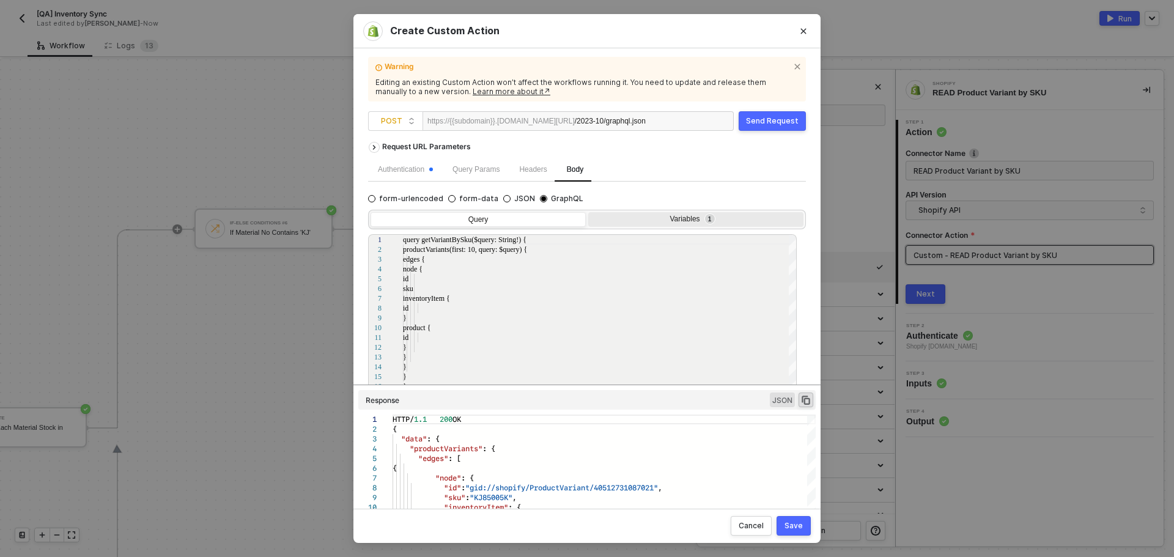
click at [759, 223] on div "Variables 1" at bounding box center [694, 220] width 199 height 10
click at [588, 212] on input "Variables 1" at bounding box center [588, 212] width 0 height 0
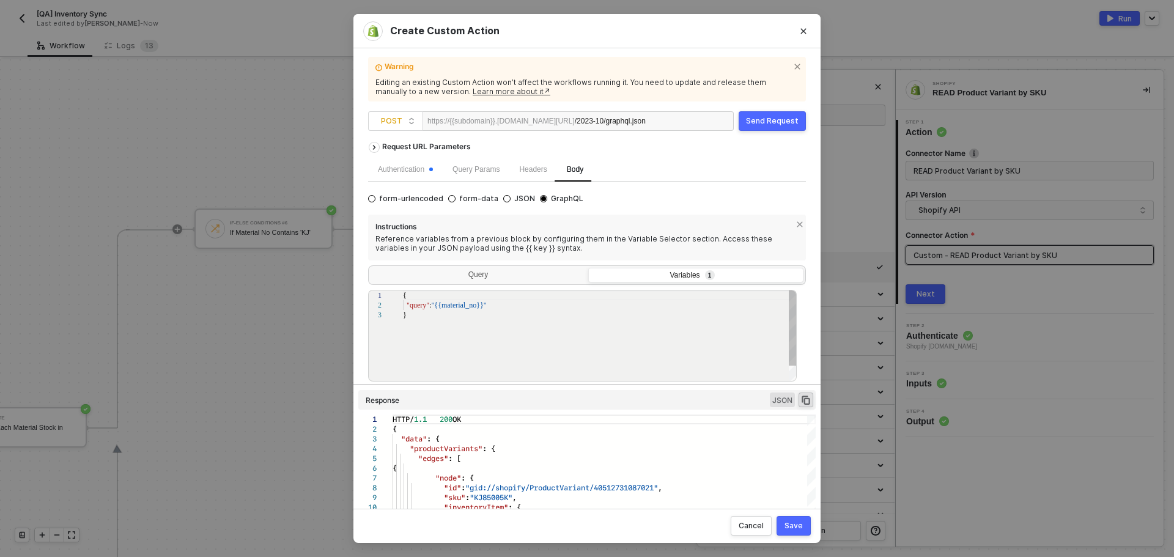
scroll to position [64, 0]
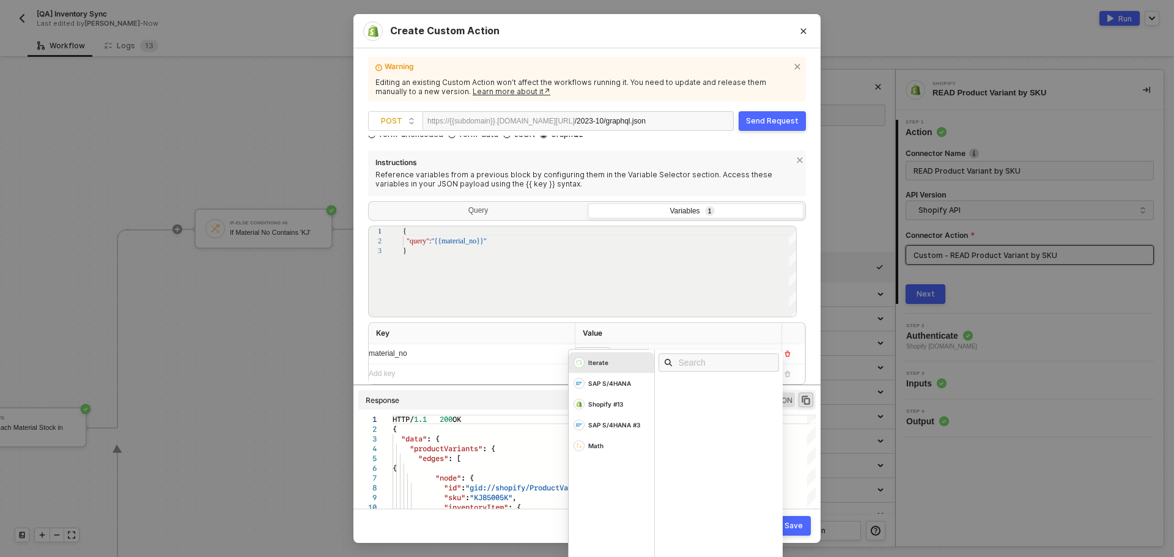
click at [654, 357] on div "﻿ ﻿ Matnr ﻿ Iterate SAP S/4HANA Shopify #13 SAP S/4HANA #3 Math" at bounding box center [673, 354] width 196 height 20
click at [632, 364] on div "Iterate" at bounding box center [612, 362] width 86 height 21
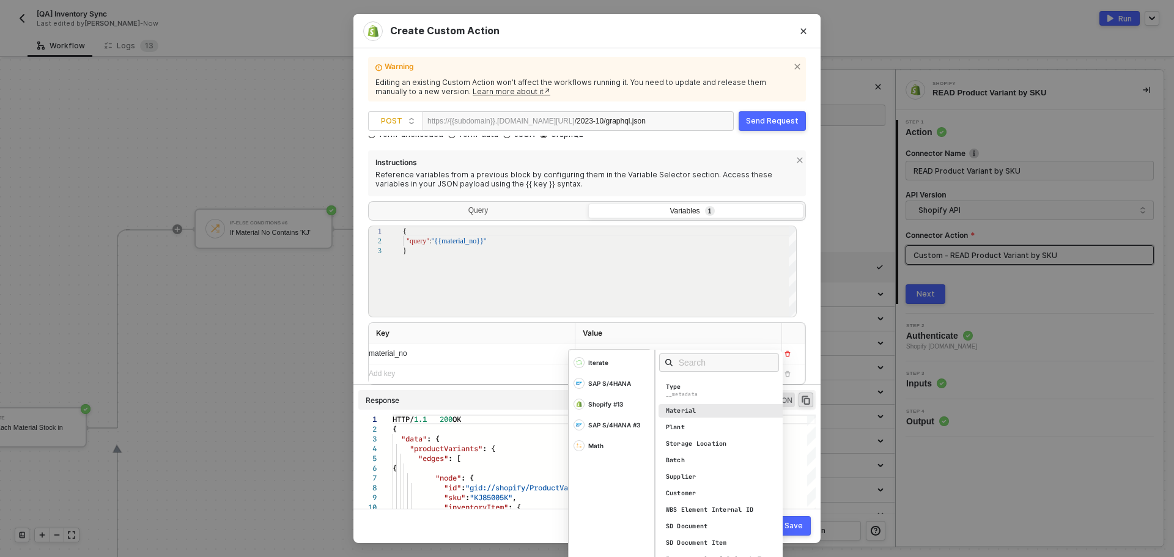
click at [698, 410] on div "Material" at bounding box center [723, 410] width 128 height 13
click at [716, 331] on th "Value" at bounding box center [678, 333] width 207 height 21
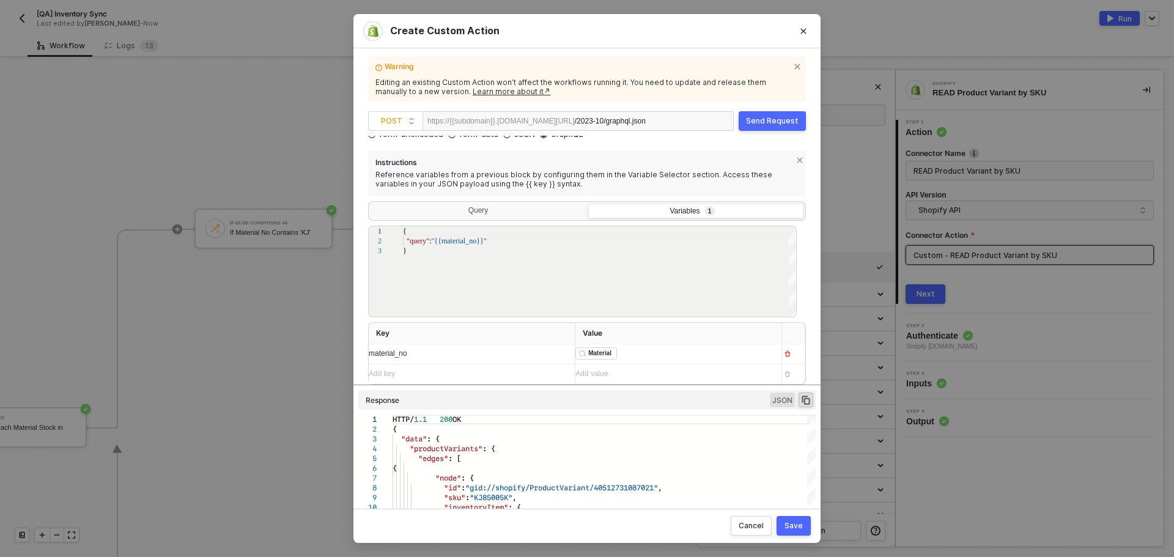
drag, startPoint x: 796, startPoint y: 529, endPoint x: 753, endPoint y: 173, distance: 358.4
click at [752, 204] on div "Create Custom Action Warning Editing an existing Custom Action won’t affect the…" at bounding box center [586, 278] width 467 height 529
click at [787, 533] on button "Save" at bounding box center [794, 526] width 34 height 20
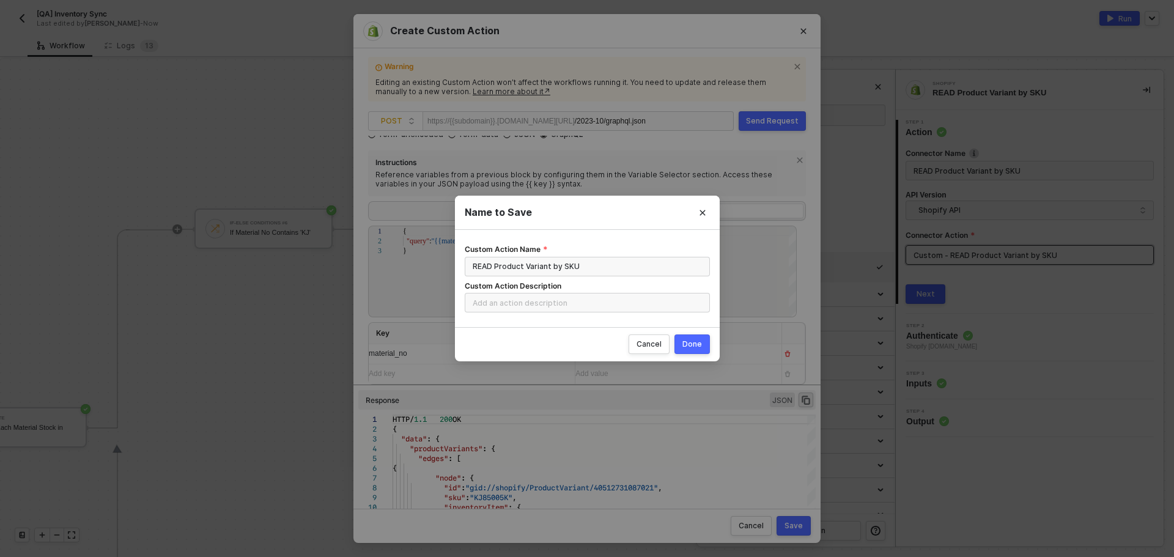
click at [701, 349] on div "Done" at bounding box center [692, 344] width 20 height 10
radio input "true"
radio input "false"
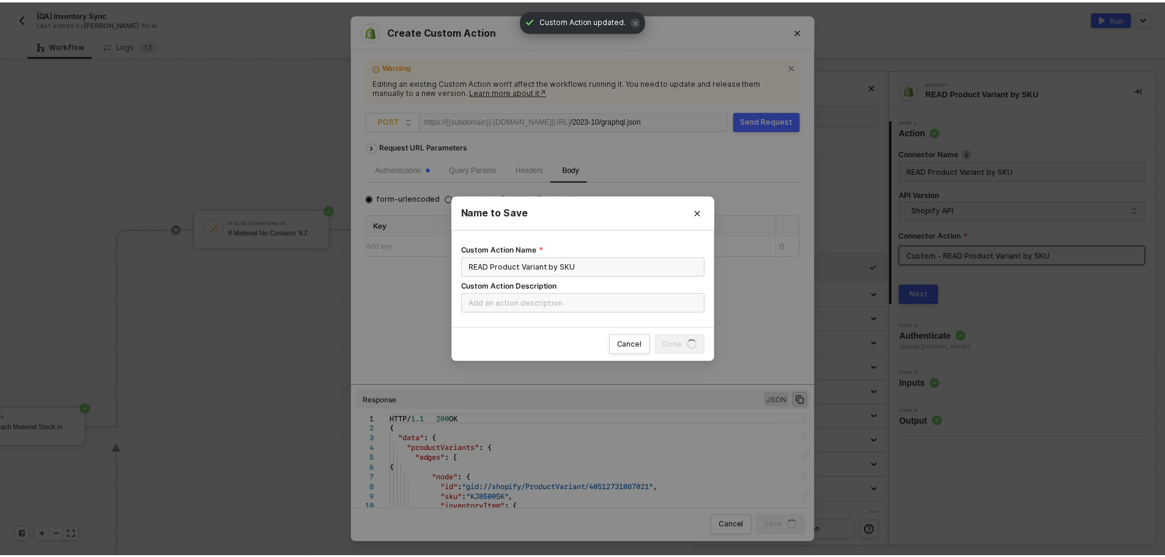
scroll to position [0, 0]
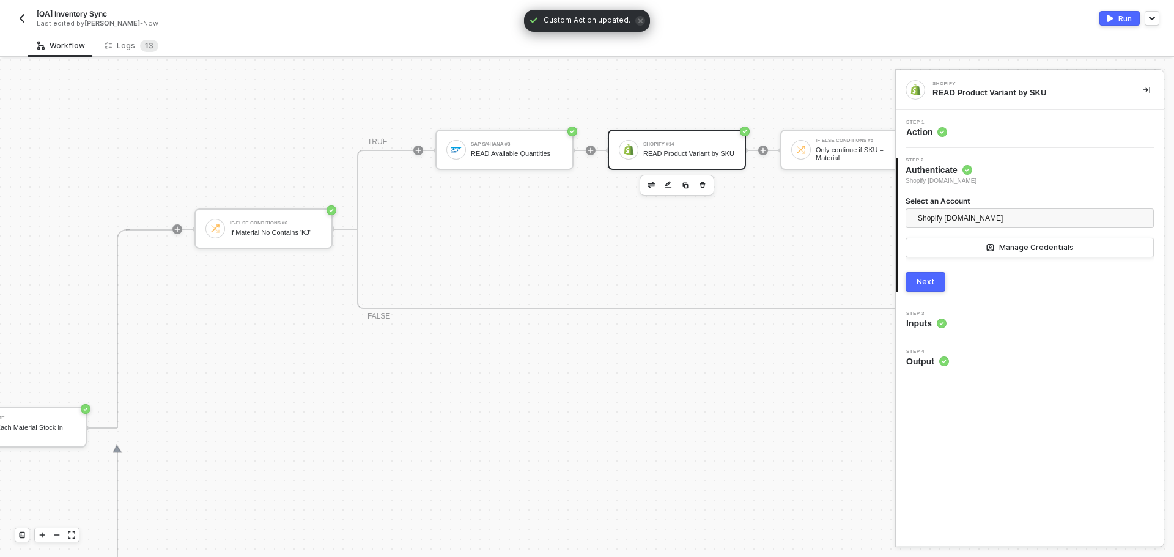
click at [1111, 18] on img "button" at bounding box center [1110, 18] width 6 height 7
click at [133, 51] on div "Logs 1 3" at bounding box center [132, 46] width 54 height 12
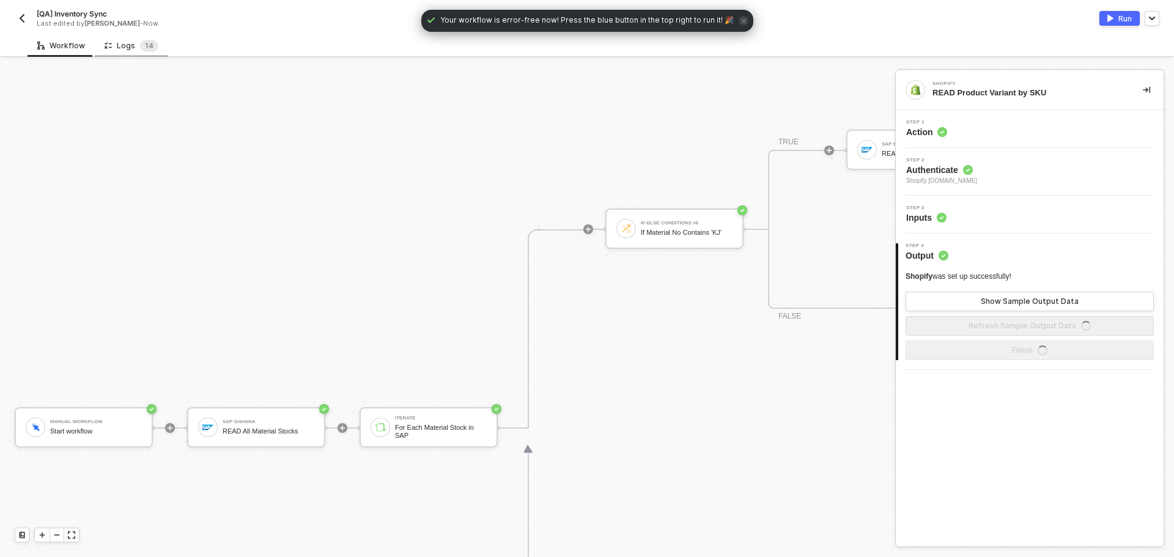
click at [129, 35] on div "Logs 1 4" at bounding box center [131, 45] width 73 height 23
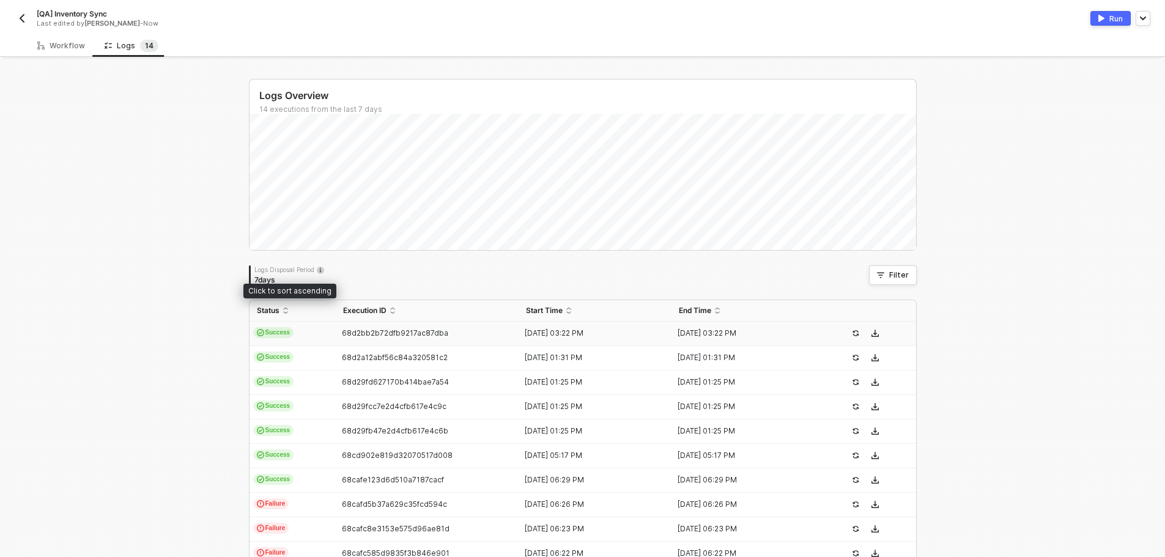
click at [328, 332] on td "Success" at bounding box center [292, 334] width 86 height 24
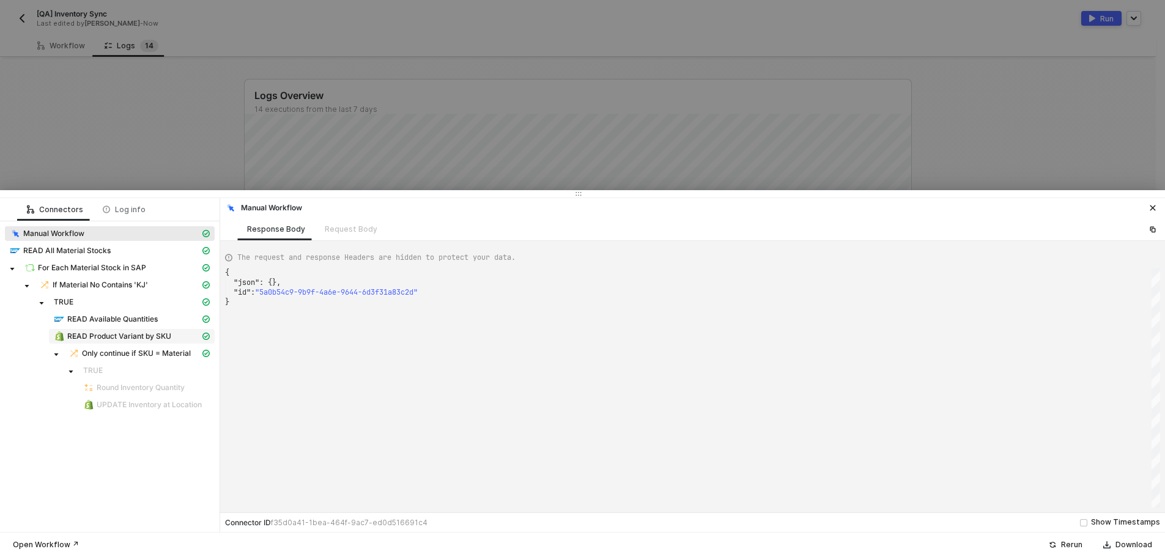
click at [147, 339] on span "READ Product Variant by SKU" at bounding box center [119, 336] width 104 height 10
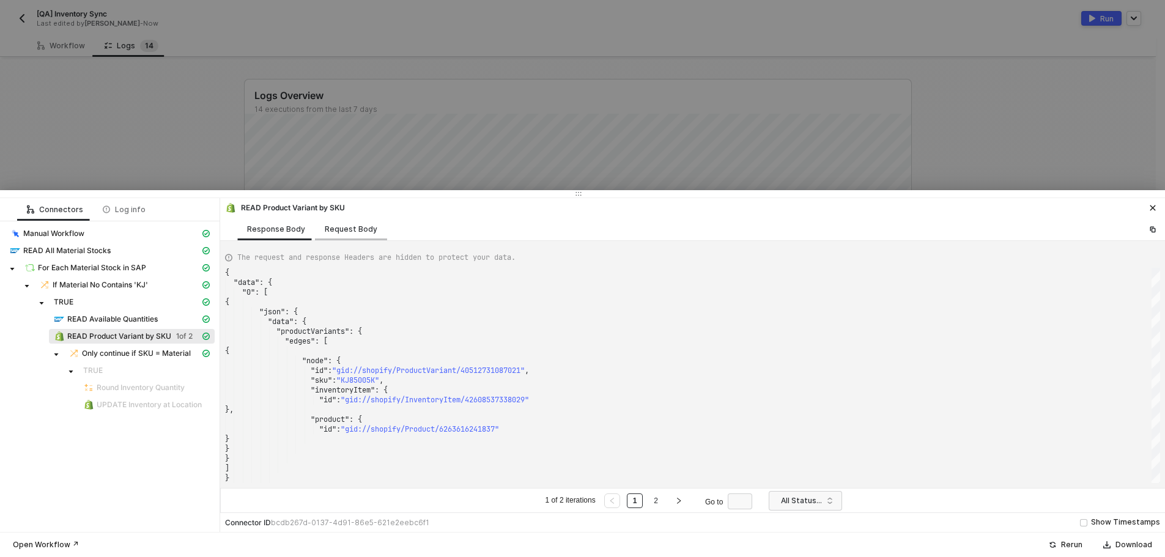
click at [353, 222] on div "Request Body" at bounding box center [351, 229] width 72 height 23
type textarea "[ { "keyValuePairs": [], "apiVersion": "shopifyV1", "resource": "custom", "oper…"
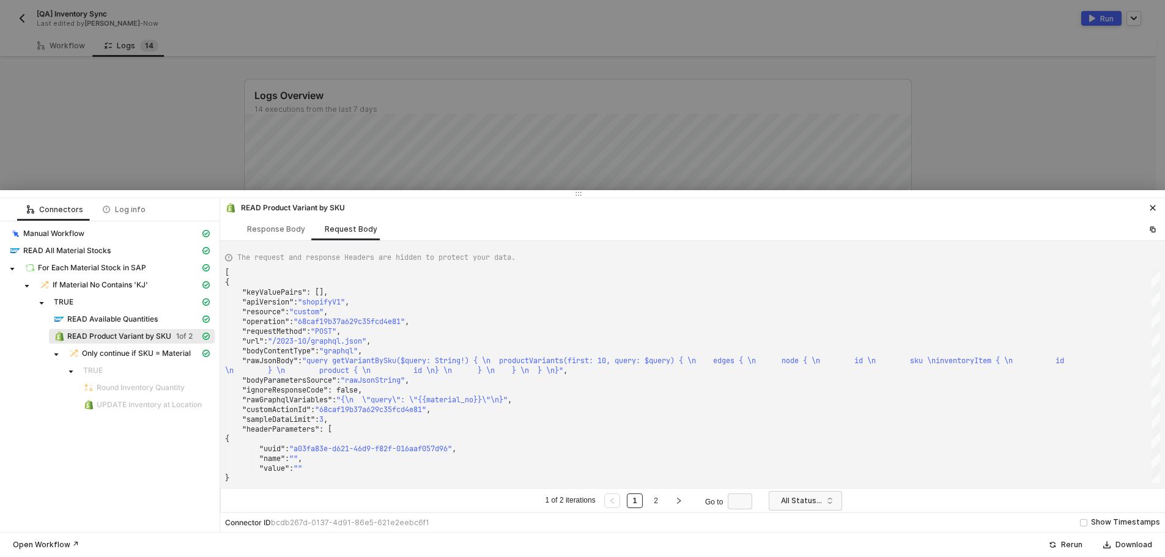
click at [146, 164] on div at bounding box center [582, 278] width 1165 height 557
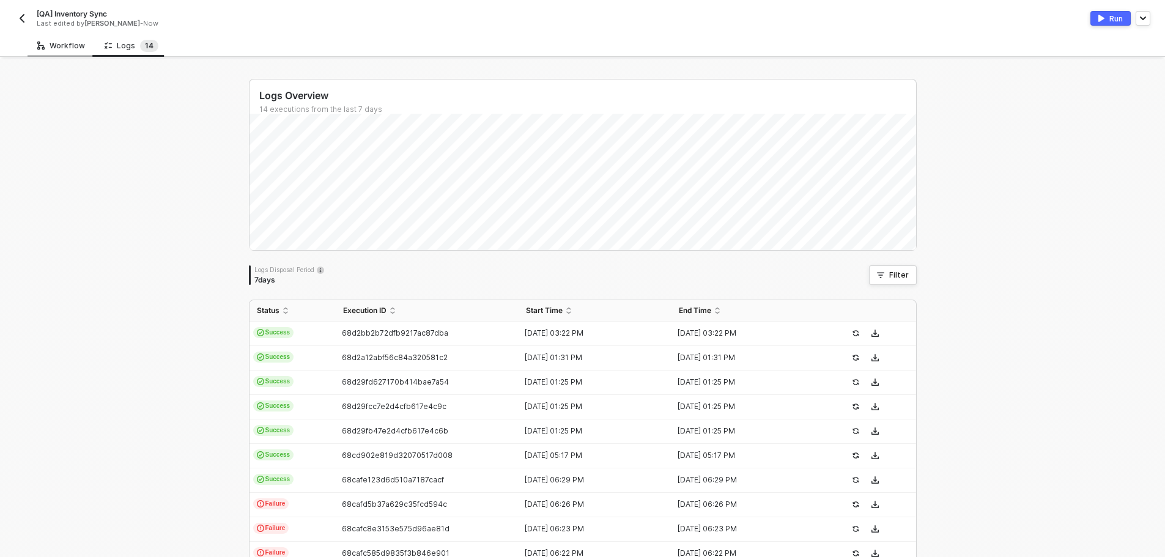
click at [75, 46] on div "Workflow" at bounding box center [61, 46] width 48 height 10
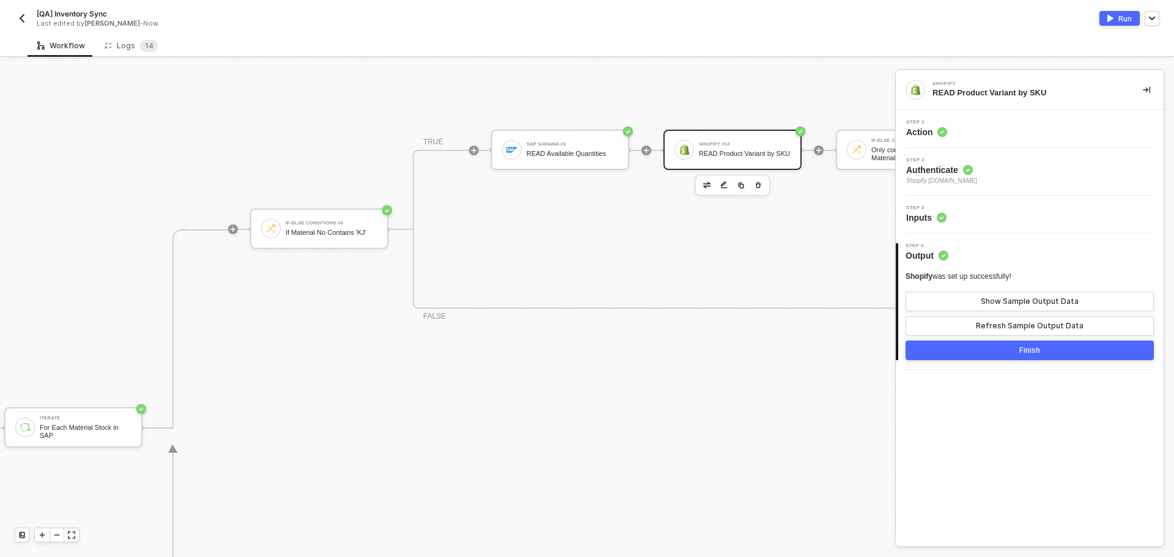
scroll to position [369, 393]
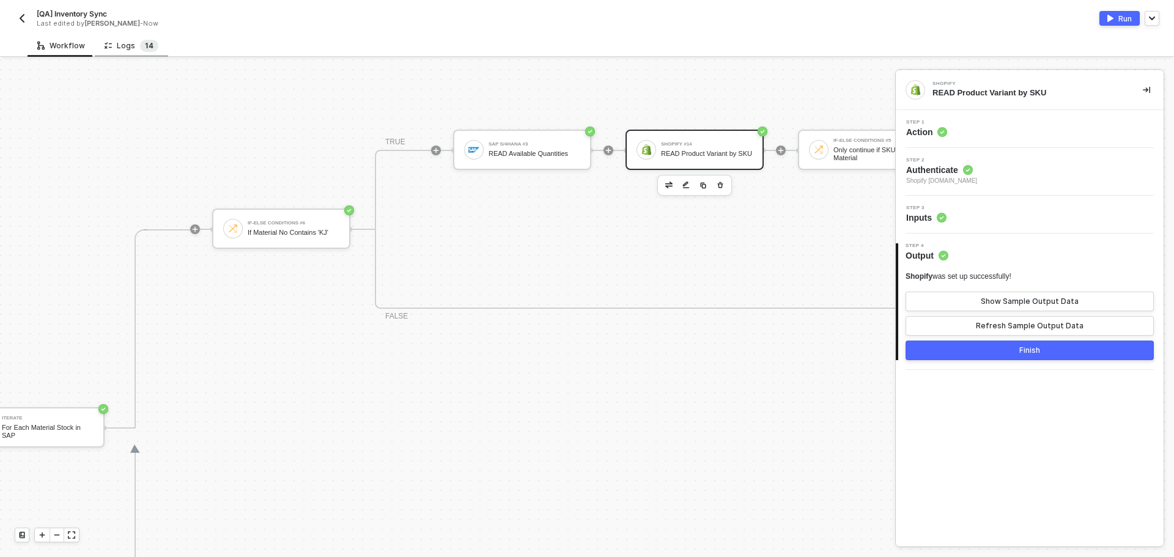
click at [151, 47] on sup "1 4" at bounding box center [149, 46] width 18 height 12
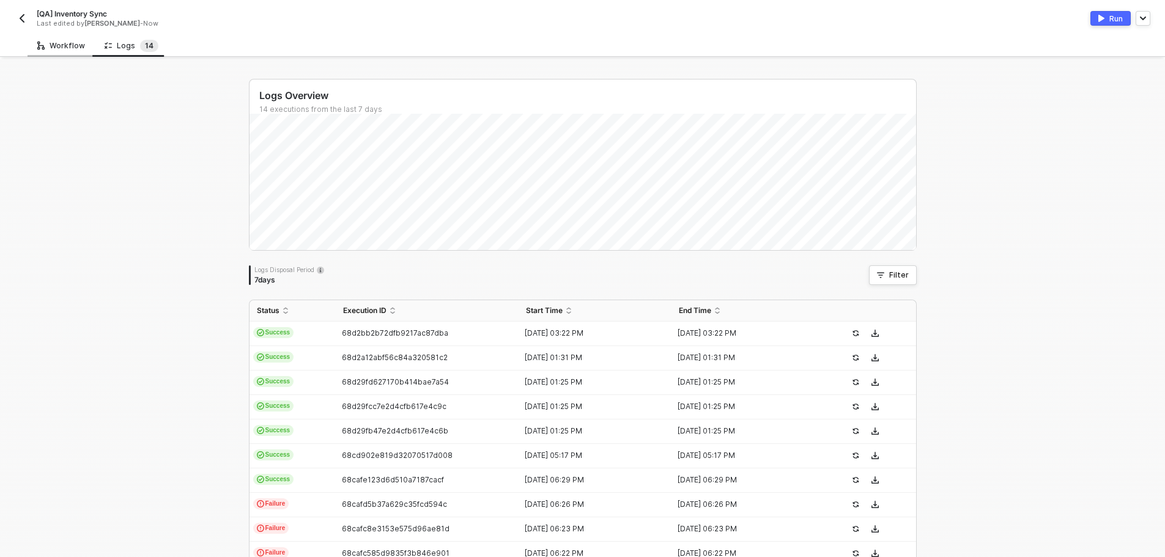
click at [87, 53] on div "Workflow" at bounding box center [61, 45] width 67 height 23
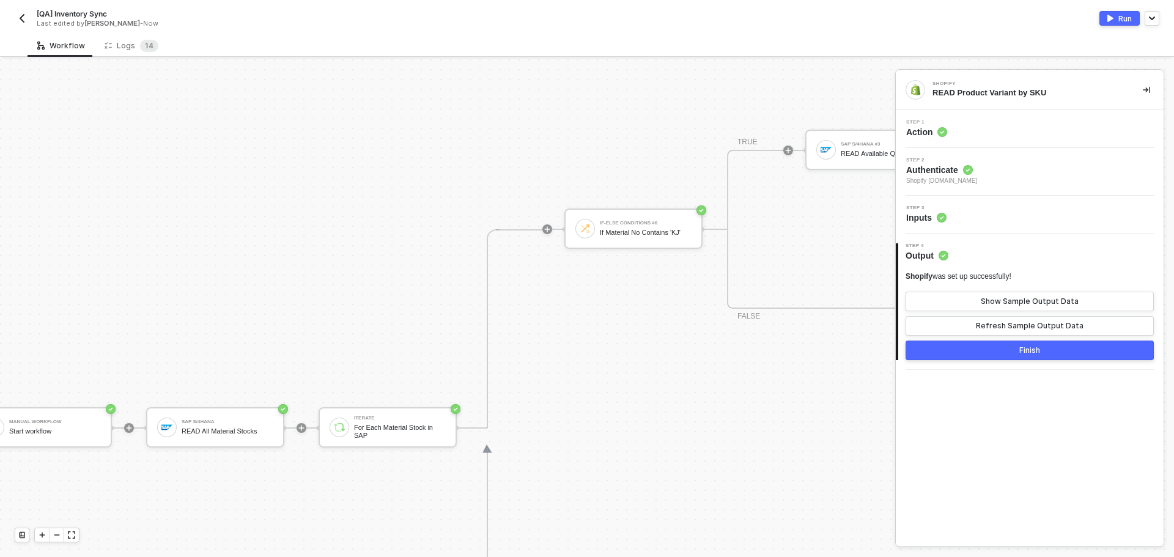
scroll to position [369, 26]
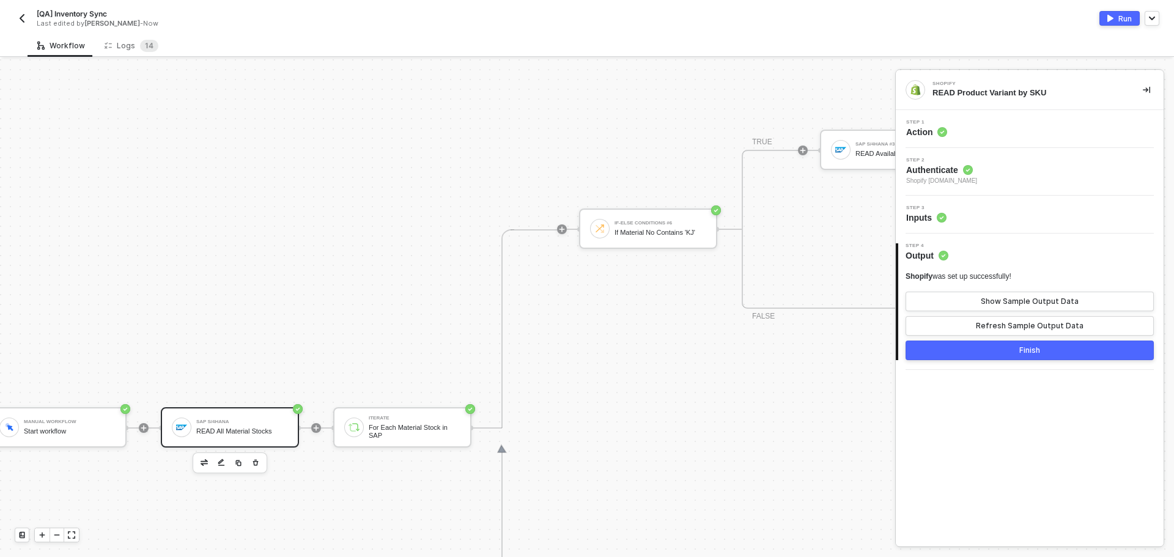
click at [202, 427] on div "READ All Material Stocks" at bounding box center [242, 431] width 92 height 8
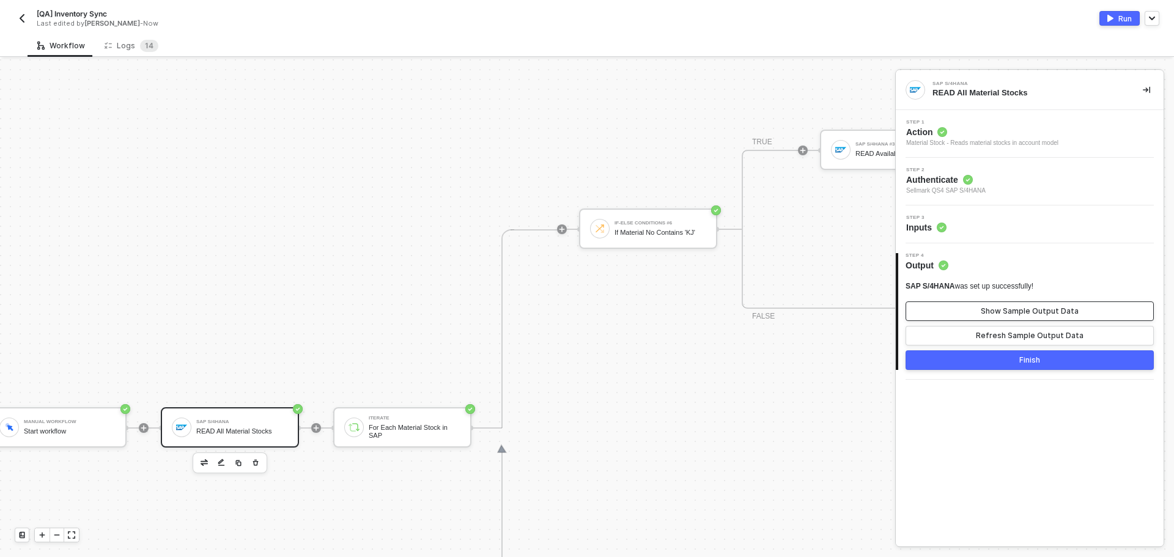
click at [1013, 318] on button "Show Sample Output Data" at bounding box center [1030, 311] width 248 height 20
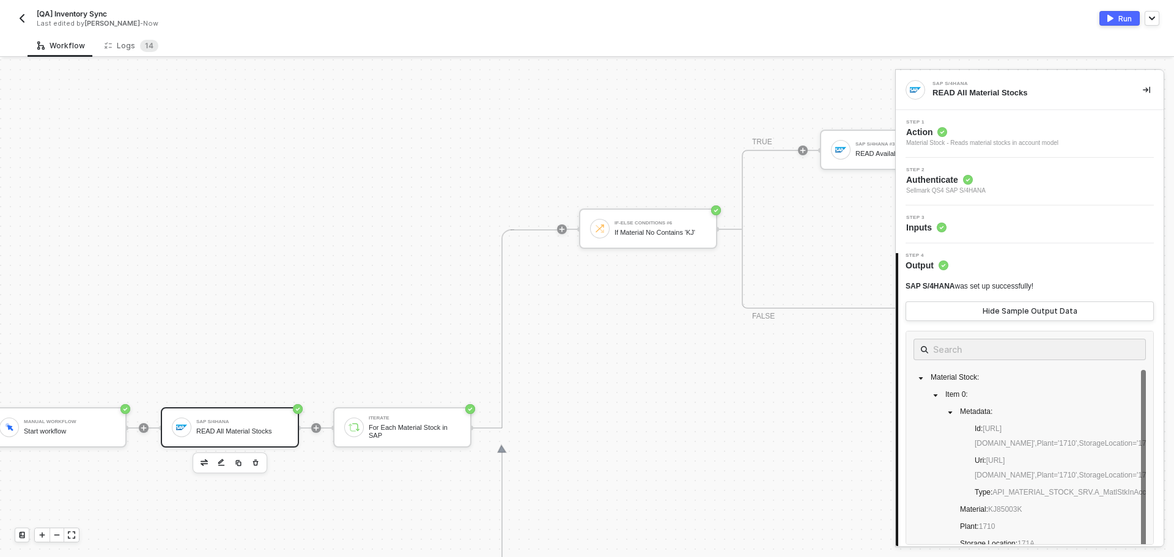
click at [1015, 215] on div "Step 3 Inputs" at bounding box center [1031, 224] width 265 height 18
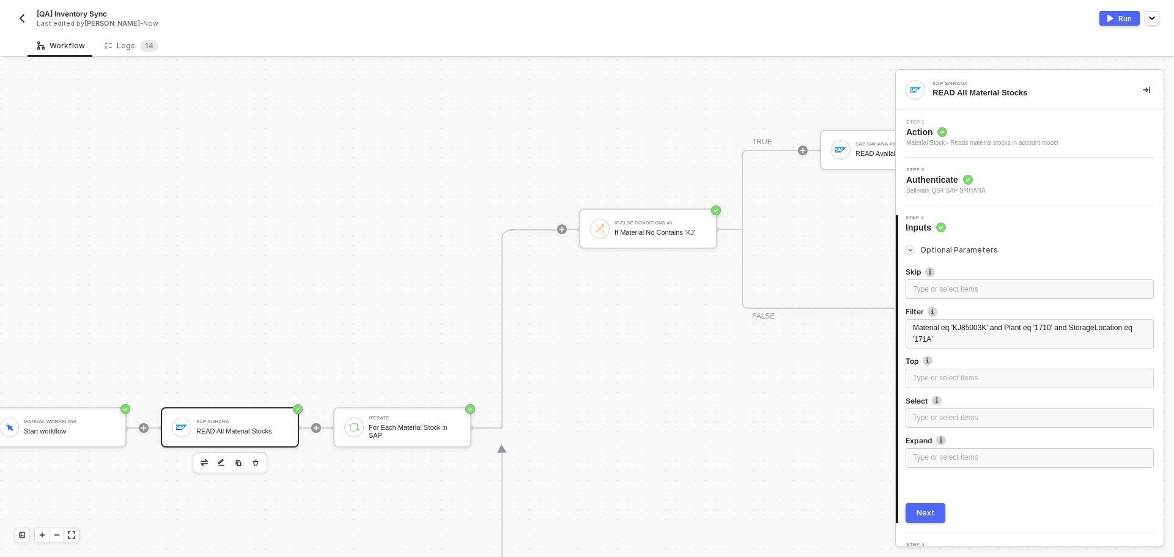
click at [931, 508] on div "Next" at bounding box center [926, 513] width 18 height 10
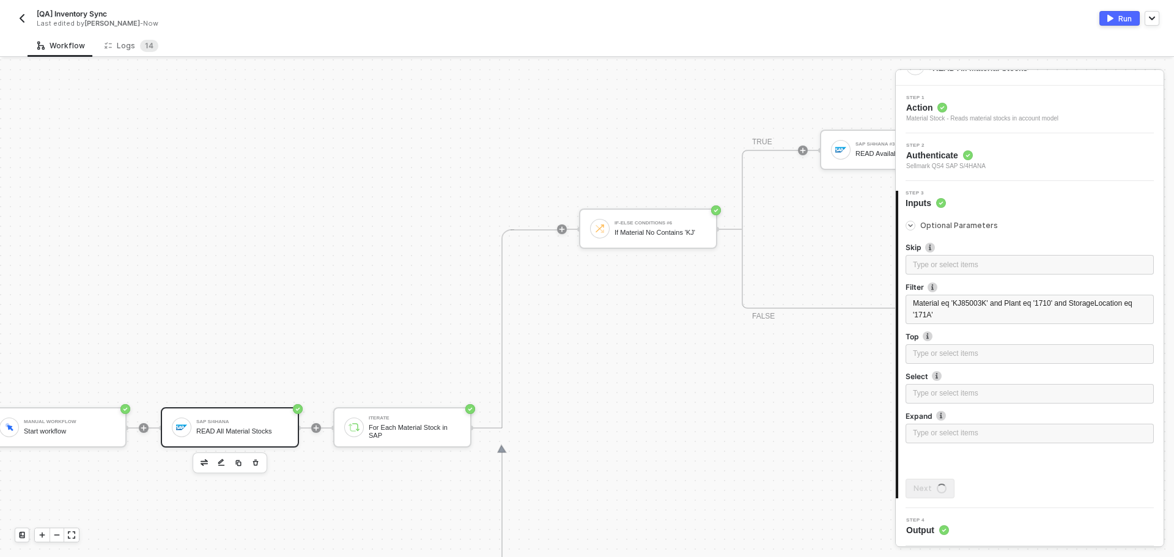
scroll to position [0, 0]
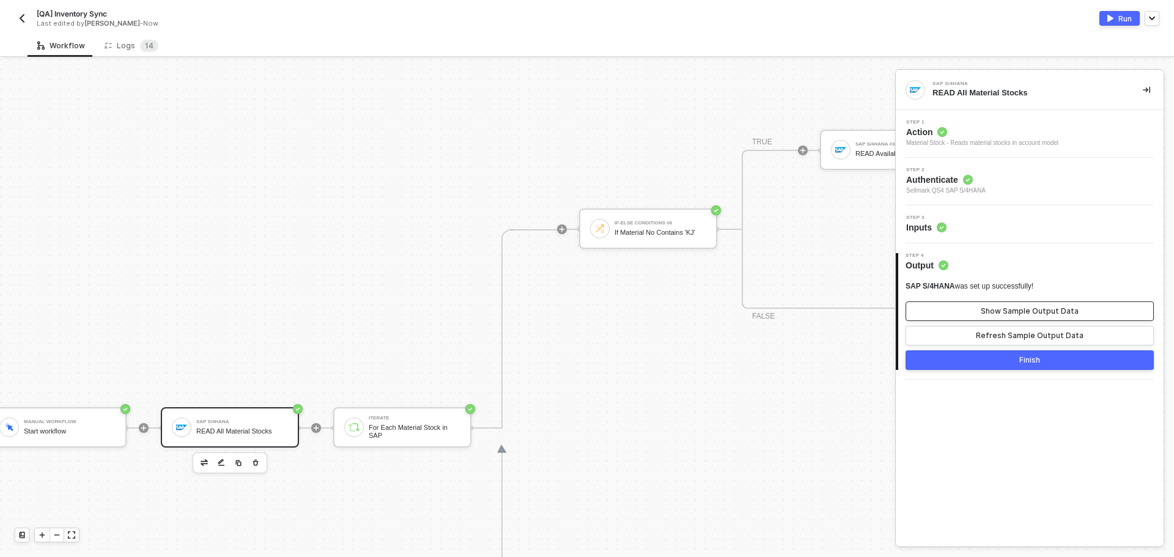
click at [996, 310] on div "Show Sample Output Data" at bounding box center [1030, 311] width 98 height 10
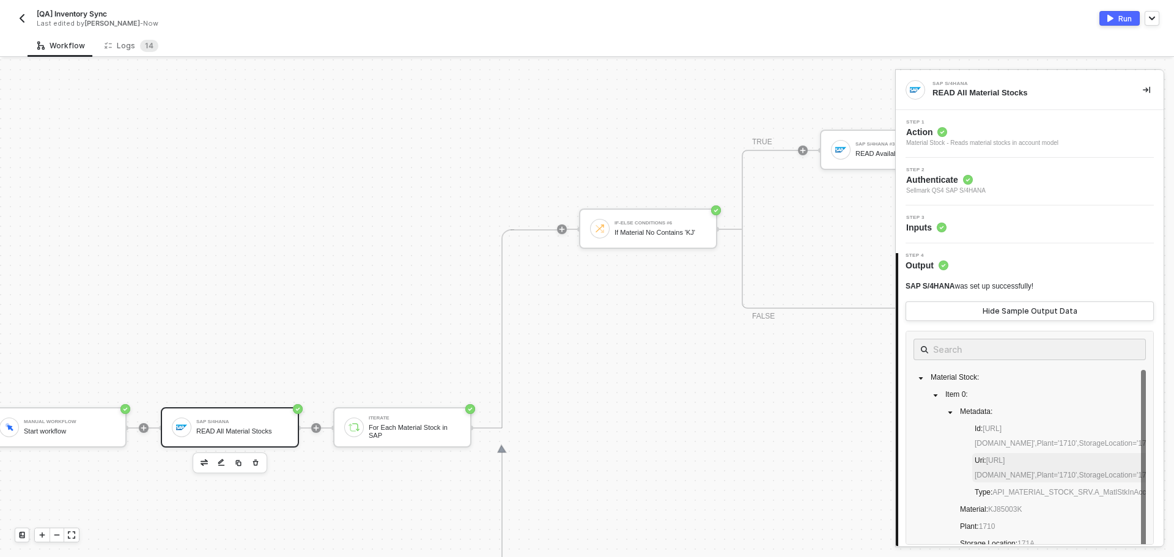
scroll to position [44, 0]
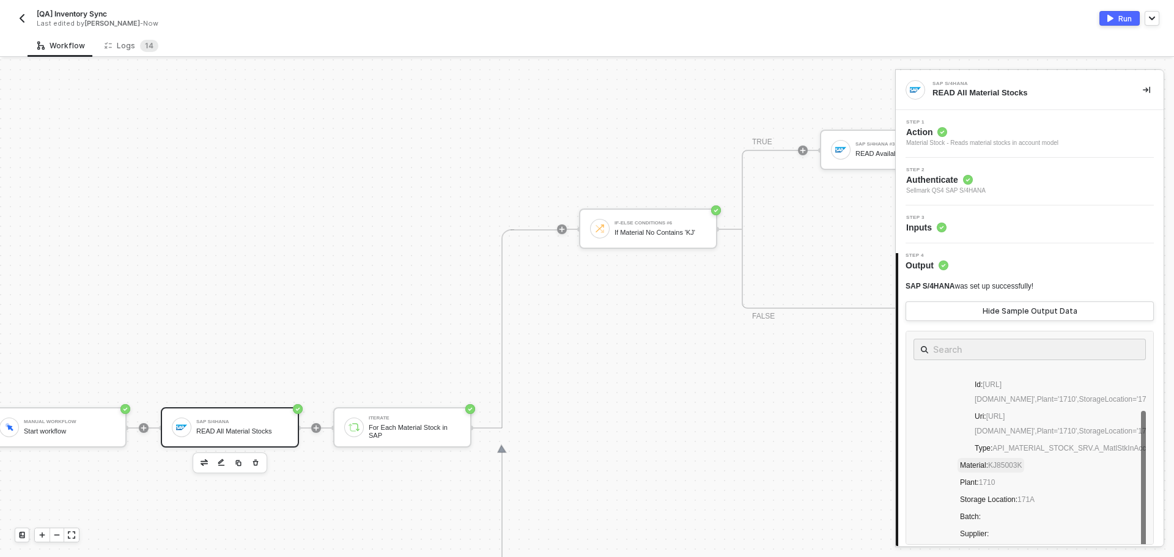
drag, startPoint x: 1021, startPoint y: 482, endPoint x: 988, endPoint y: 479, distance: 32.5
click at [989, 470] on span "Material : KJ85003K" at bounding box center [991, 465] width 62 height 9
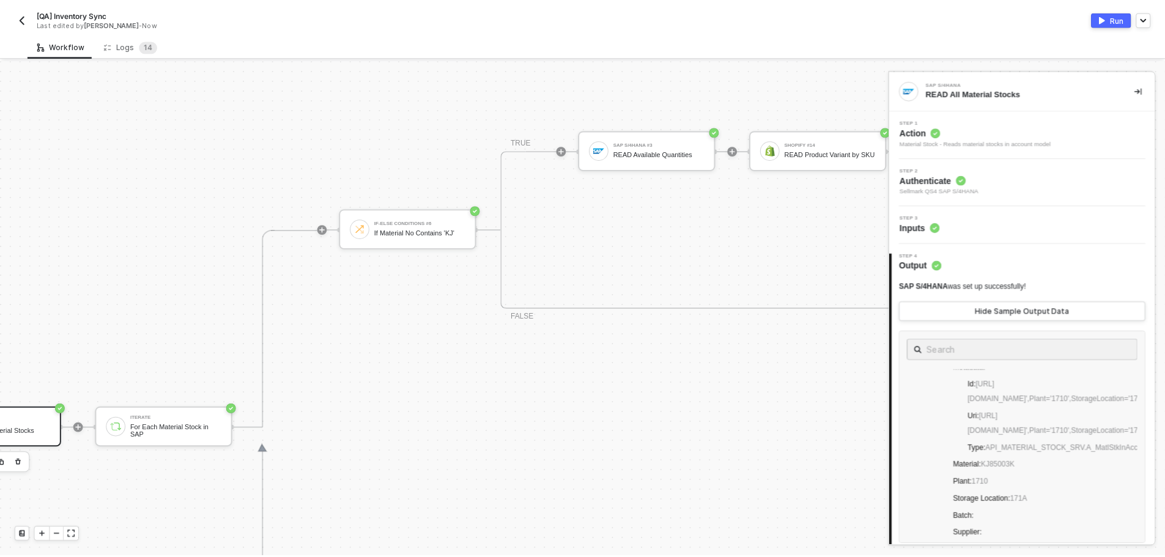
scroll to position [369, 275]
click at [1122, 20] on div "Run" at bounding box center [1124, 18] width 13 height 10
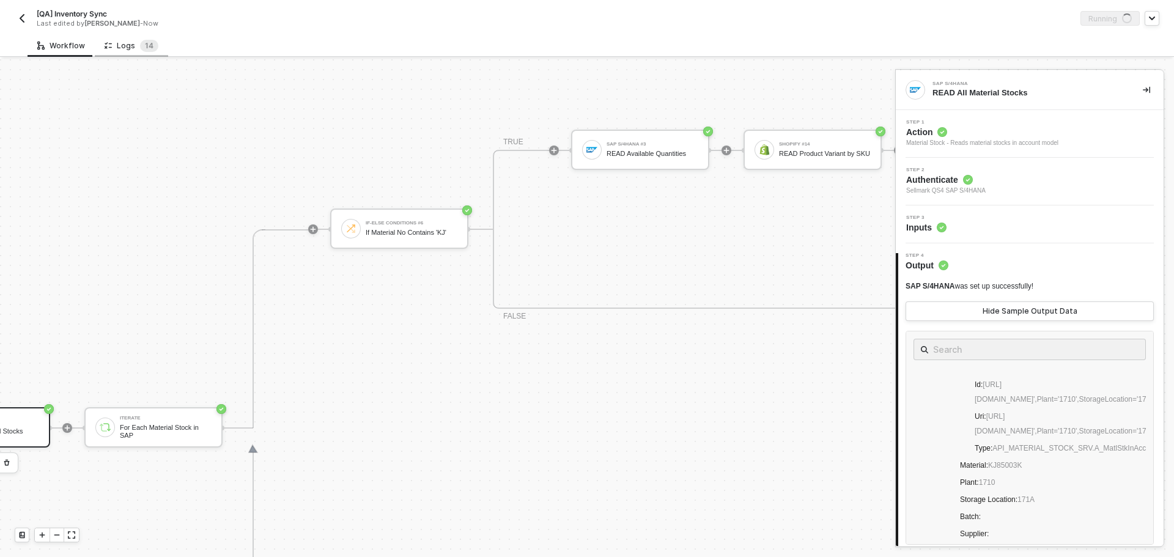
click at [127, 42] on div "Logs 1 4" at bounding box center [132, 46] width 54 height 12
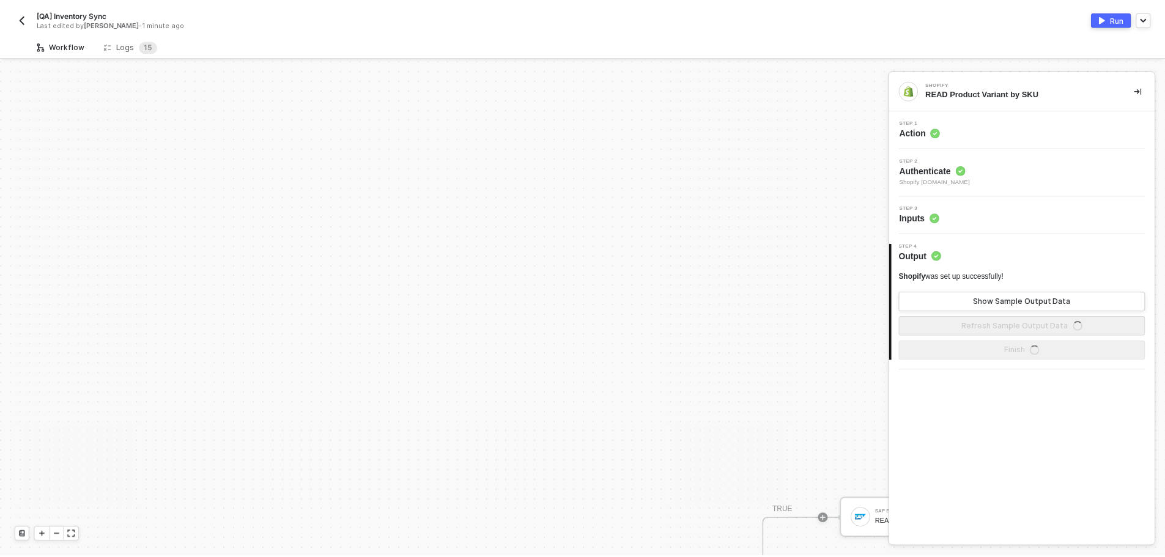
scroll to position [369, 0]
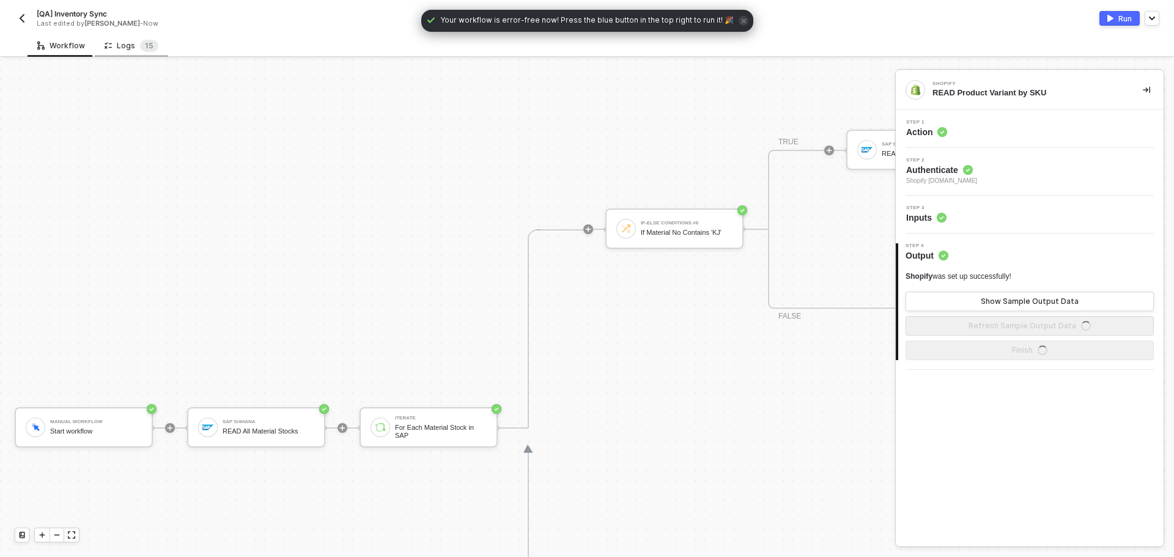
click at [122, 44] on div "Logs 1 5" at bounding box center [132, 46] width 54 height 12
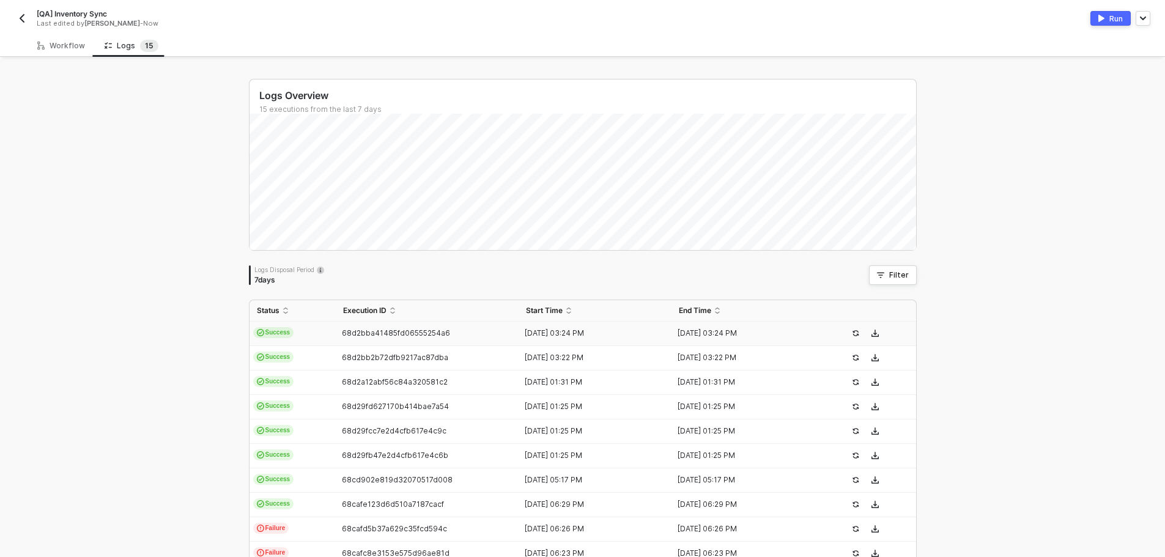
click at [357, 328] on span "68d2bba41485fd06555254a6" at bounding box center [396, 332] width 108 height 9
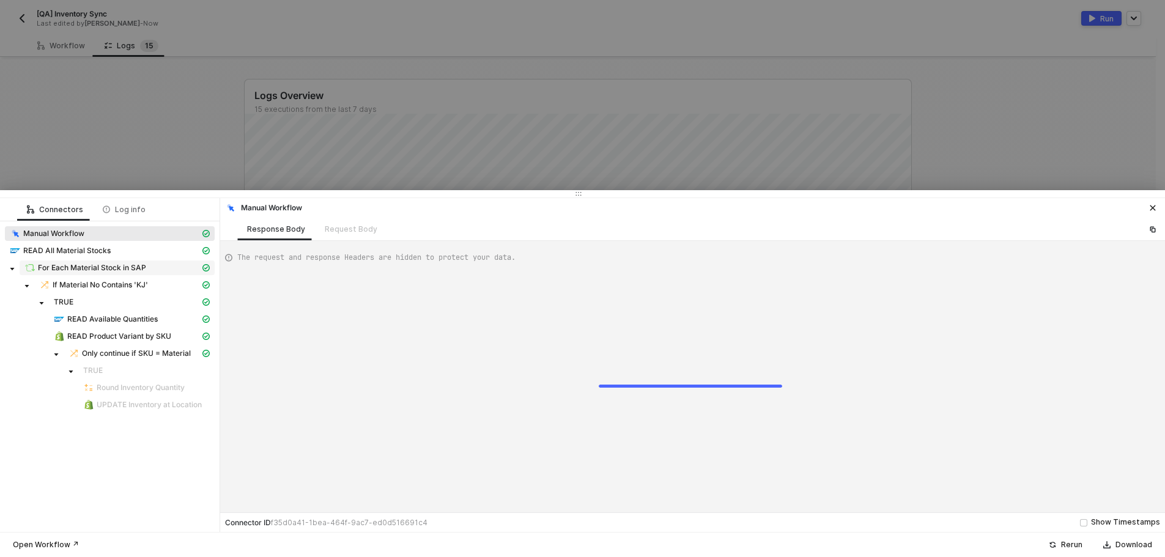
type textarea "{ "json": {}, "id": "7250aad8-fd30-412c-8c2d-e9b071ad8c08" }"
click at [136, 349] on span "Only continue if SKU = Material" at bounding box center [136, 354] width 109 height 10
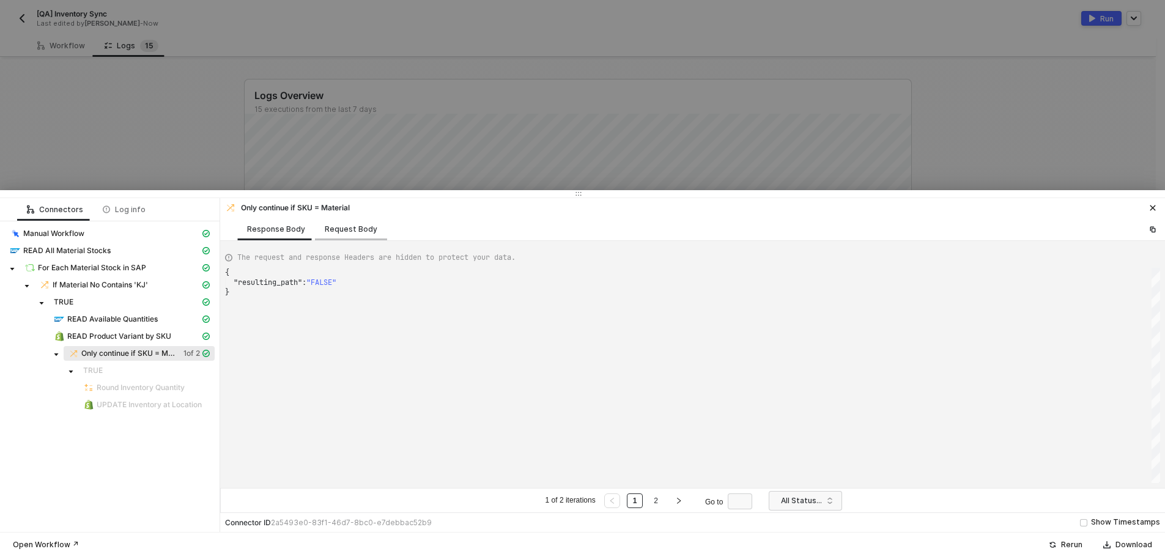
click at [342, 237] on div "Request Body" at bounding box center [351, 229] width 72 height 23
type textarea "[ { "conditionSets": [ { "uuid": "8653811a-f2ea-4dce-ab1e-f7326d859bcb", "condi…"
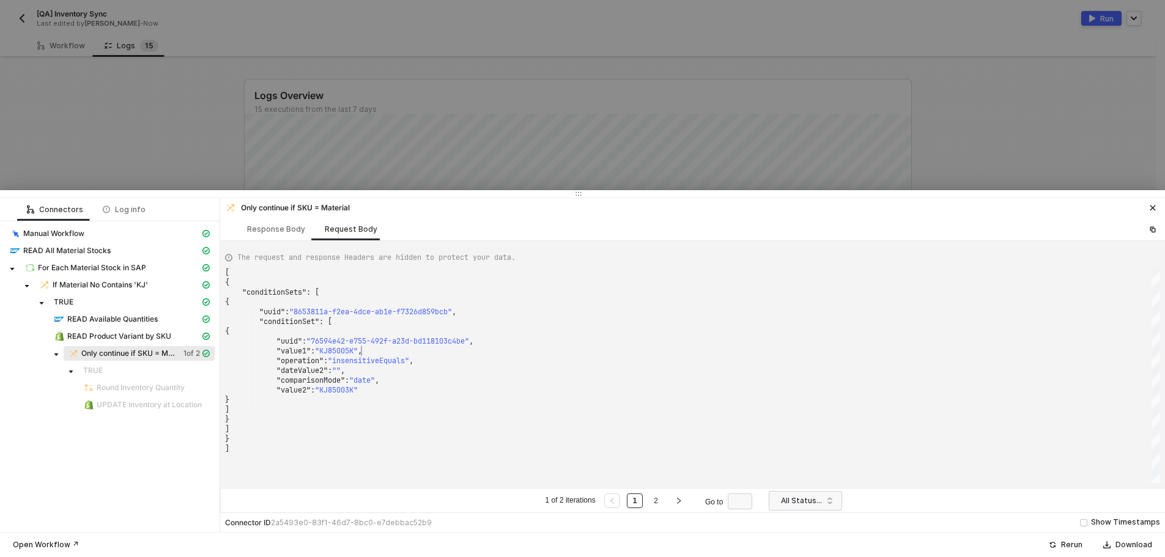
scroll to position [0, 0]
drag, startPoint x: 363, startPoint y: 352, endPoint x: 344, endPoint y: 350, distance: 19.0
click at [125, 319] on span "READ Available Quantities" at bounding box center [112, 319] width 91 height 10
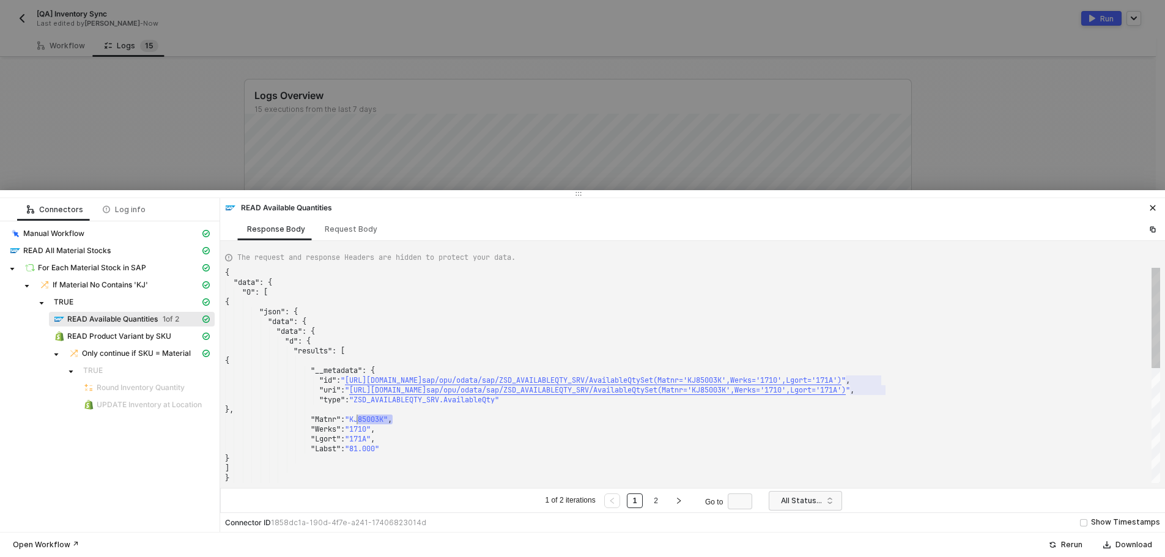
drag, startPoint x: 392, startPoint y: 423, endPoint x: 357, endPoint y: 422, distance: 35.5
click at [120, 253] on div "READ All Material Stocks" at bounding box center [105, 250] width 190 height 11
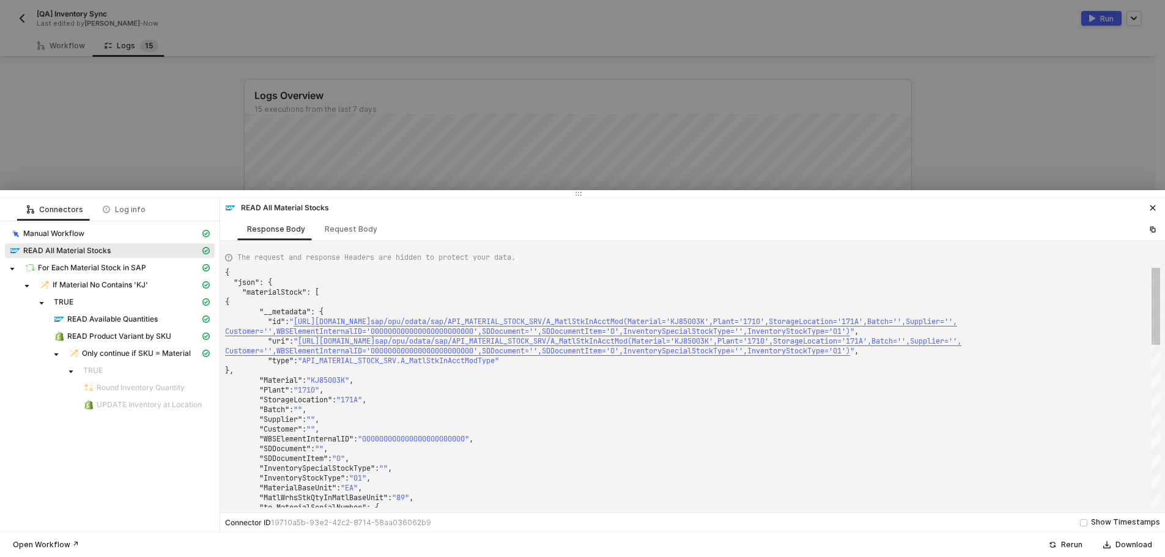
type textarea "}, "Material": "KJ85003K", "Plant": "1710", "StorageLocation": "171A", "Batch":…"
drag, startPoint x: 349, startPoint y: 382, endPoint x: 330, endPoint y: 382, distance: 19.0
click at [138, 342] on span "READ Product Variant by SKU" at bounding box center [132, 336] width 166 height 15
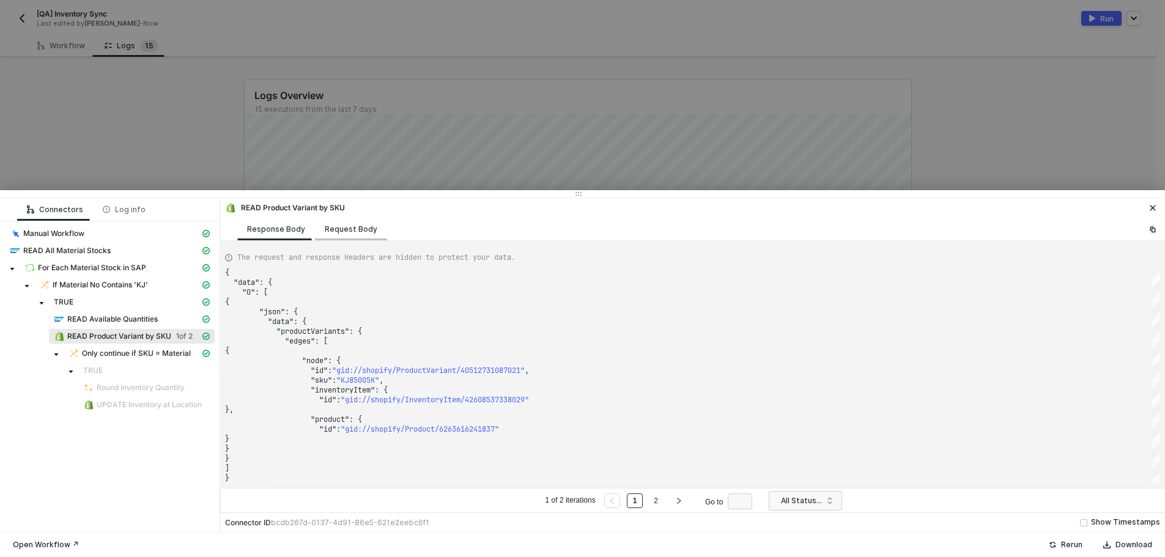
click at [351, 229] on div "Request Body" at bounding box center [351, 229] width 53 height 10
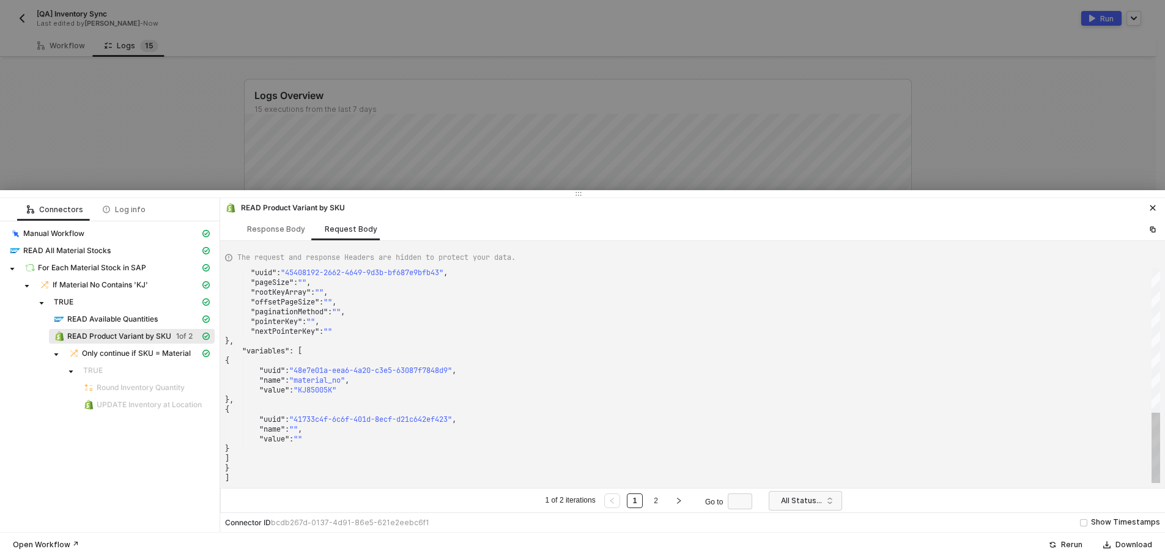
type textarea ""pointerKey": "", "nextPointerKey": "" }, "variables": [ { "uuid": "48e7e01a-ee…"
drag, startPoint x: 339, startPoint y: 391, endPoint x: 303, endPoint y: 387, distance: 36.3
click at [522, 116] on div at bounding box center [582, 278] width 1165 height 557
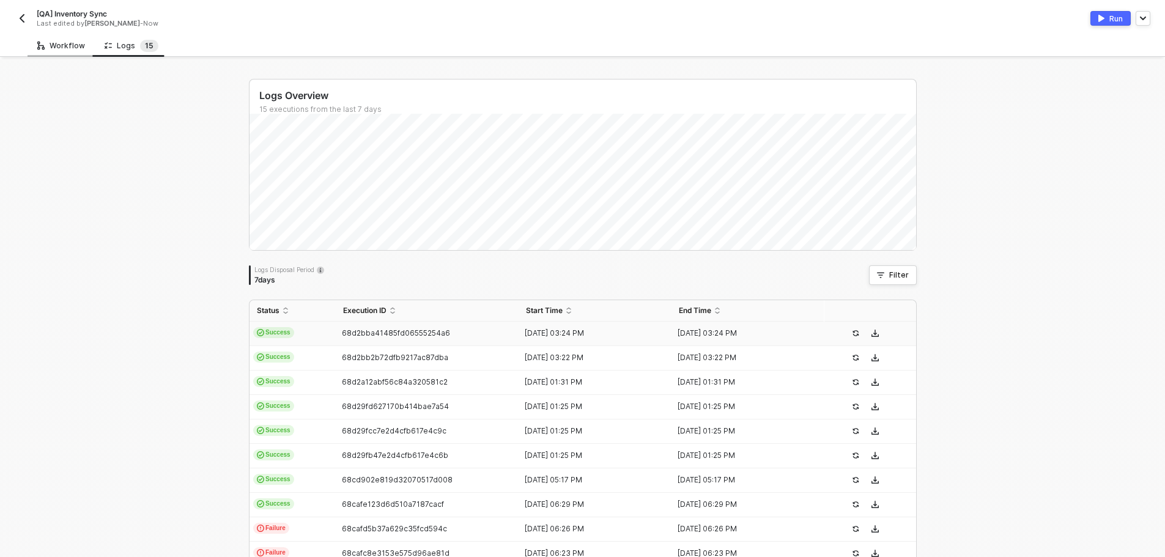
click at [75, 35] on div "Workflow" at bounding box center [61, 45] width 67 height 23
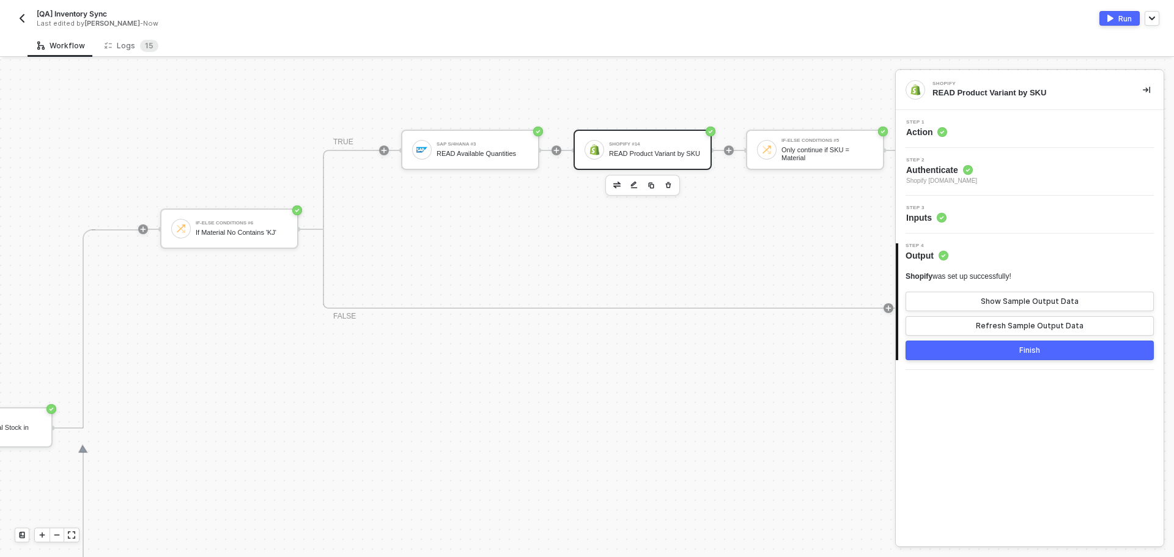
scroll to position [369, 464]
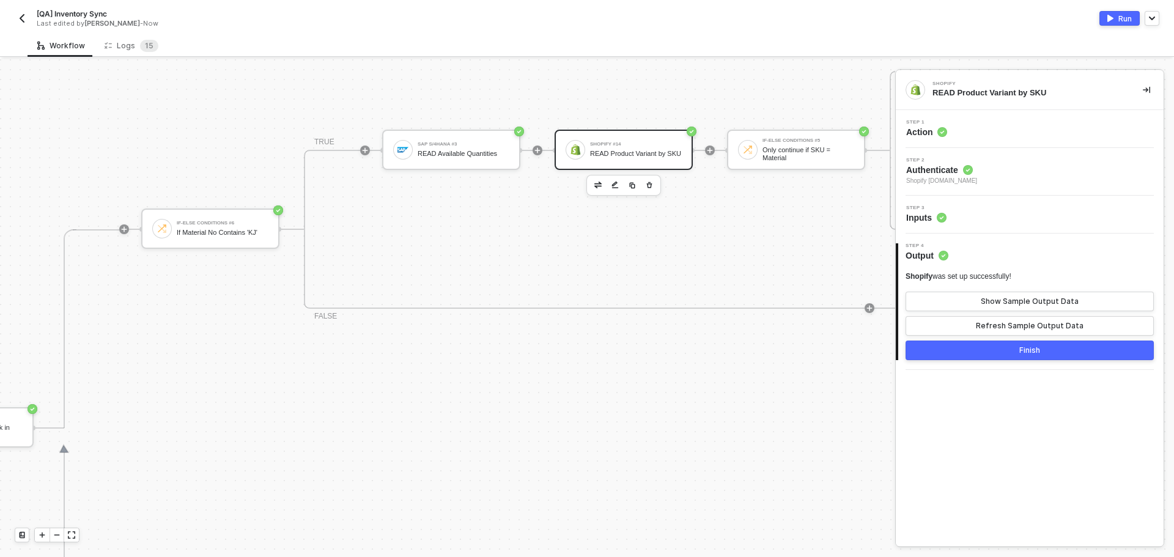
click at [635, 141] on div "Shopify #14 READ Product Variant by SKU" at bounding box center [636, 149] width 92 height 23
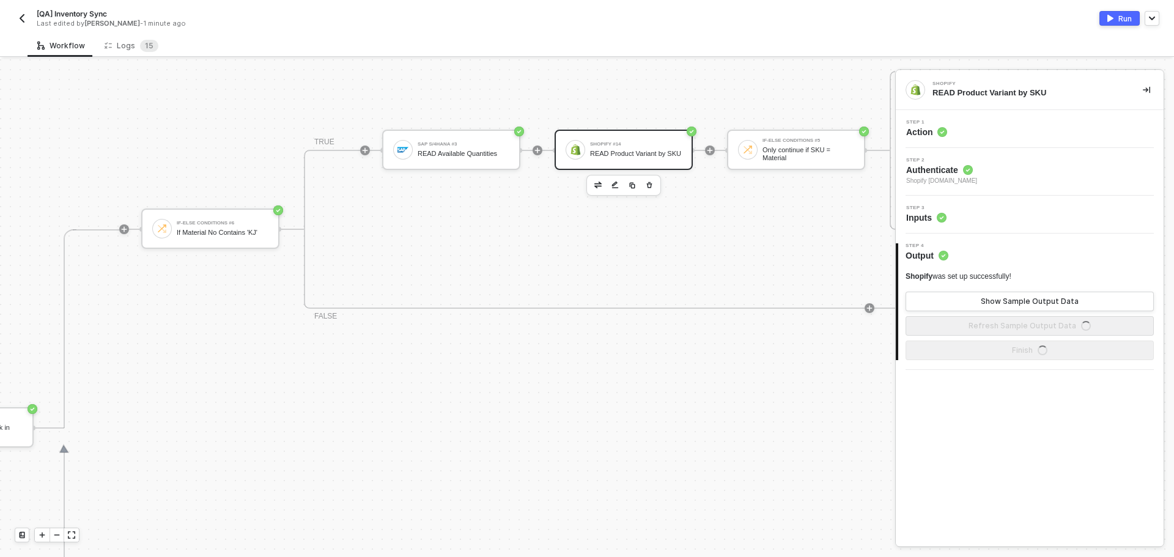
click at [1059, 130] on div "Step 1 Action" at bounding box center [1031, 129] width 265 height 18
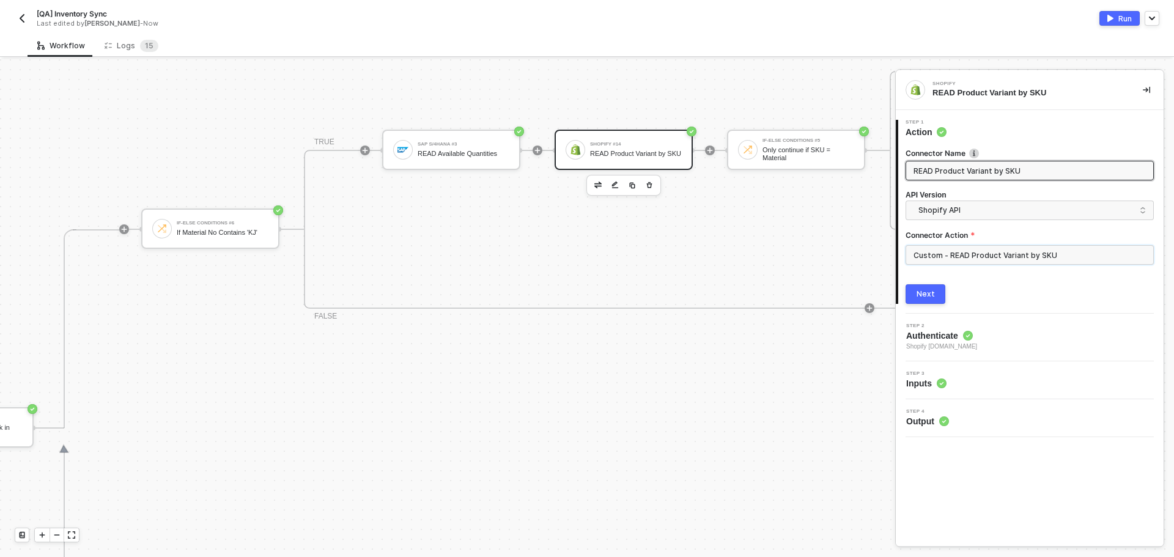
drag, startPoint x: 1045, startPoint y: 259, endPoint x: 898, endPoint y: 267, distance: 147.0
click at [1044, 259] on input "Custom - READ Product Variant by SKU" at bounding box center [1030, 255] width 248 height 20
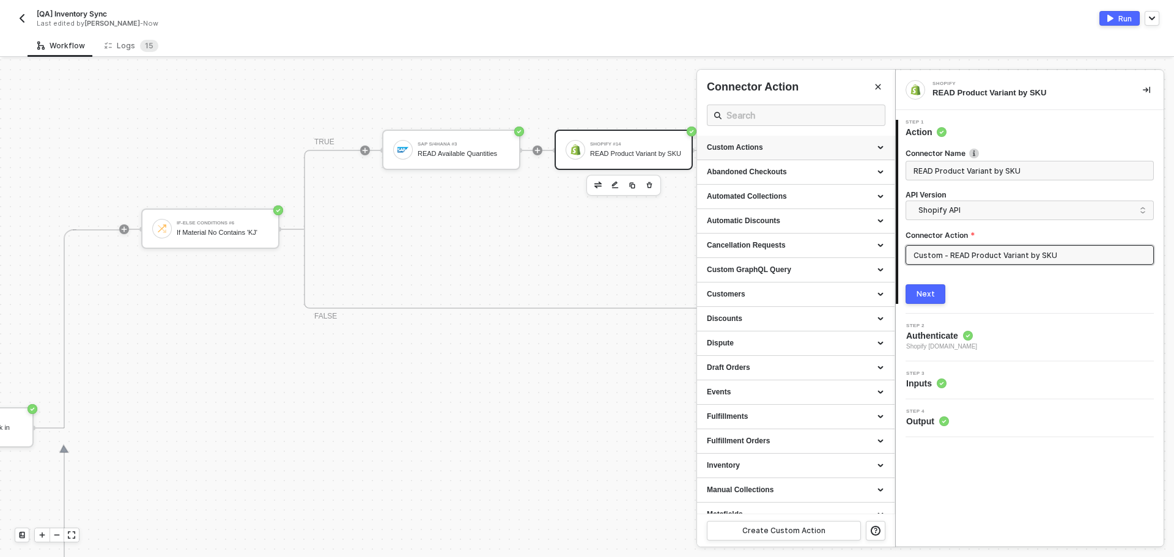
click at [799, 147] on div "Custom Actions" at bounding box center [796, 147] width 178 height 10
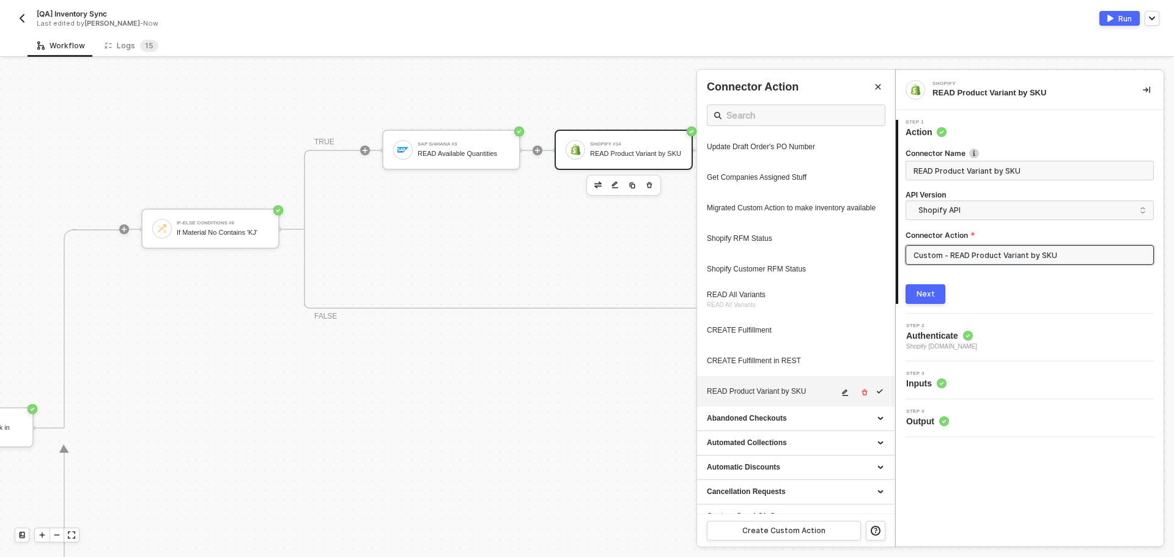
scroll to position [550, 0]
click at [838, 396] on button "button" at bounding box center [845, 390] width 15 height 15
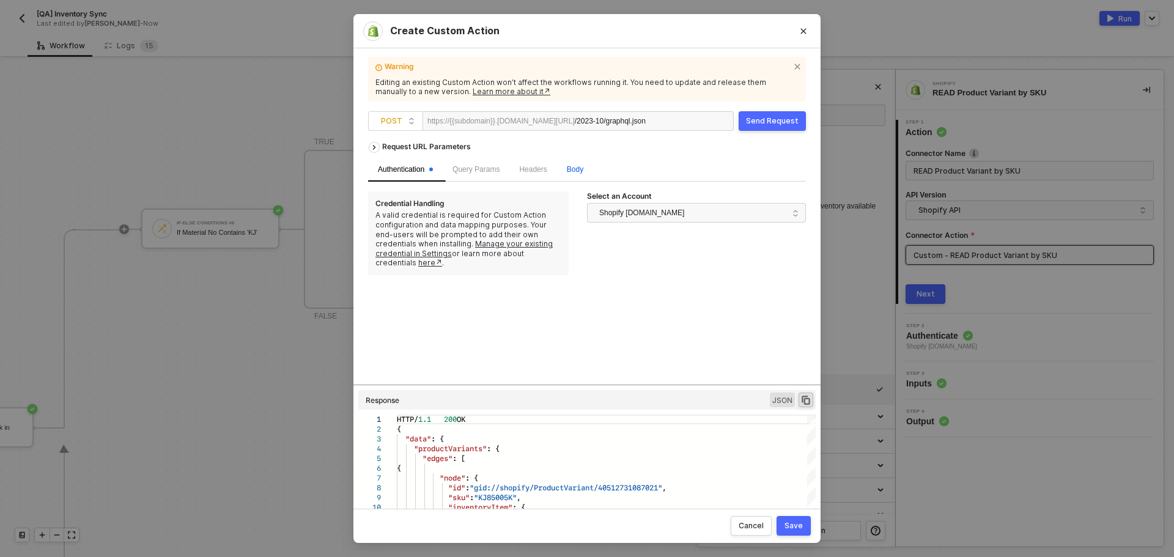
click at [571, 167] on span "Body" at bounding box center [575, 169] width 17 height 9
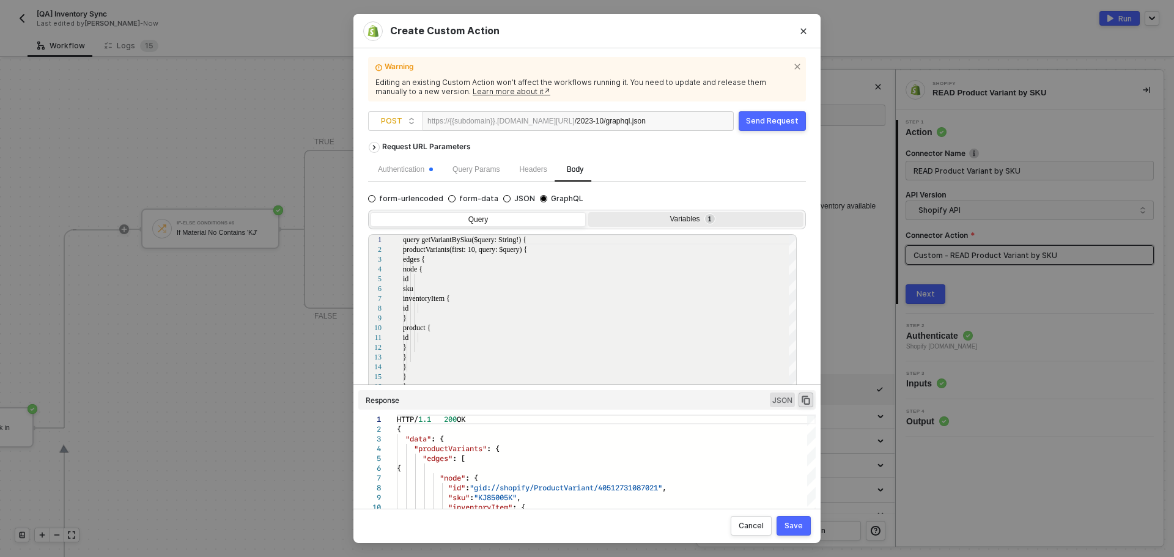
click at [664, 216] on div "Variables 1" at bounding box center [694, 220] width 199 height 10
click at [588, 212] on input "Variables 1" at bounding box center [588, 212] width 0 height 0
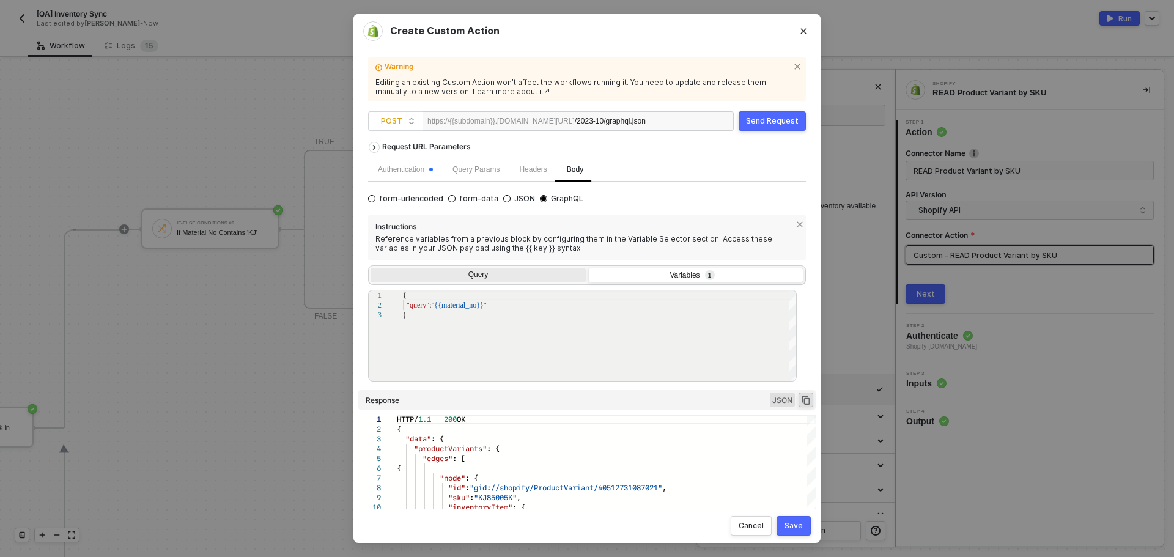
click at [468, 279] on div "Query" at bounding box center [478, 276] width 215 height 17
click at [371, 268] on input "Query" at bounding box center [371, 268] width 0 height 0
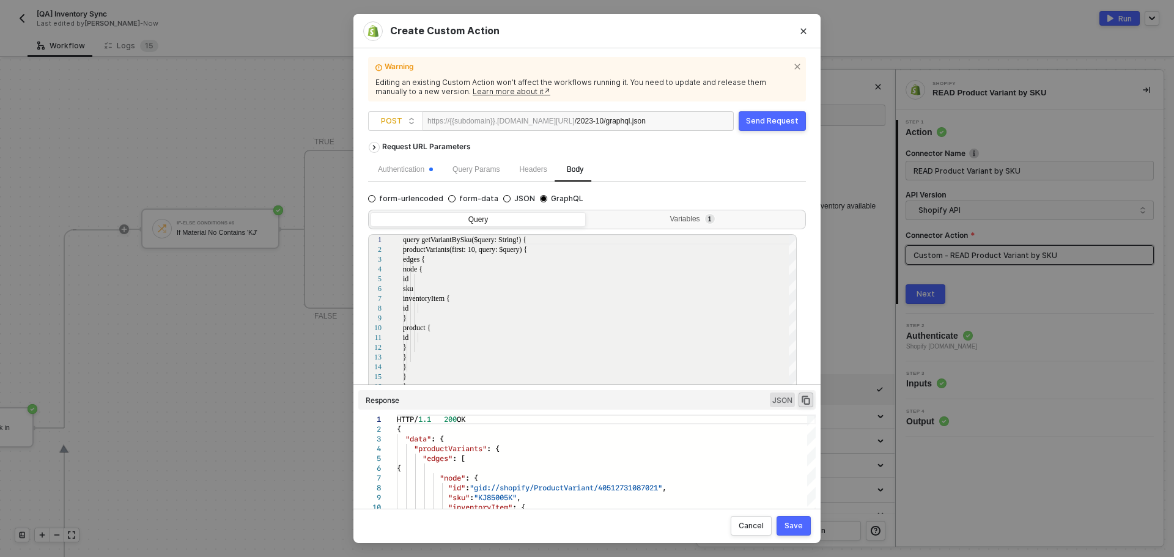
scroll to position [18, 0]
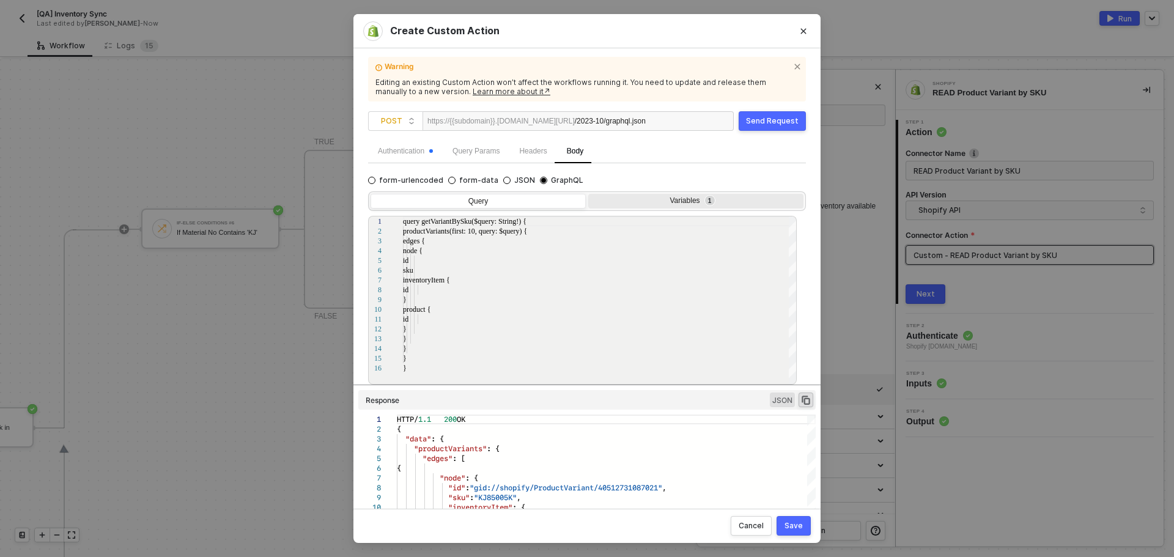
click at [712, 197] on div "Variables 1" at bounding box center [694, 201] width 199 height 10
click at [588, 194] on input "Variables 1" at bounding box center [588, 194] width 0 height 0
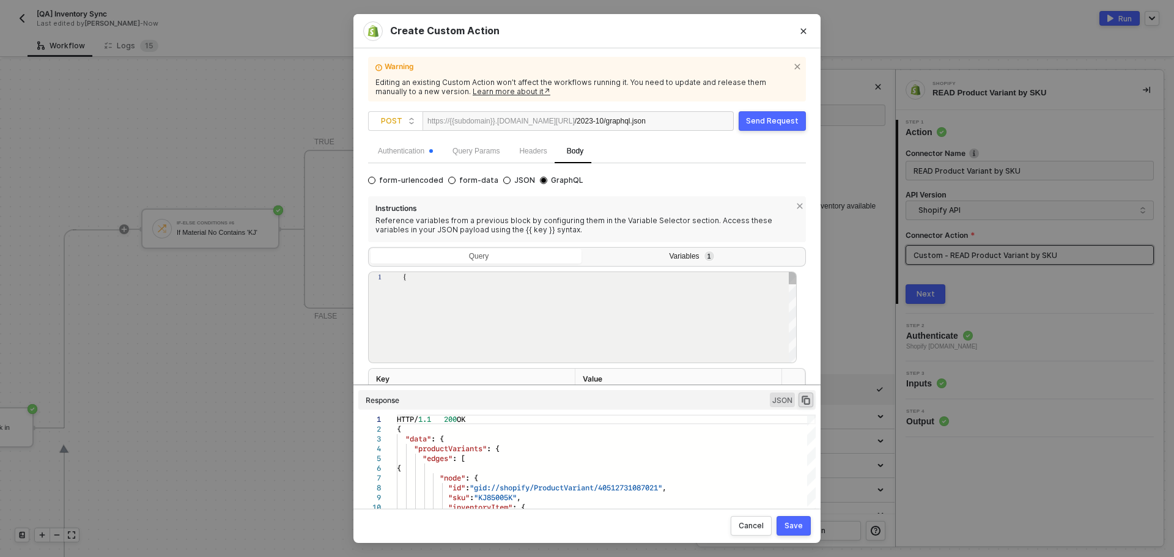
type textarea "{ "query": "{{material_no}}" }"
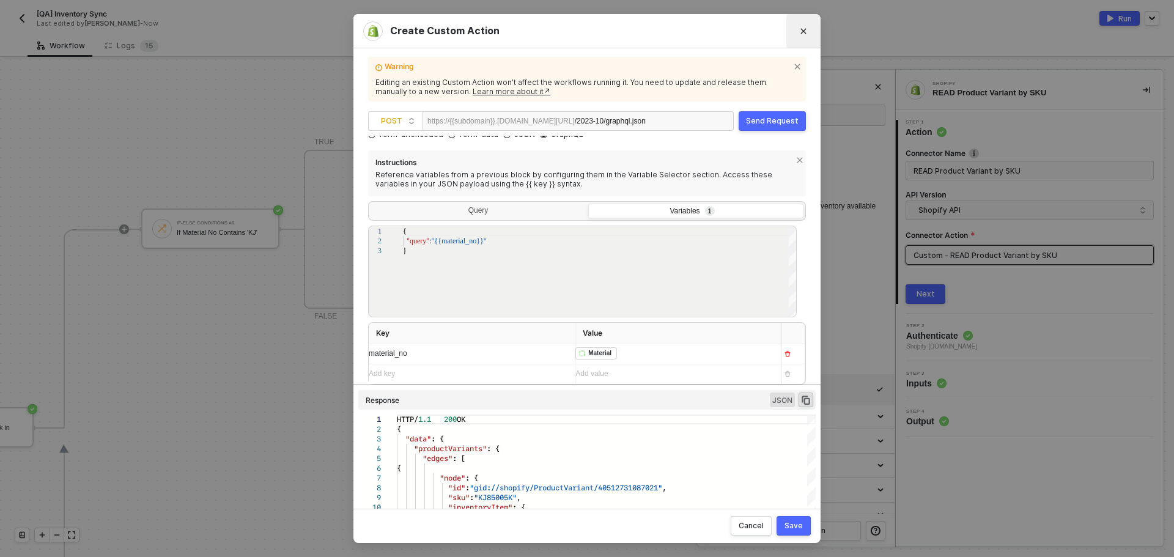
click at [802, 31] on icon "Close" at bounding box center [803, 31] width 7 height 7
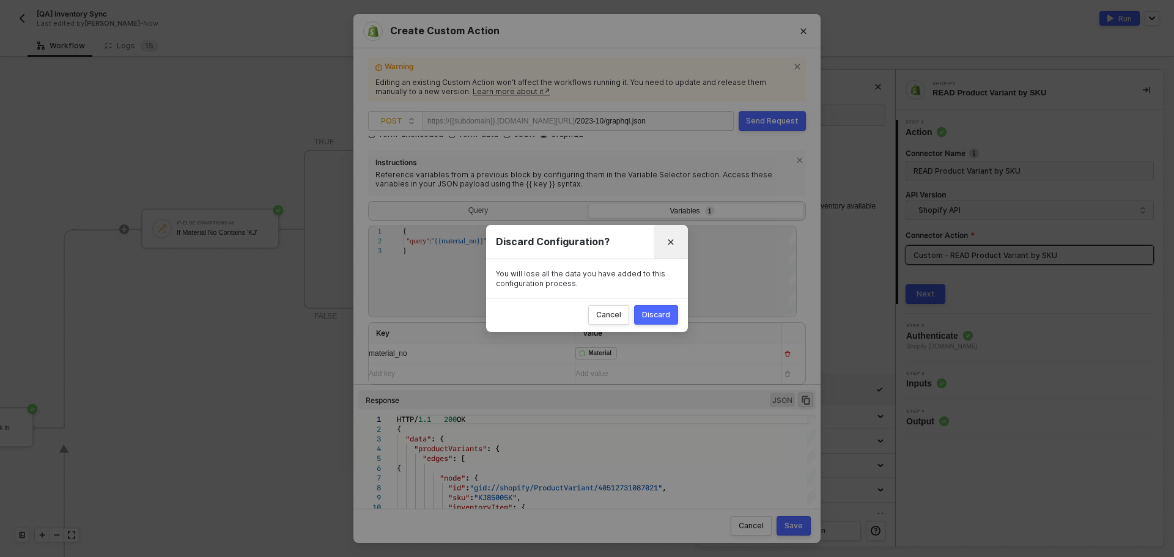
click at [675, 243] on button "Close" at bounding box center [671, 242] width 20 height 20
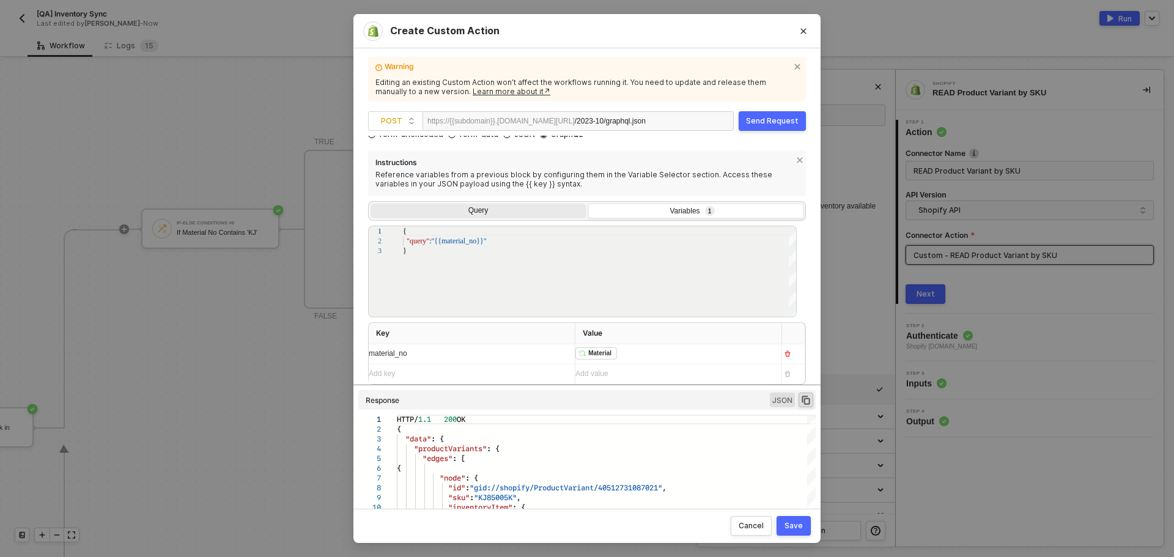
click at [475, 213] on div "Query" at bounding box center [478, 212] width 215 height 17
click at [371, 204] on input "Query" at bounding box center [371, 204] width 0 height 0
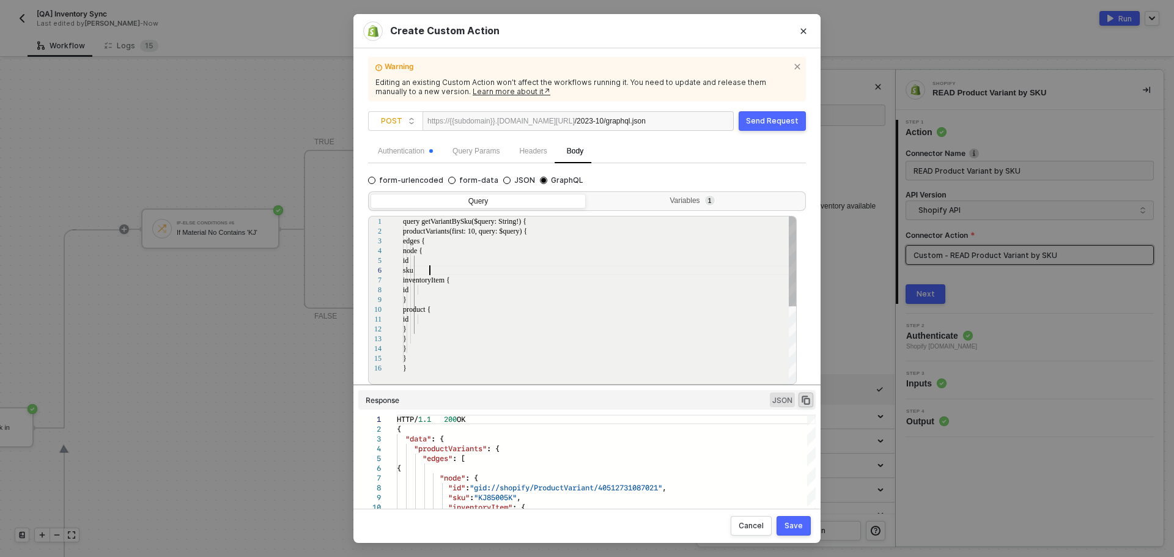
scroll to position [0, 0]
click at [578, 273] on div "sku" at bounding box center [600, 270] width 394 height 10
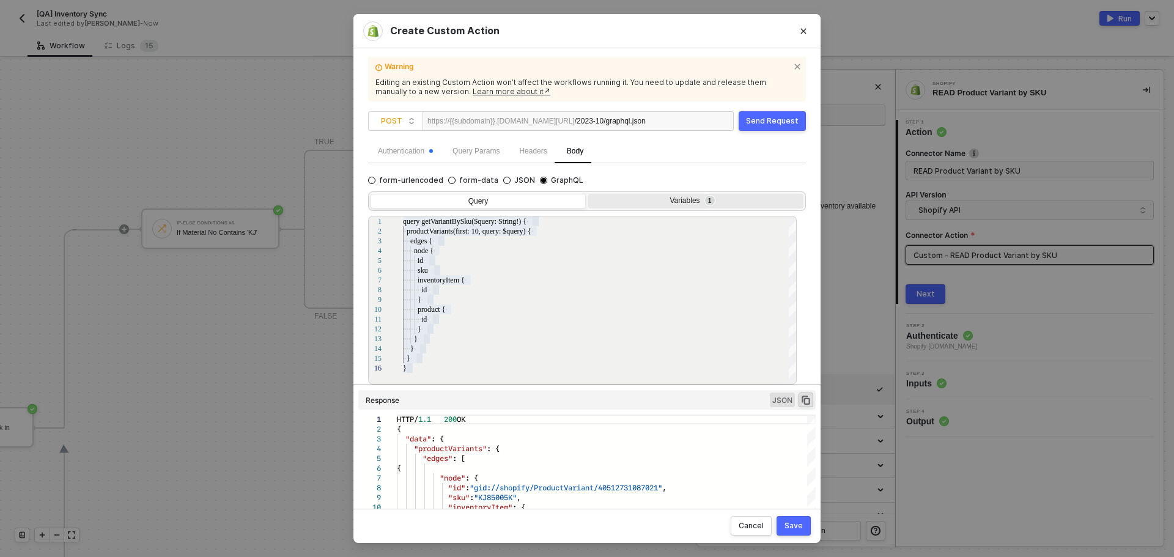
click at [713, 210] on div "Query Variables 1 16 12 13 14 15 9 10 11 6 7 8 3 4 5 1 2 } · · · · · · · · } · …" at bounding box center [587, 286] width 438 height 198
type textarea "query getVariantBySku($query: String!) { productVariants(first: 10, query: $que…"
click at [705, 203] on sup "1" at bounding box center [710, 201] width 10 height 10
click at [588, 194] on input "Variables 1" at bounding box center [588, 194] width 0 height 0
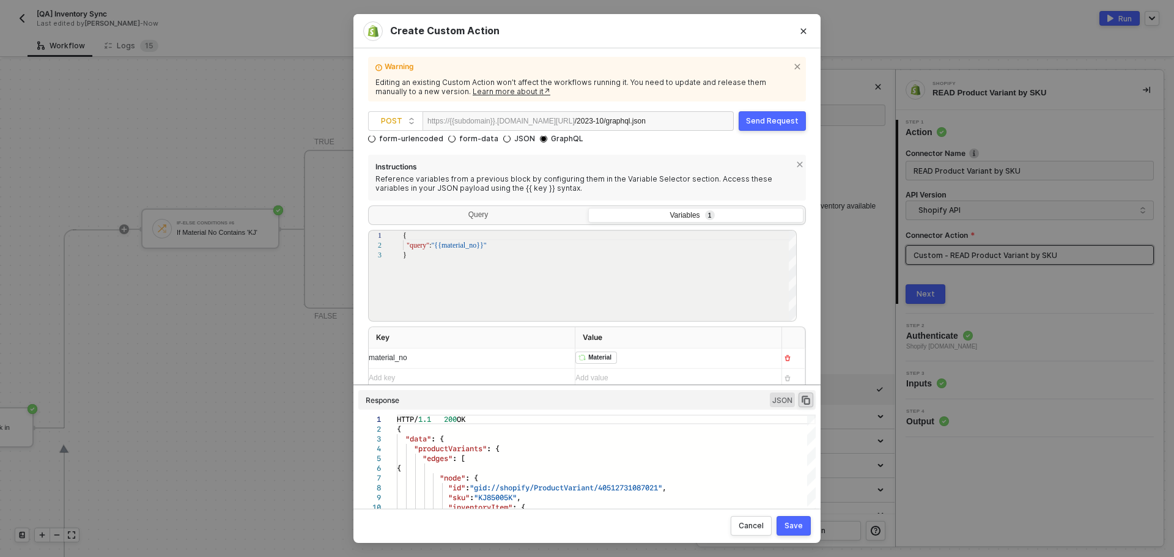
scroll to position [64, 0]
click at [797, 32] on button "Close" at bounding box center [804, 31] width 20 height 20
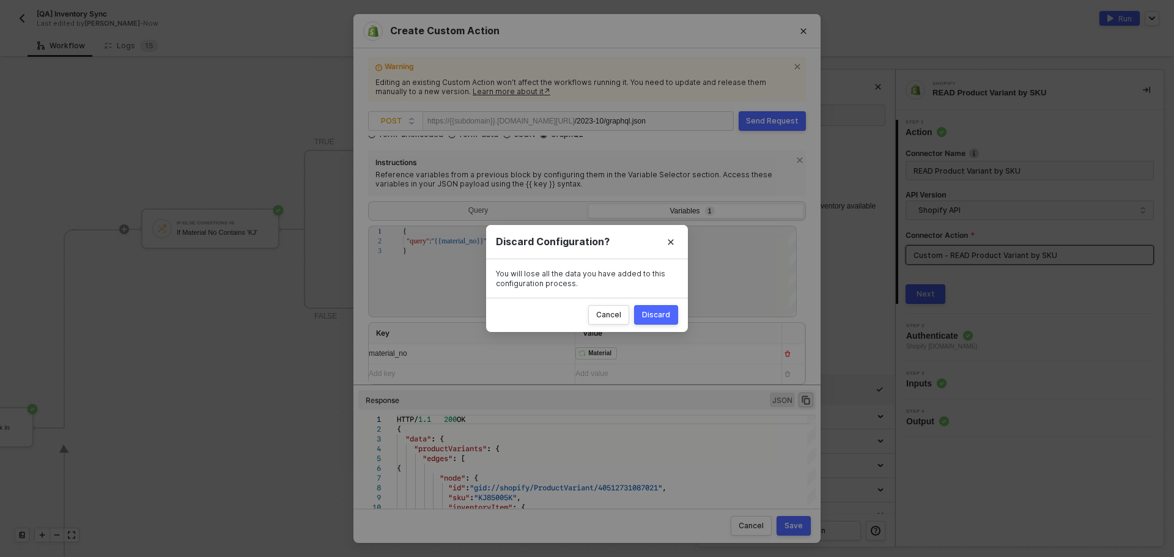
click at [660, 309] on button "Discard" at bounding box center [656, 315] width 44 height 20
radio input "true"
radio input "false"
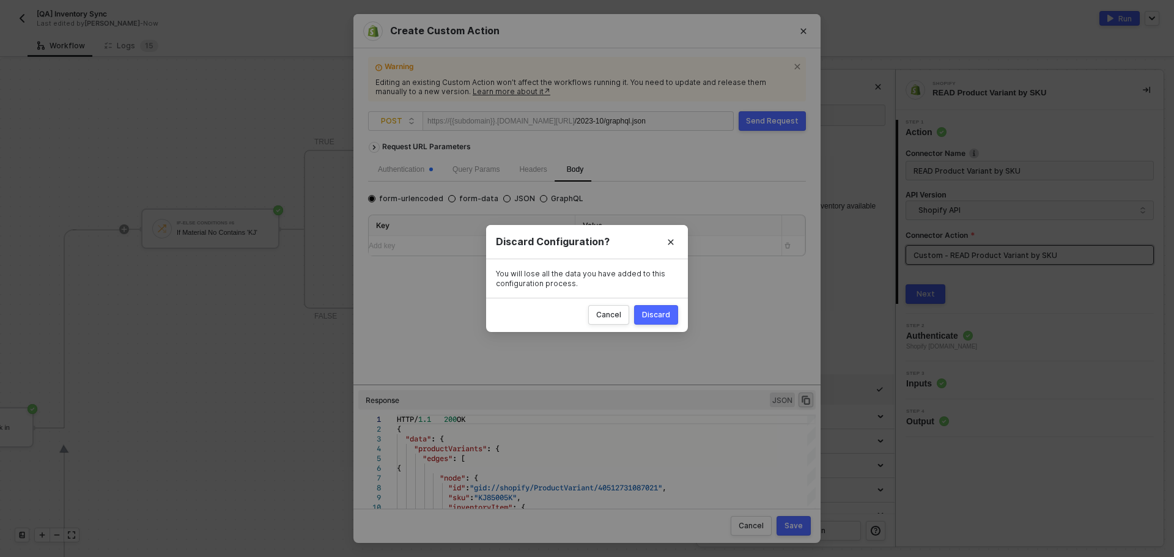
scroll to position [0, 0]
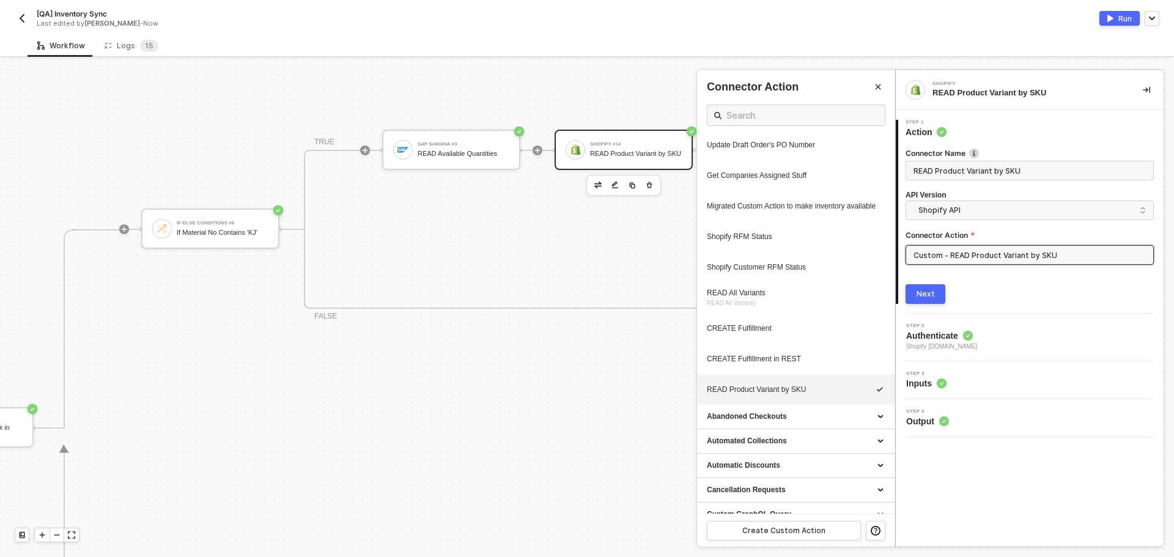
drag, startPoint x: 496, startPoint y: 555, endPoint x: 351, endPoint y: 537, distance: 146.0
click at [337, 541] on div at bounding box center [587, 308] width 1174 height 498
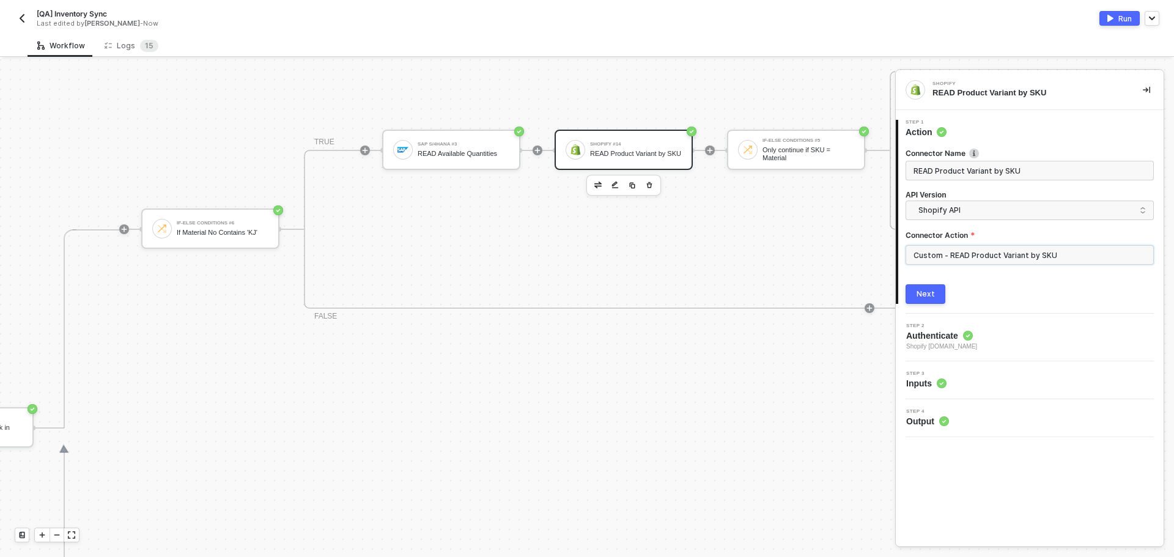
drag, startPoint x: 363, startPoint y: 551, endPoint x: 251, endPoint y: 548, distance: 111.9
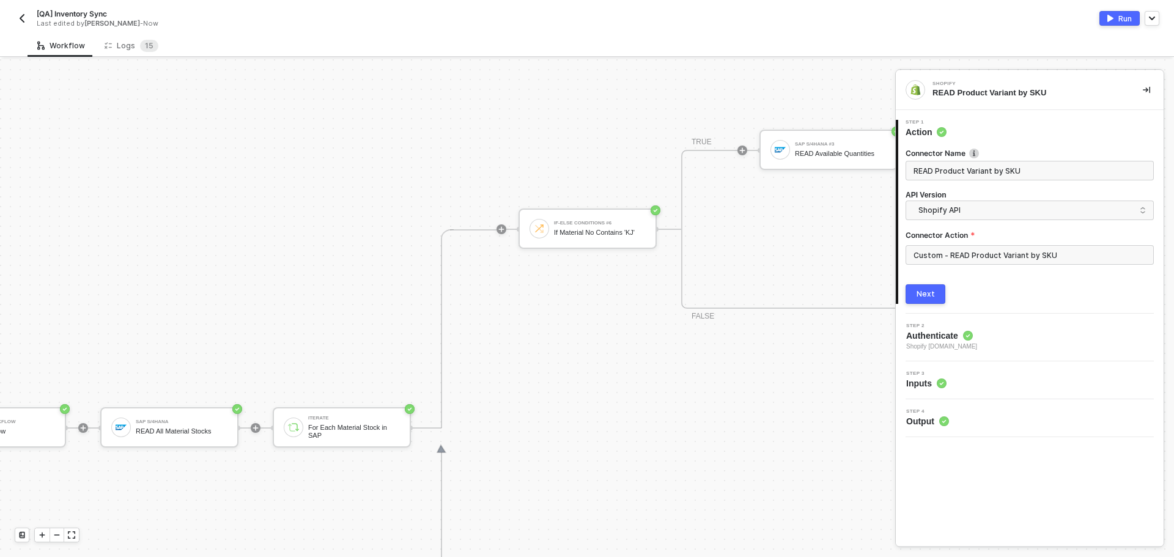
scroll to position [369, 22]
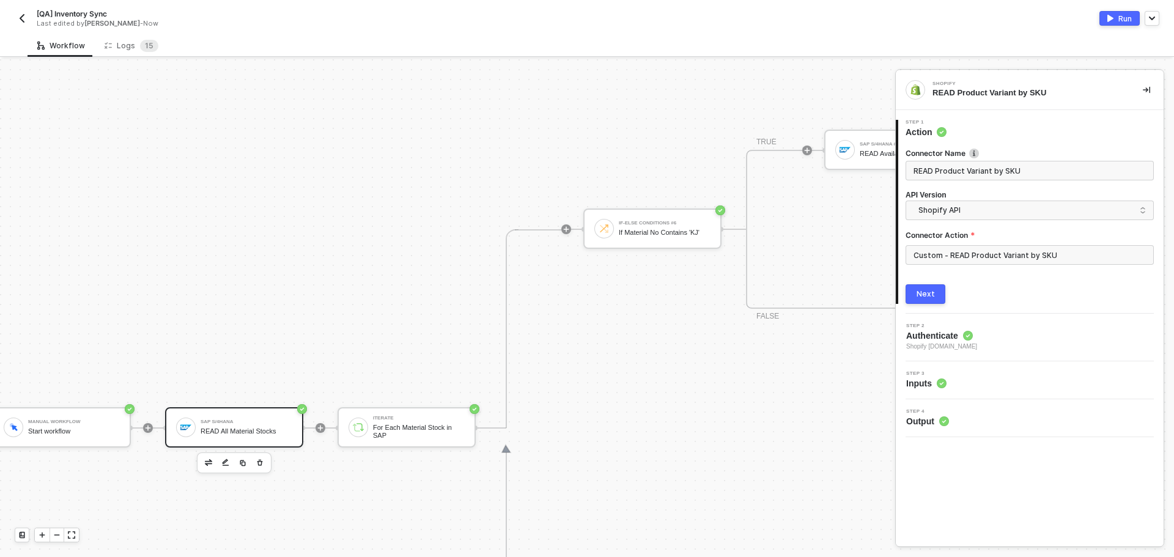
click at [210, 423] on div "SAP S/4HANA" at bounding box center [247, 422] width 92 height 5
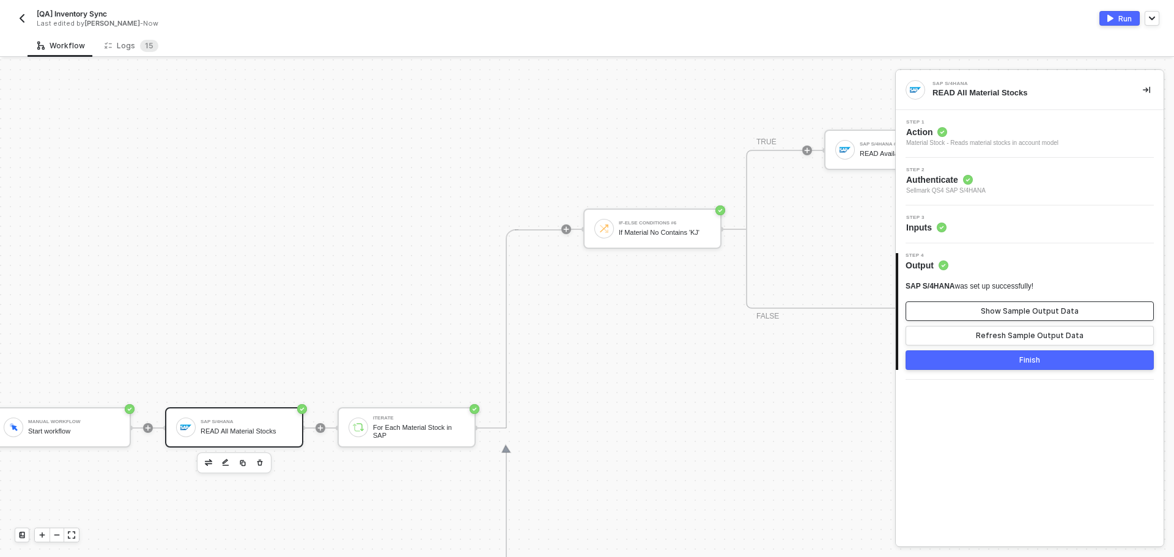
click at [974, 309] on button "Show Sample Output Data" at bounding box center [1030, 311] width 248 height 20
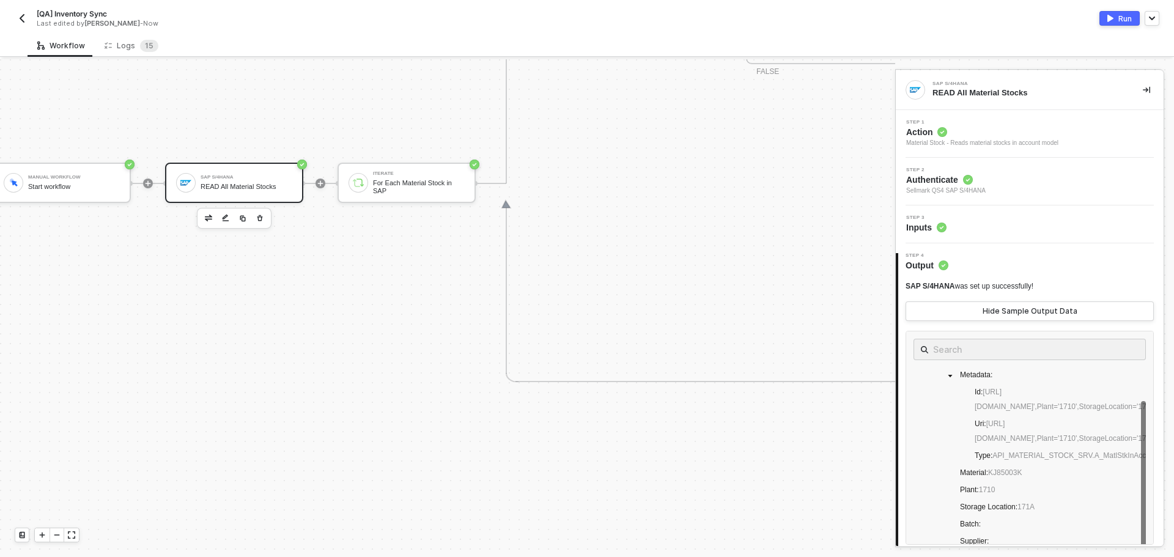
scroll to position [34, 0]
drag, startPoint x: 1131, startPoint y: 427, endPoint x: 1138, endPoint y: 456, distance: 30.1
click at [1138, 456] on div "Item 0 : Metadata : Id : https://sellmarksapqas.sc1.hec.ondemand.com:44380/sap/…" at bounding box center [1030, 438] width 248 height 214
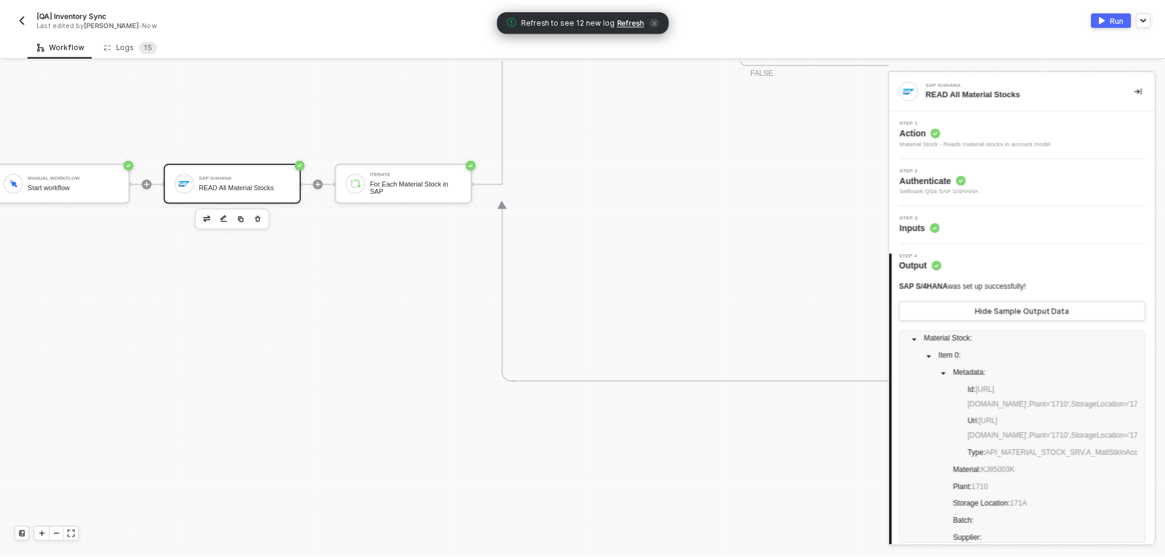
scroll to position [40, 0]
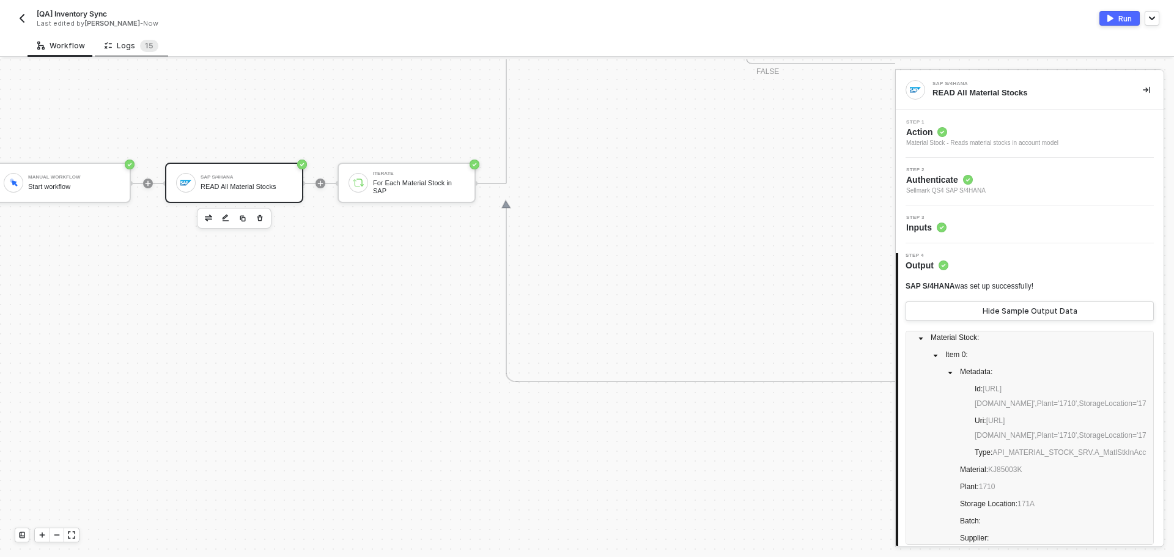
click at [122, 53] on div "Logs 1 5" at bounding box center [131, 45] width 73 height 23
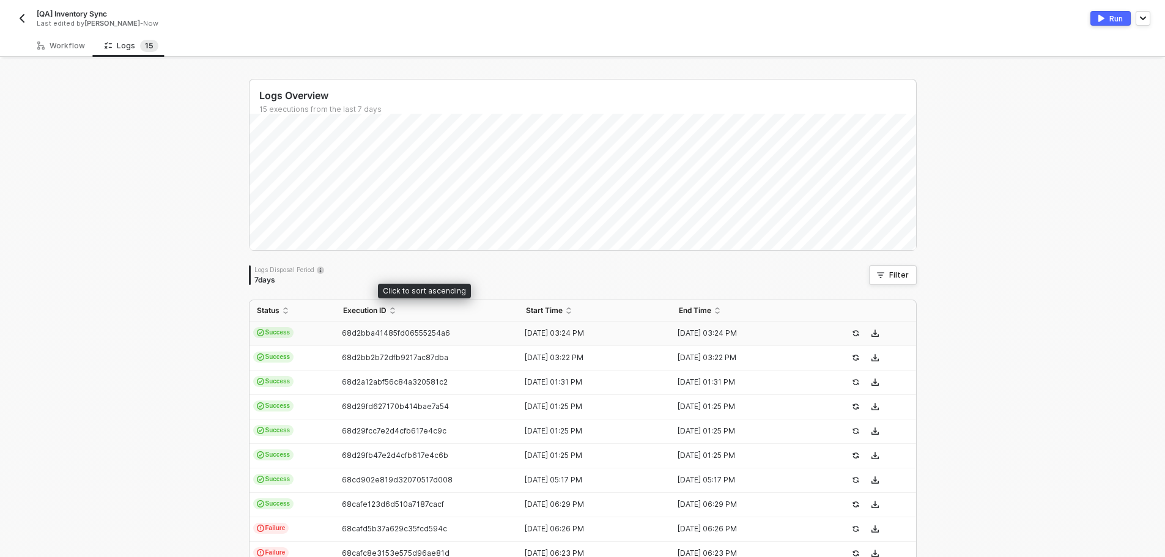
click at [383, 327] on td "68d2bba41485fd06555254a6" at bounding box center [427, 334] width 183 height 24
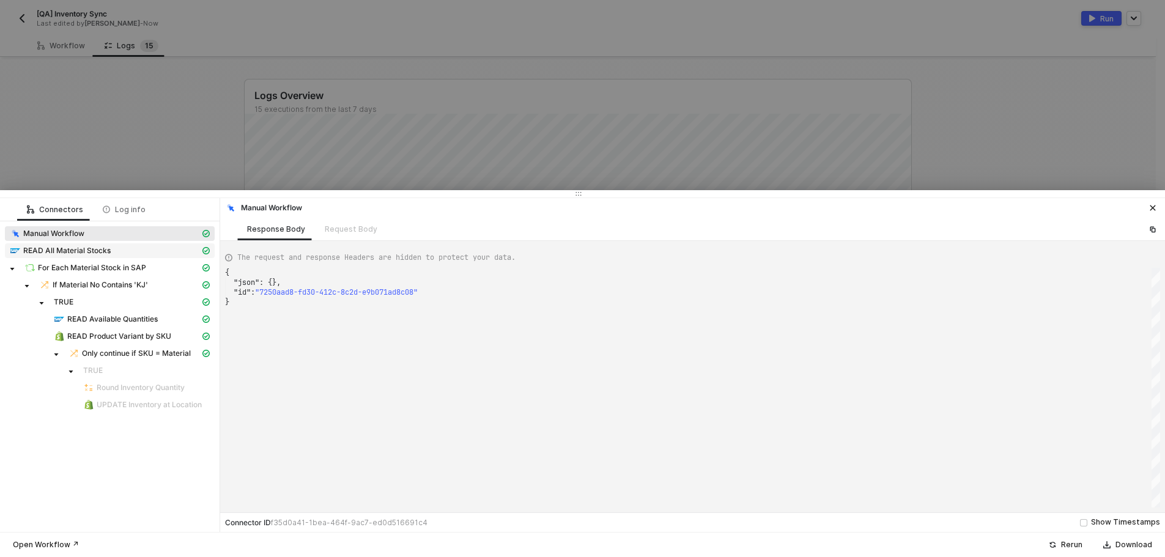
click at [121, 252] on div "READ All Material Stocks" at bounding box center [105, 250] width 190 height 11
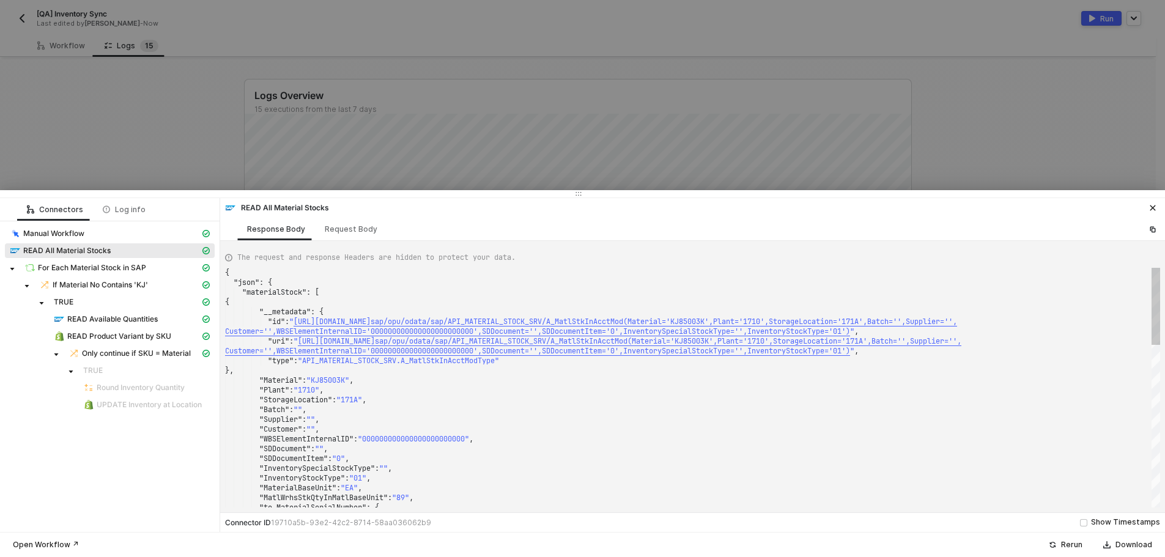
type textarea "}, "Material": "KJ85003K", "Plant": "1710", "StorageLocation": "171A", "Batch":…"
drag, startPoint x: 352, startPoint y: 380, endPoint x: 317, endPoint y: 380, distance: 34.9
click at [139, 270] on span "For Each Material Stock in SAP" at bounding box center [92, 268] width 108 height 10
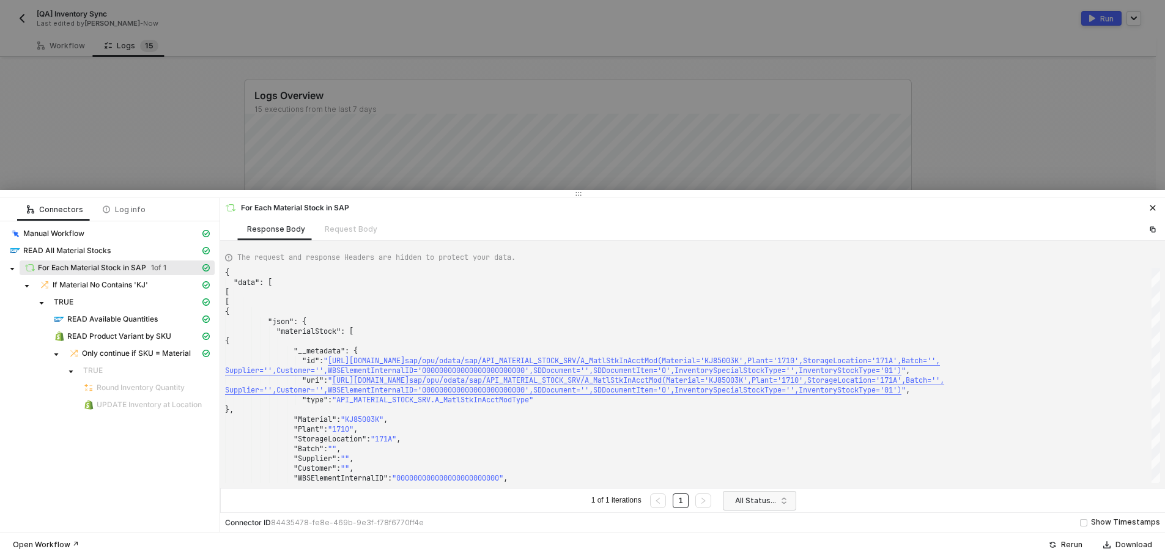
click at [191, 114] on div at bounding box center [582, 278] width 1165 height 557
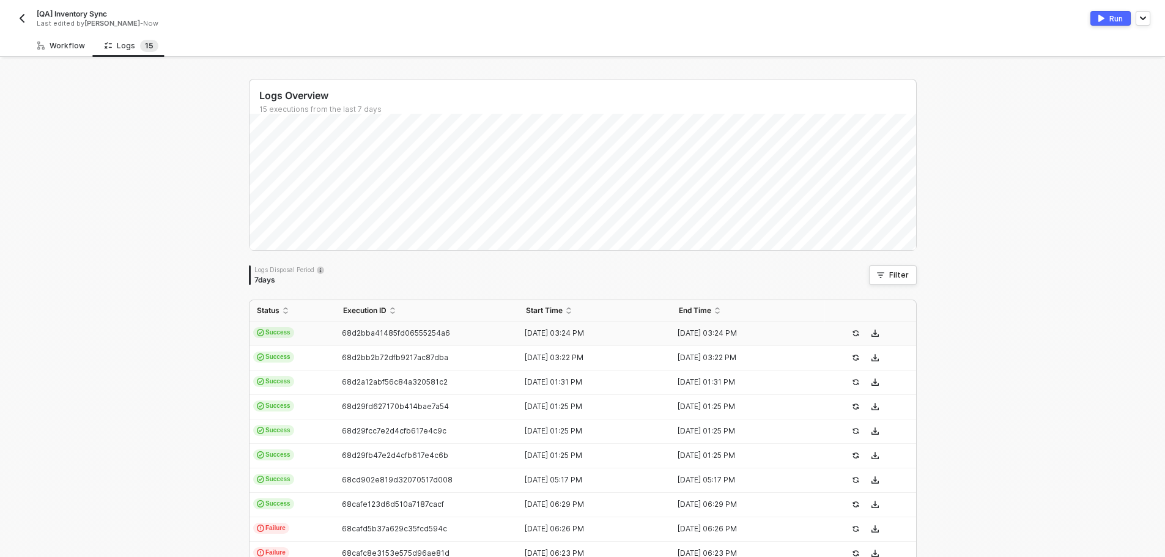
click at [66, 43] on div "Workflow" at bounding box center [61, 46] width 48 height 10
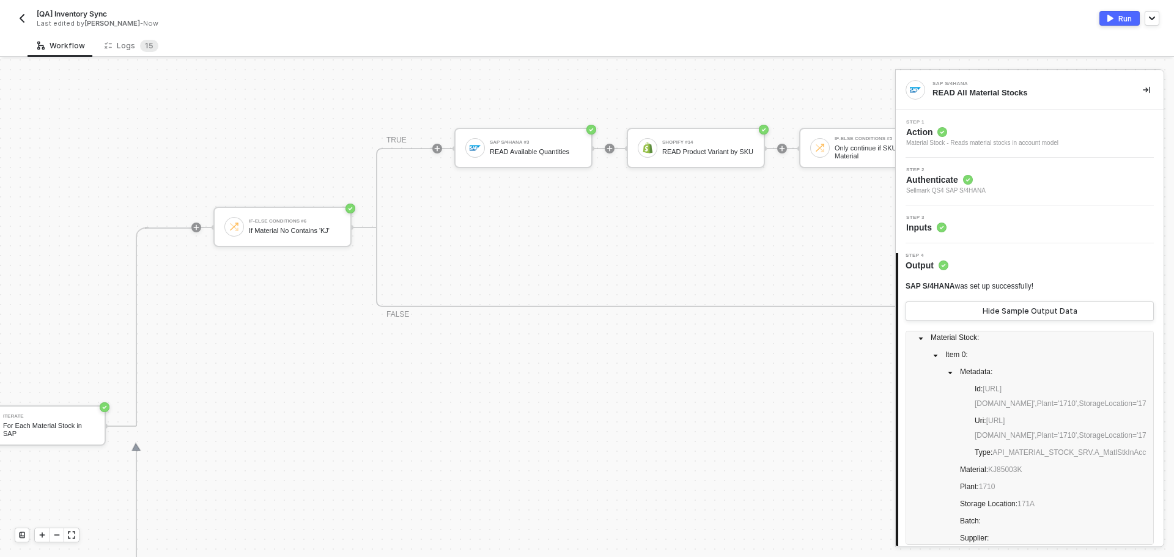
scroll to position [369, 392]
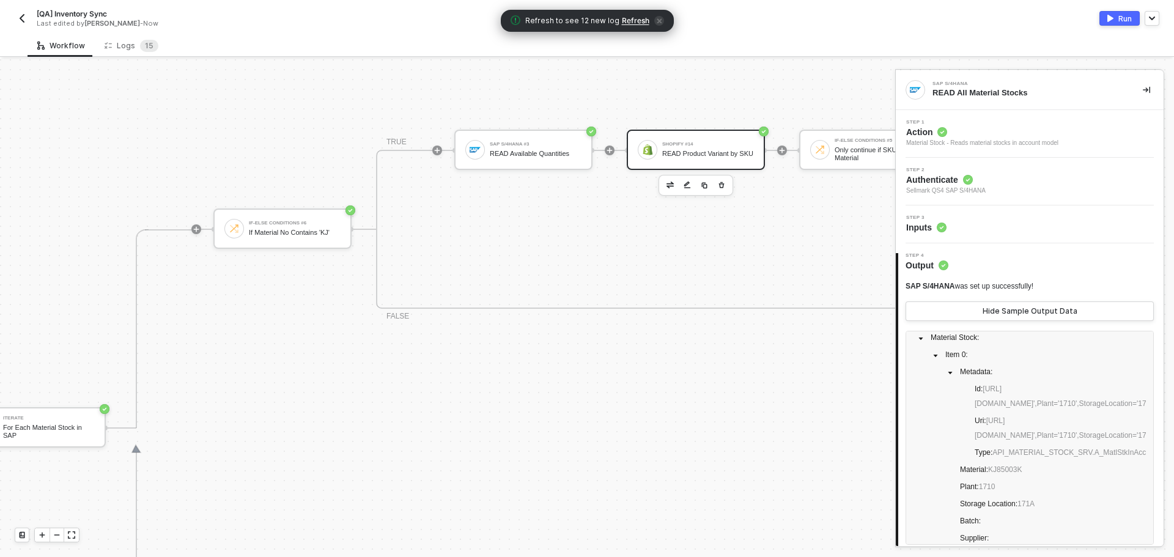
click at [708, 164] on div "Shopify #14 READ Product Variant by SKU" at bounding box center [696, 150] width 138 height 40
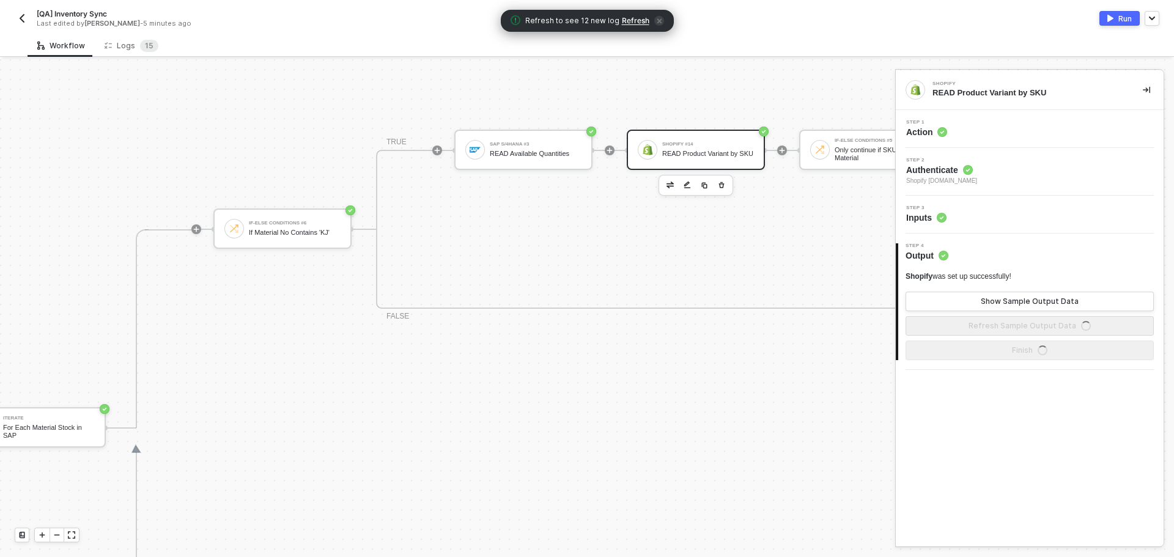
click at [1021, 216] on div "Step 3 Inputs" at bounding box center [1031, 214] width 265 height 18
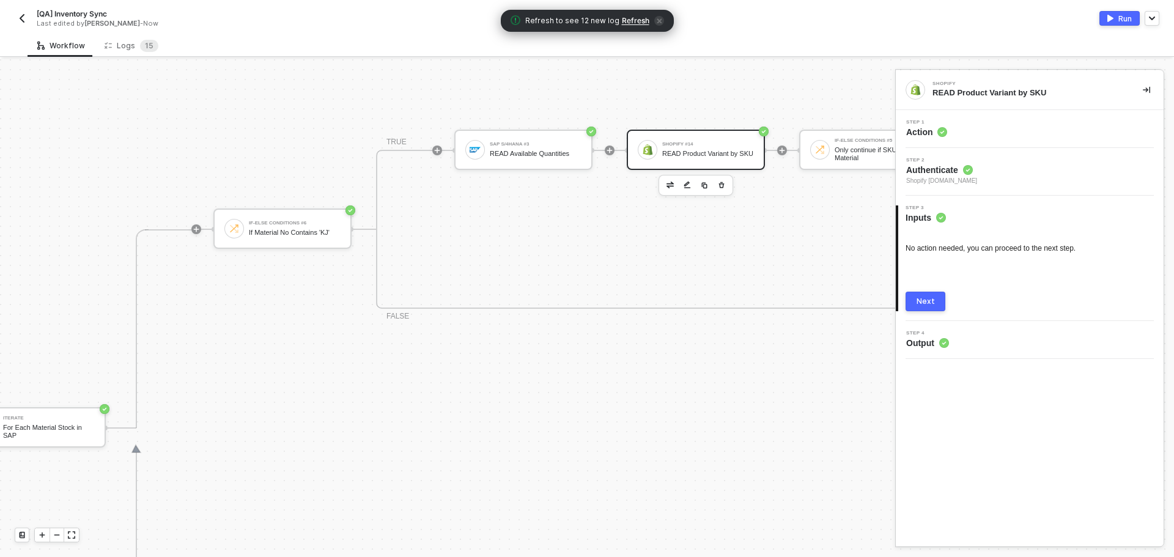
click at [1011, 130] on div "Step 1 Action" at bounding box center [1031, 129] width 265 height 18
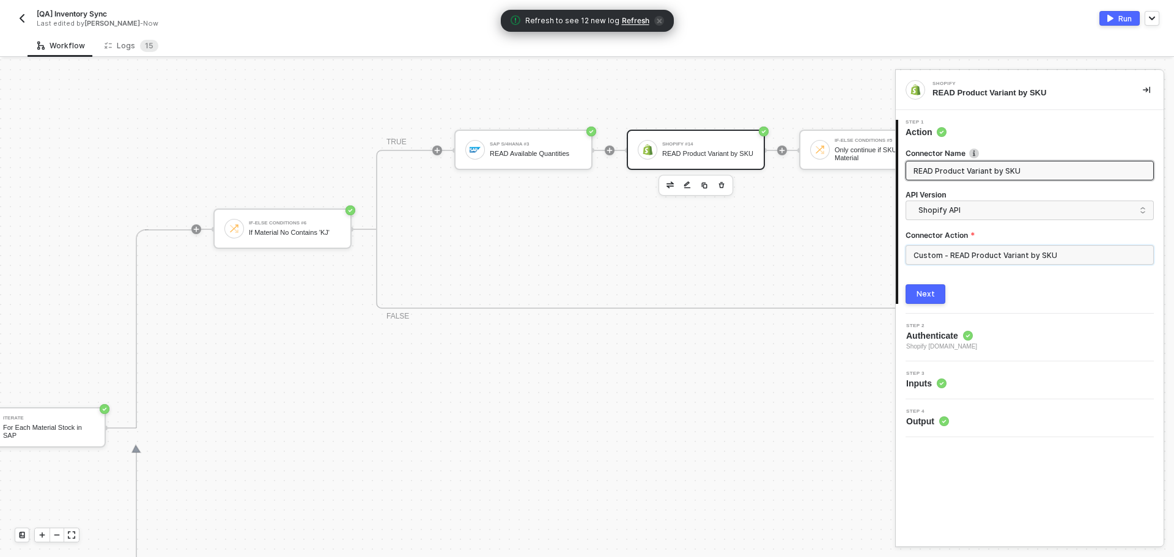
click at [1073, 255] on input "Custom - READ Product Variant by SKU" at bounding box center [1030, 255] width 248 height 20
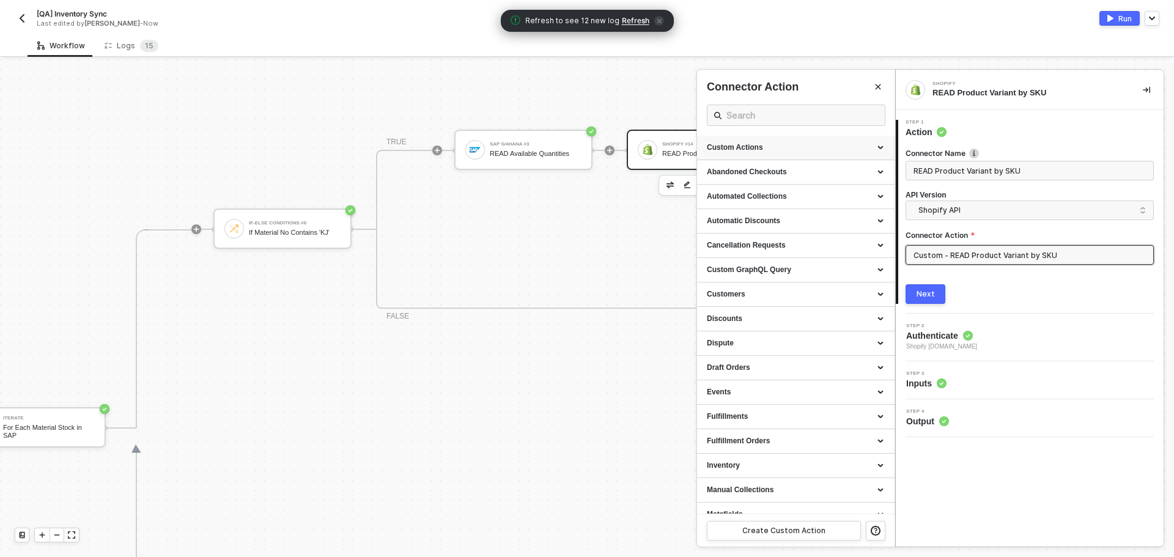
click at [779, 144] on div "Custom Actions" at bounding box center [796, 147] width 178 height 10
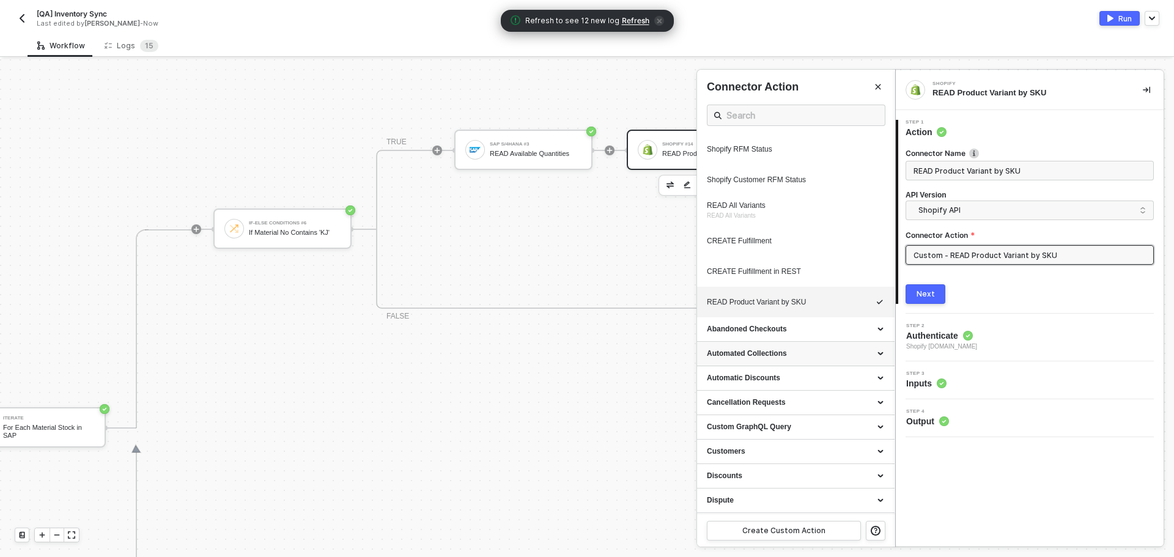
scroll to position [673, 0]
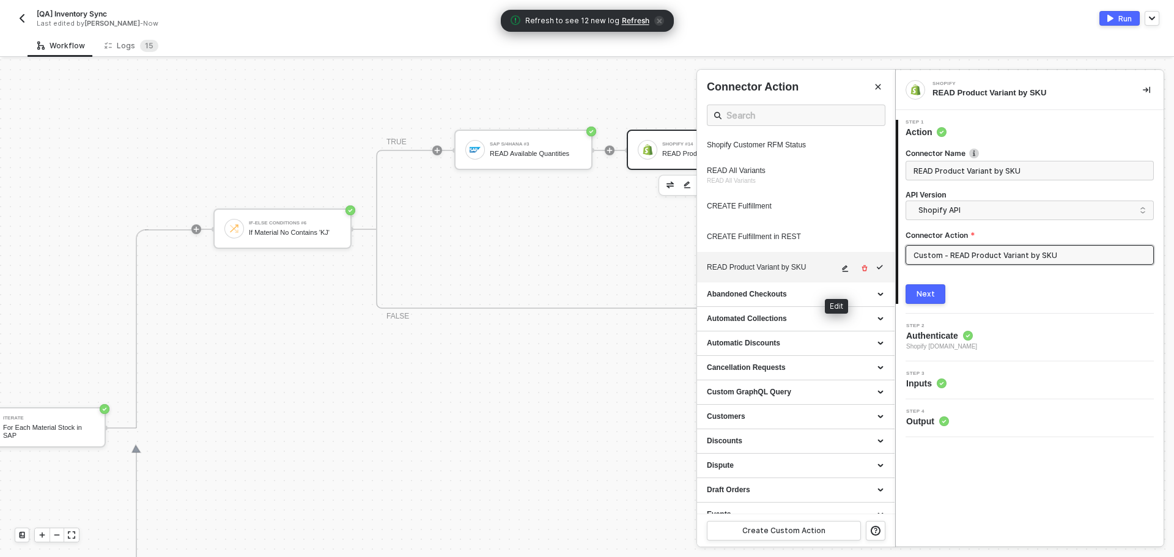
click at [843, 272] on icon "icon-edit" at bounding box center [846, 268] width 6 height 7
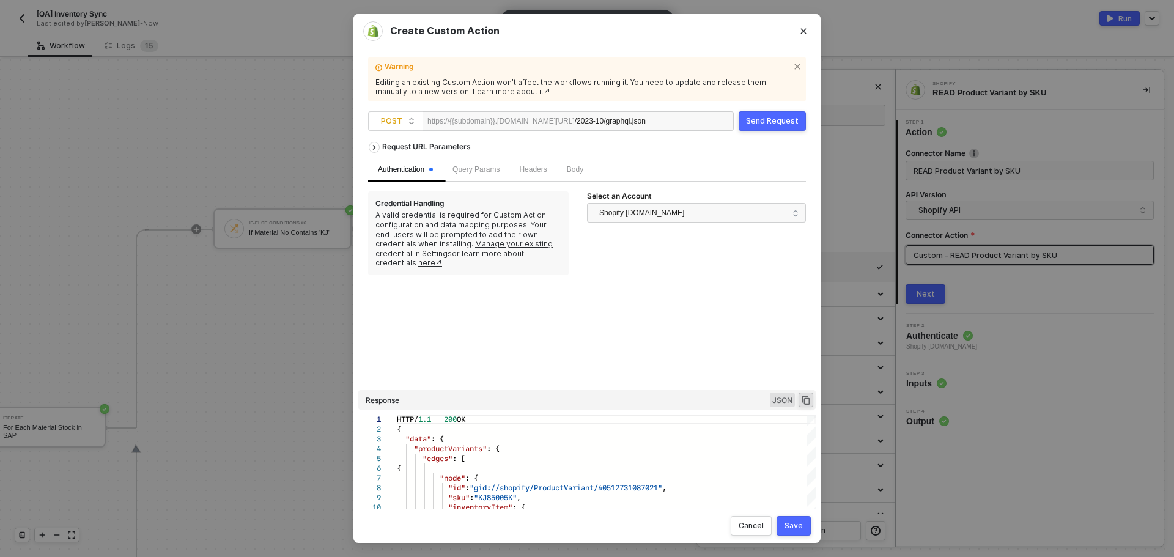
click at [555, 168] on div "Headers" at bounding box center [532, 170] width 47 height 24
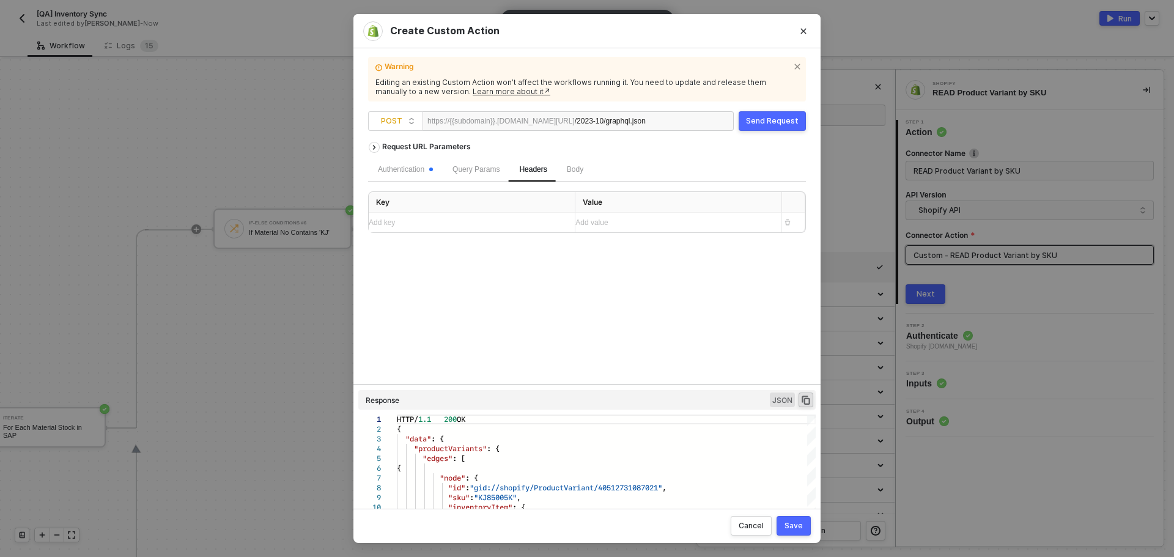
click at [562, 168] on div "Body" at bounding box center [575, 170] width 36 height 24
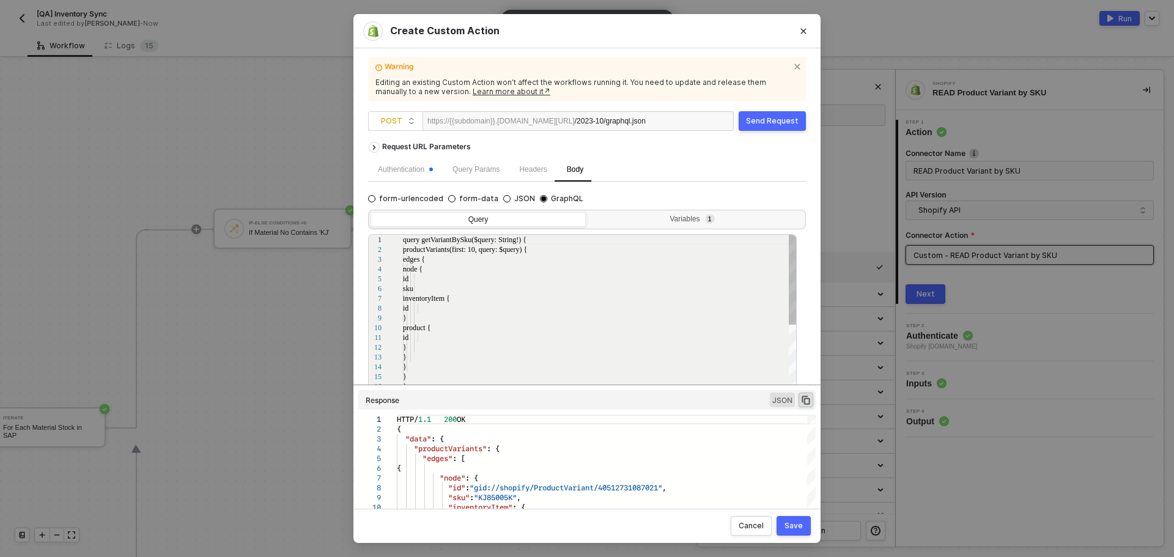
click at [578, 170] on span "Body" at bounding box center [575, 169] width 17 height 9
click at [734, 217] on div "Variables 1" at bounding box center [694, 220] width 199 height 10
click at [588, 212] on input "Variables 1" at bounding box center [588, 212] width 0 height 0
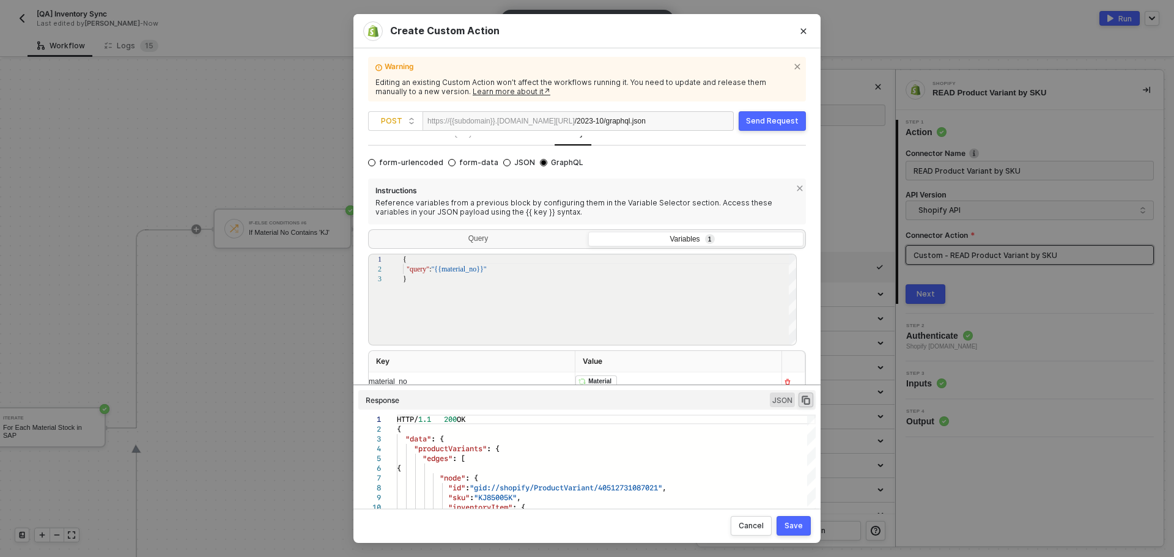
scroll to position [64, 0]
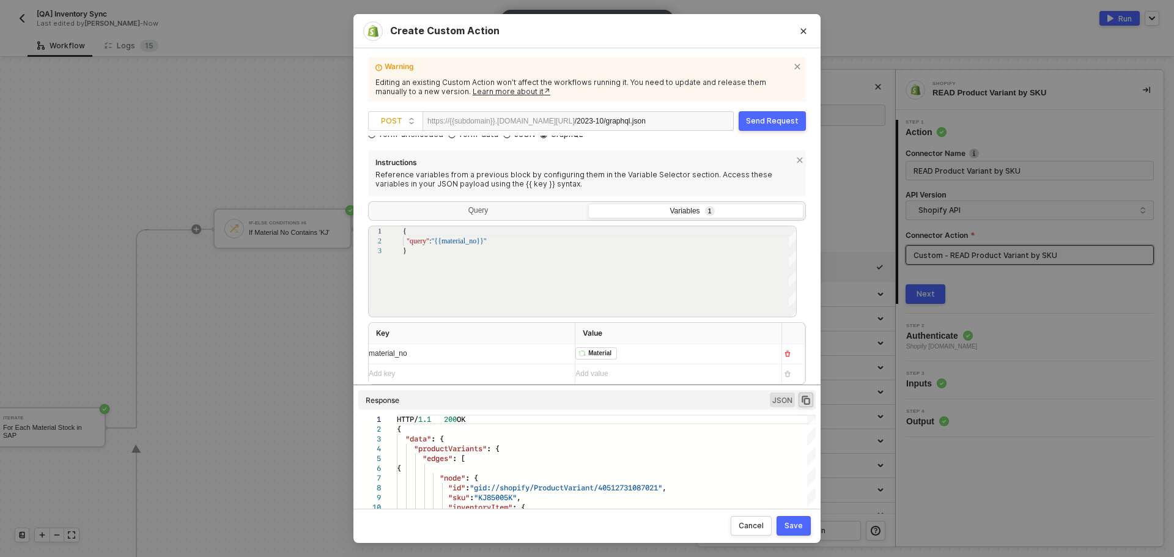
click at [764, 121] on div "Send Request" at bounding box center [772, 121] width 53 height 10
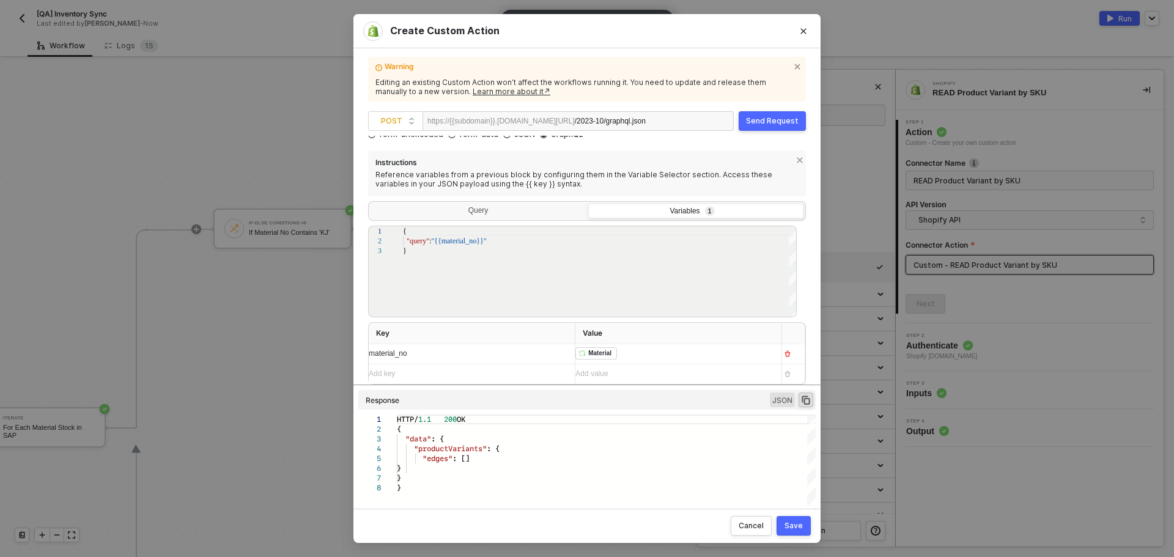
click at [794, 523] on div "Save" at bounding box center [794, 526] width 18 height 10
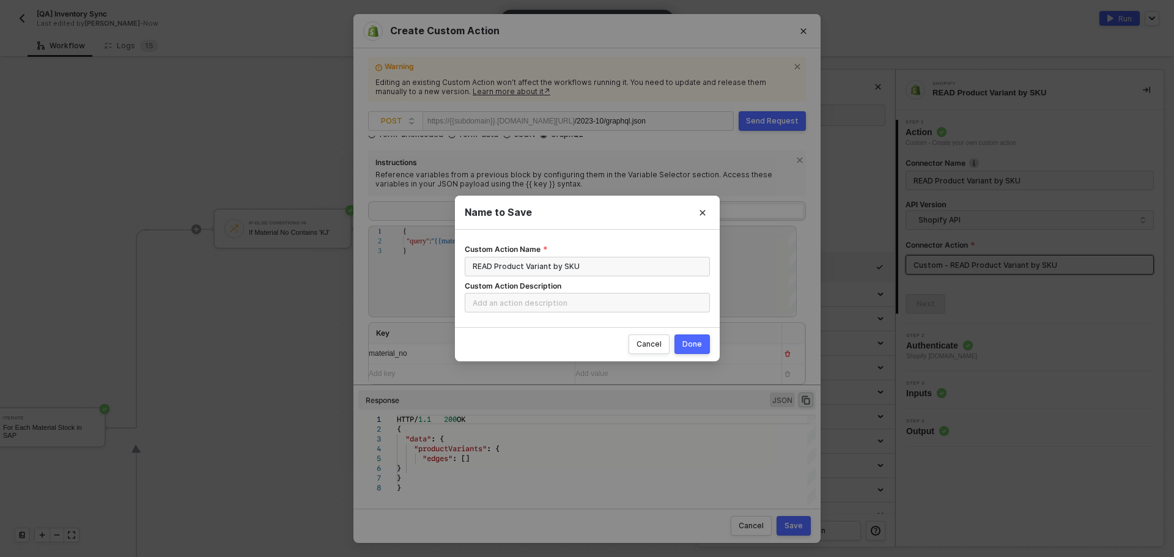
click at [694, 338] on button "Done" at bounding box center [692, 345] width 35 height 20
radio input "true"
radio input "false"
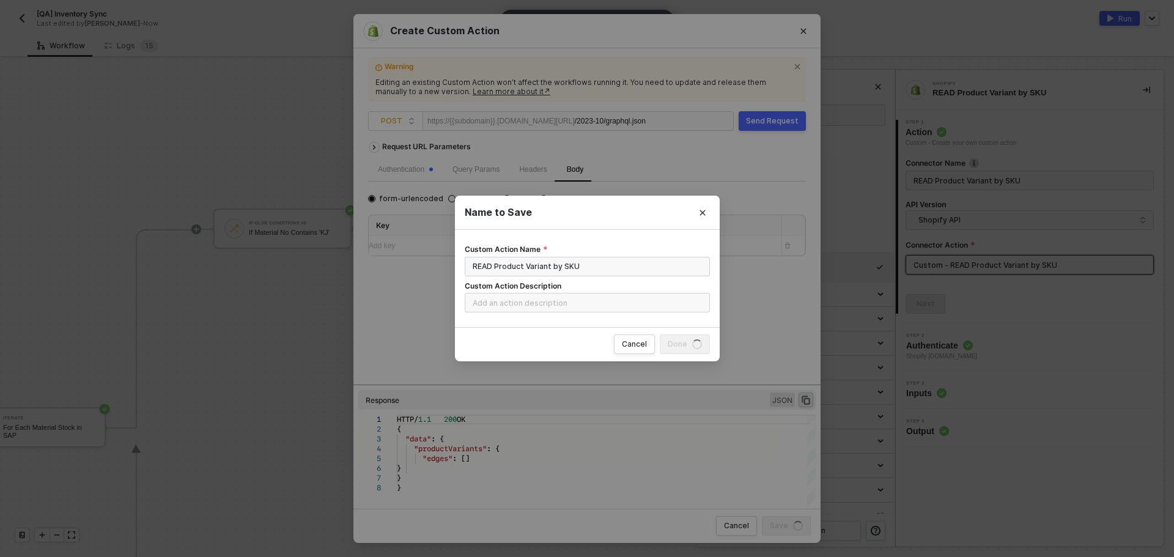
scroll to position [0, 0]
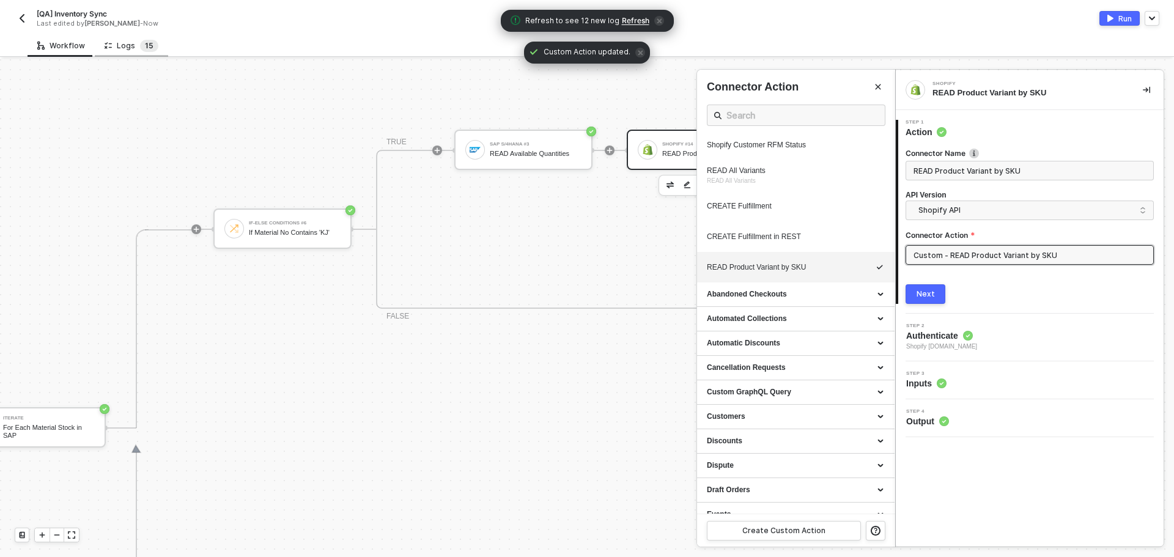
click at [140, 46] on sup "1 5" at bounding box center [149, 46] width 18 height 12
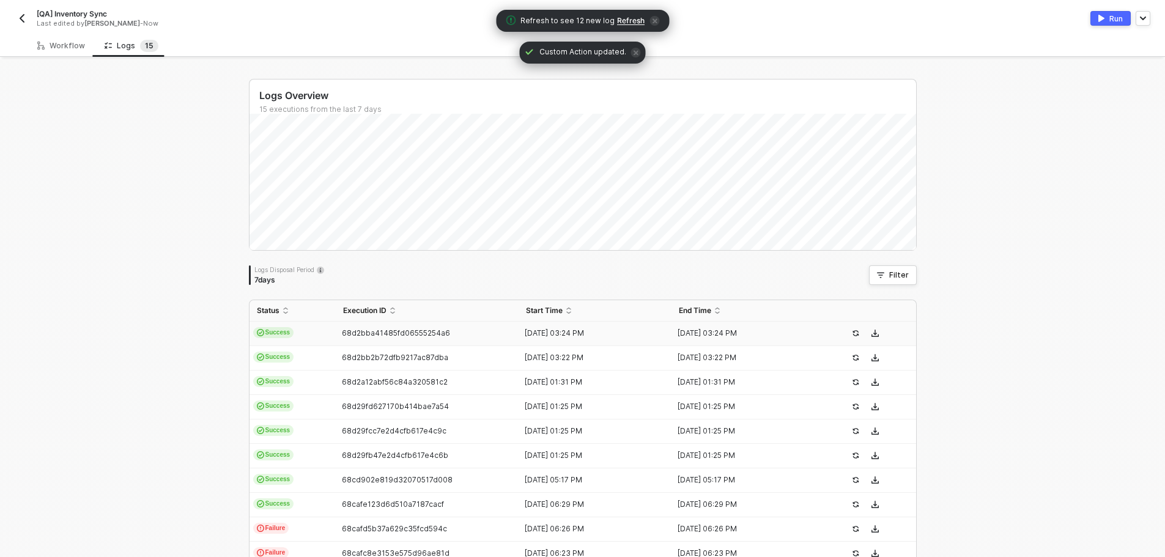
click at [1107, 15] on button "Run" at bounding box center [1110, 18] width 40 height 15
click at [65, 44] on div "Workflow" at bounding box center [61, 46] width 48 height 10
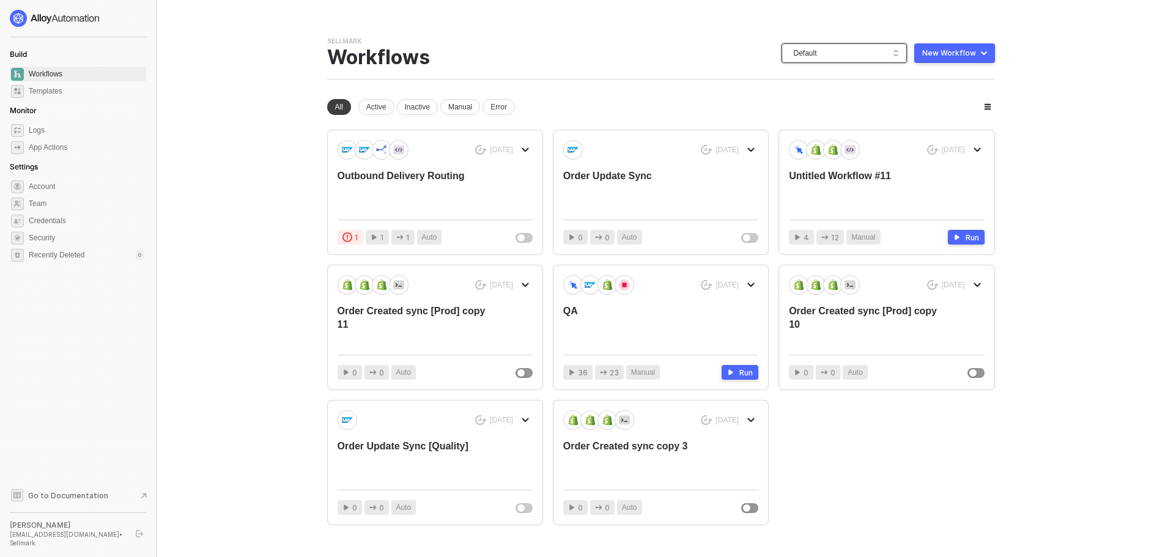
click at [875, 48] on span "Default" at bounding box center [847, 53] width 106 height 18
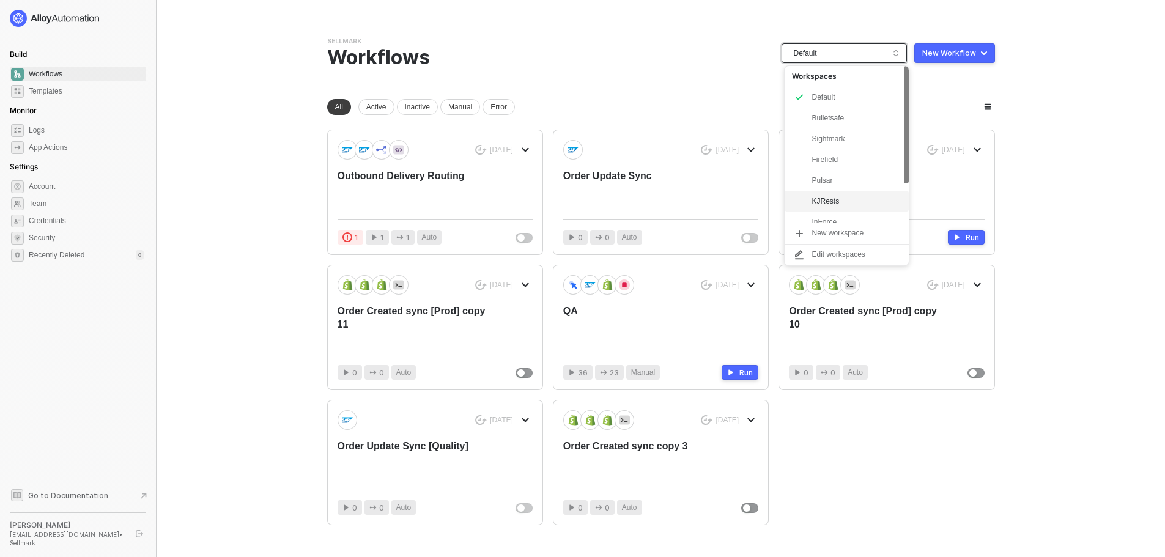
click at [845, 203] on div "KJRests" at bounding box center [856, 201] width 90 height 15
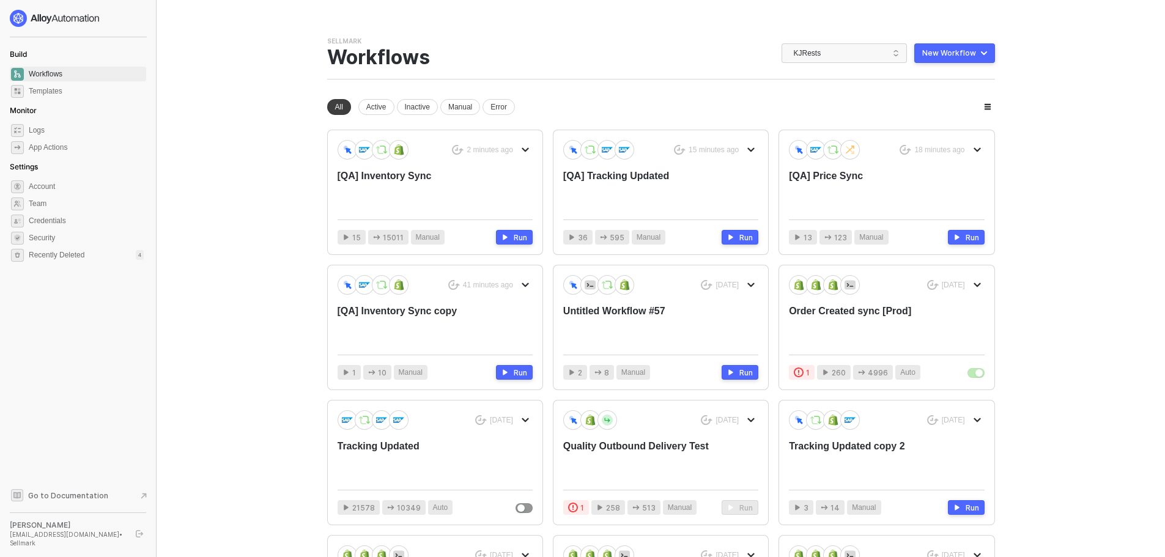
click at [236, 265] on main "You need to expand your browser window or switch to a computer with a bigger sc…" at bounding box center [582, 383] width 1165 height 766
click at [866, 187] on div "[QA] Price Sync" at bounding box center [867, 189] width 156 height 40
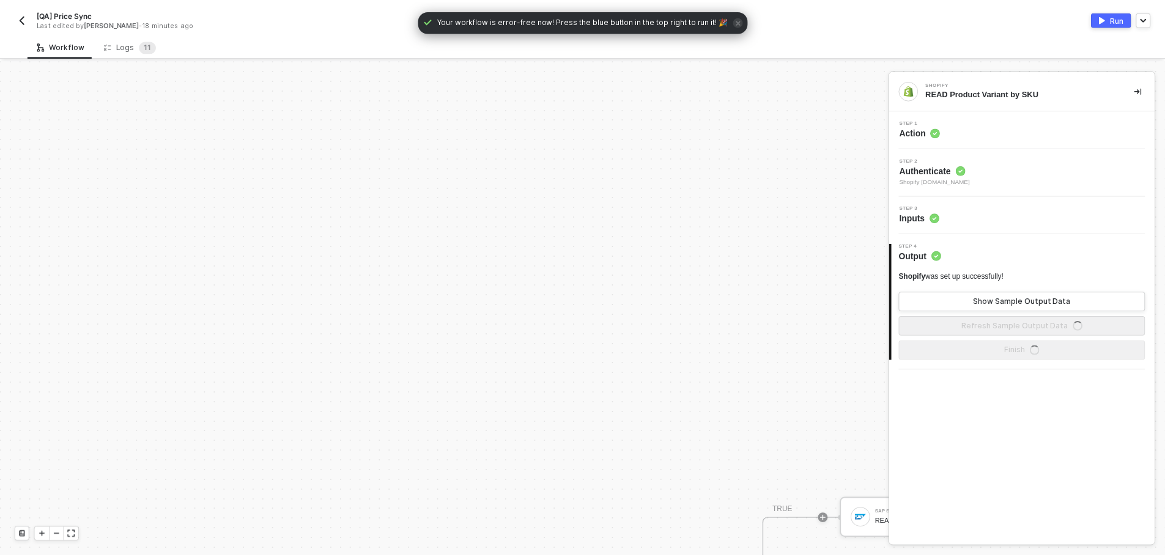
scroll to position [369, 0]
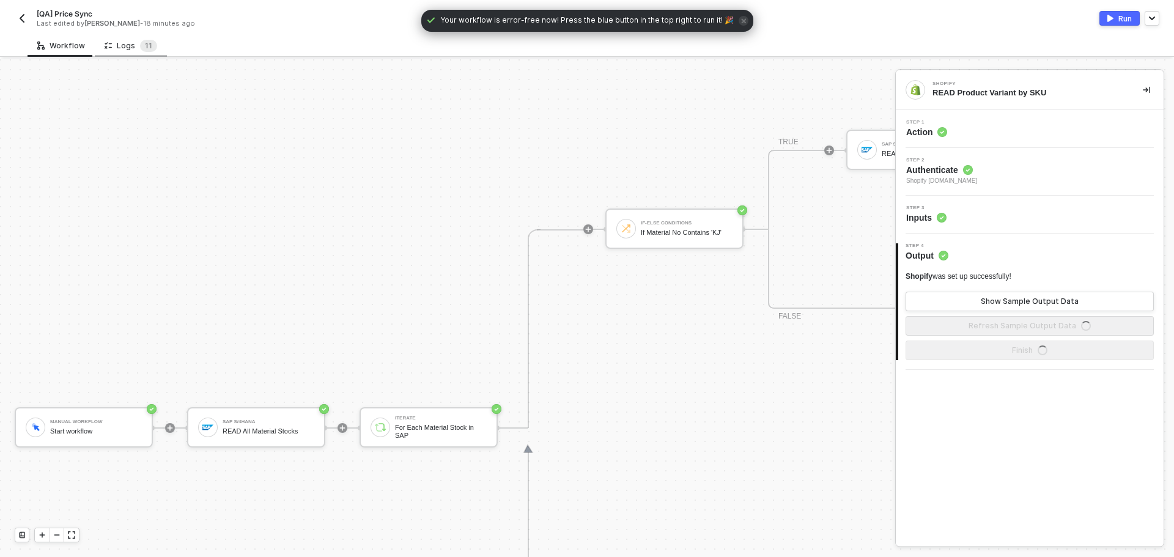
click at [125, 50] on div "Logs 1 1" at bounding box center [131, 46] width 53 height 12
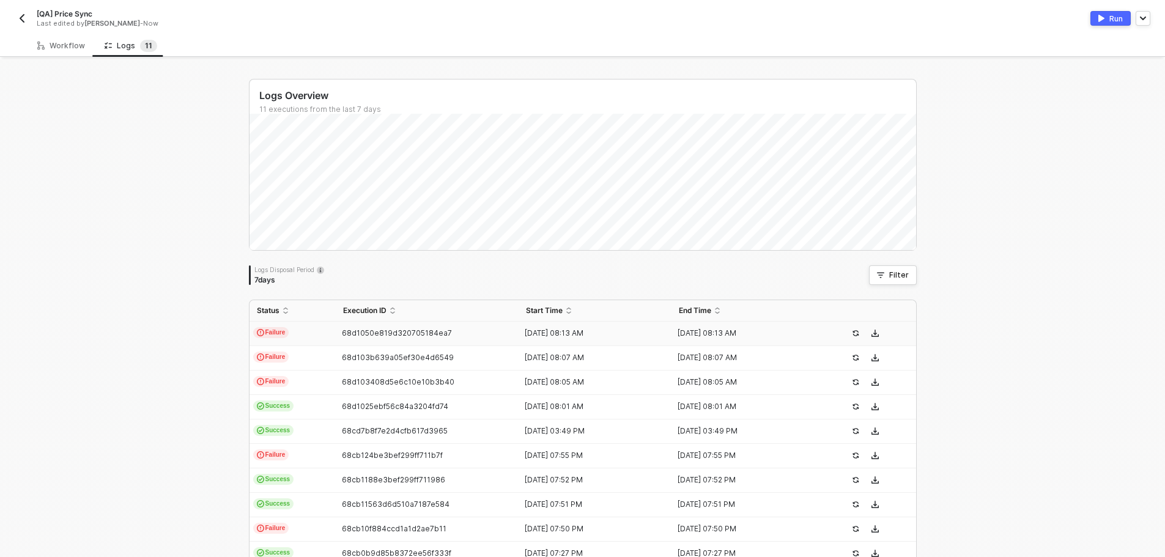
click at [342, 331] on span "68d1050e819d320705184ea7" at bounding box center [397, 332] width 110 height 9
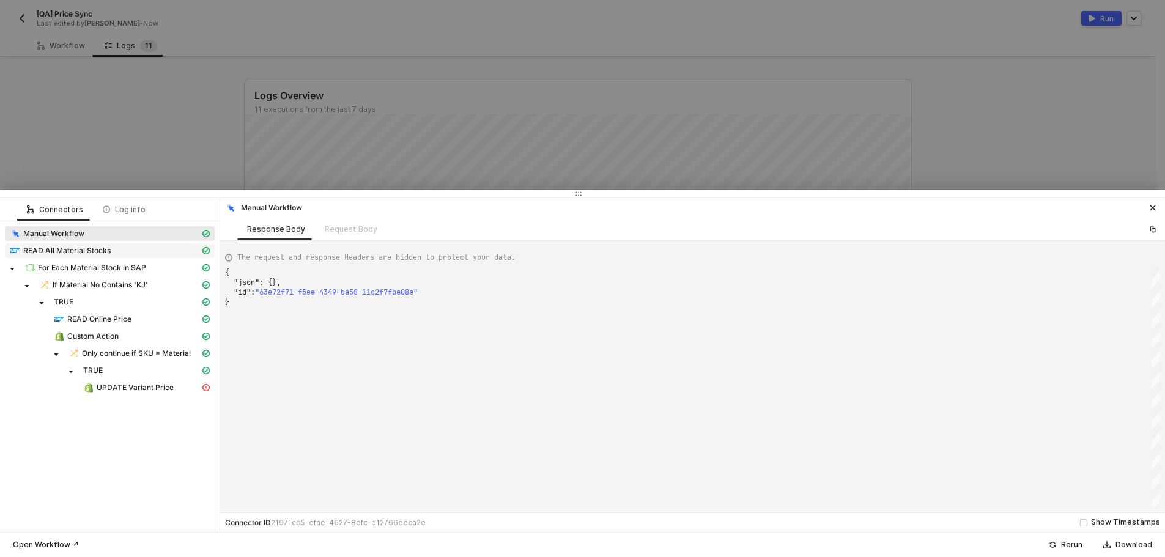
click at [131, 252] on div "READ All Material Stocks" at bounding box center [105, 250] width 190 height 11
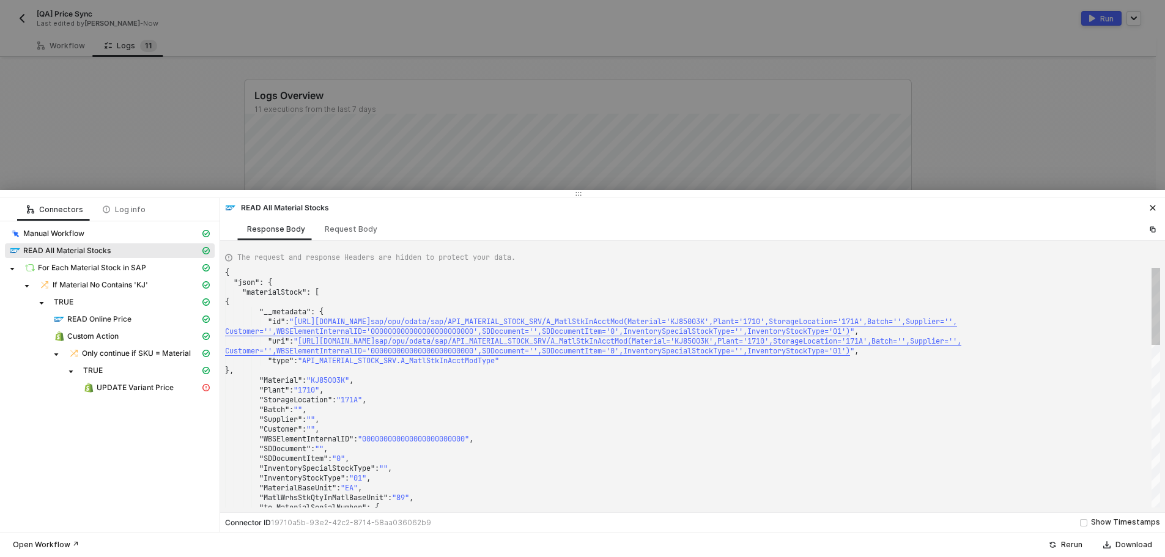
type textarea "}, "Material": "KJ85003K", "Plant": "1710", "StorageLocation": "171A", "Batch":…"
drag, startPoint x: 352, startPoint y: 380, endPoint x: 313, endPoint y: 377, distance: 38.6
click at [123, 320] on span "READ Online Price" at bounding box center [99, 319] width 64 height 10
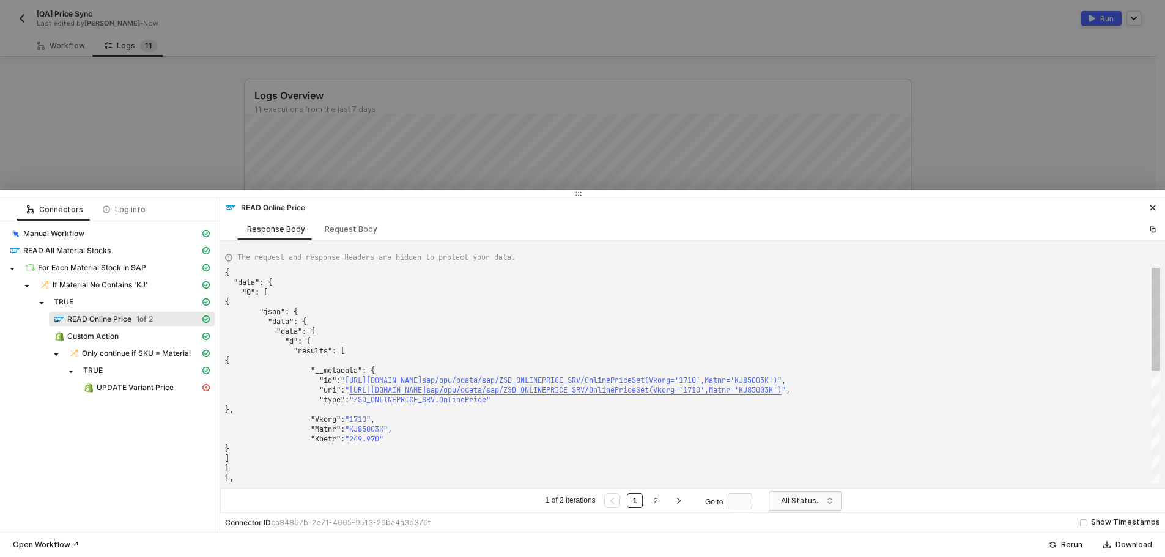
scroll to position [0, 0]
type textarea ""__metadata": { "id": "[URL][DOMAIN_NAME]',Matnr='KJ85003K')", "uri": "[URL][DO…"
drag, startPoint x: 394, startPoint y: 427, endPoint x: 256, endPoint y: 380, distance: 146.2
click at [123, 335] on div "Custom Action" at bounding box center [127, 336] width 146 height 11
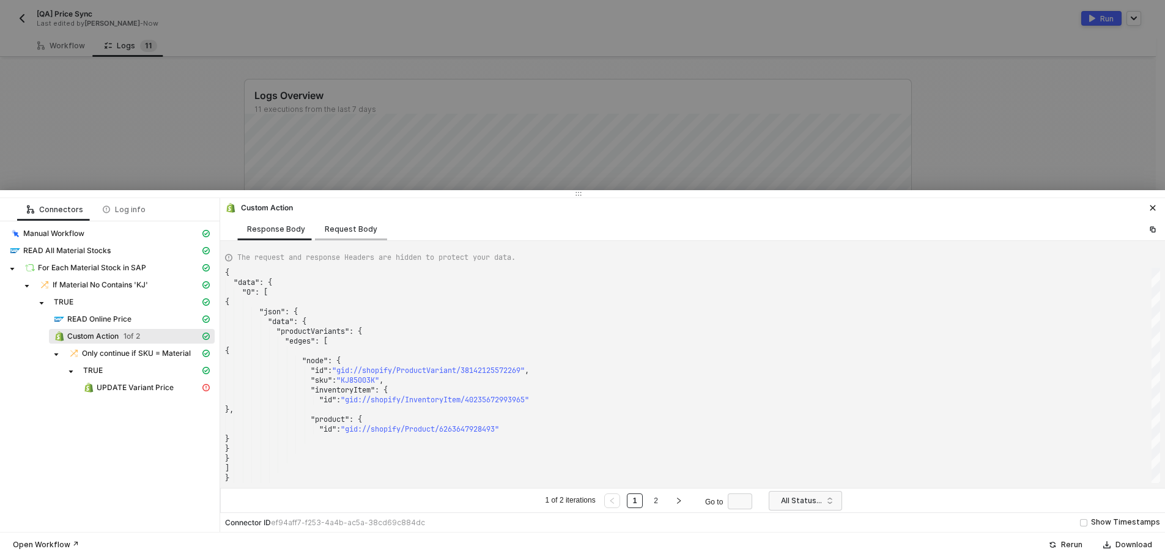
click at [358, 233] on div "Request Body" at bounding box center [351, 229] width 53 height 10
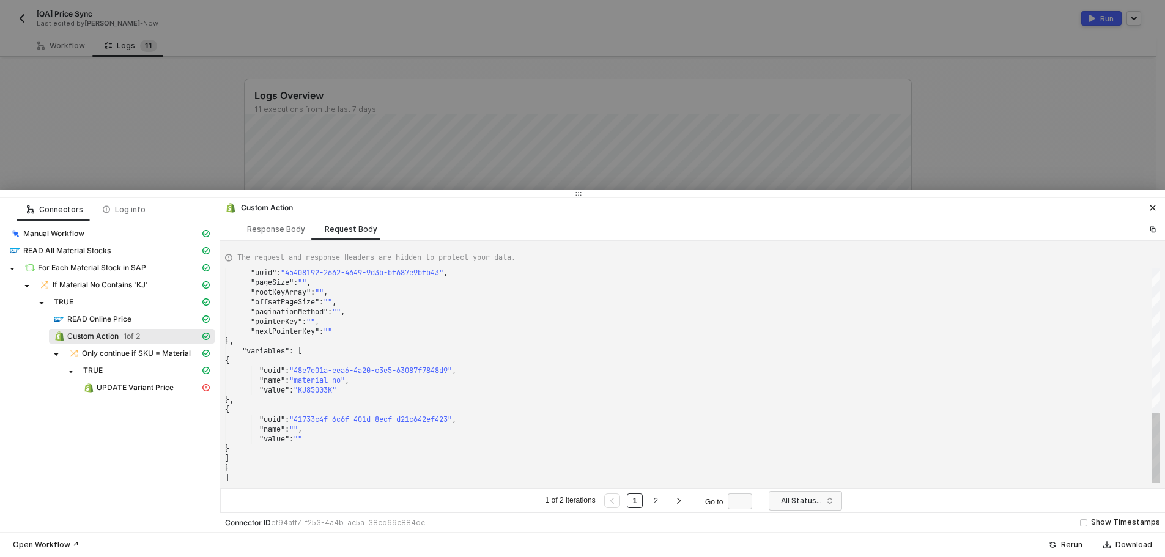
type textarea ""pointerKey": "", "nextPointerKey": "" }, "variables": [ { "uuid": "48e7e01a-ee…"
drag, startPoint x: 339, startPoint y: 393, endPoint x: 308, endPoint y: 391, distance: 30.6
click at [163, 120] on div at bounding box center [582, 278] width 1165 height 557
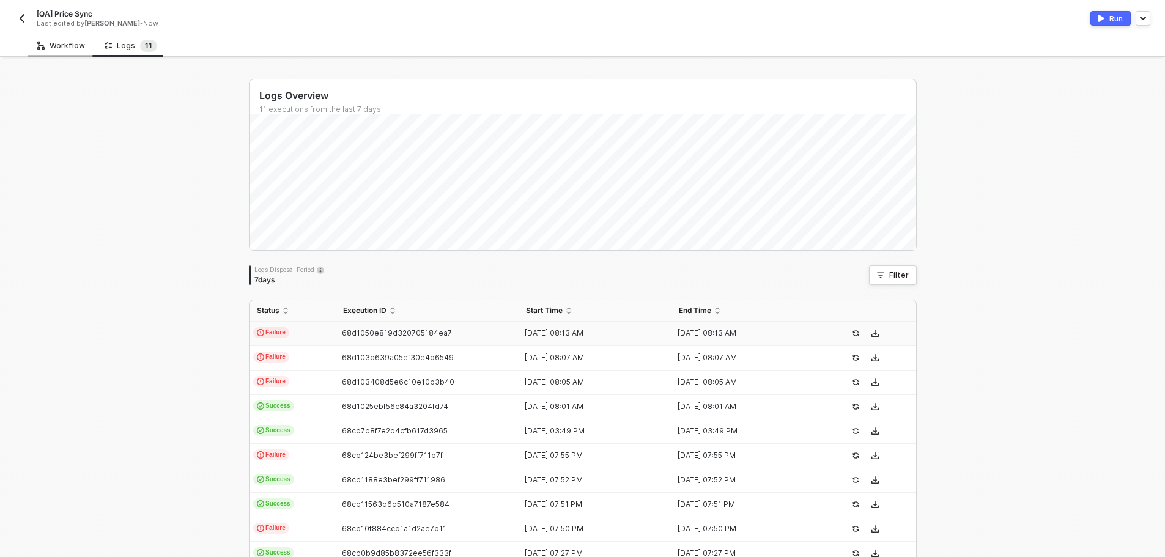
click at [59, 53] on div "Workflow" at bounding box center [61, 45] width 67 height 23
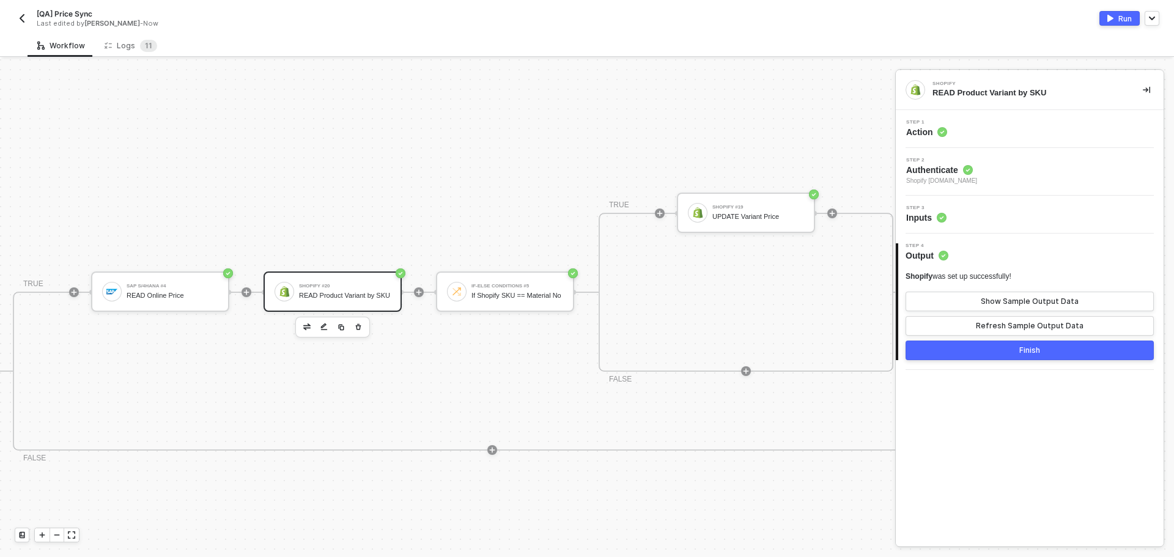
scroll to position [185, 755]
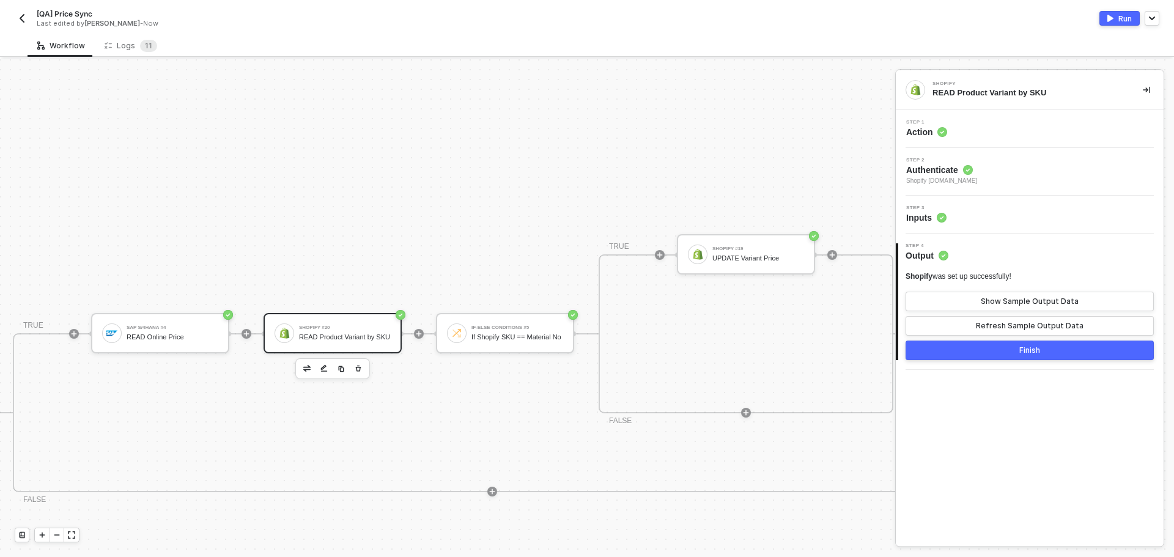
click at [347, 328] on div "Shopify #20" at bounding box center [345, 327] width 92 height 5
click at [149, 48] on span "1" at bounding box center [151, 45] width 4 height 9
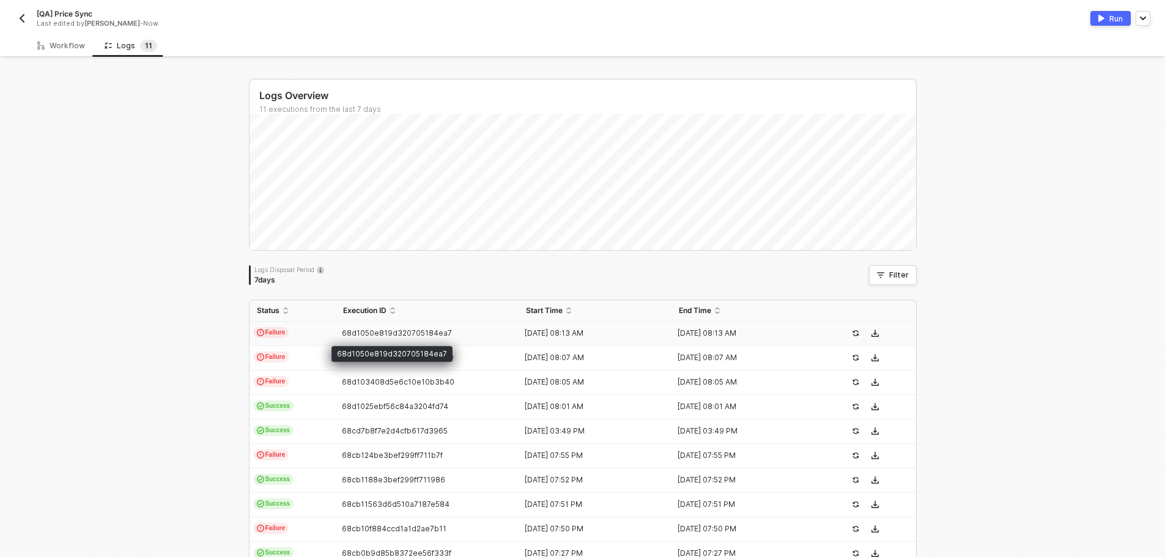
click at [393, 332] on span "68d1050e819d320705184ea7" at bounding box center [397, 332] width 110 height 9
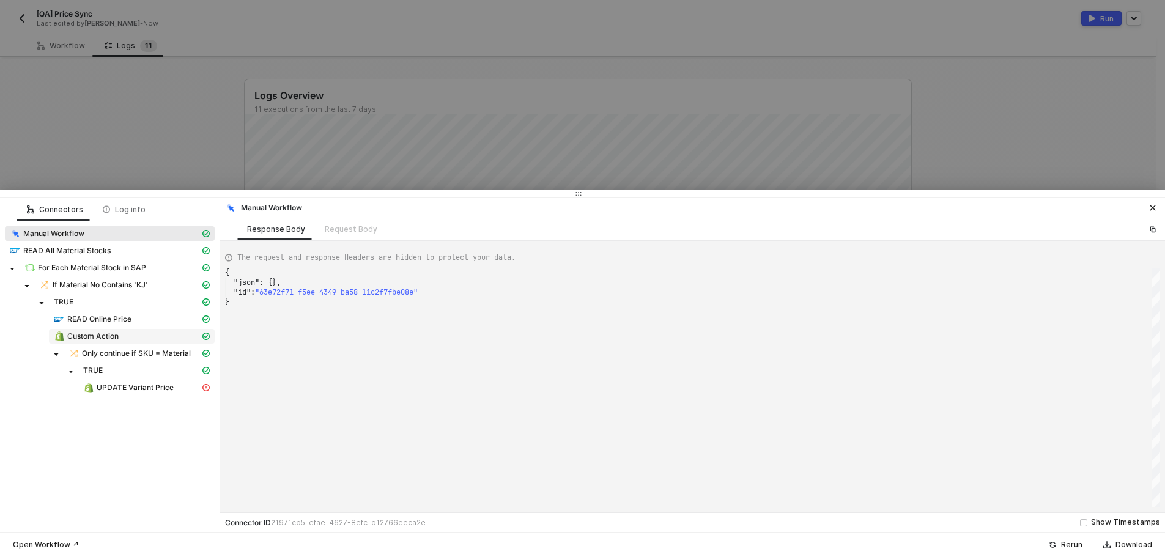
click at [151, 333] on div "Custom Action" at bounding box center [127, 336] width 146 height 11
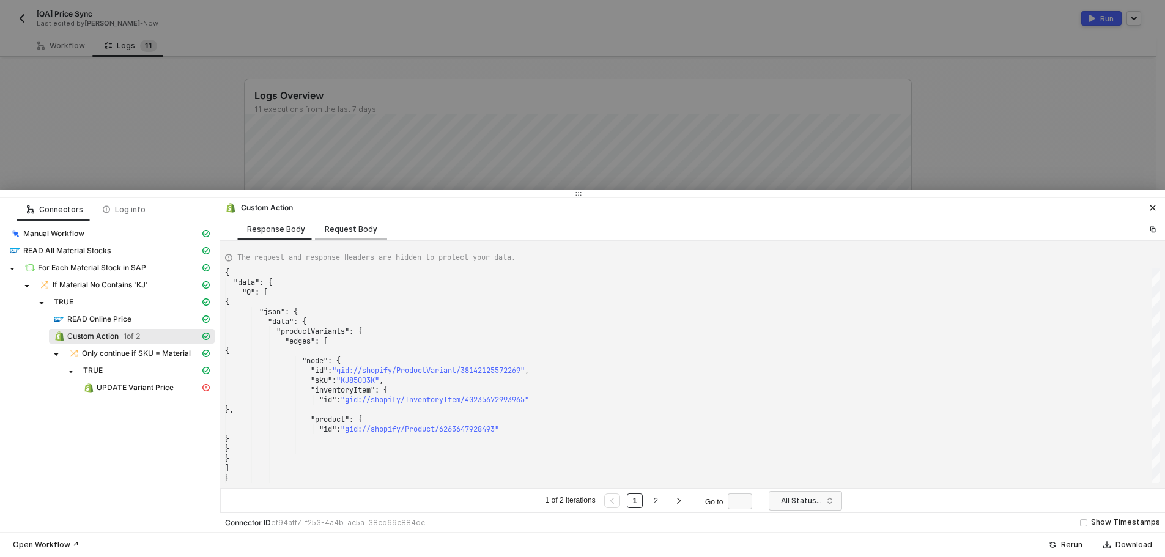
click at [353, 229] on div "Request Body" at bounding box center [351, 229] width 53 height 10
type textarea "[ { "keyValuePairs": [], "apiVersion": "shopifyV1", "resource": "custom", "oper…"
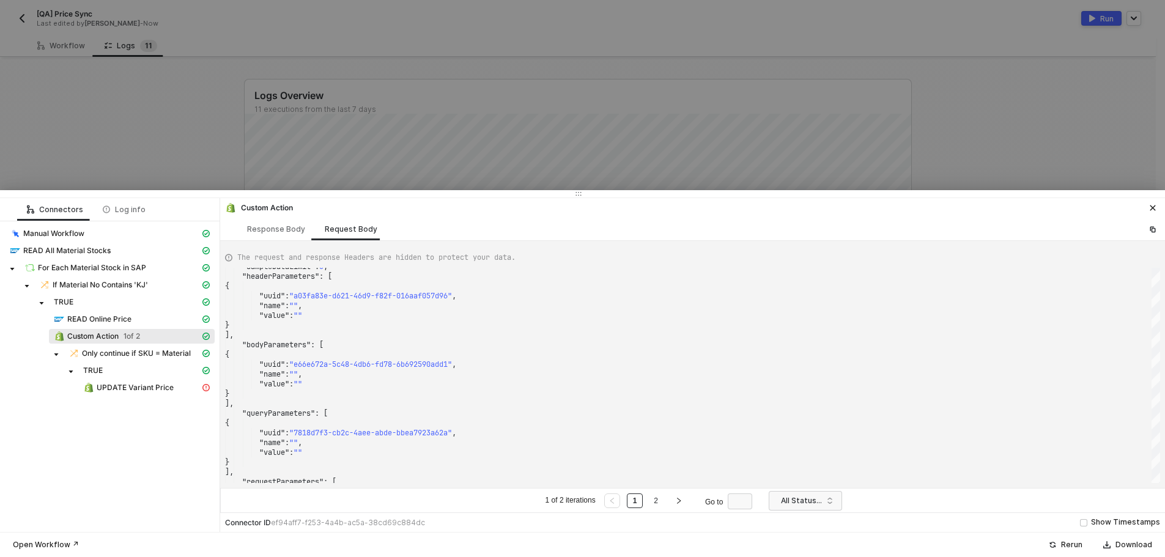
click at [195, 141] on div at bounding box center [582, 278] width 1165 height 557
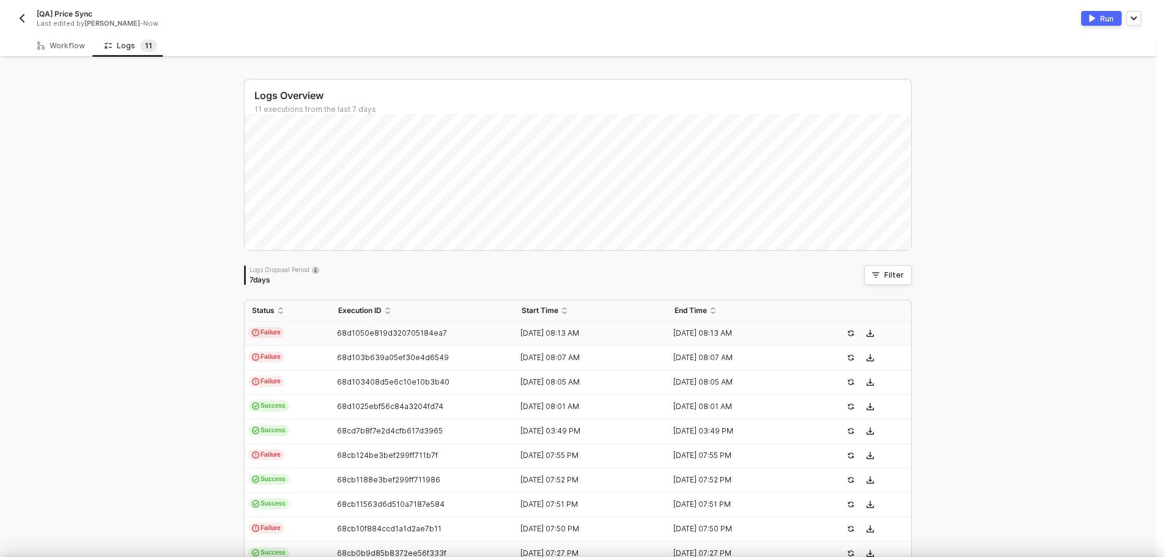
click at [74, 53] on div at bounding box center [582, 278] width 1165 height 557
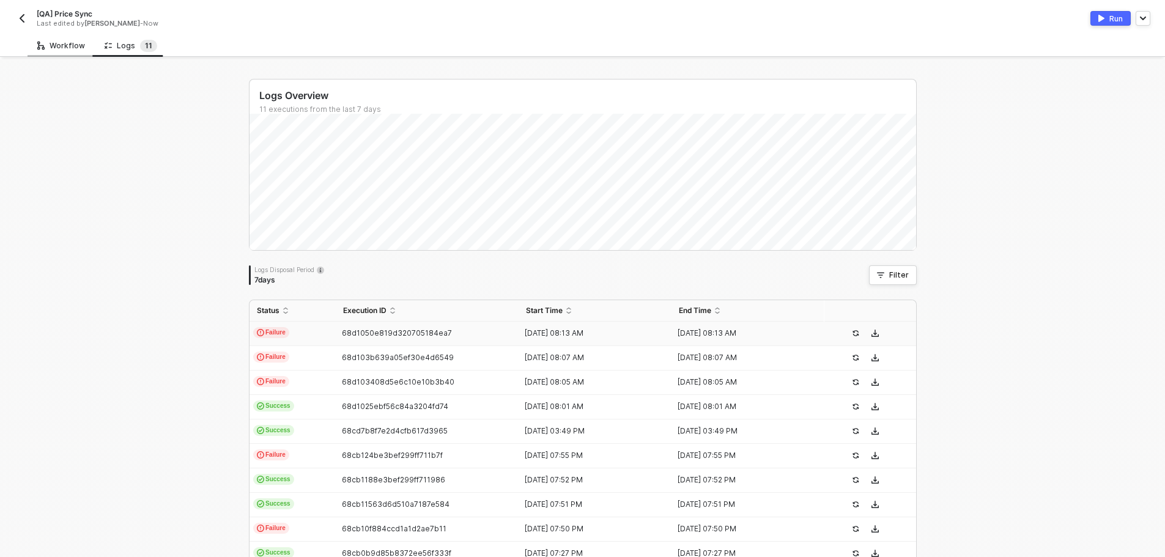
click at [29, 47] on div "Workflow" at bounding box center [61, 45] width 67 height 23
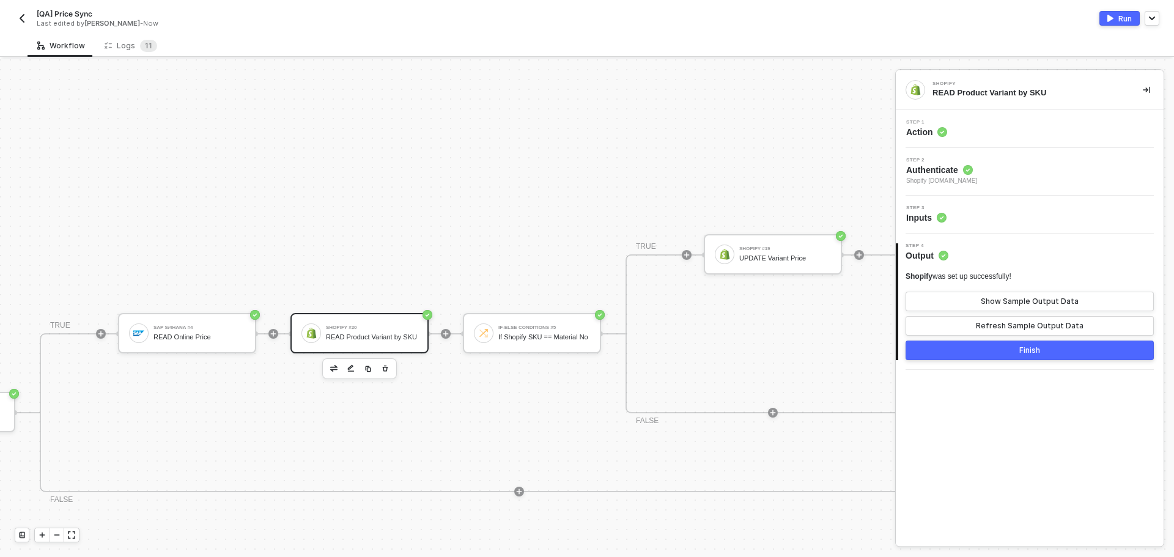
scroll to position [185, 684]
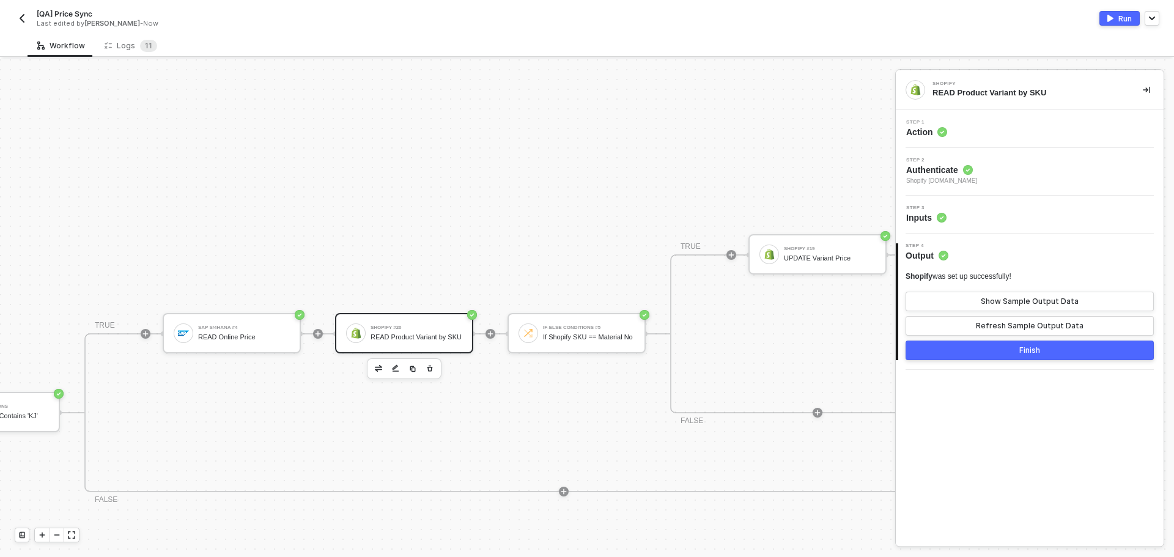
click at [988, 135] on div "Step 1 Action" at bounding box center [1031, 129] width 265 height 18
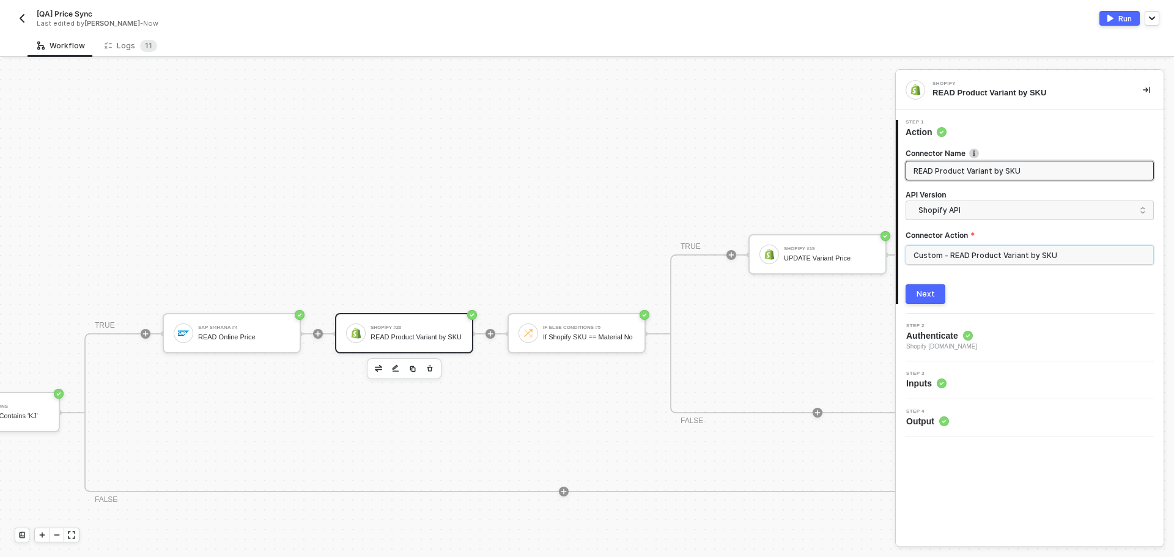
click at [1043, 254] on input "Custom - READ Product Variant by SKU" at bounding box center [1030, 255] width 248 height 20
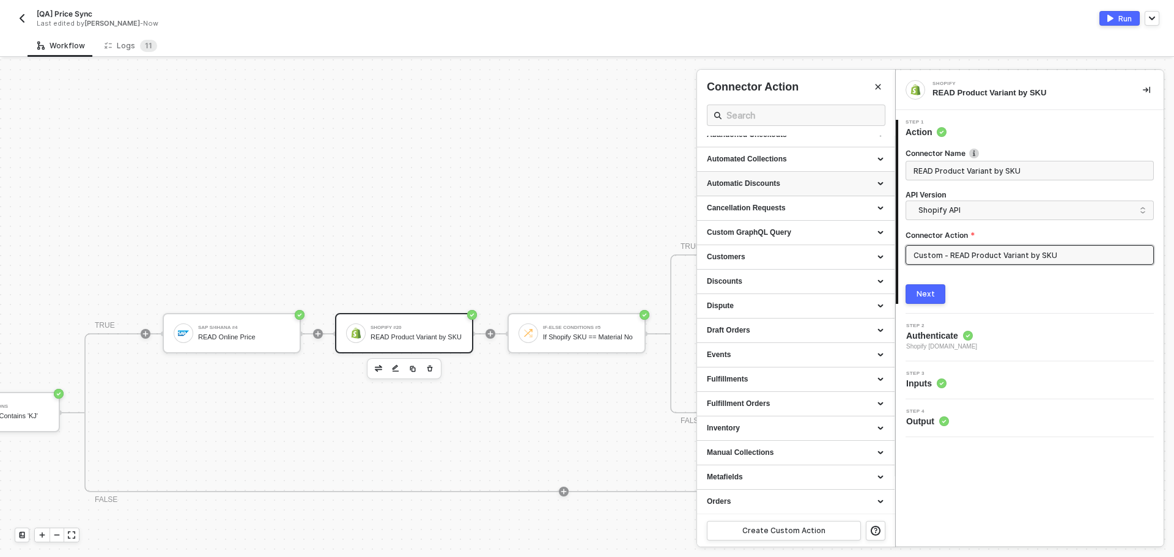
scroll to position [0, 0]
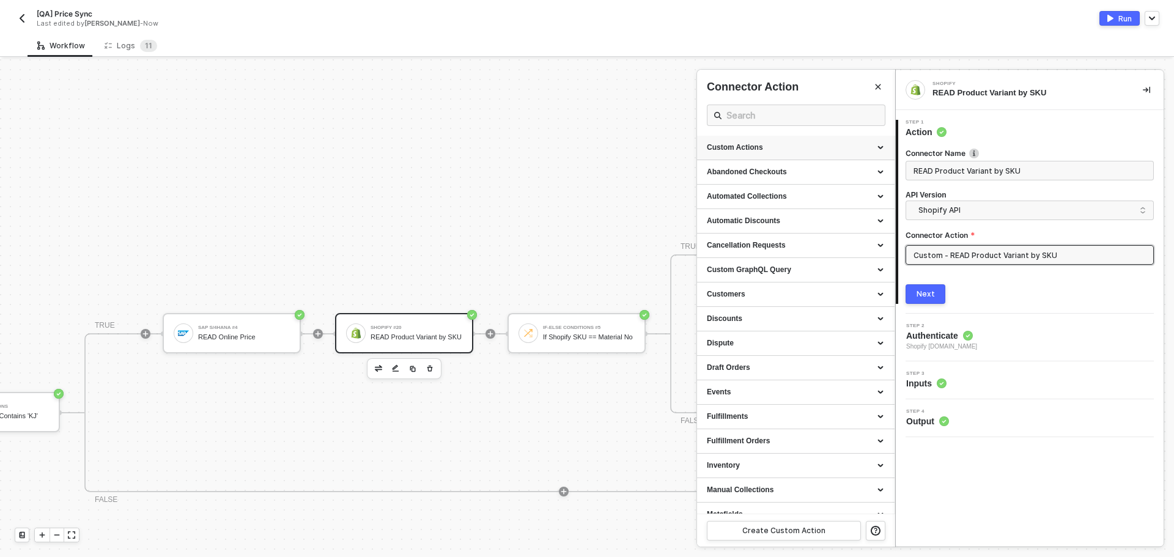
click at [845, 147] on div "Custom Actions" at bounding box center [796, 147] width 178 height 10
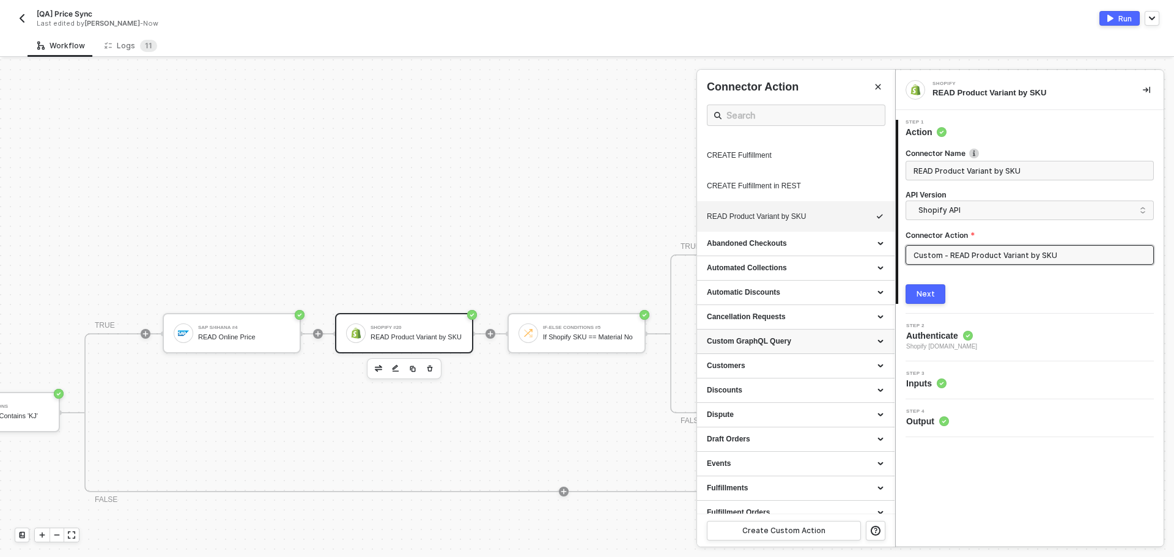
scroll to position [734, 0]
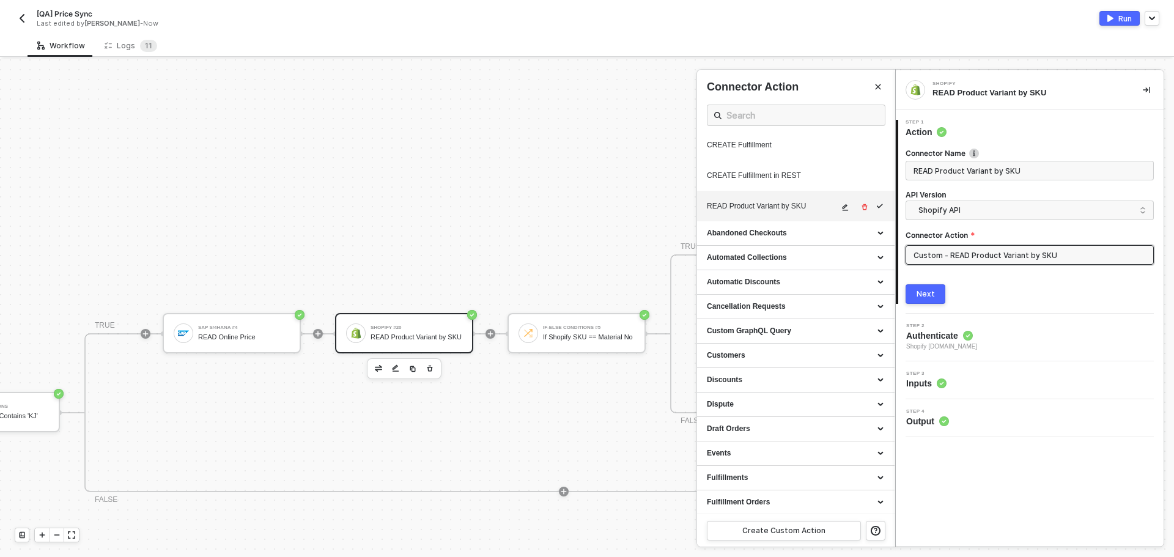
click at [838, 210] on button "button" at bounding box center [845, 207] width 15 height 15
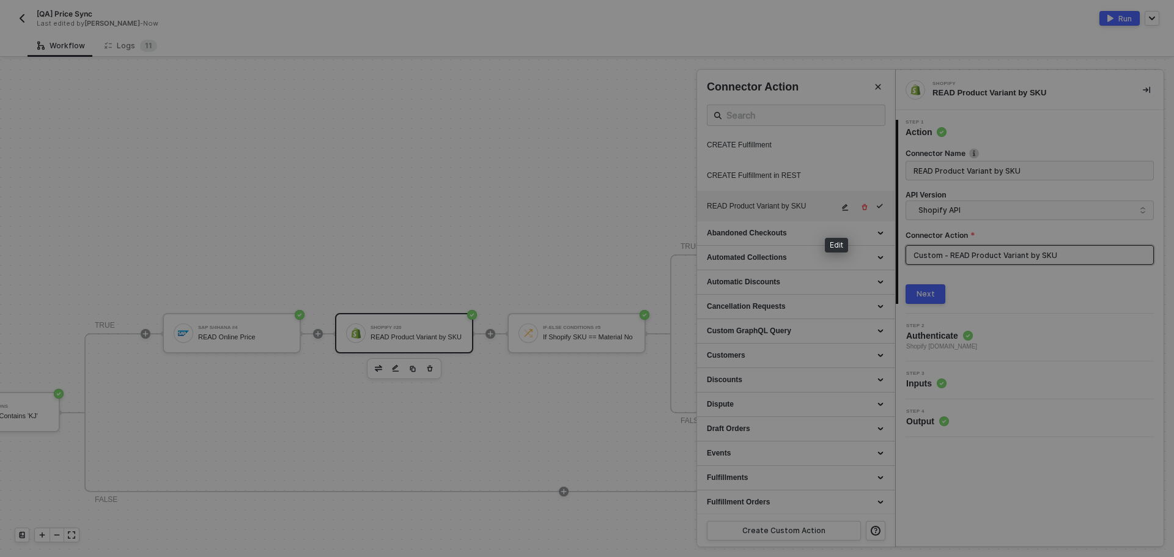
type textarea "HTTP/1.1 200 OK { "data": { "productVariants": { "edges": [ { "node": { "id": "…"
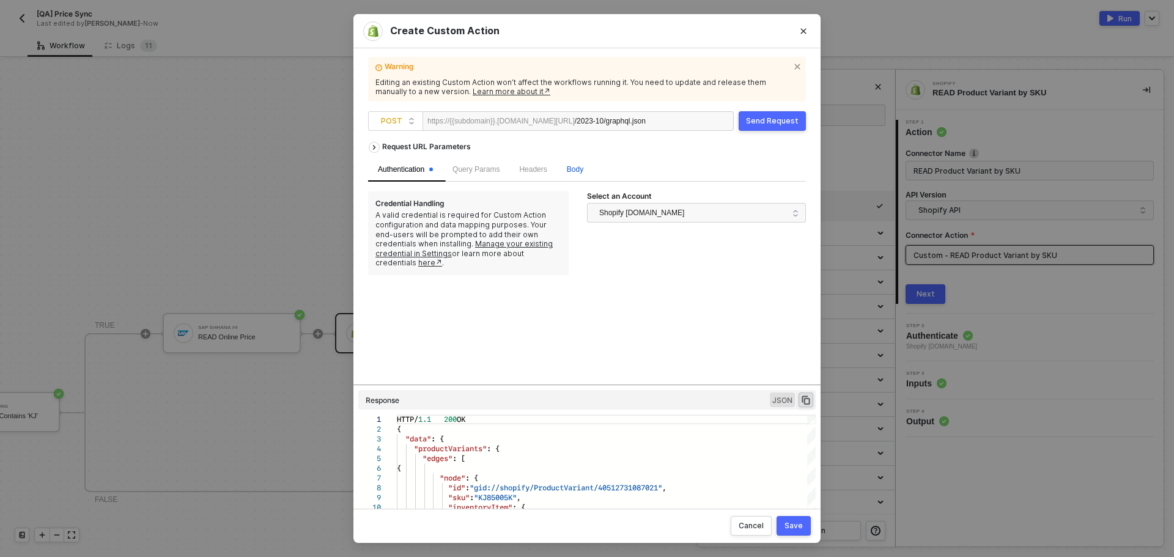
click at [578, 172] on span "Body" at bounding box center [575, 169] width 17 height 9
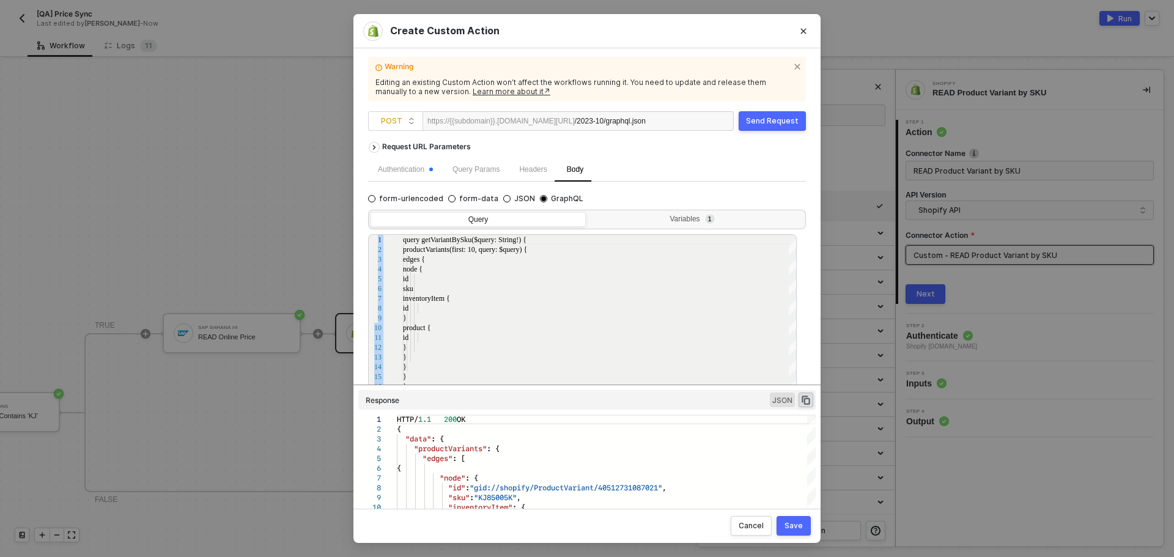
drag, startPoint x: 807, startPoint y: 231, endPoint x: 802, endPoint y: 248, distance: 17.1
click at [802, 248] on div "Warning Editing an existing Custom Action won’t affect the workflows running it…" at bounding box center [586, 278] width 467 height 460
click at [749, 226] on div "Variables 1" at bounding box center [695, 220] width 215 height 17
click at [588, 212] on input "Variables 1" at bounding box center [588, 212] width 0 height 0
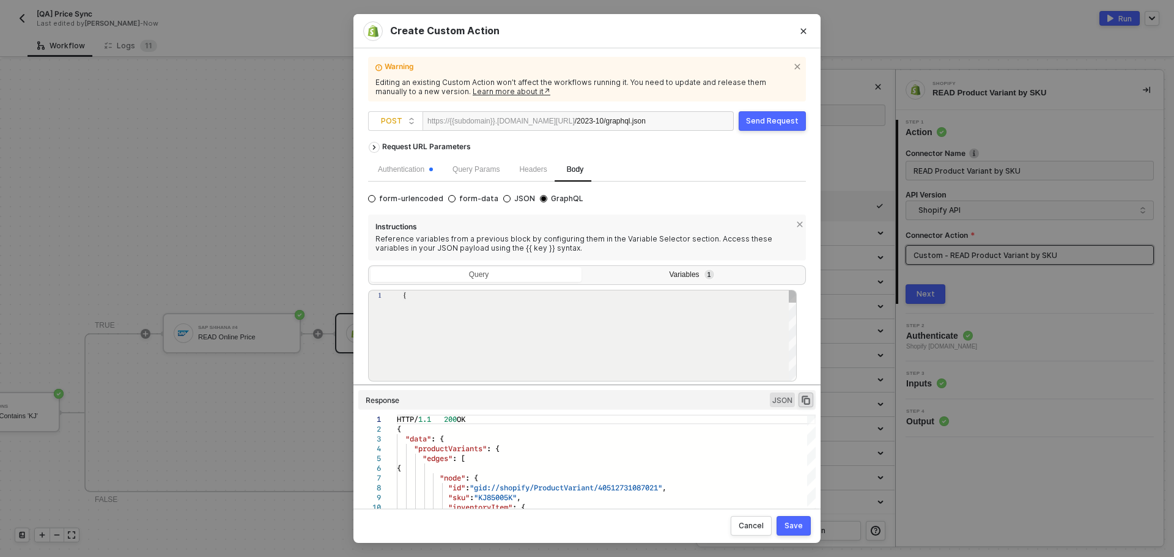
type textarea "{ "query": "{{material_no}}" }"
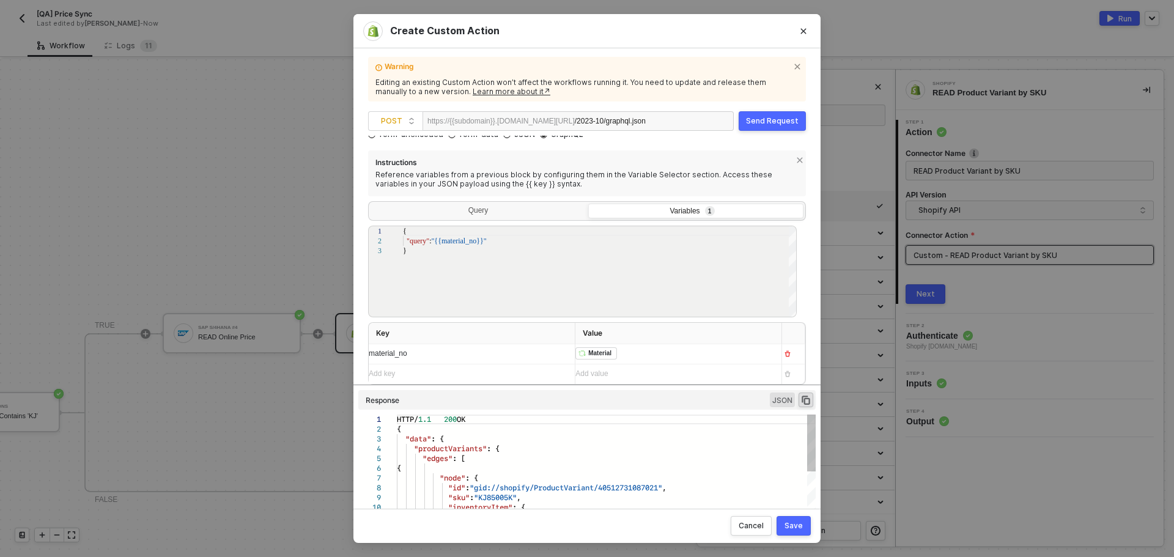
scroll to position [0, 0]
drag, startPoint x: 522, startPoint y: 499, endPoint x: 486, endPoint y: 496, distance: 36.8
click at [625, 360] on div "﻿ ﻿ Material ﻿" at bounding box center [673, 354] width 196 height 20
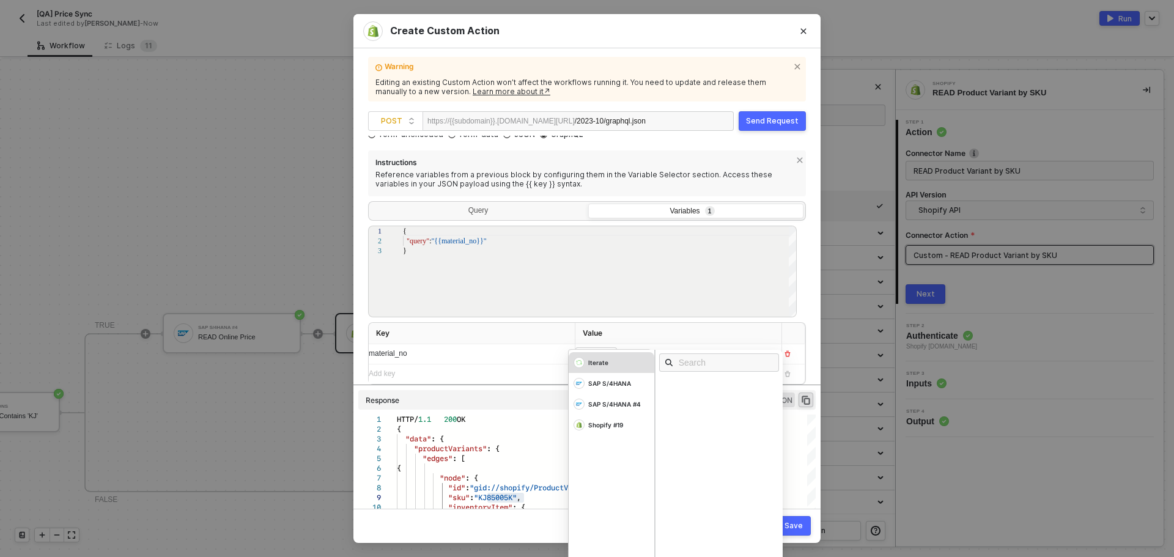
click at [629, 363] on div "Iterate" at bounding box center [612, 362] width 86 height 21
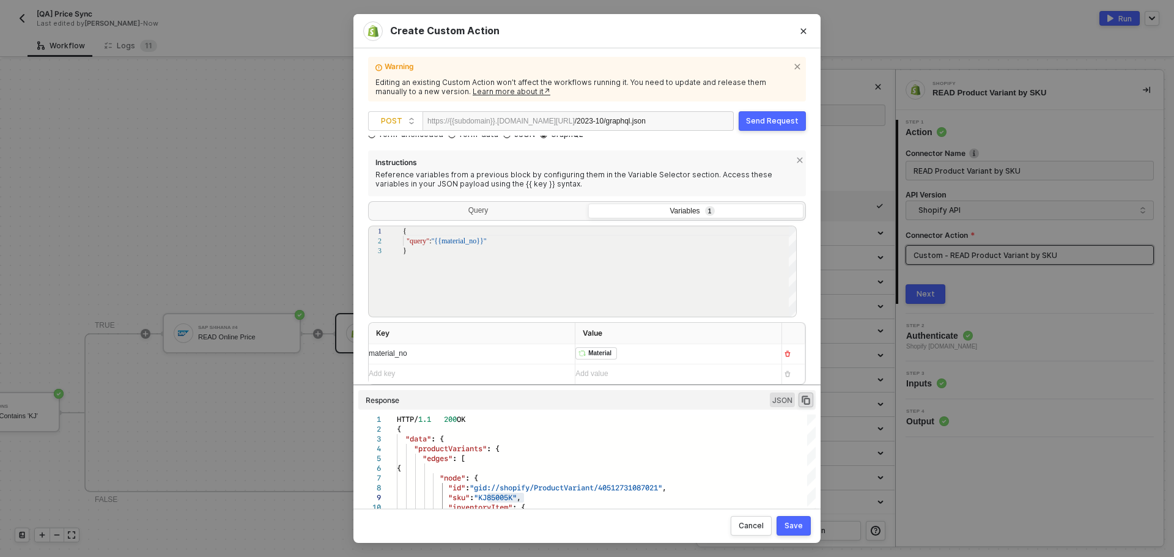
click at [672, 143] on div "form-urlencoded form-data JSON GraphQL Instructions Reference variables from a …" at bounding box center [587, 255] width 438 height 257
click at [758, 127] on button "Send Request" at bounding box center [772, 121] width 67 height 20
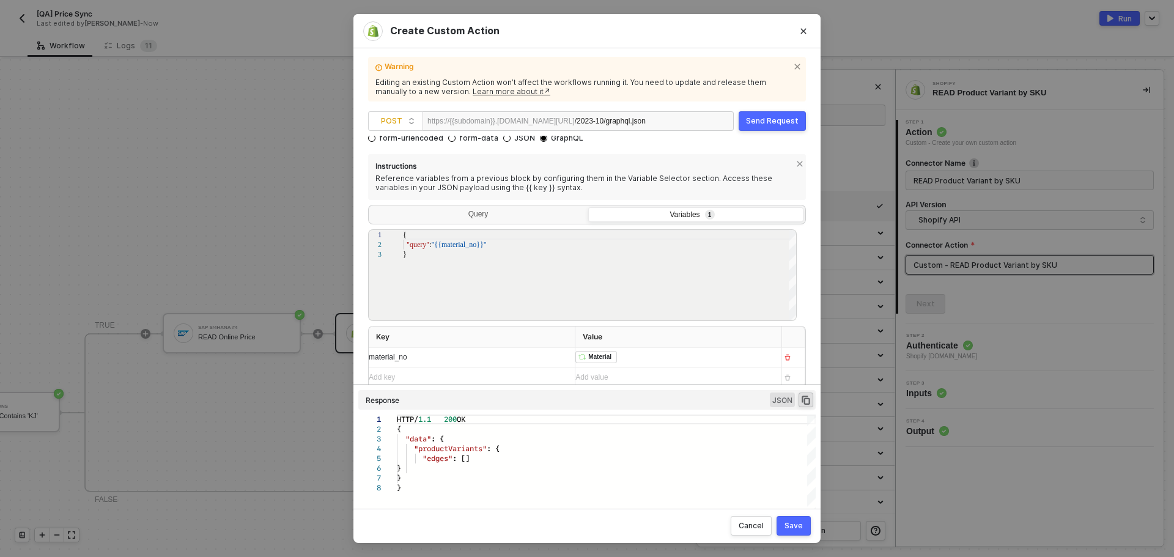
scroll to position [64, 0]
click at [809, 26] on button "Close" at bounding box center [804, 31] width 20 height 20
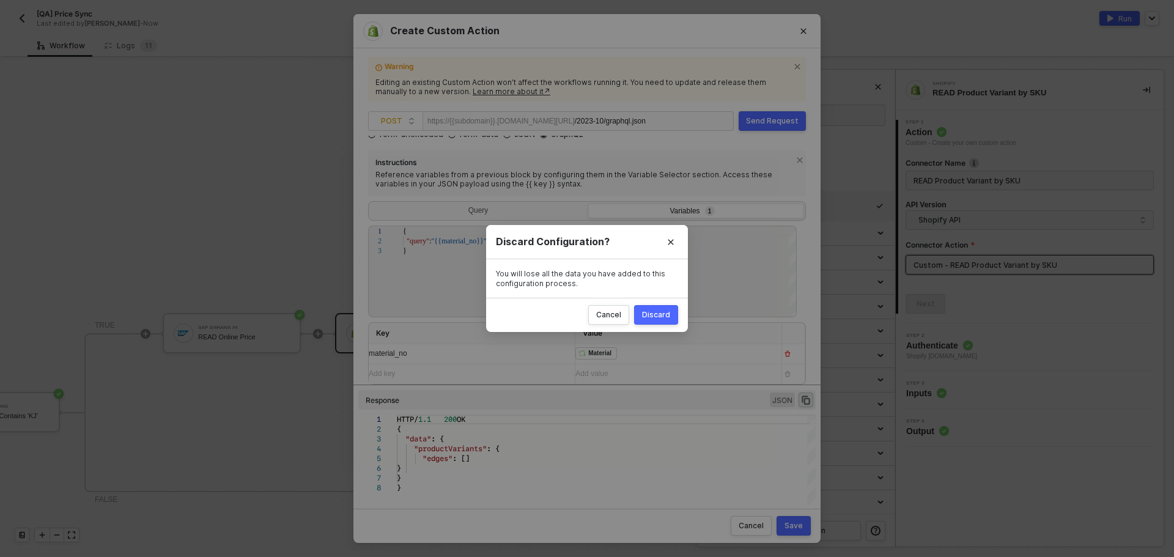
drag, startPoint x: 669, startPoint y: 310, endPoint x: 558, endPoint y: 200, distance: 156.5
click at [668, 310] on div "Discard" at bounding box center [656, 315] width 28 height 10
radio input "true"
radio input "false"
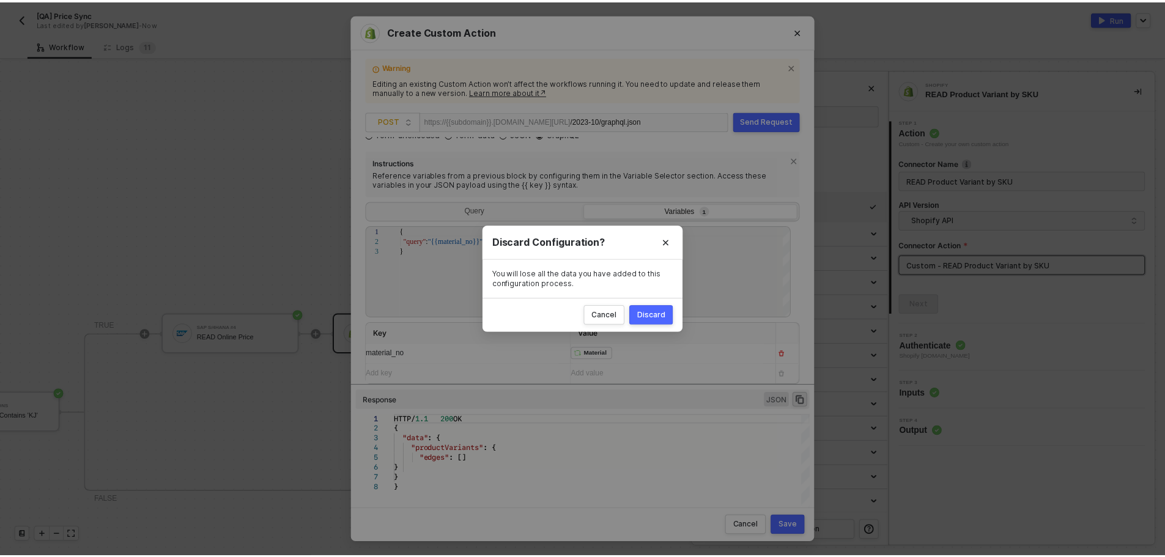
scroll to position [0, 0]
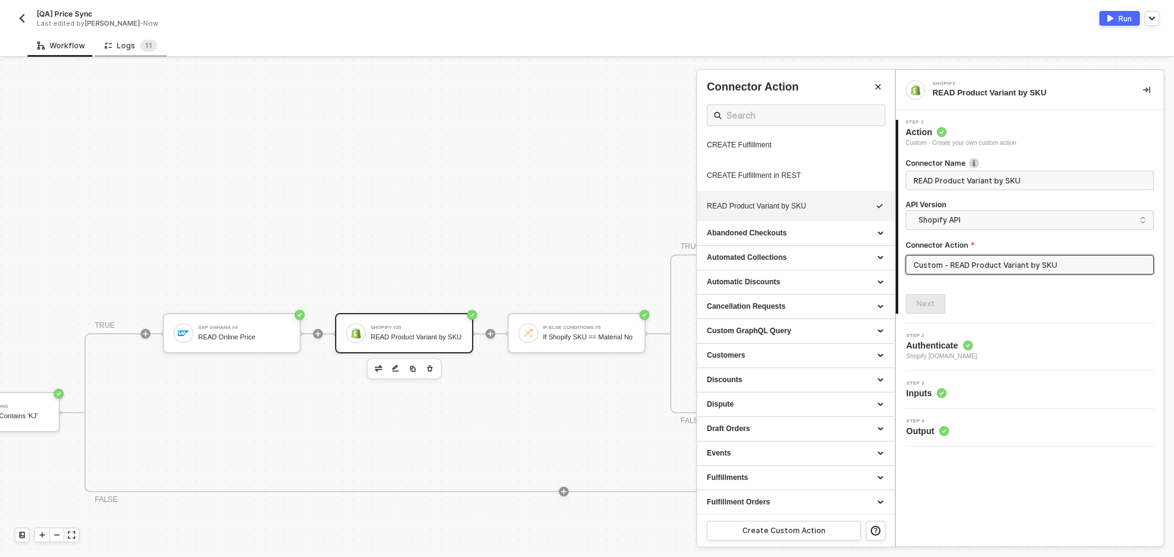
click at [130, 50] on div "Logs 1 1" at bounding box center [131, 46] width 53 height 12
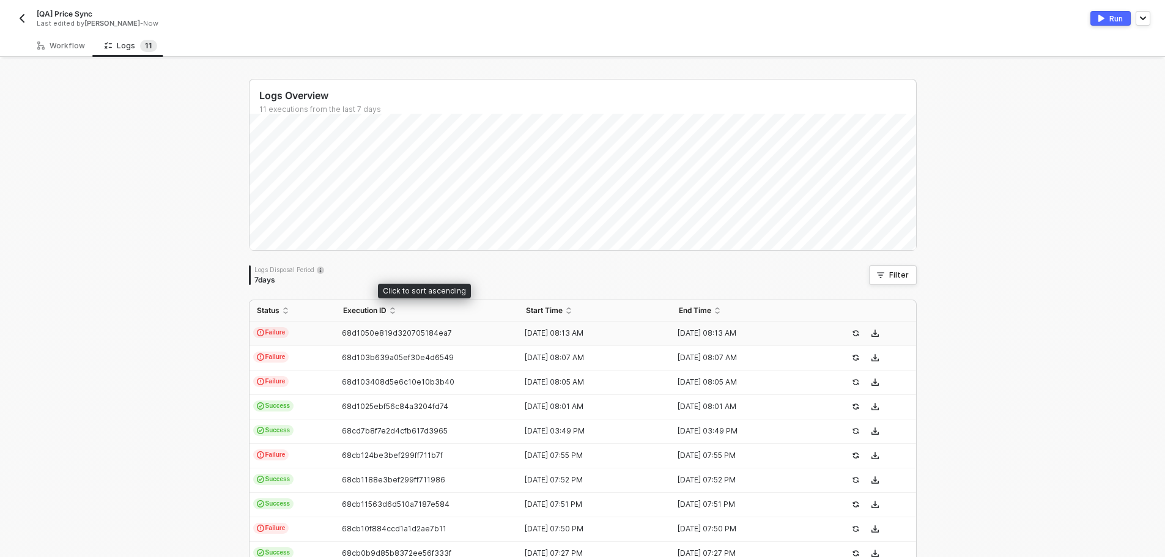
click at [412, 322] on td "68d1050e819d320705184ea7" at bounding box center [427, 334] width 183 height 24
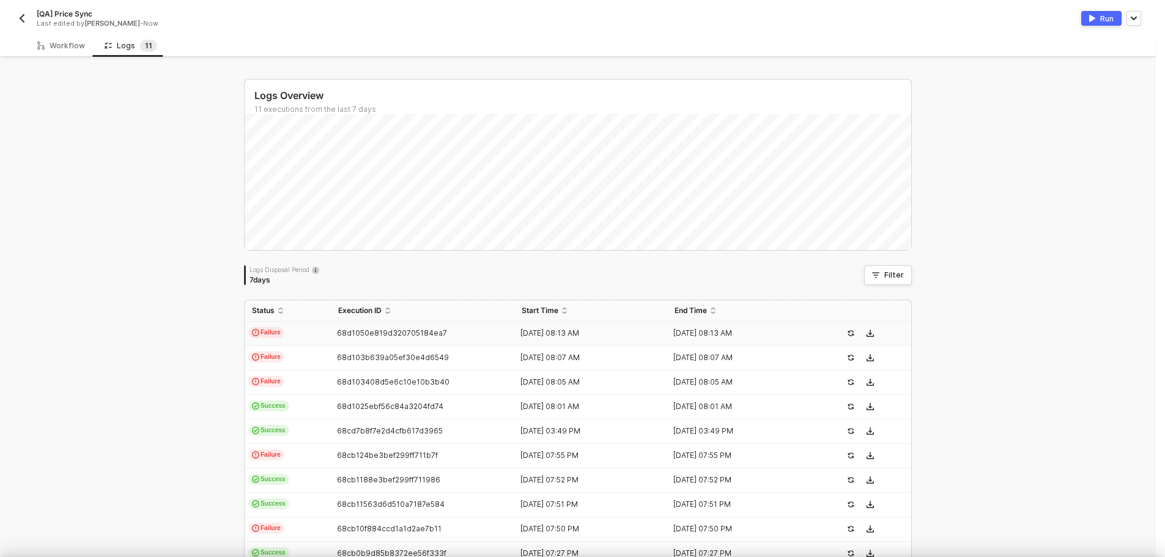
type textarea "{ "json": {}, "id": "63e72f71-f5ee-4349-ba58-11c2f7fbe08e" }"
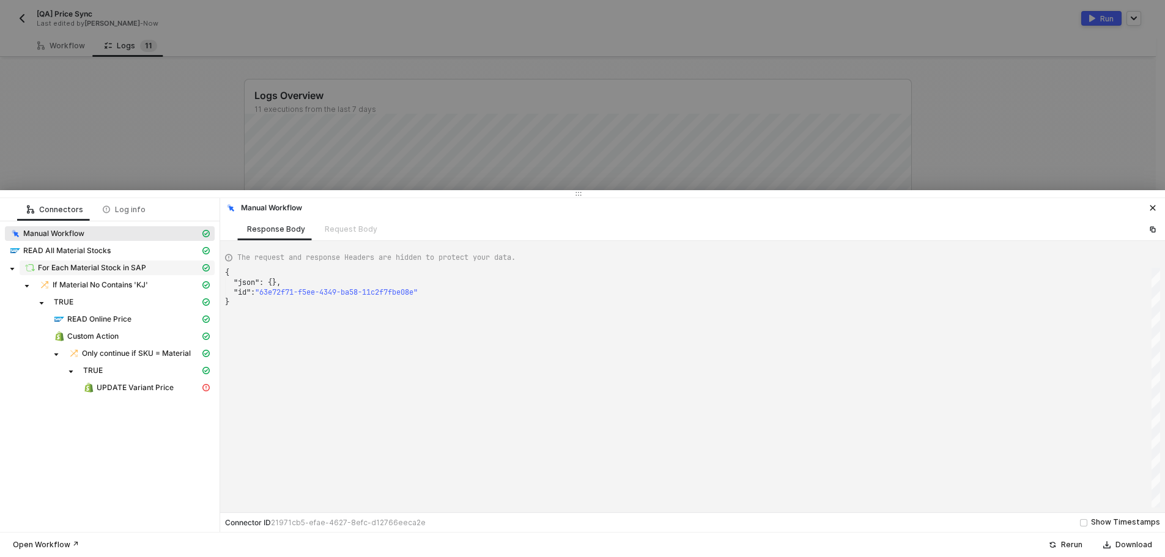
click at [126, 268] on span "For Each Material Stock in SAP" at bounding box center [92, 268] width 108 height 10
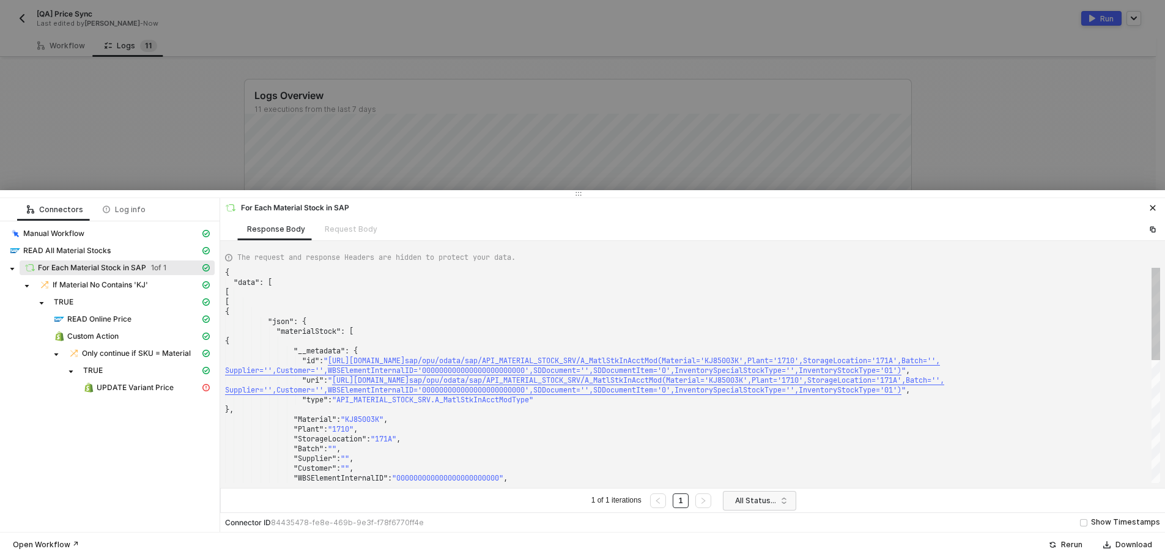
click at [128, 243] on div "Manual Workflow" at bounding box center [110, 234] width 210 height 17
click at [161, 256] on span "READ All Material Stocks" at bounding box center [110, 250] width 210 height 15
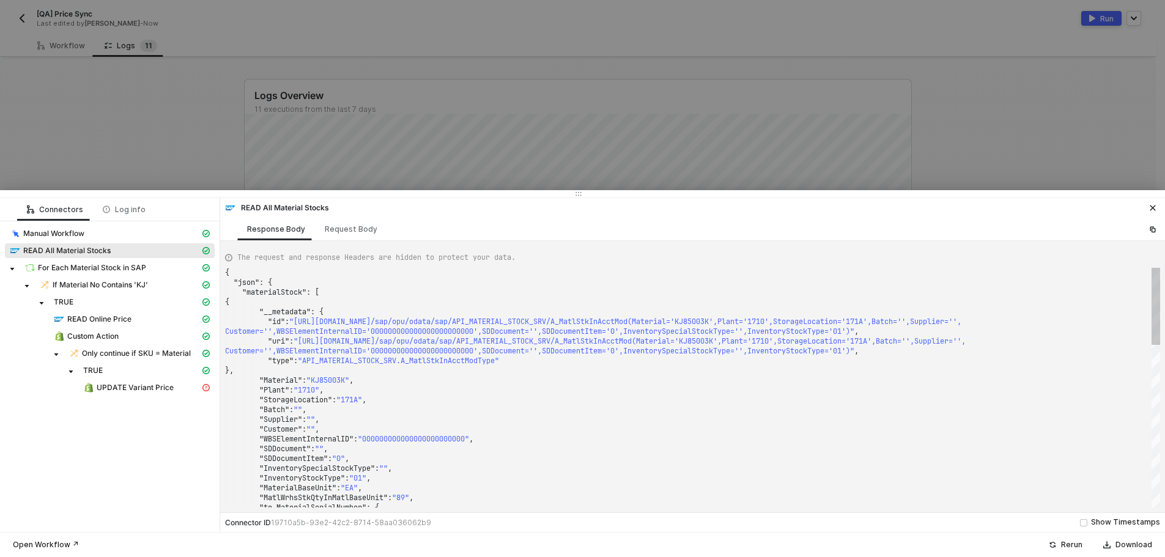
type textarea "}, "Material": "KJ85003K", "Plant": "1710", "StorageLocation": "171A", "Batch":…"
click at [336, 384] on span ""KJ85003K"" at bounding box center [327, 380] width 43 height 10
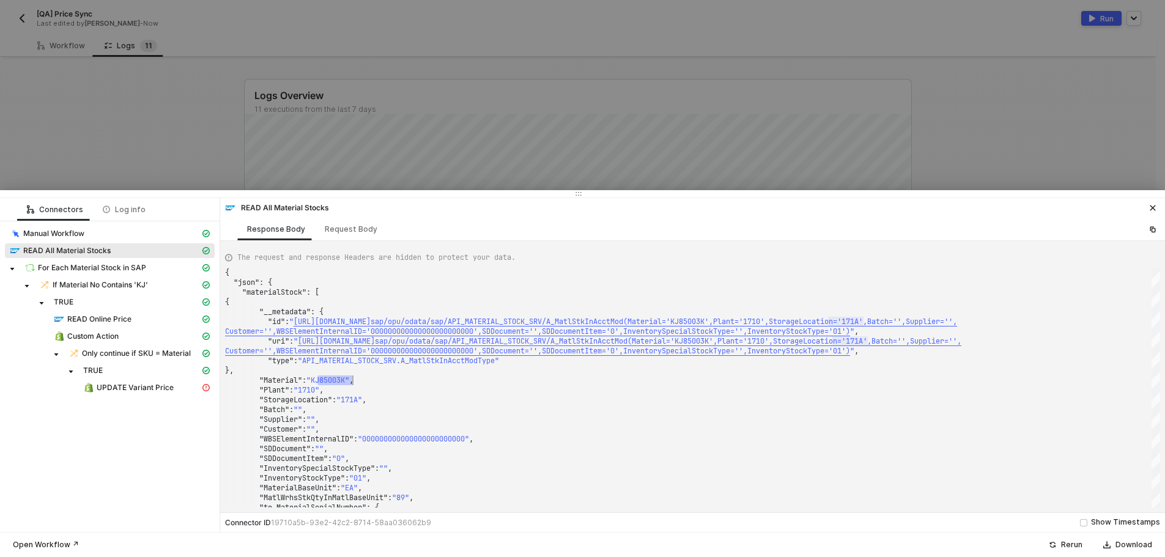
drag, startPoint x: 110, startPoint y: 134, endPoint x: 85, endPoint y: 94, distance: 47.5
click at [110, 133] on div at bounding box center [582, 278] width 1165 height 557
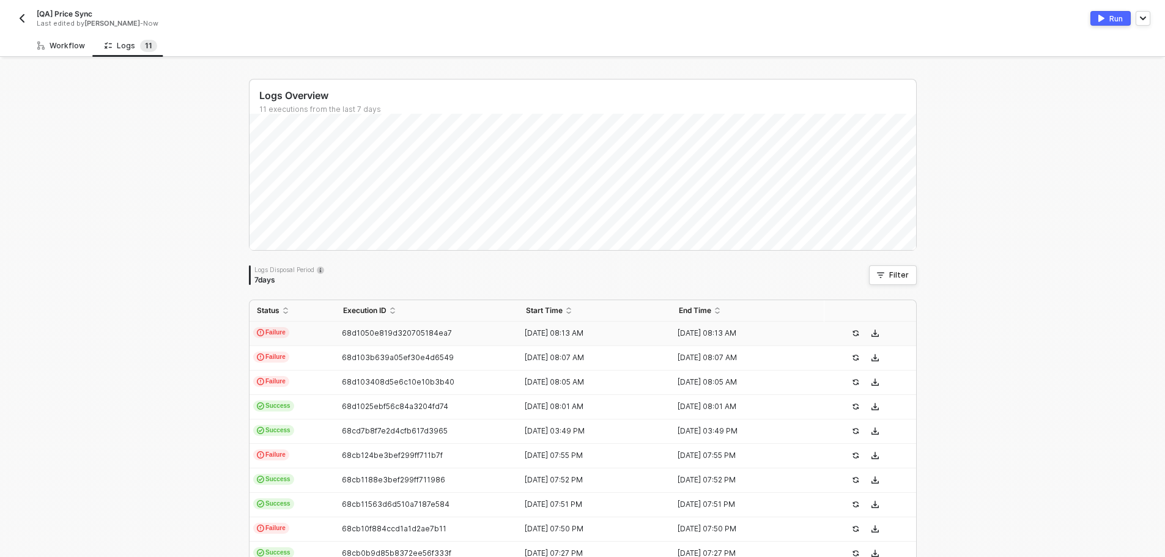
click at [55, 44] on div "Workflow" at bounding box center [61, 46] width 48 height 10
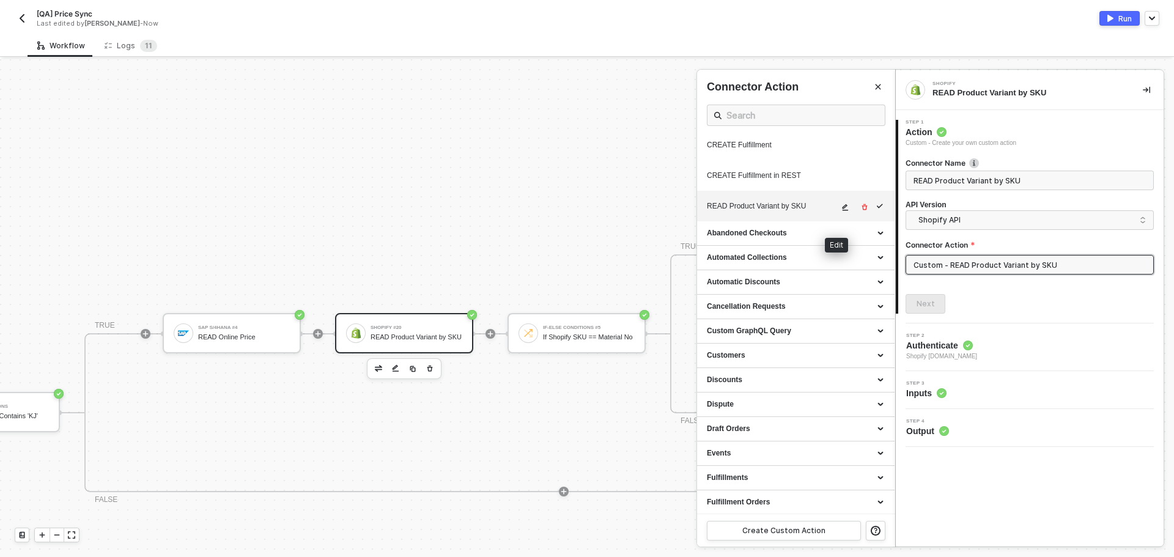
click at [841, 211] on icon "icon-edit" at bounding box center [844, 207] width 7 height 7
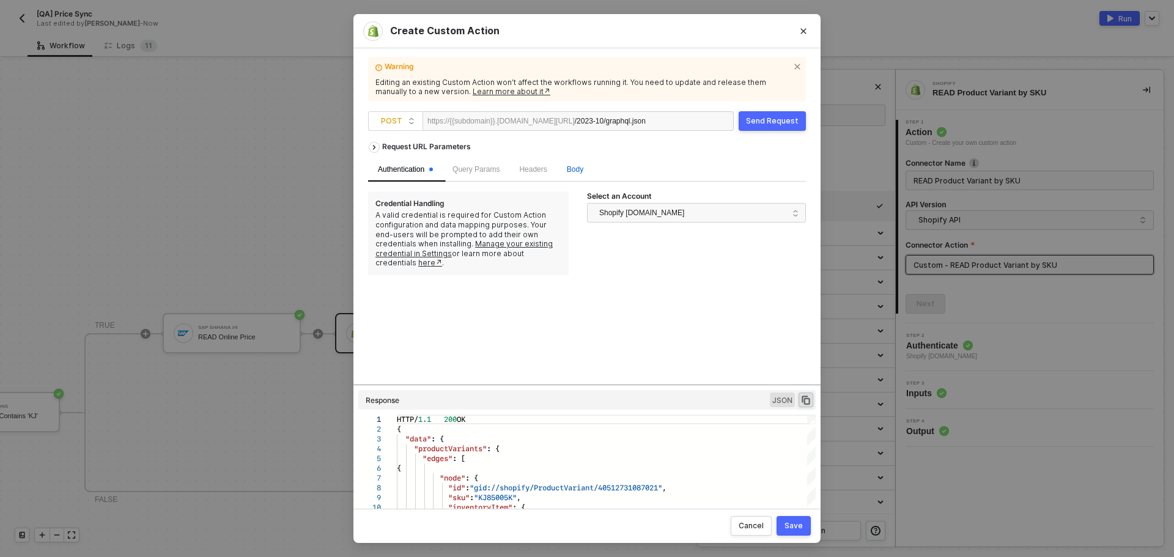
click at [573, 171] on span "Body" at bounding box center [575, 169] width 17 height 9
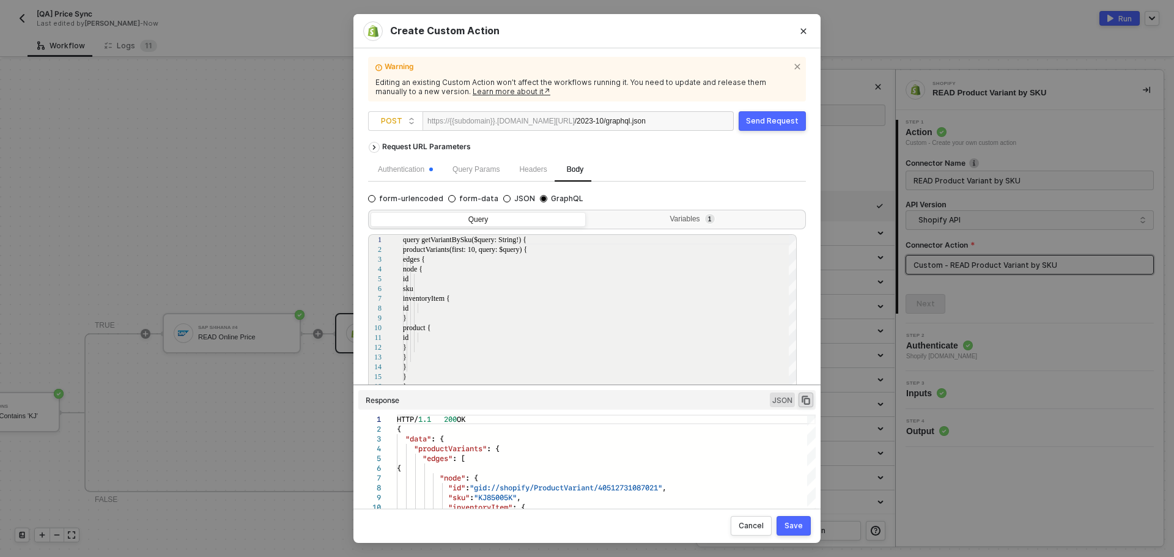
scroll to position [18, 0]
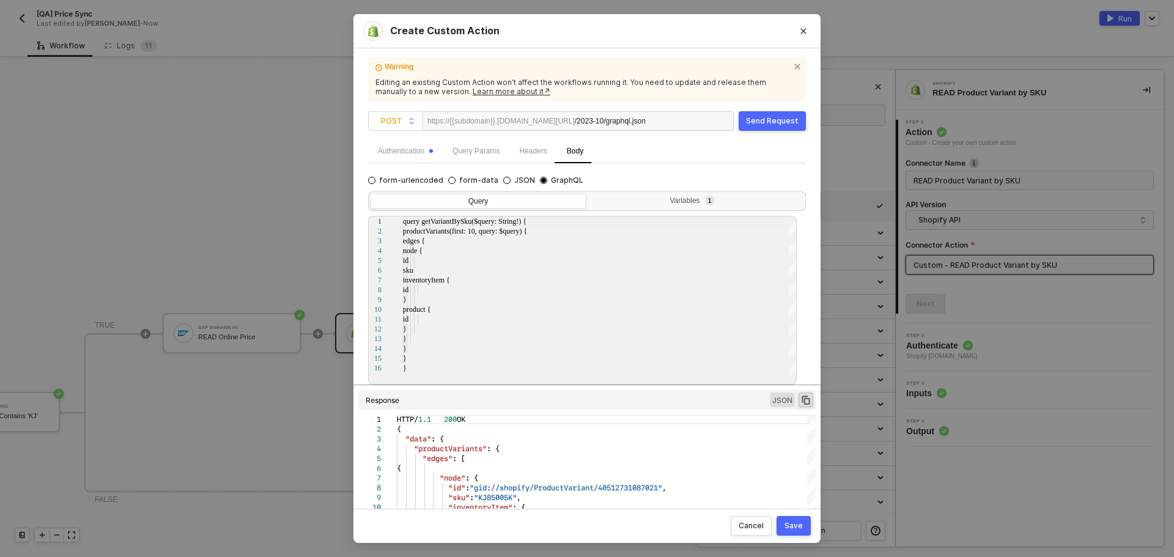
click at [731, 193] on div "Query Variables 1" at bounding box center [587, 200] width 434 height 15
click at [756, 198] on div "Variables 1" at bounding box center [694, 201] width 199 height 10
click at [588, 194] on input "Variables 1" at bounding box center [588, 194] width 0 height 0
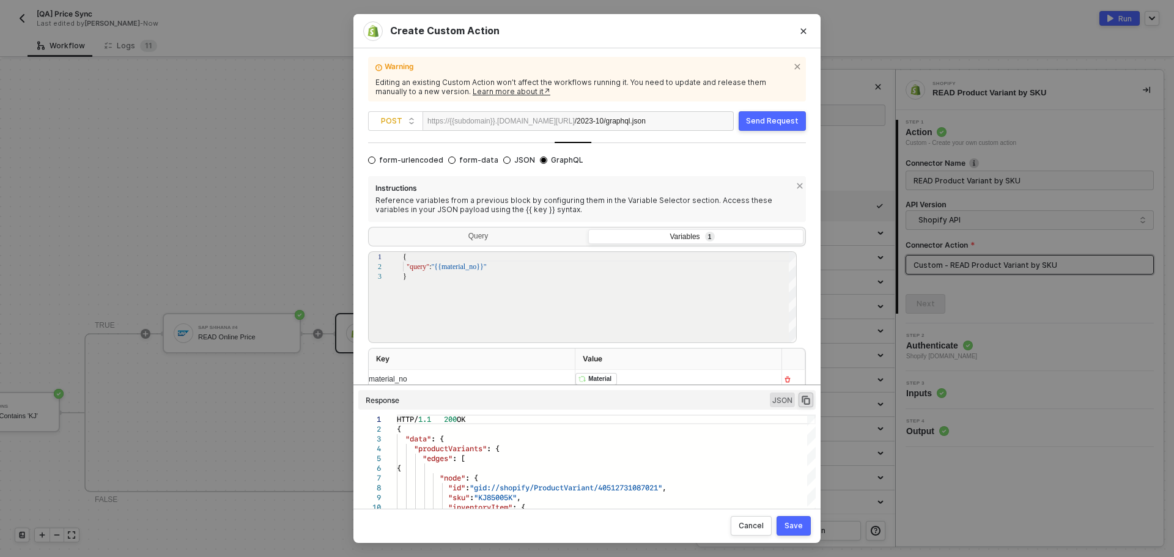
scroll to position [64, 0]
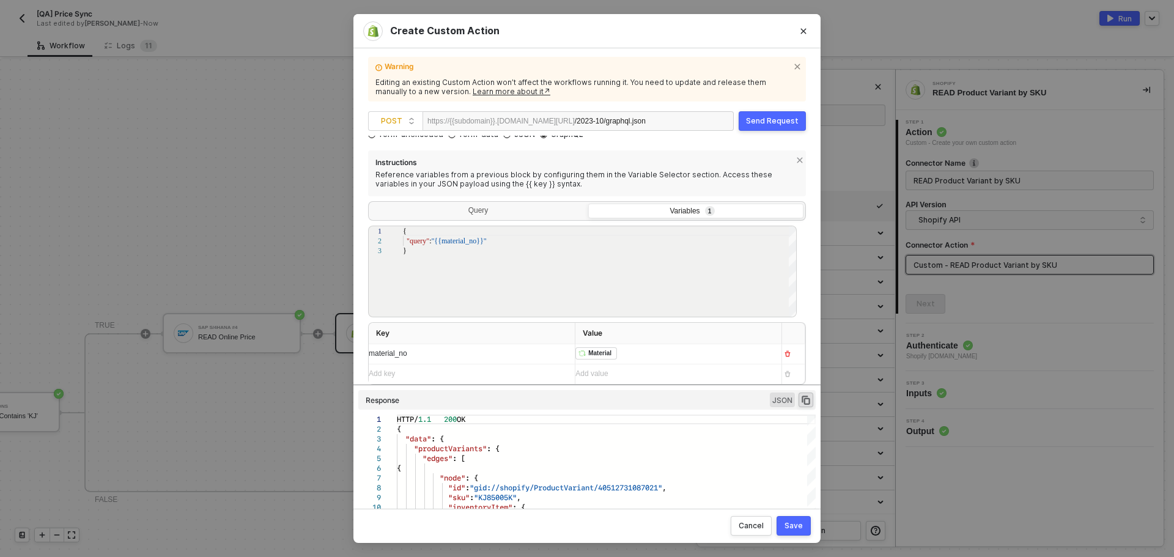
click at [637, 351] on div "﻿ ﻿ Material ﻿ Iterate SAP S/4HANA SAP S/4HANA #4 Shopify #19" at bounding box center [673, 354] width 196 height 20
click at [632, 318] on div "Instructions Reference variables from a previous block by configuring them in t…" at bounding box center [587, 267] width 438 height 234
click at [756, 124] on div "Send Request" at bounding box center [772, 121] width 53 height 10
click at [796, 525] on div "Save" at bounding box center [794, 526] width 18 height 10
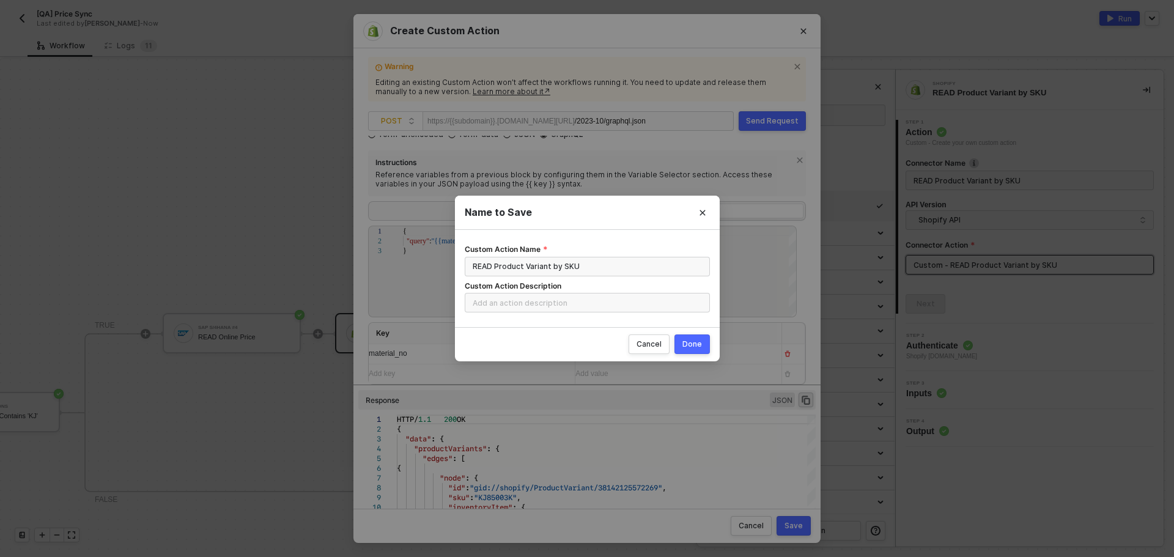
click at [690, 351] on button "Done" at bounding box center [692, 345] width 35 height 20
radio input "true"
radio input "false"
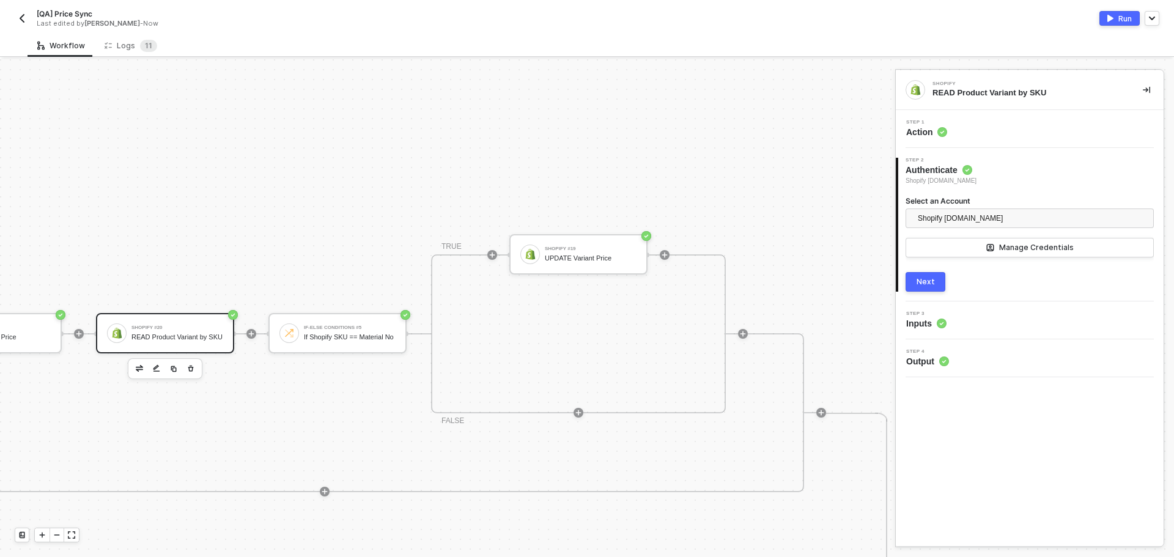
scroll to position [185, 924]
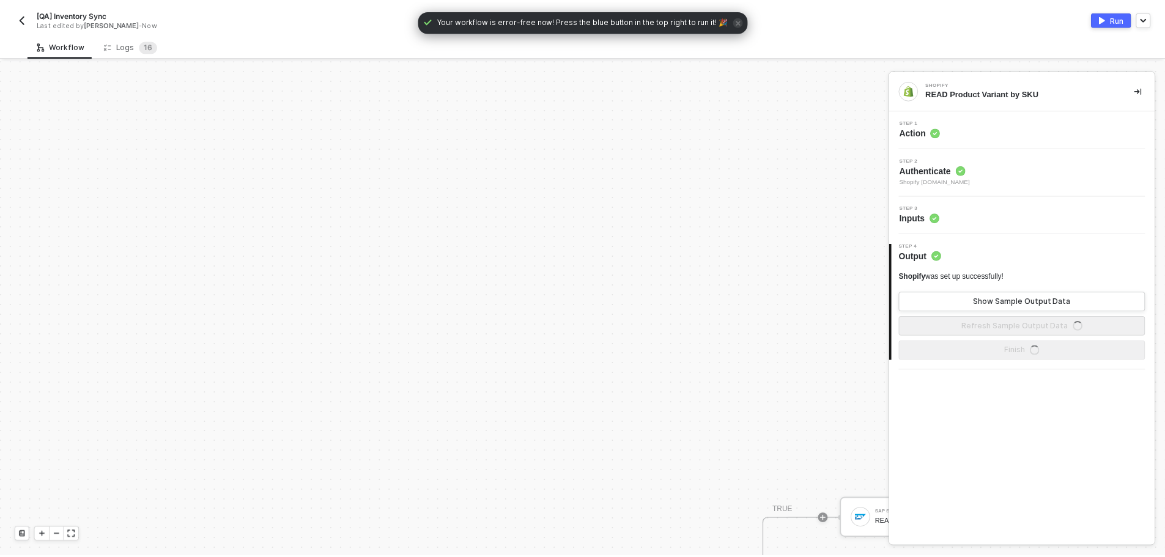
scroll to position [369, 0]
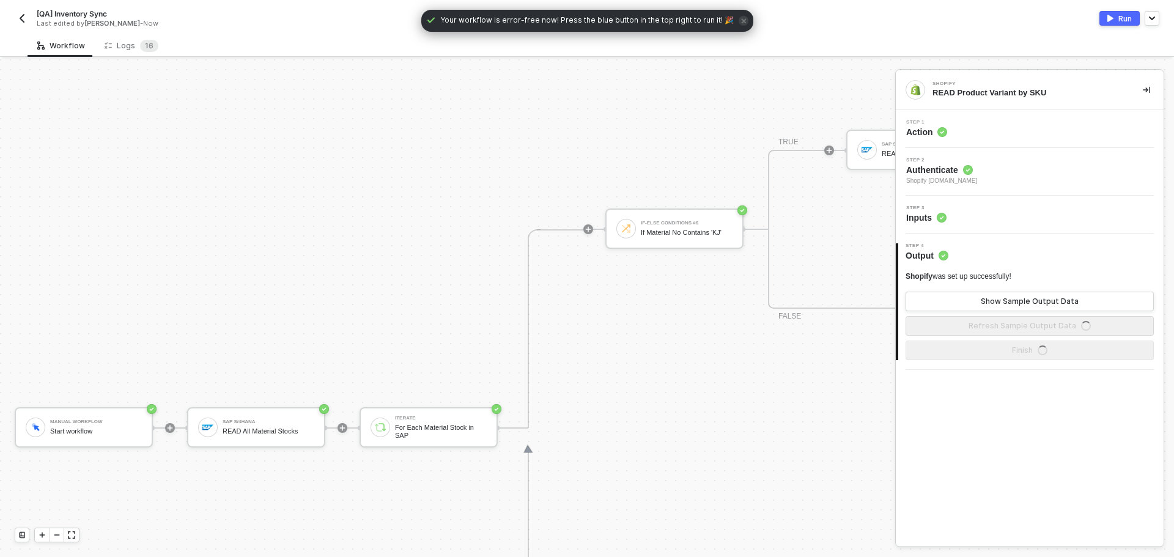
click at [127, 57] on div "Workflow Logs 1 6 Manual Workflow Start workflow SAP S/4HANA READ All Material …" at bounding box center [587, 295] width 1174 height 523
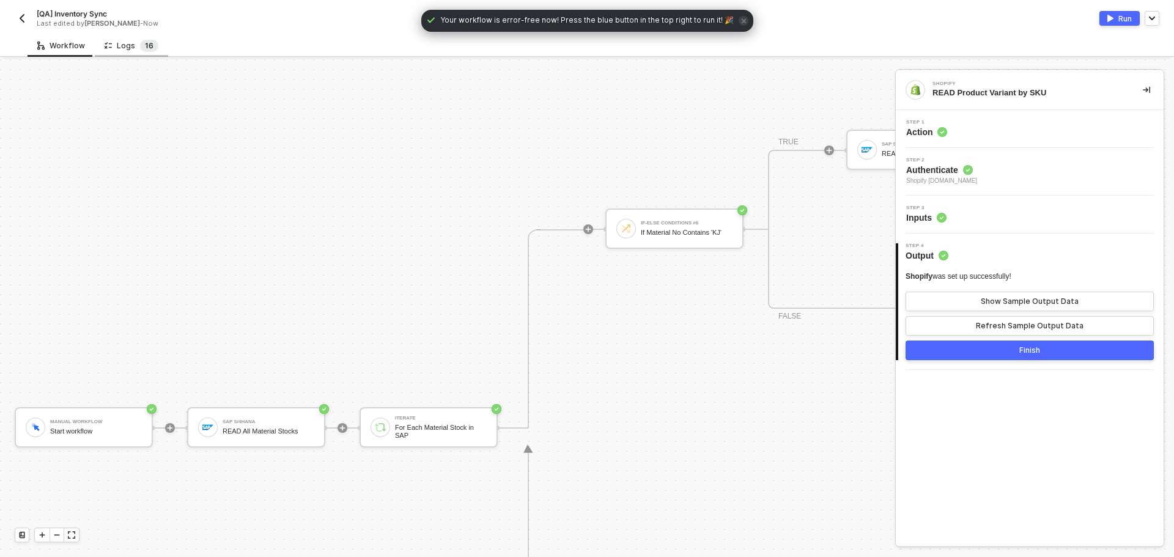
click at [145, 50] on span "1" at bounding box center [147, 46] width 4 height 12
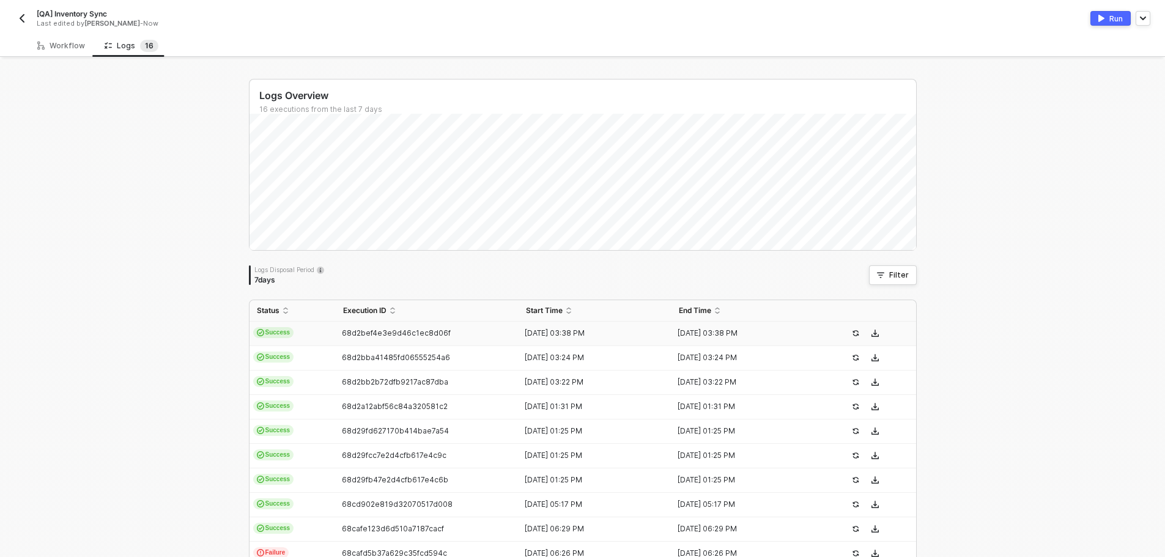
click at [457, 336] on div "68d2bef4e3e9d46c1ec8d06f" at bounding box center [423, 333] width 174 height 10
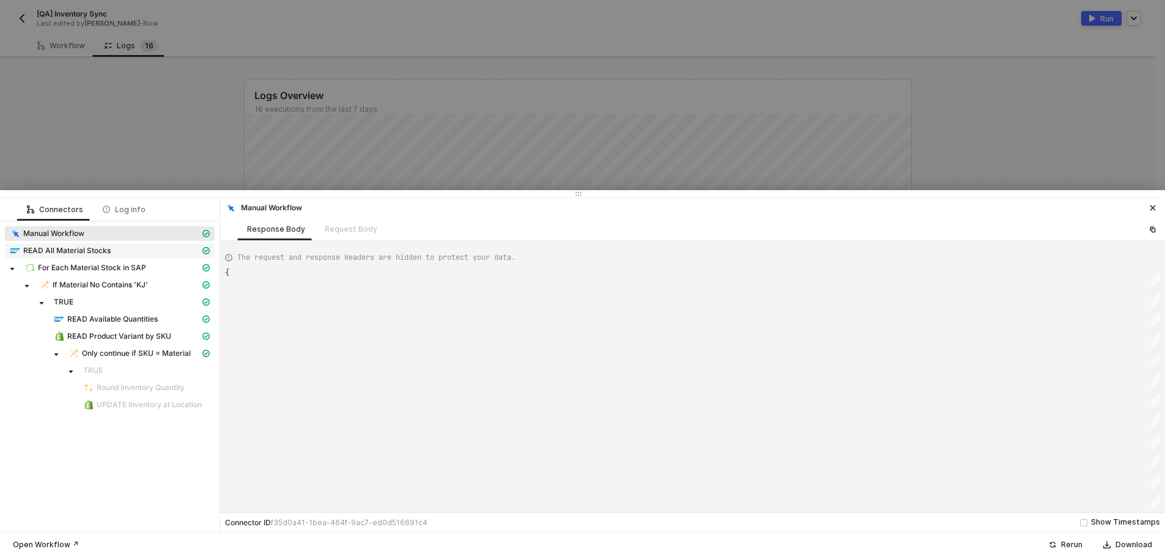
type textarea "{ "json": {}, "id": "2df2e9cc-0799-403a-9652-a1c5561b723c" }"
click at [153, 334] on span "READ Product Variant by SKU" at bounding box center [119, 336] width 104 height 10
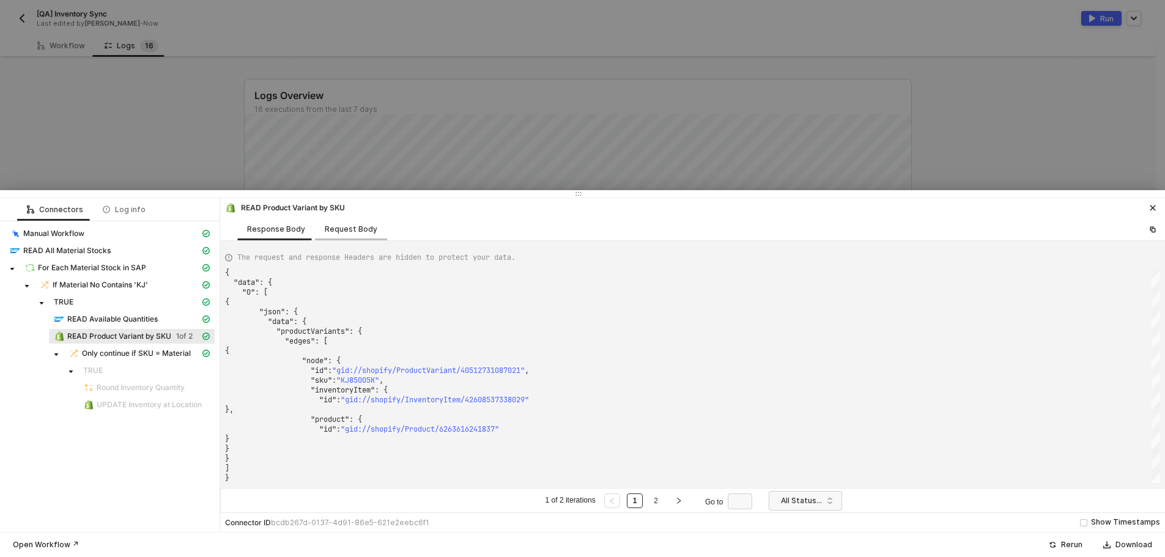
click at [353, 227] on div "Request Body" at bounding box center [351, 229] width 53 height 10
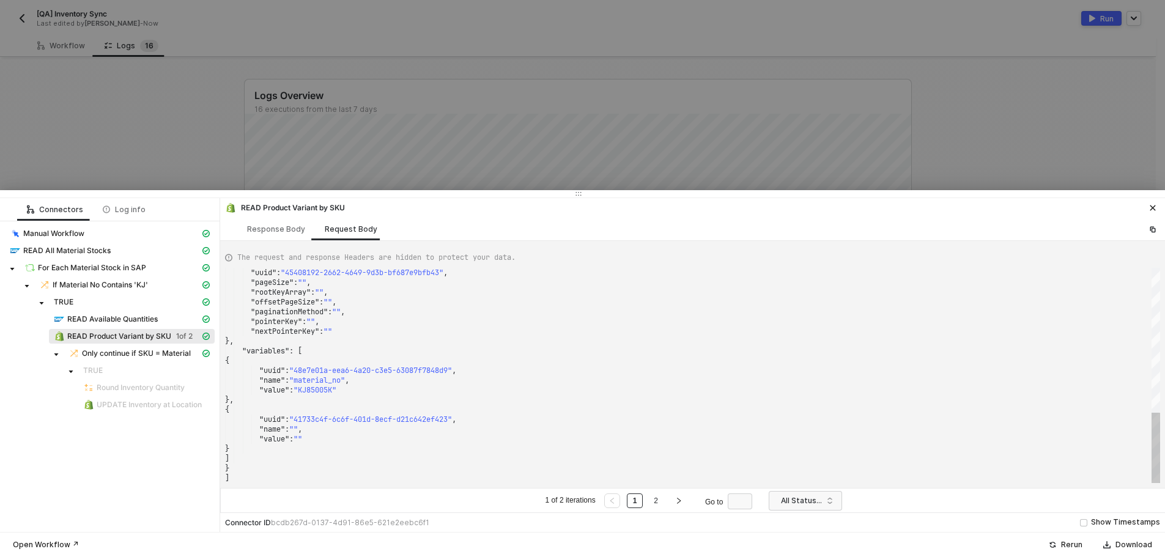
type textarea ""pointerKey": "", "nextPointerKey": "" }, "variables": [ { "uuid": "48e7e01a-ee…"
drag, startPoint x: 336, startPoint y: 391, endPoint x: 304, endPoint y: 391, distance: 32.4
click at [390, 347] on div ""variables" : [" at bounding box center [692, 351] width 935 height 10
drag, startPoint x: 372, startPoint y: 166, endPoint x: 153, endPoint y: 98, distance: 229.0
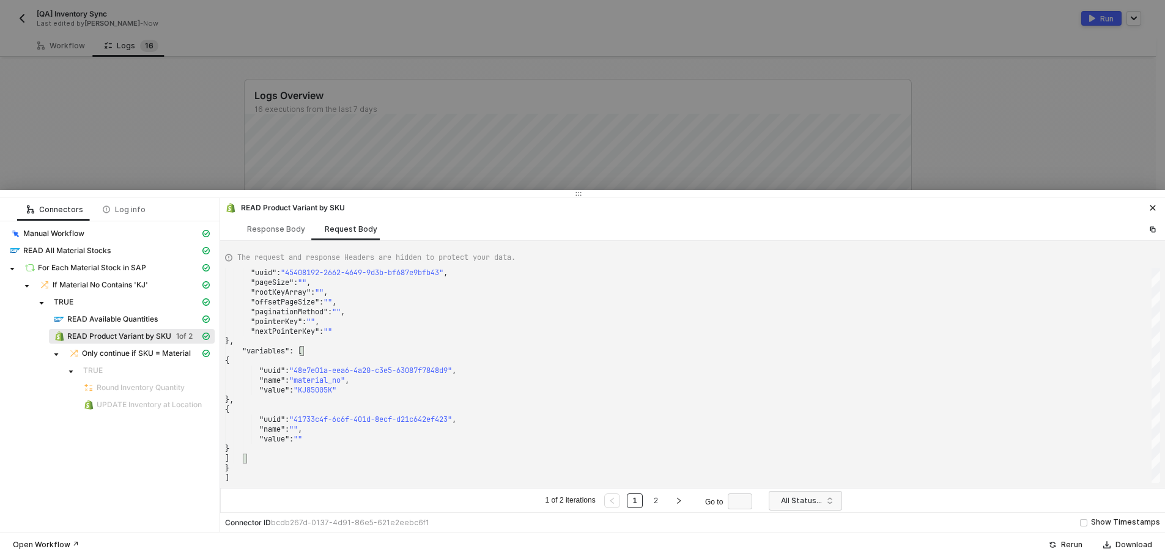
click at [368, 164] on div at bounding box center [582, 278] width 1165 height 557
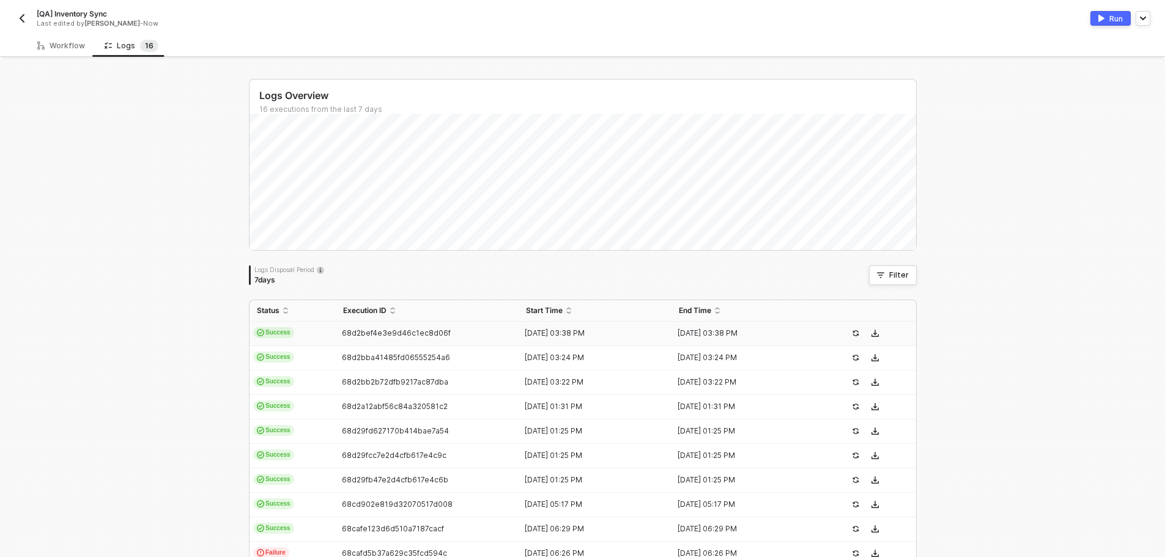
click at [0, 45] on div "Workflow Logs 1 6" at bounding box center [582, 45] width 1165 height 23
drag, startPoint x: 43, startPoint y: 46, endPoint x: 155, endPoint y: 61, distance: 112.9
click at [45, 44] on div "Workflow" at bounding box center [61, 46] width 48 height 10
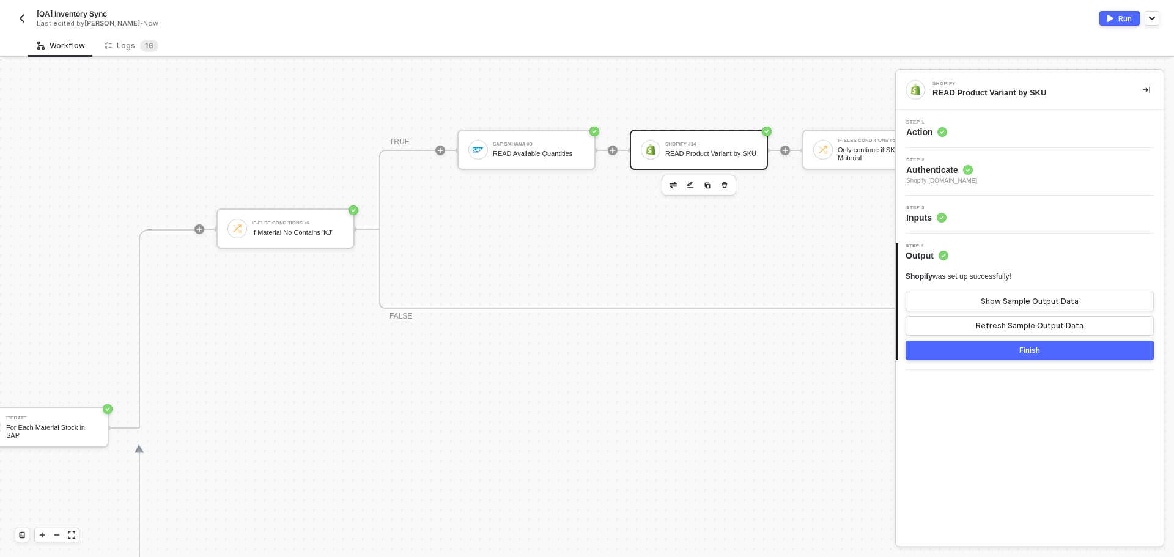
scroll to position [369, 475]
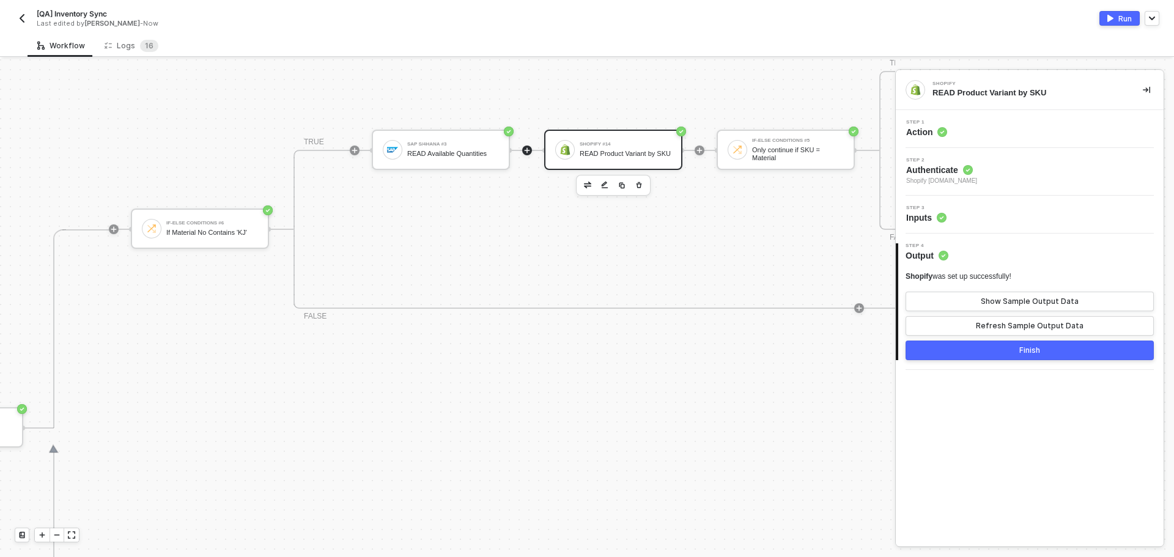
click at [527, 150] on icon "icon-play" at bounding box center [528, 150] width 6 height 6
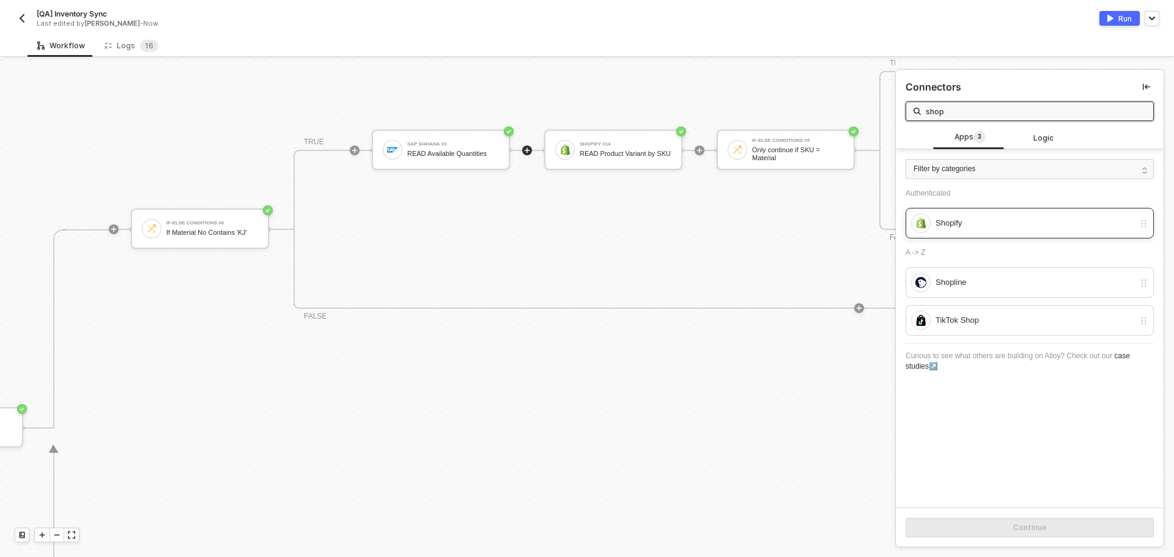
type input "shop"
click at [1008, 229] on div "Shopify" at bounding box center [1035, 222] width 199 height 13
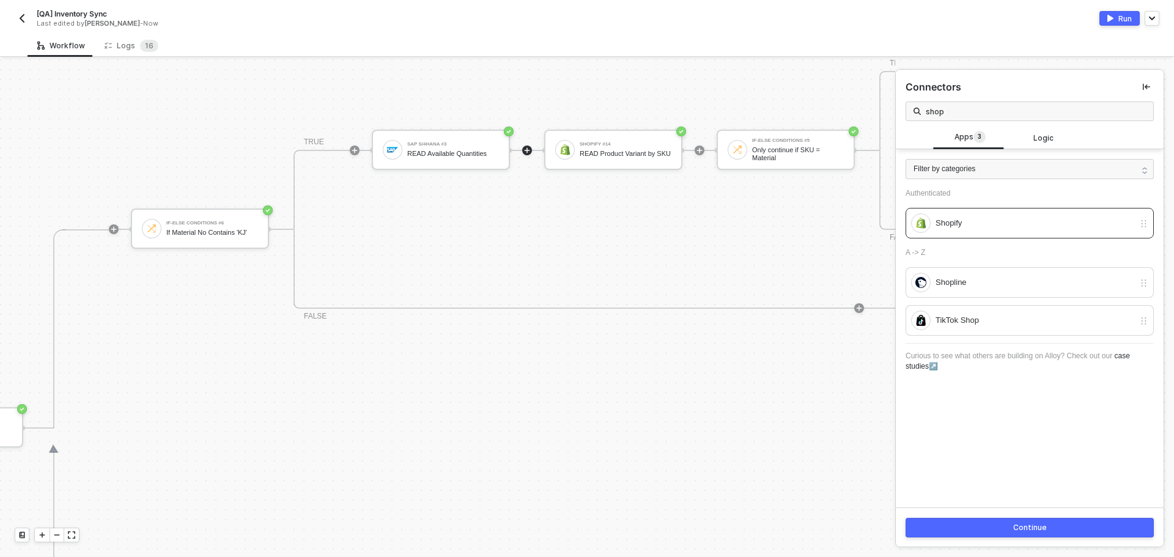
click at [969, 525] on button "Continue" at bounding box center [1030, 528] width 248 height 20
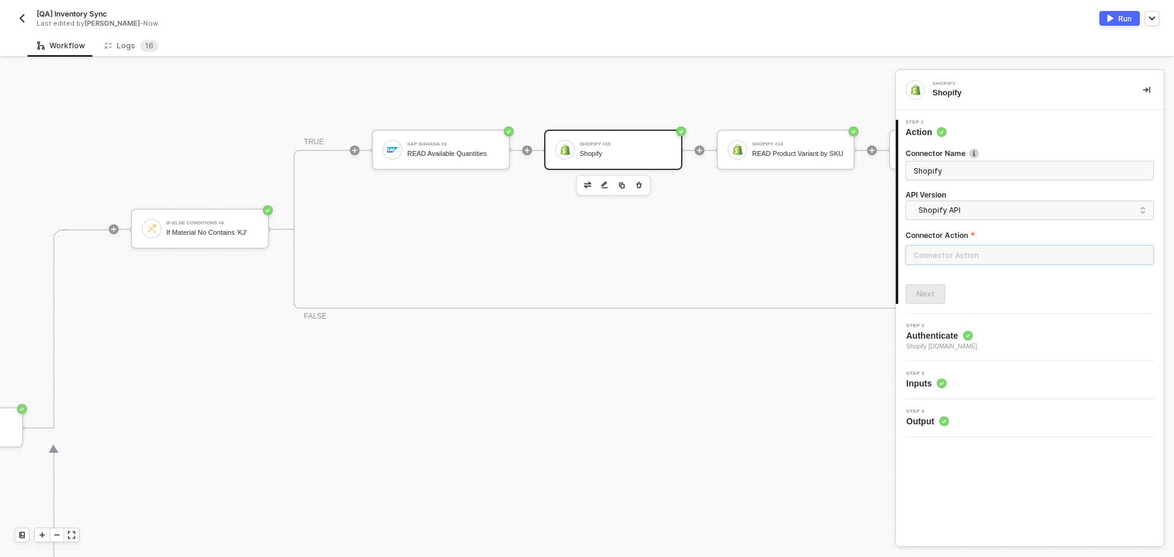
click at [967, 259] on input "text" at bounding box center [1030, 255] width 248 height 20
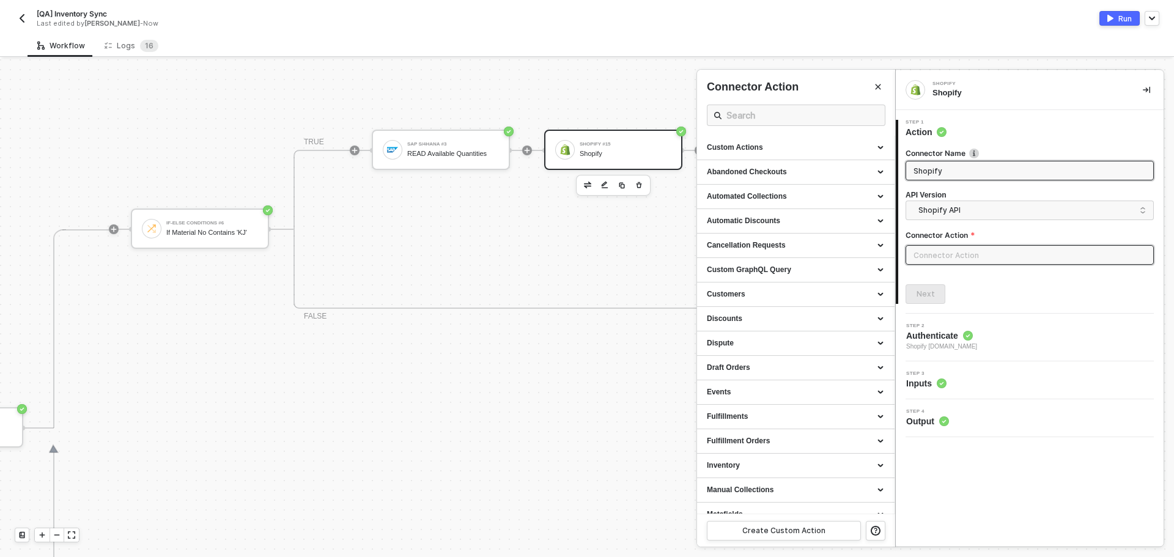
click at [980, 171] on input "Shopify" at bounding box center [1029, 170] width 230 height 13
click at [991, 174] on input "Shopify" at bounding box center [1029, 170] width 230 height 13
type input "Shopiftest1"
click at [983, 253] on input "text" at bounding box center [1030, 255] width 248 height 20
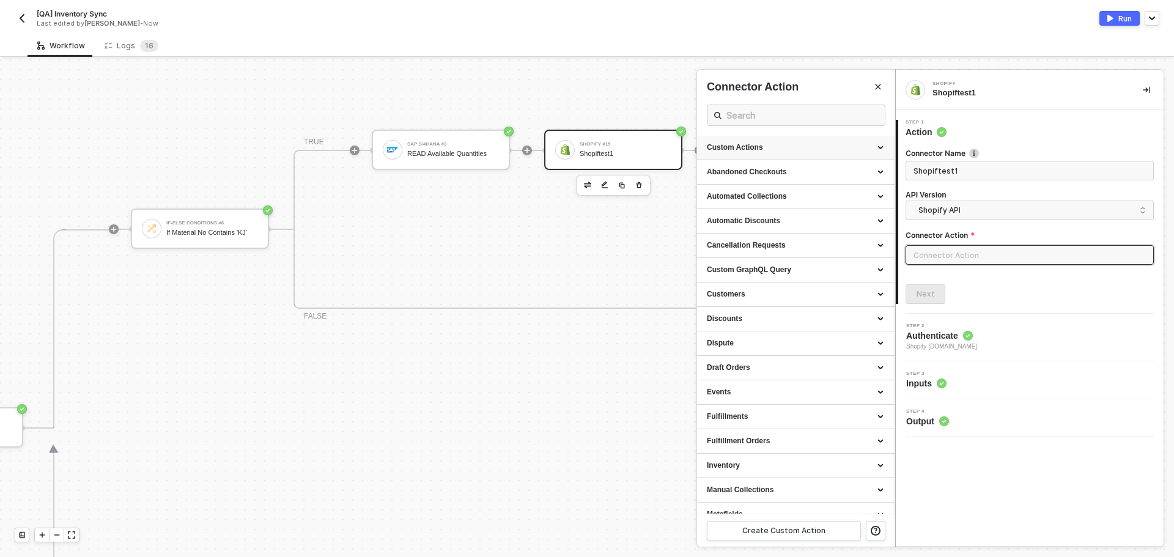
click at [780, 140] on div "Custom Actions" at bounding box center [796, 148] width 198 height 24
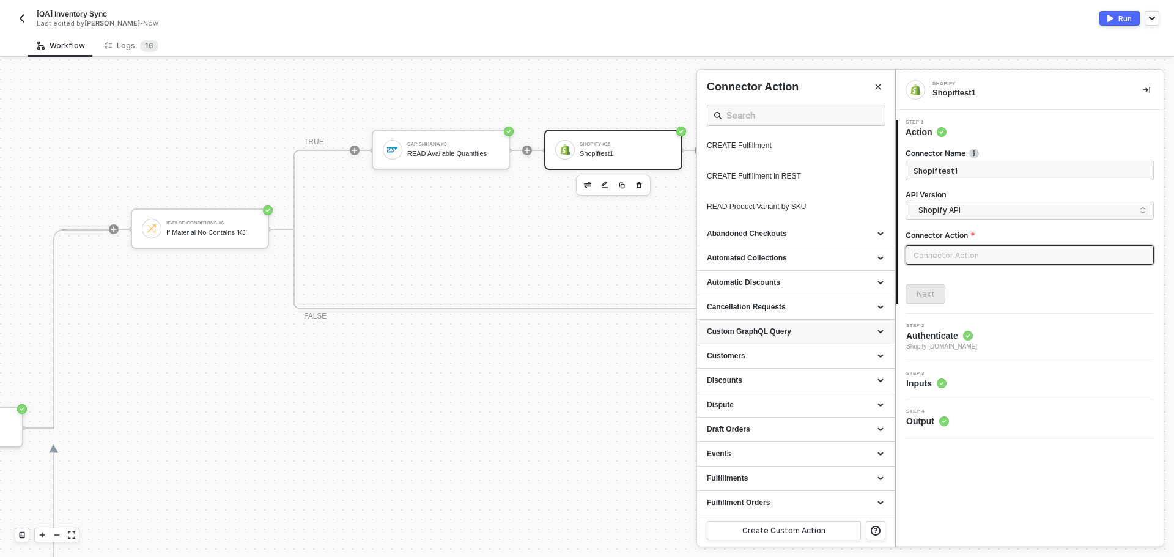
scroll to position [734, 0]
click at [843, 211] on icon "icon-edit" at bounding box center [846, 207] width 6 height 7
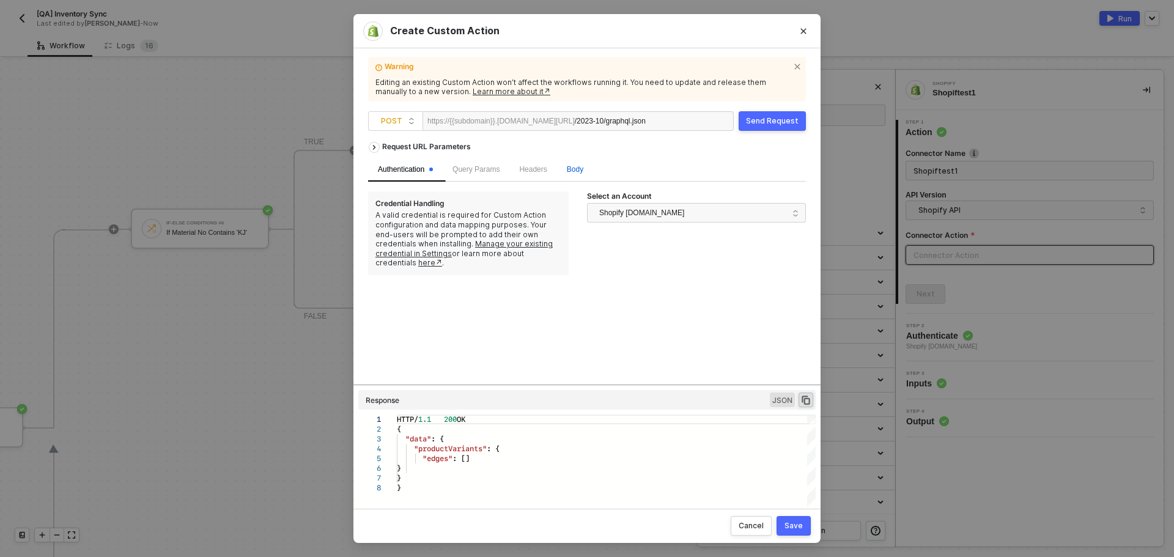
click at [573, 171] on span "Body" at bounding box center [575, 169] width 17 height 9
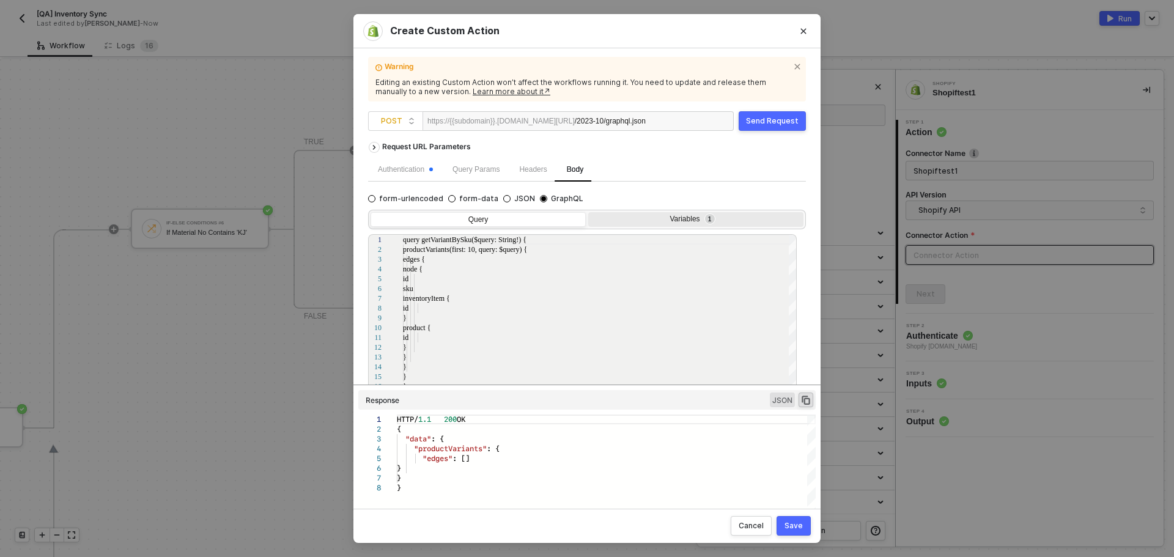
click at [736, 216] on div "Variables 1" at bounding box center [694, 220] width 199 height 10
click at [588, 212] on input "Variables 1" at bounding box center [588, 212] width 0 height 0
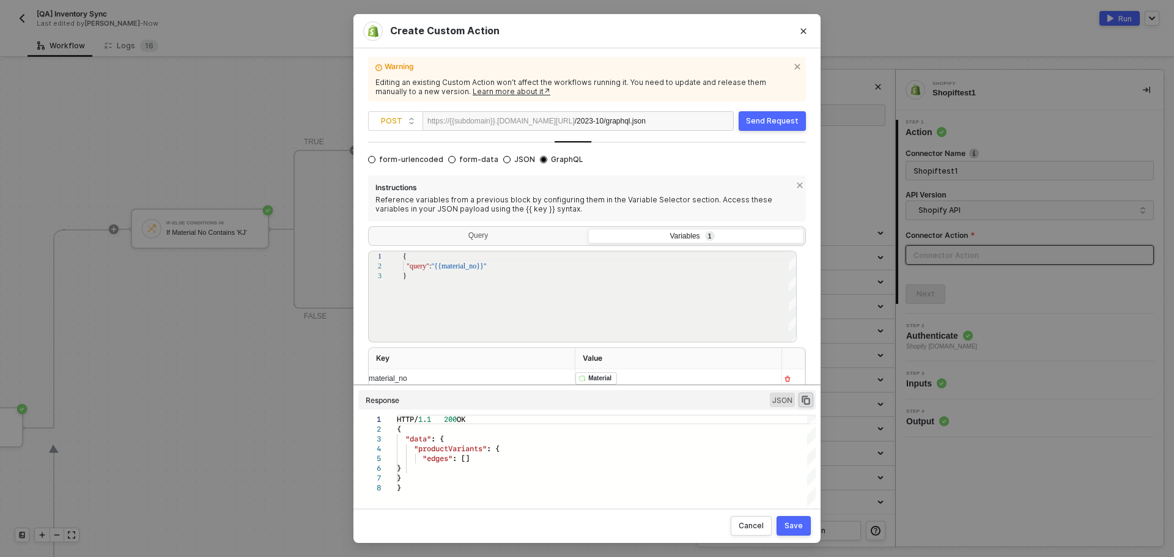
scroll to position [64, 0]
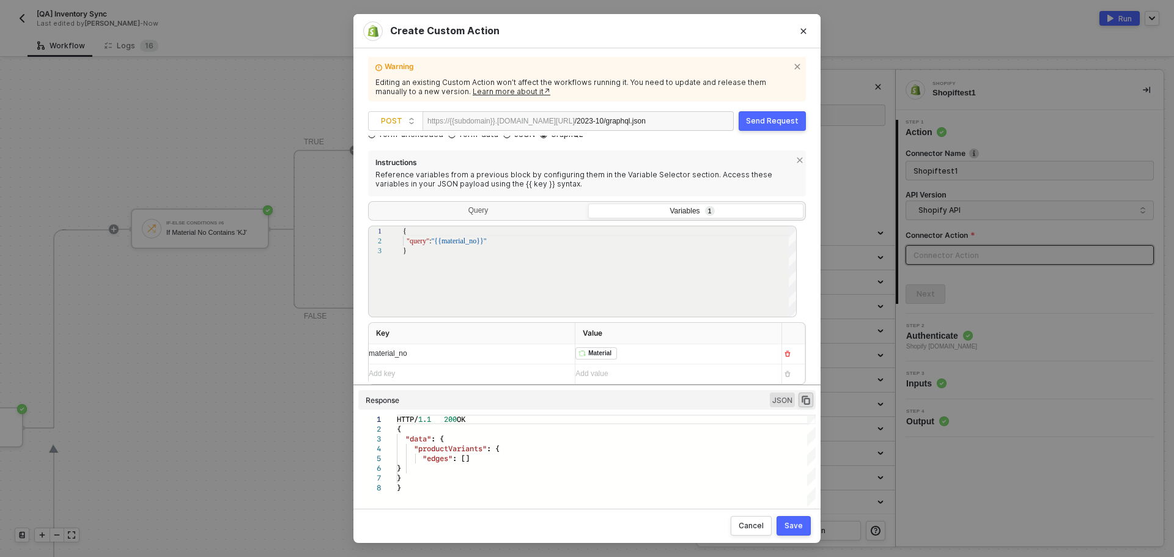
click at [774, 122] on div "Send Request" at bounding box center [772, 121] width 53 height 10
click at [792, 523] on div "Save" at bounding box center [794, 526] width 18 height 10
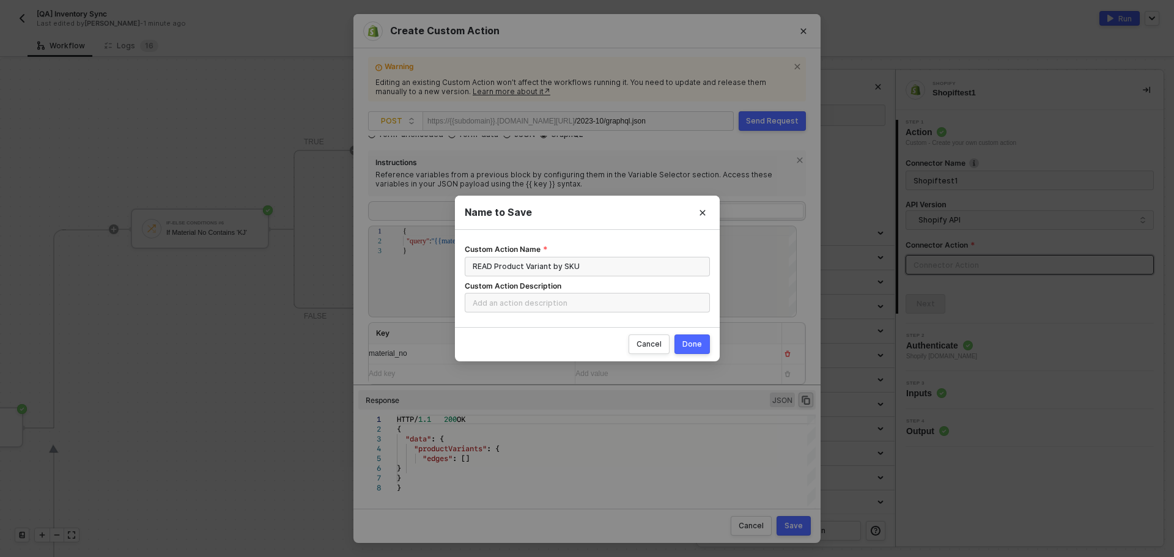
click at [693, 351] on button "Done" at bounding box center [692, 345] width 35 height 20
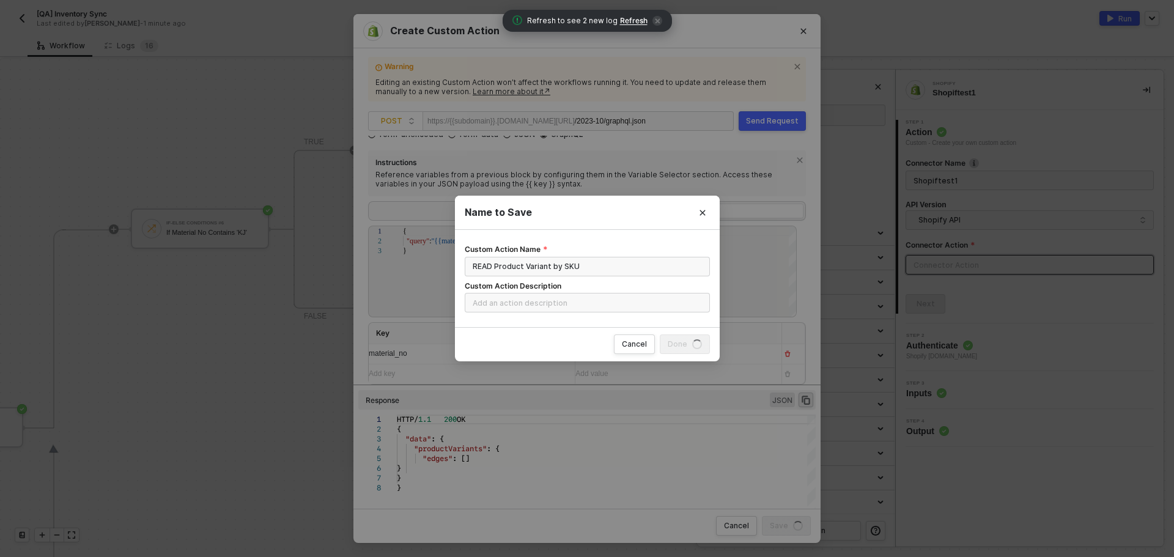
radio input "true"
radio input "false"
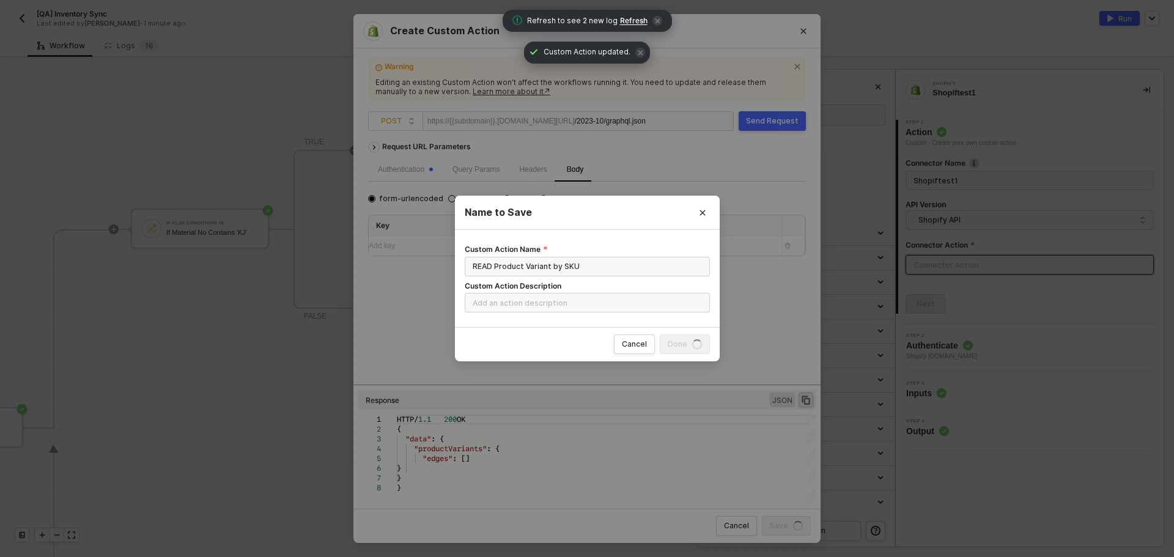
scroll to position [0, 0]
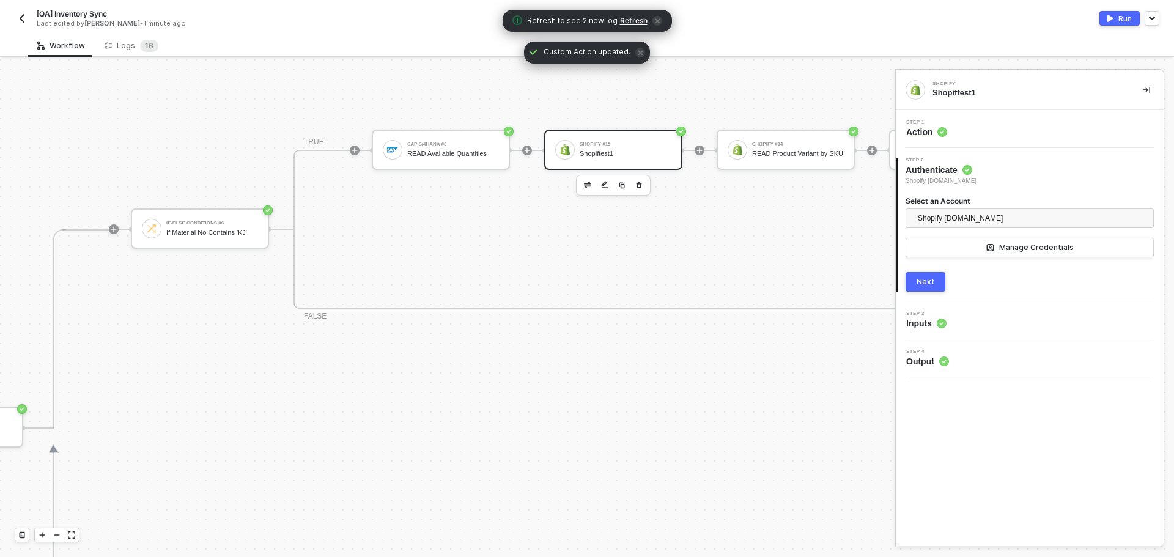
click at [929, 284] on div "Next" at bounding box center [926, 282] width 18 height 10
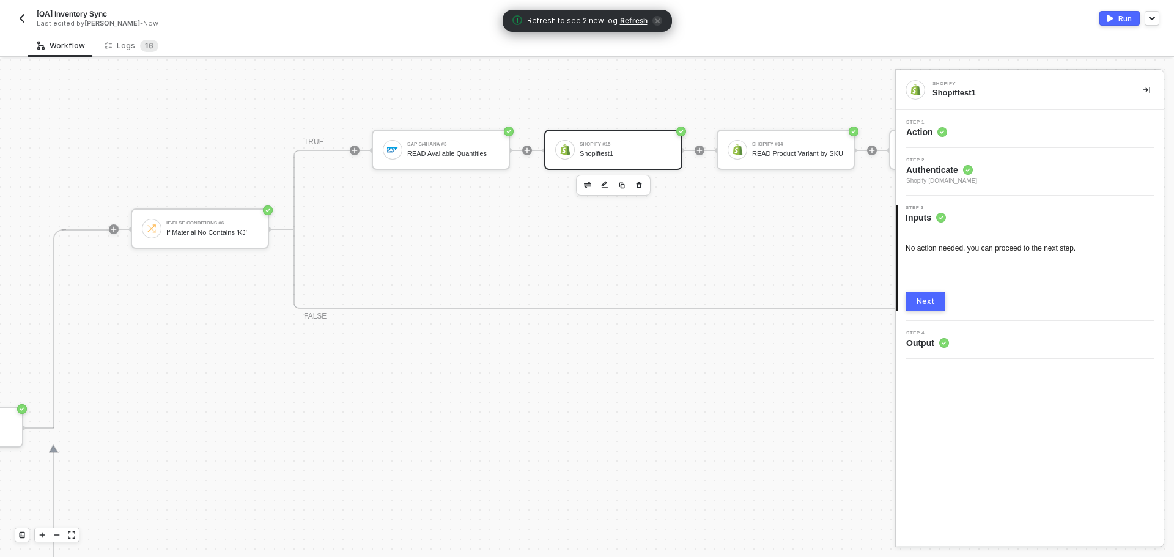
click at [928, 299] on div "Next" at bounding box center [926, 302] width 18 height 10
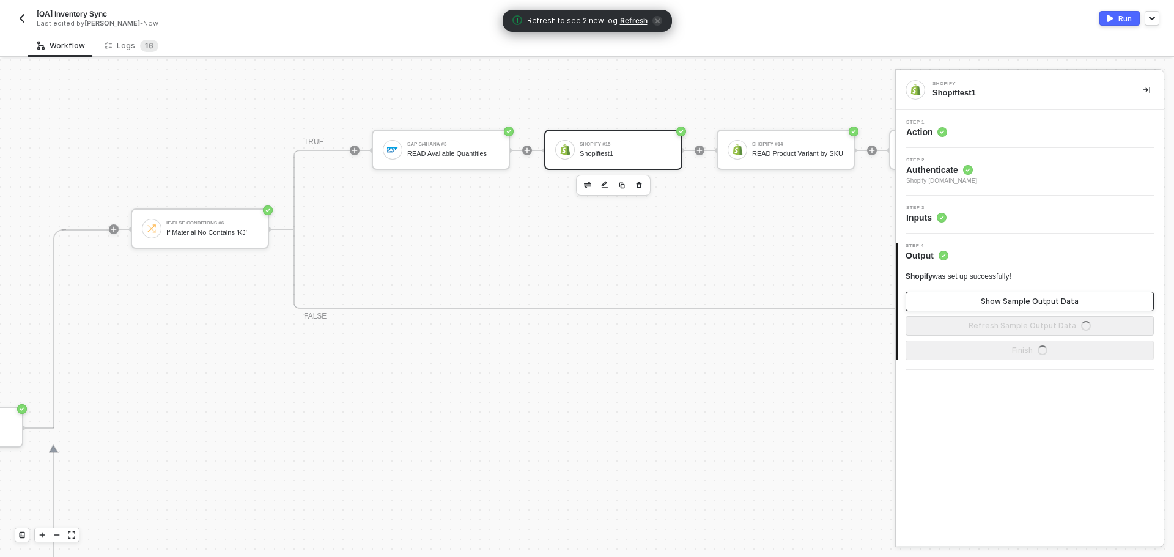
click at [966, 297] on button "Show Sample Output Data" at bounding box center [1030, 302] width 248 height 20
click at [966, 297] on button "Hide Sample Output Data" at bounding box center [1030, 302] width 248 height 20
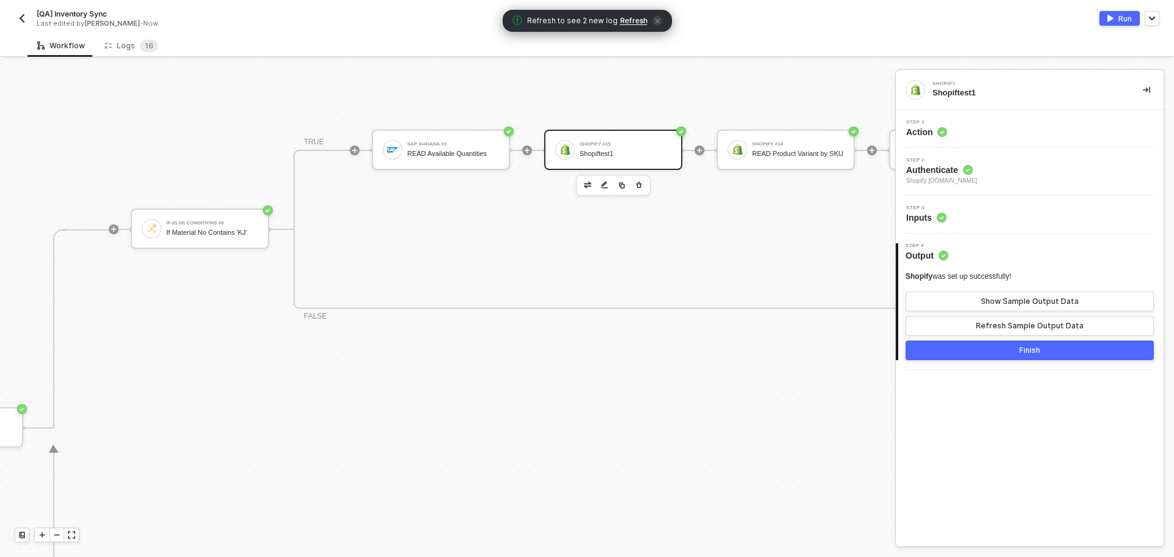
click at [1120, 16] on div "Run" at bounding box center [1124, 18] width 13 height 10
click at [154, 44] on span "1 6" at bounding box center [149, 46] width 18 height 12
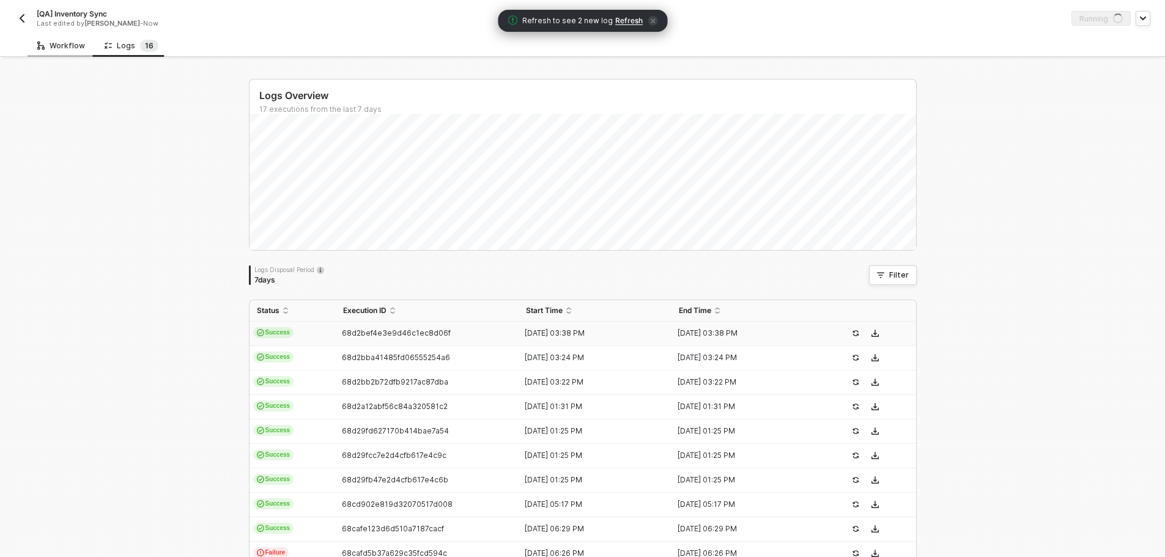
click at [45, 43] on div "Workflow" at bounding box center [61, 46] width 48 height 10
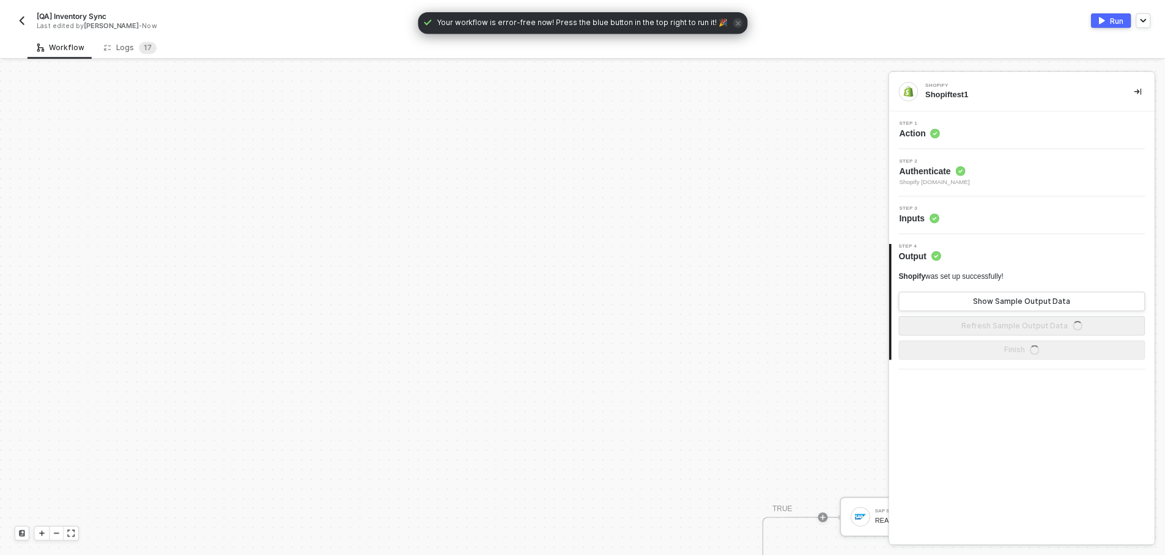
scroll to position [369, 0]
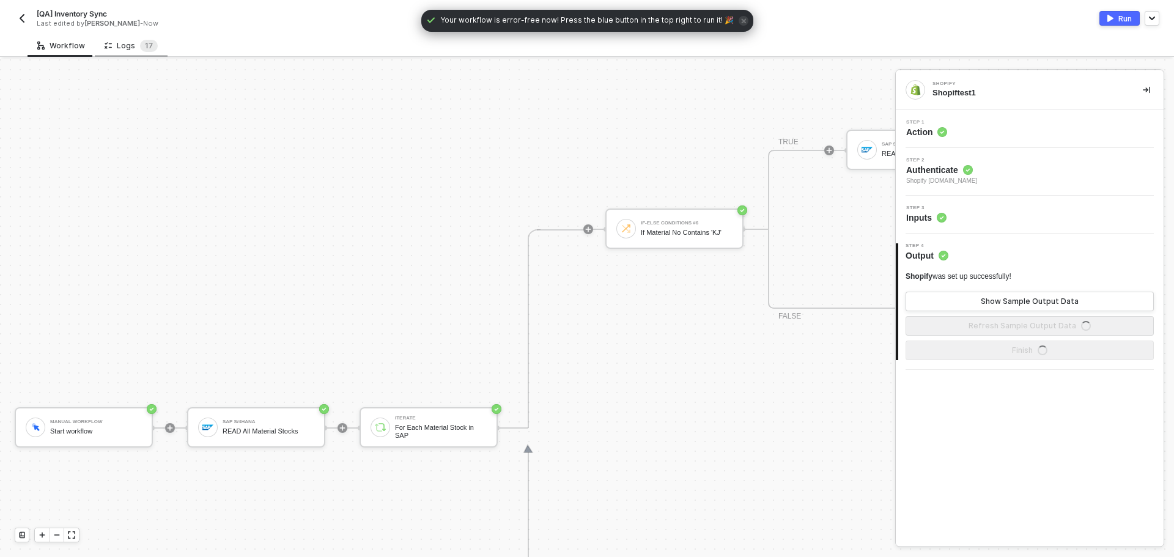
click at [109, 44] on icon at bounding box center [110, 45] width 3 height 5
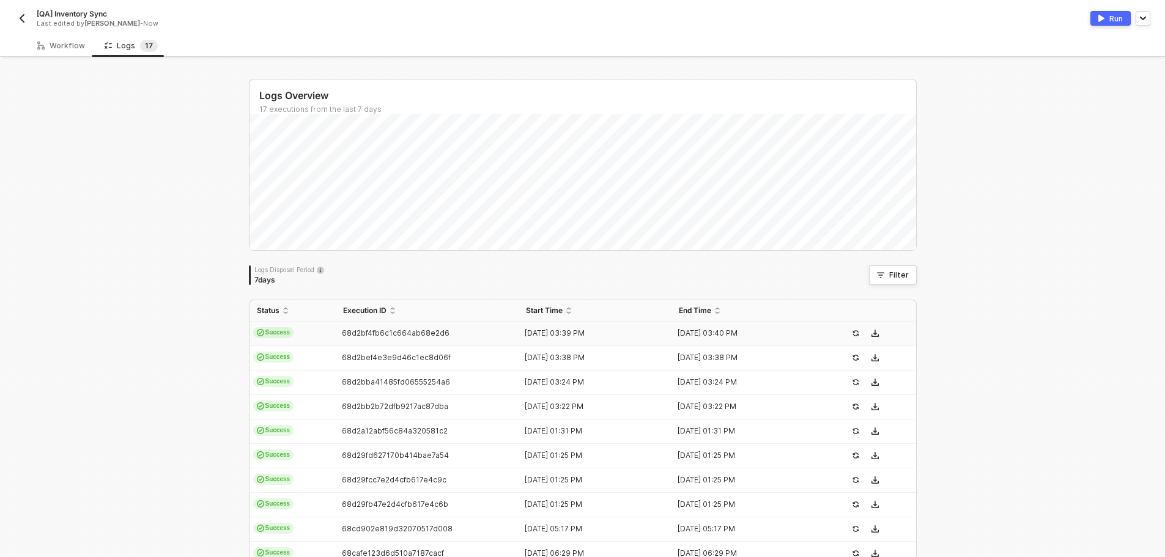
click at [347, 326] on td "68d2bf4fb6c1c664ab68e2d6" at bounding box center [427, 334] width 183 height 24
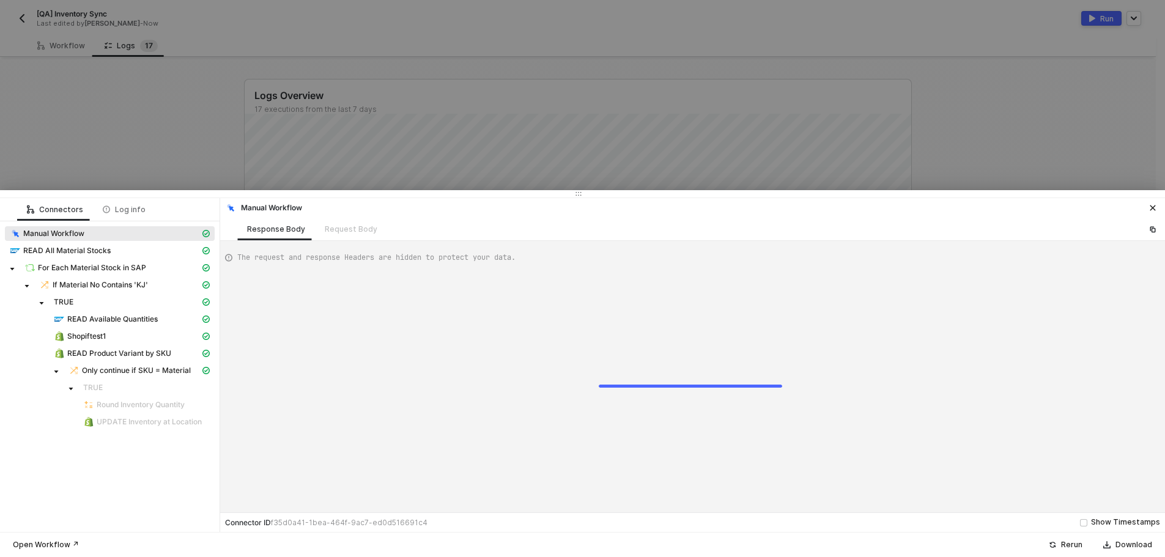
type textarea "{ "json": {}, "id": "f81fcaaa-eced-4203-903c-7eea122a96fb" }"
click at [191, 130] on div at bounding box center [582, 278] width 1165 height 557
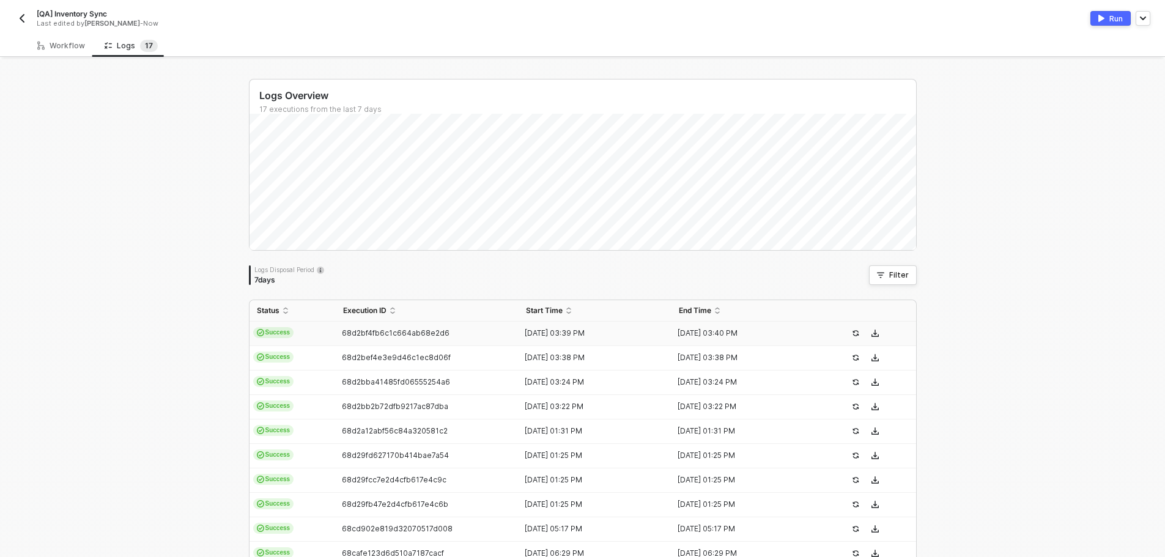
click at [336, 333] on div "68d2bf4fb6c1c664ab68e2d6" at bounding box center [423, 333] width 174 height 10
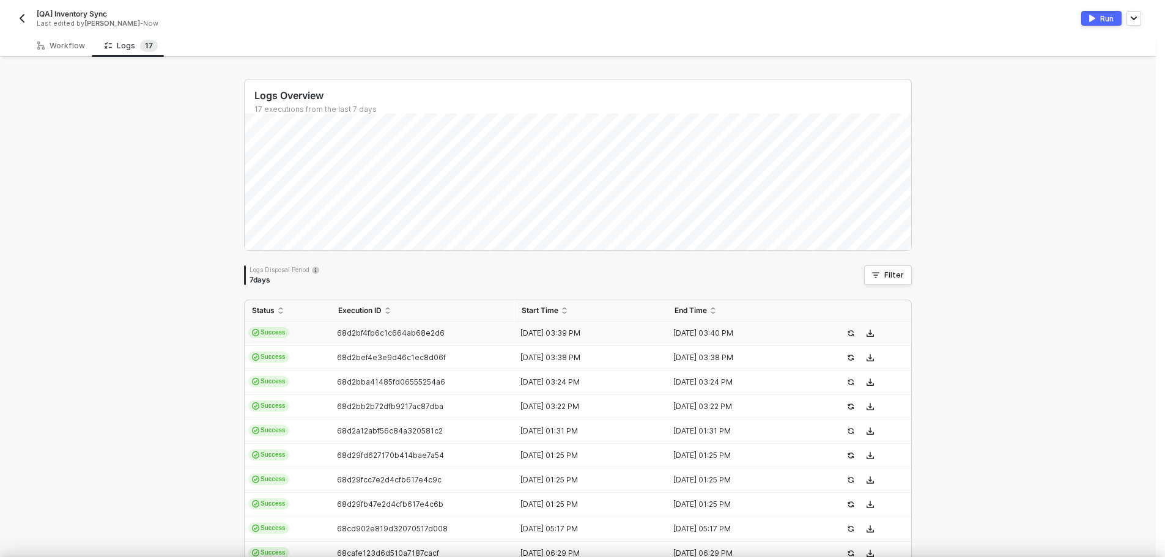
type textarea "{ "json": {}, "id": "f81fcaaa-eced-4203-903c-7eea122a96fb" }"
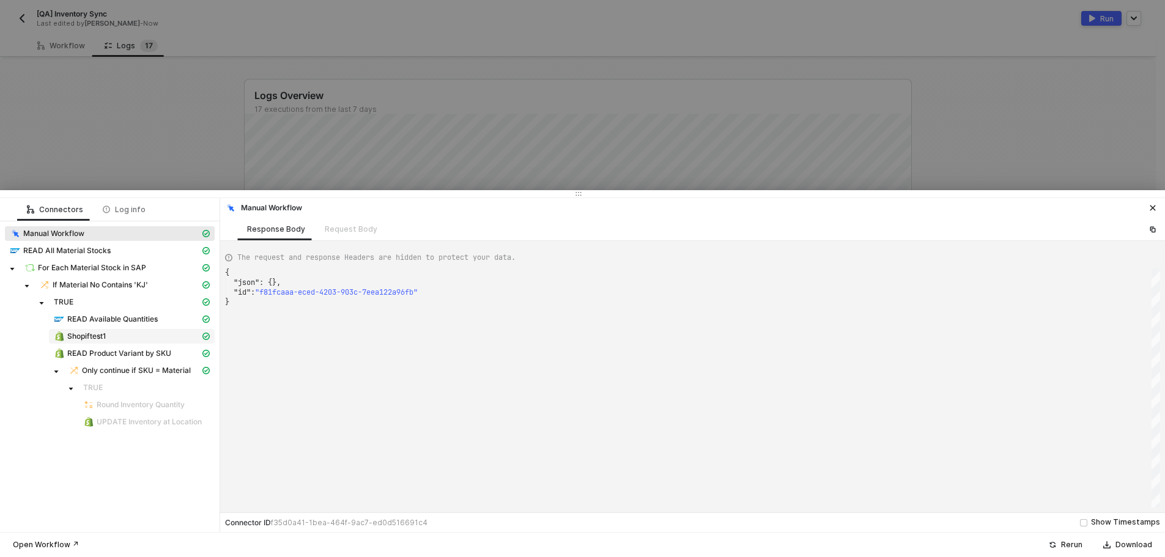
click at [136, 332] on div "Shopiftest1" at bounding box center [127, 336] width 146 height 11
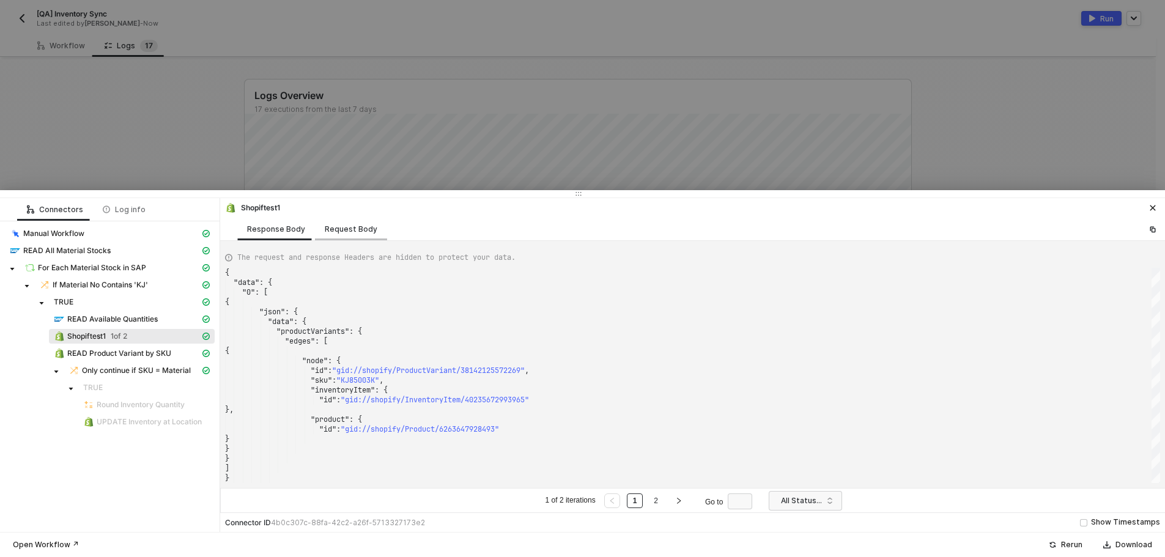
click at [347, 234] on div "Request Body" at bounding box center [351, 229] width 53 height 10
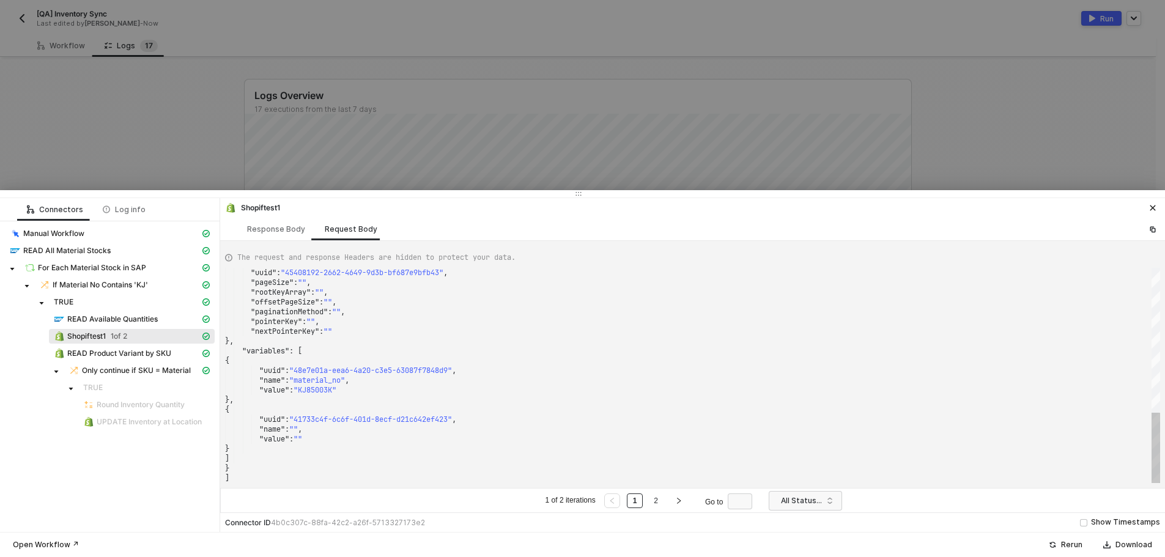
type textarea ""pointerKey": "", "nextPointerKey": "" }, "variables": [ { "uuid": "48e7e01a-ee…"
drag, startPoint x: 339, startPoint y: 390, endPoint x: 304, endPoint y: 390, distance: 34.9
click at [177, 130] on div at bounding box center [582, 278] width 1165 height 557
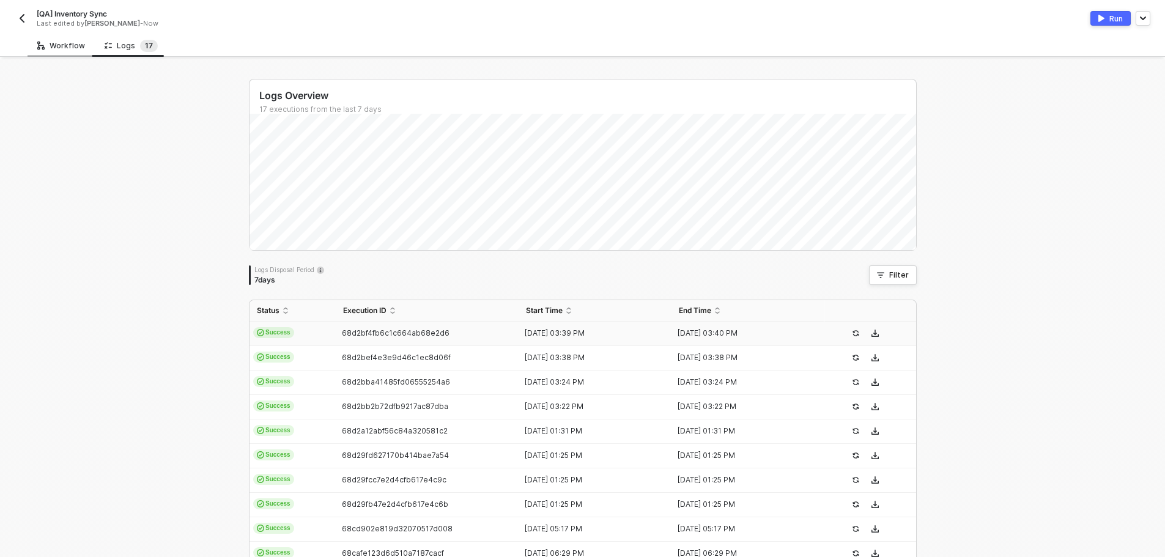
click at [72, 35] on div "Workflow" at bounding box center [61, 45] width 67 height 23
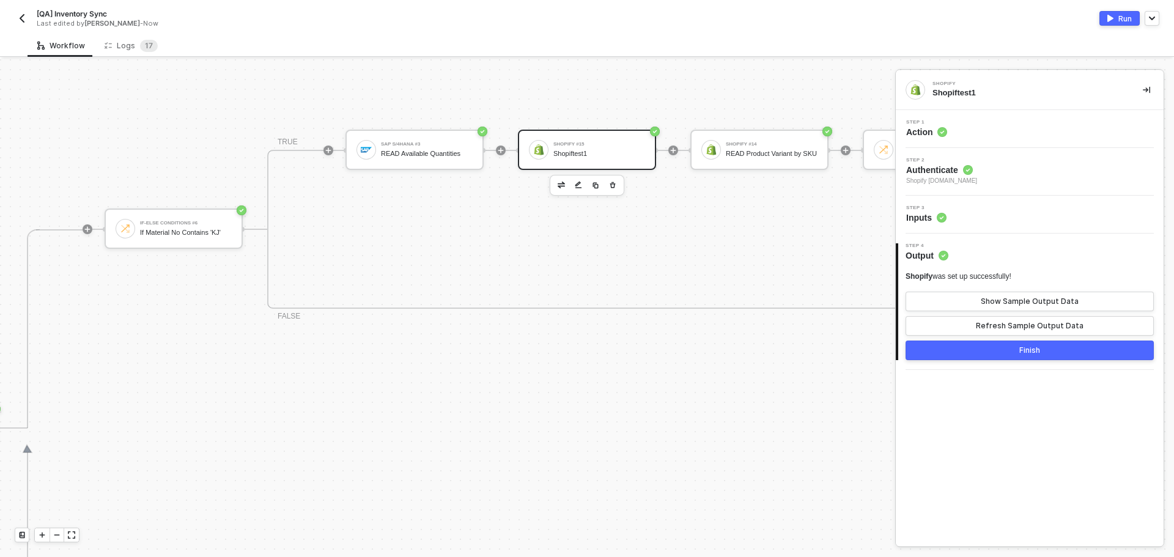
scroll to position [369, 506]
click at [1061, 320] on button "Refresh Sample Output Data" at bounding box center [1030, 326] width 248 height 20
click at [1047, 303] on div "Show Sample Output Data" at bounding box center [1030, 302] width 98 height 10
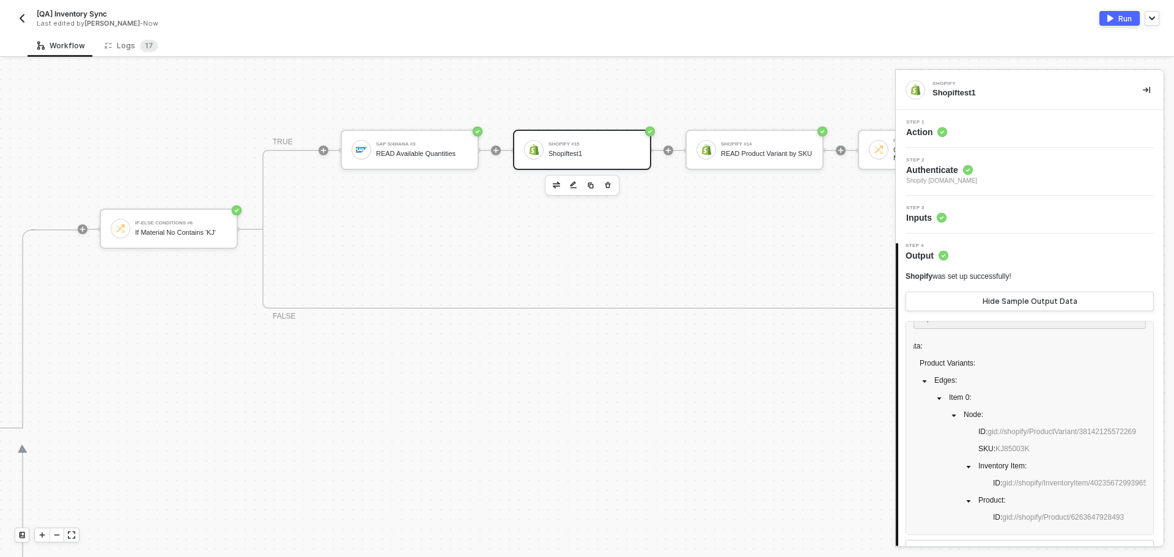
scroll to position [0, 29]
drag, startPoint x: 1026, startPoint y: 415, endPoint x: 999, endPoint y: 416, distance: 26.9
click at [999, 442] on span "SKU : KJ85003K" at bounding box center [1001, 449] width 56 height 15
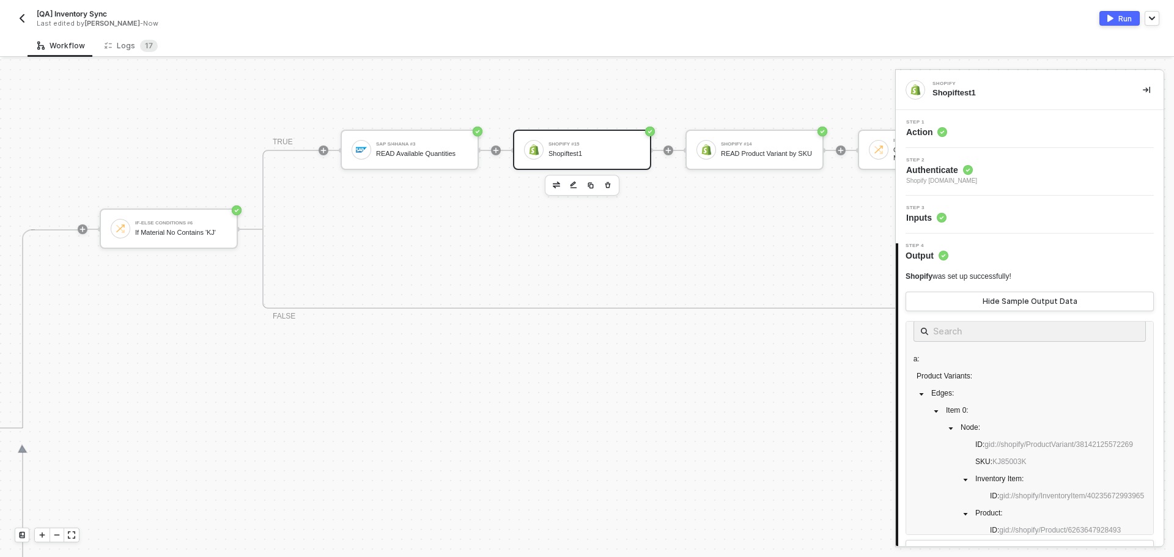
scroll to position [0, 0]
drag, startPoint x: 918, startPoint y: 368, endPoint x: 930, endPoint y: 404, distance: 38.1
click at [923, 399] on div "Data : Product Variants : Edges : Item 0 : Node : ID : gid://shopify/ProductVar…" at bounding box center [1001, 454] width 232 height 188
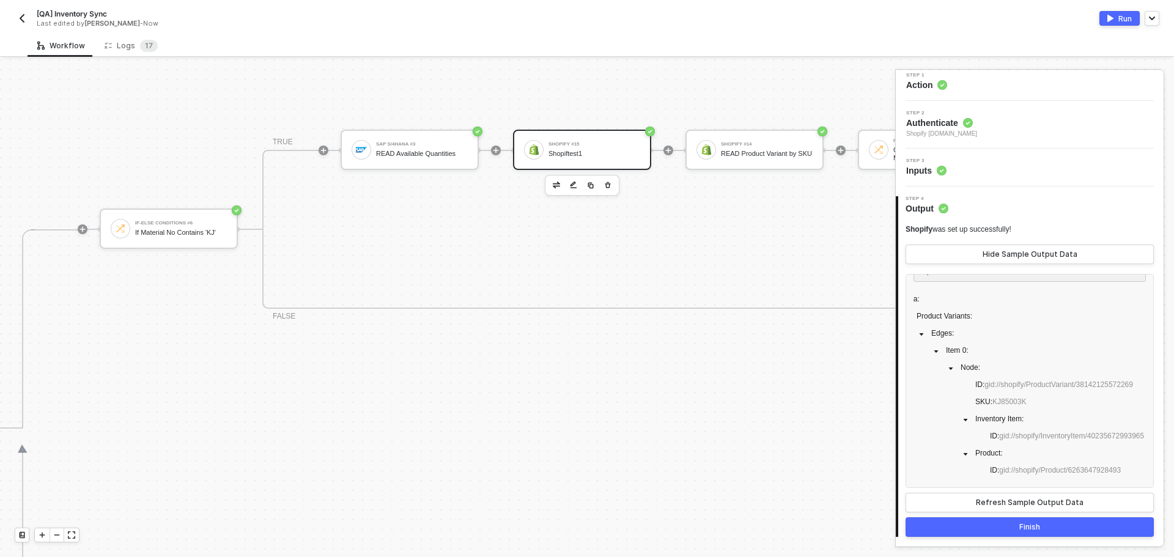
scroll to position [48, 0]
click at [737, 142] on div "Shopify #14" at bounding box center [767, 144] width 92 height 5
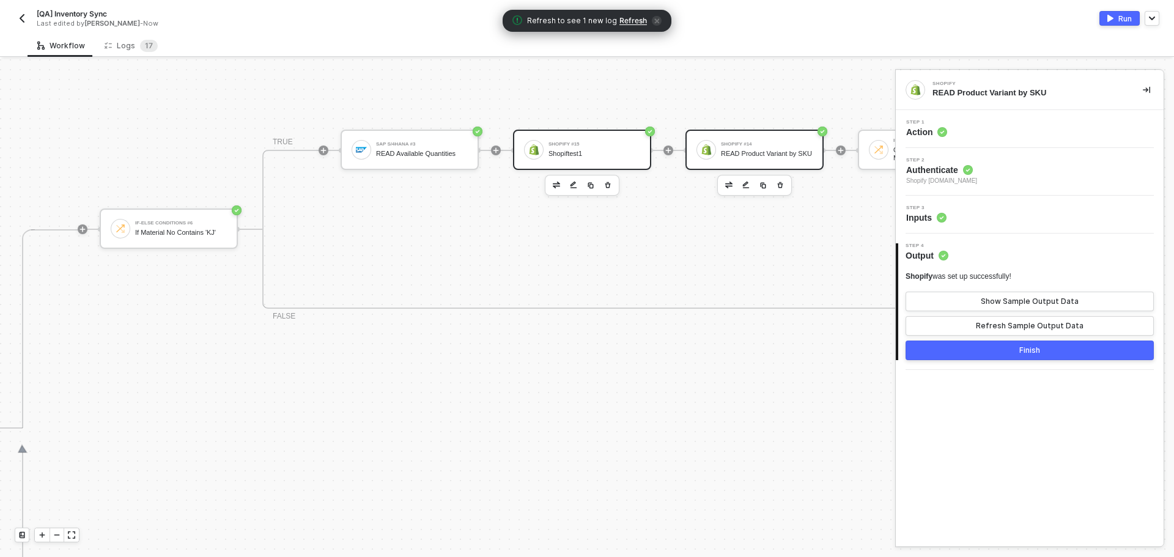
click at [606, 149] on div "Shopify #15 Shopiftest1" at bounding box center [595, 149] width 92 height 23
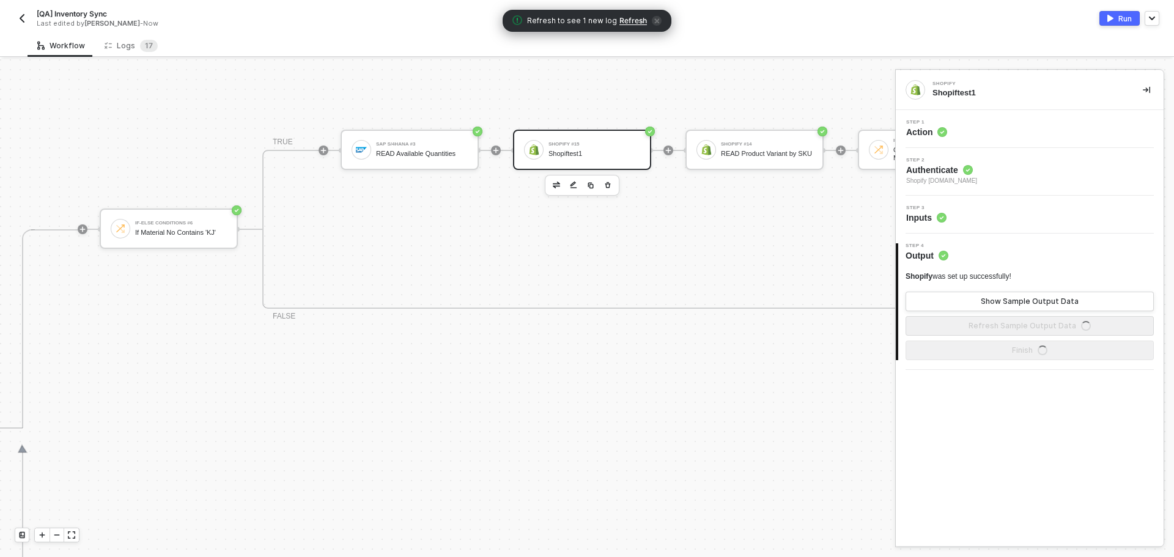
click at [1015, 128] on div "Step 1 Action" at bounding box center [1031, 129] width 265 height 18
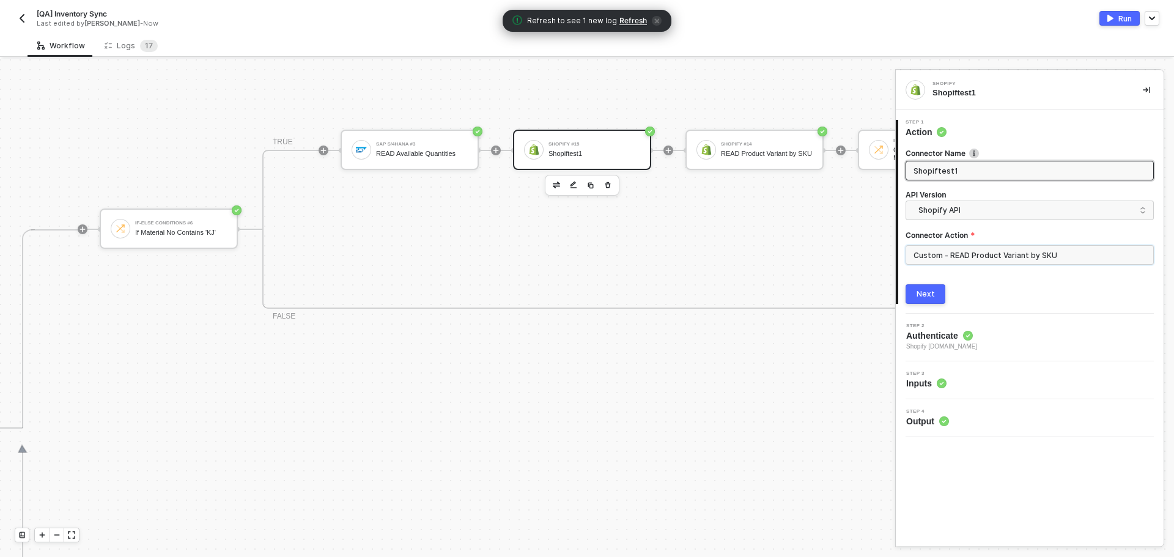
click at [993, 259] on input "Custom - READ Product Variant by SKU" at bounding box center [1030, 255] width 248 height 20
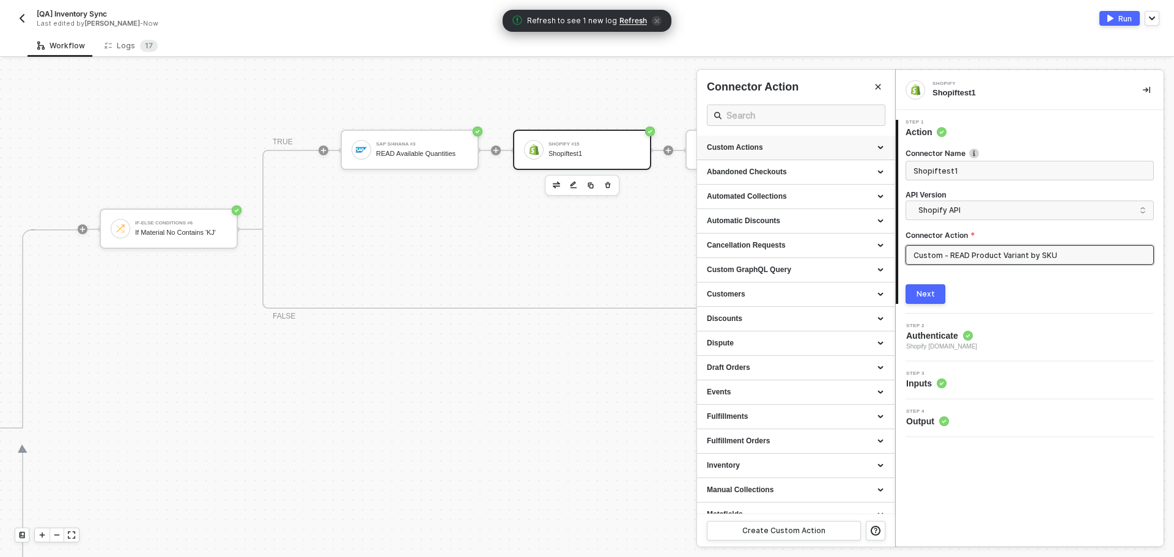
click at [811, 157] on div "Custom Actions" at bounding box center [796, 148] width 198 height 24
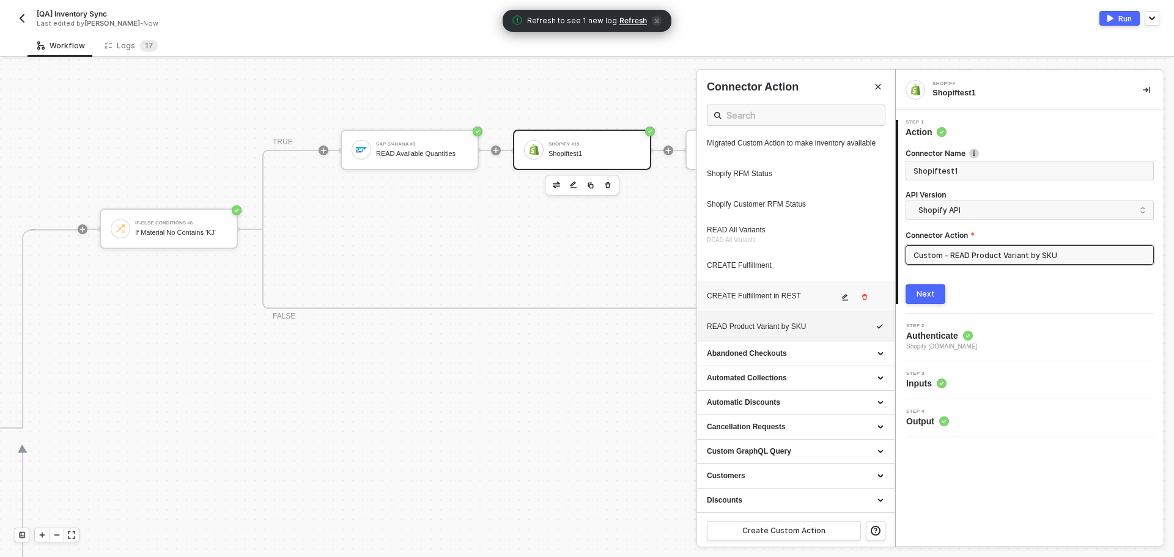
scroll to position [612, 0]
click at [841, 333] on icon "icon-edit" at bounding box center [844, 329] width 7 height 7
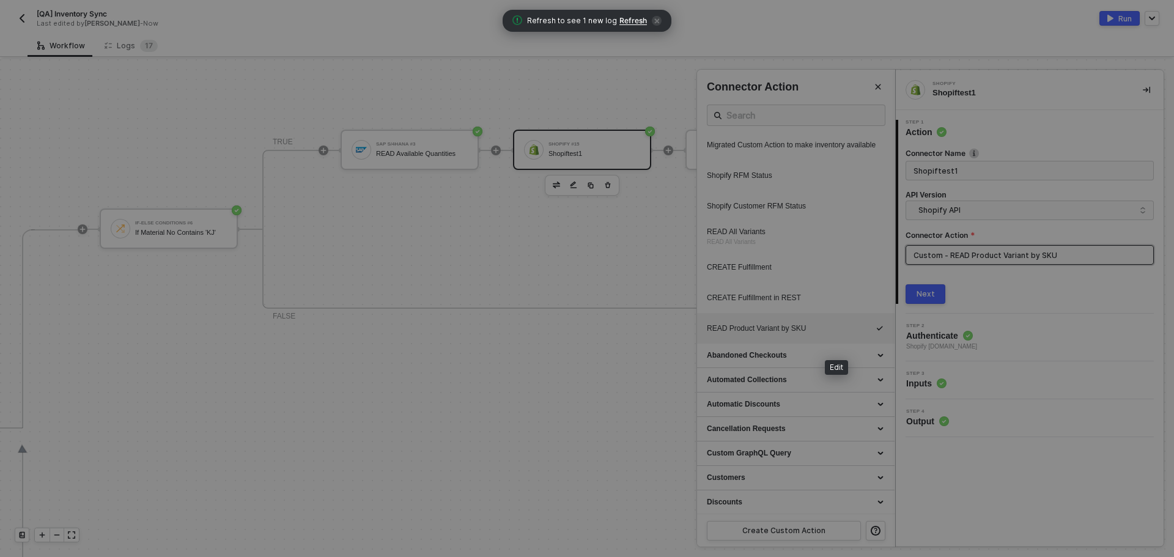
type textarea "HTTP/1.1 200 OK { "data": { "productVariants": { "edges": [] } } }"
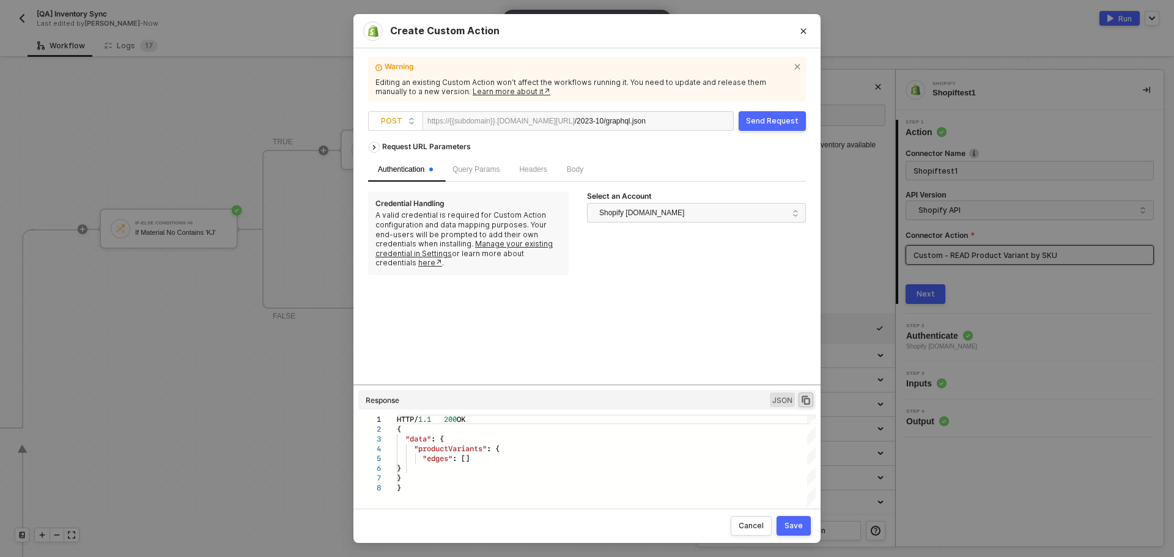
click at [579, 176] on div "Body" at bounding box center [575, 170] width 36 height 24
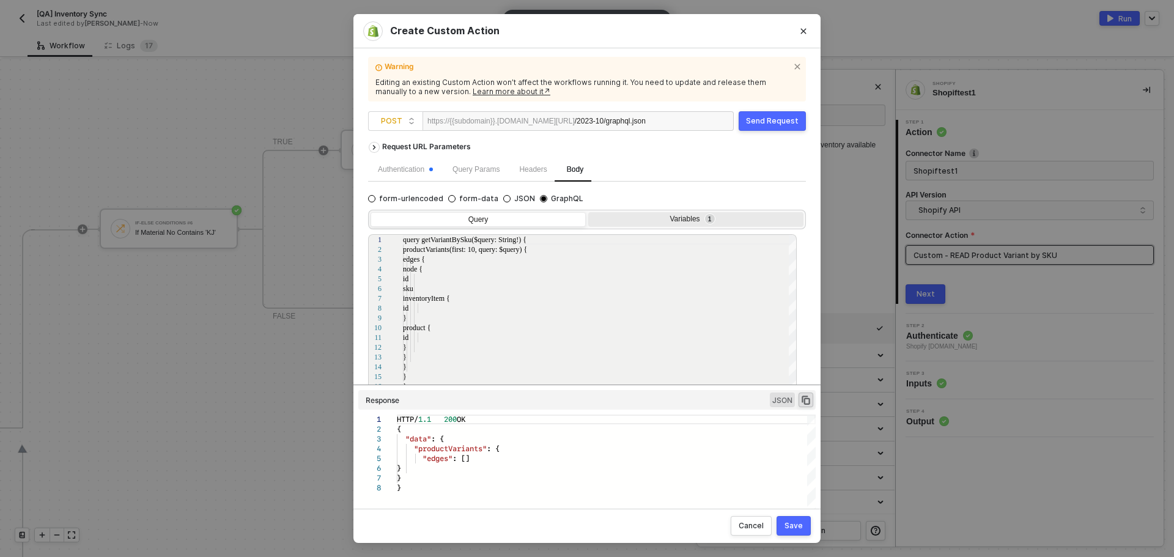
click at [632, 216] on div "Variables 1" at bounding box center [694, 220] width 199 height 10
click at [588, 212] on input "Variables 1" at bounding box center [588, 212] width 0 height 0
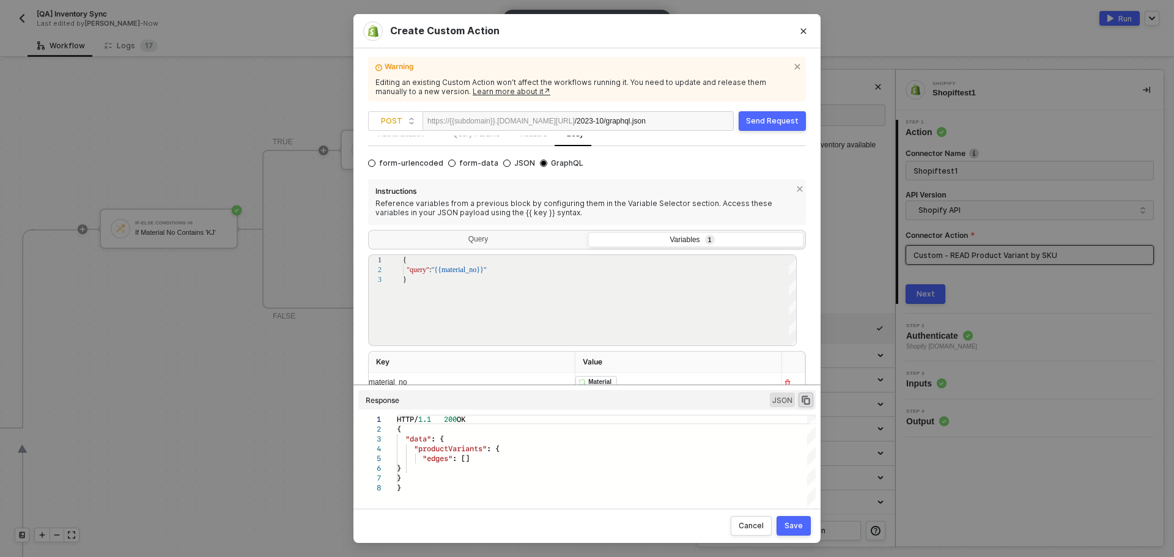
scroll to position [64, 0]
